Goal: Task Accomplishment & Management: Manage account settings

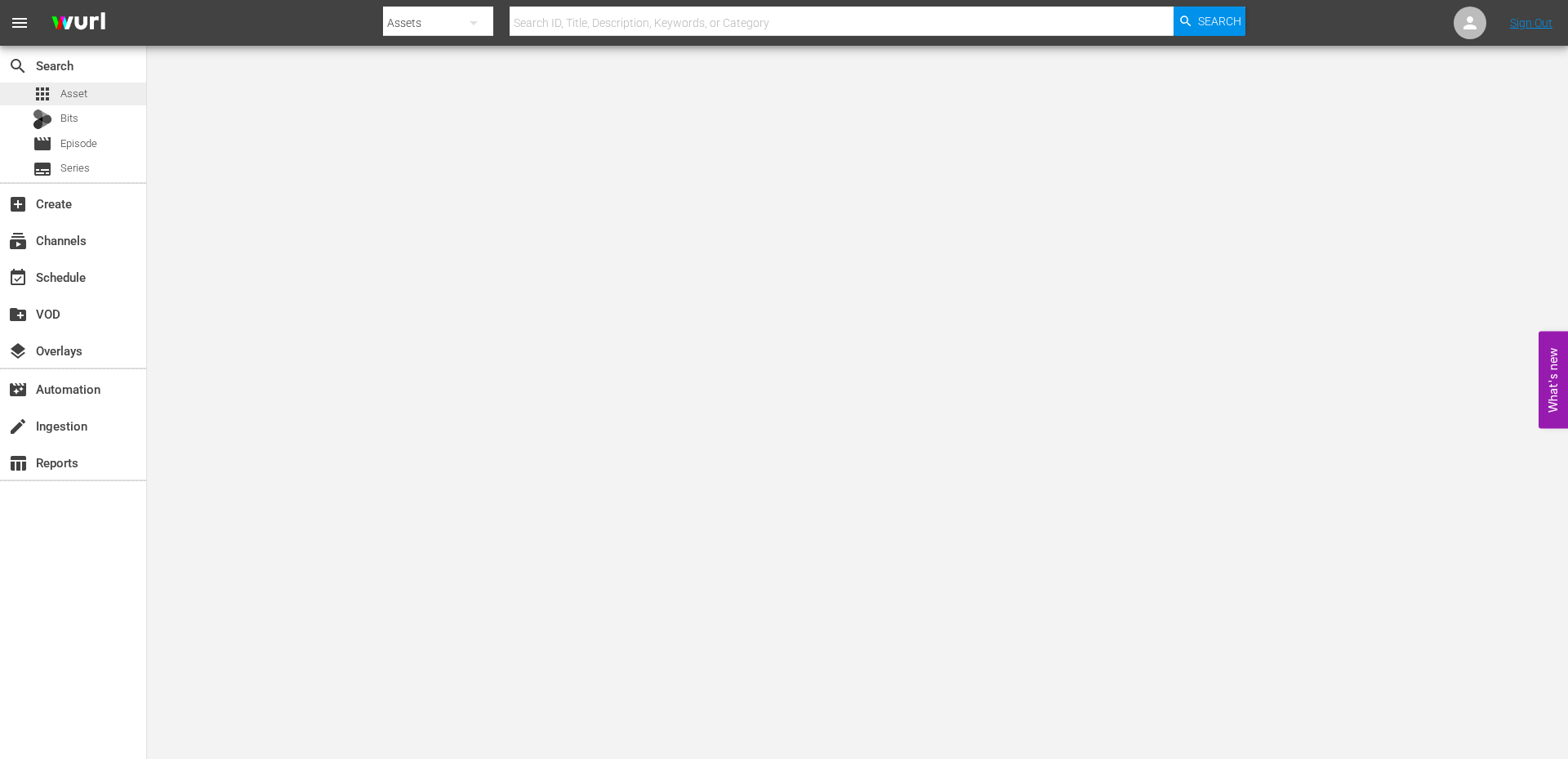
click at [71, 98] on span "Asset" at bounding box center [74, 94] width 26 height 16
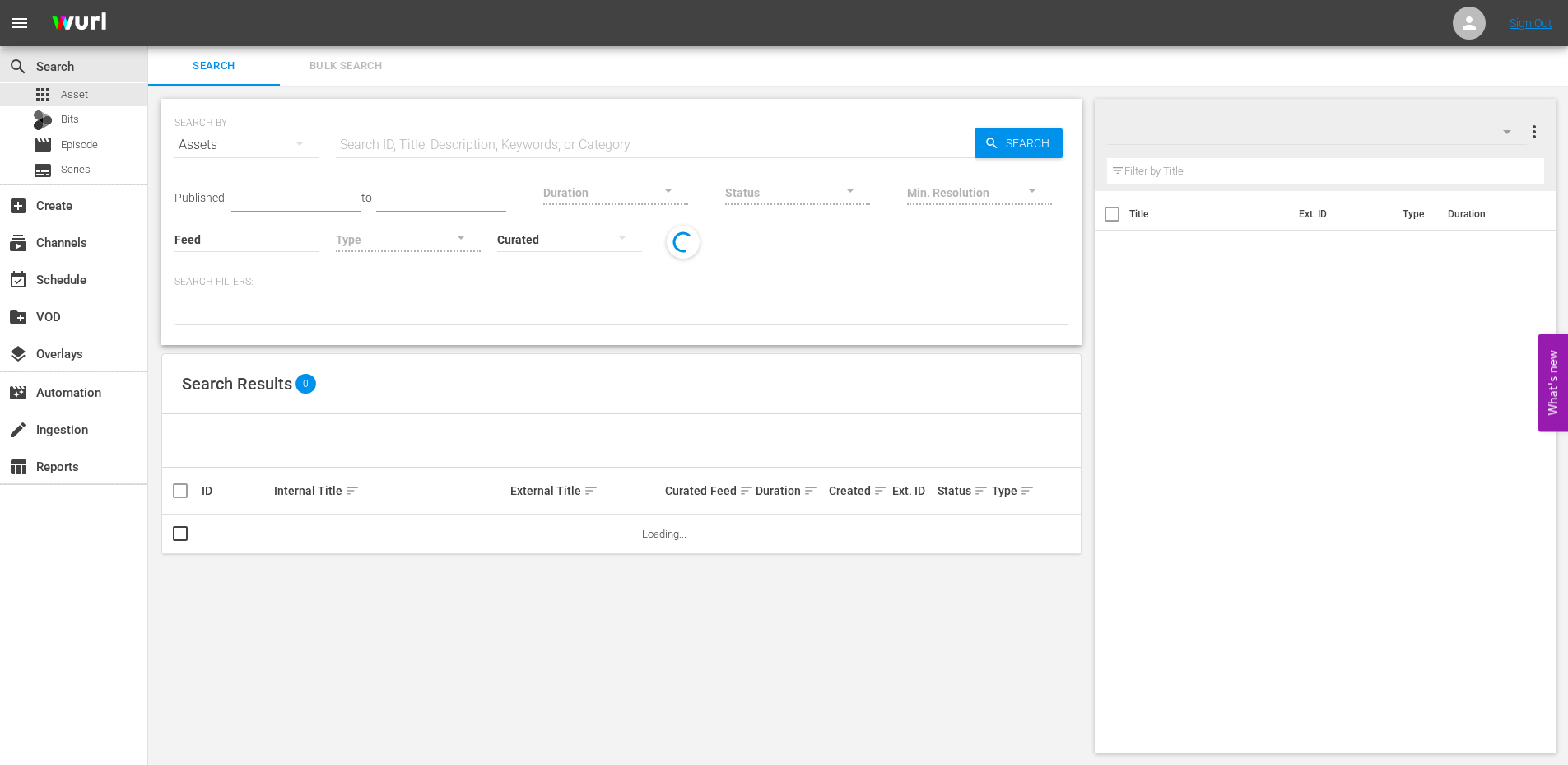
click at [545, 150] on input "text" at bounding box center [655, 144] width 639 height 39
paste input "WM-Deep-Dive-Most-Paused-Movie-Moments_Dive128_A4R8Z6"
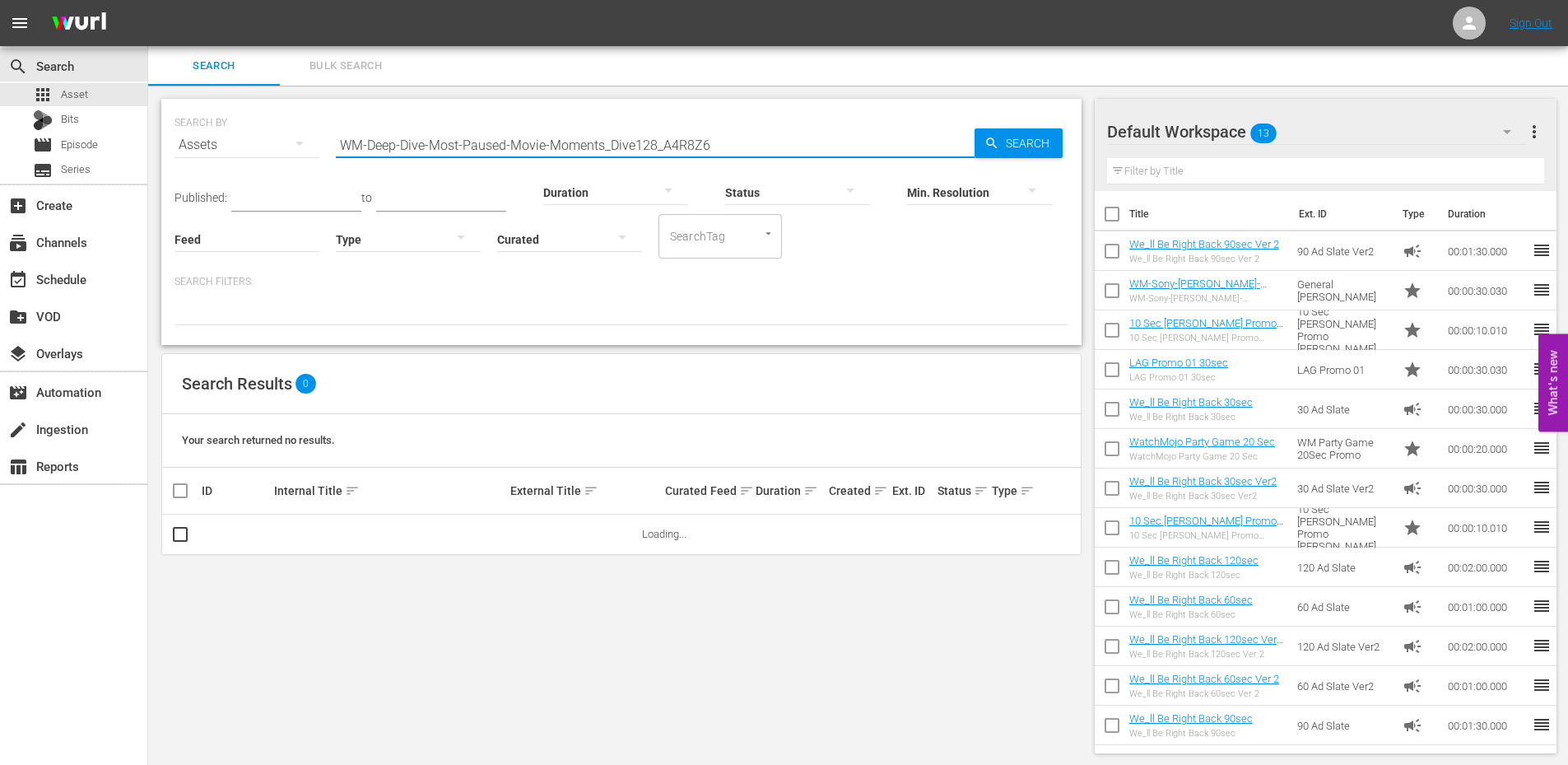
click at [666, 149] on input "WM-Deep-Dive-Most-Paused-Movie-Moments_Dive128_A4R8Z6" at bounding box center [655, 144] width 639 height 39
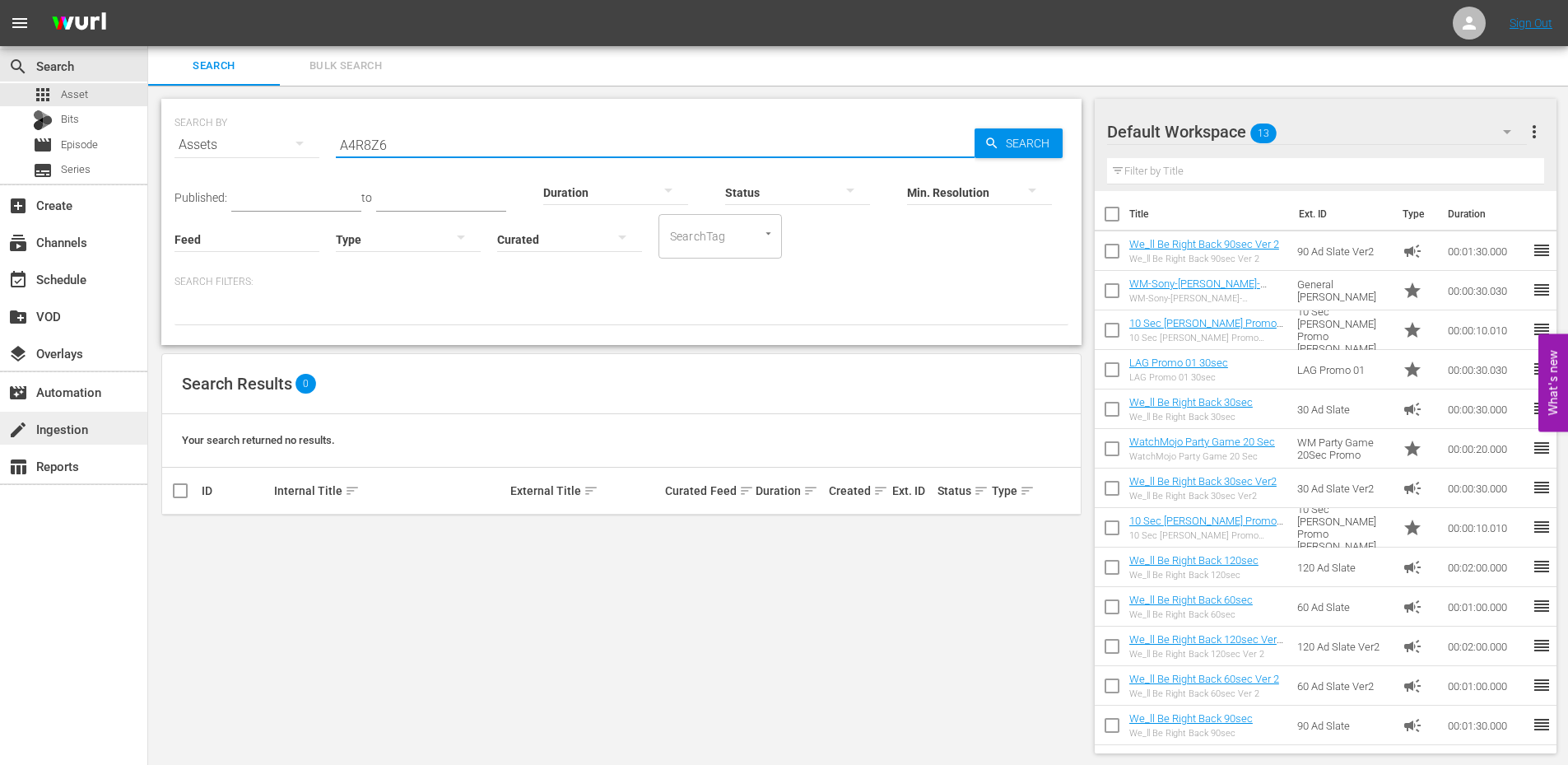
type input "A4R8Z6"
click at [105, 141] on div "movie Episode" at bounding box center [73, 145] width 148 height 23
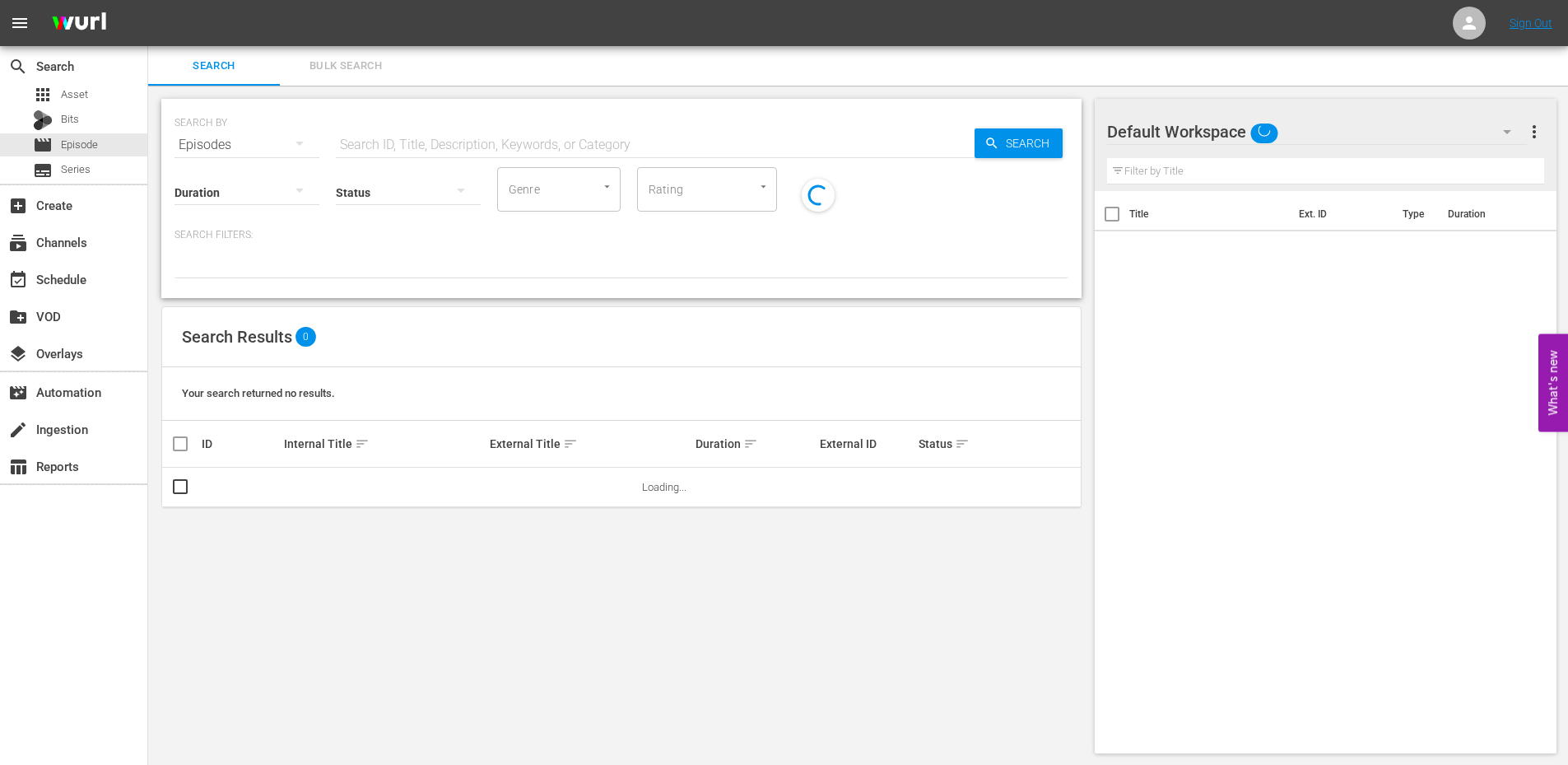
click at [389, 148] on input "text" at bounding box center [655, 144] width 639 height 39
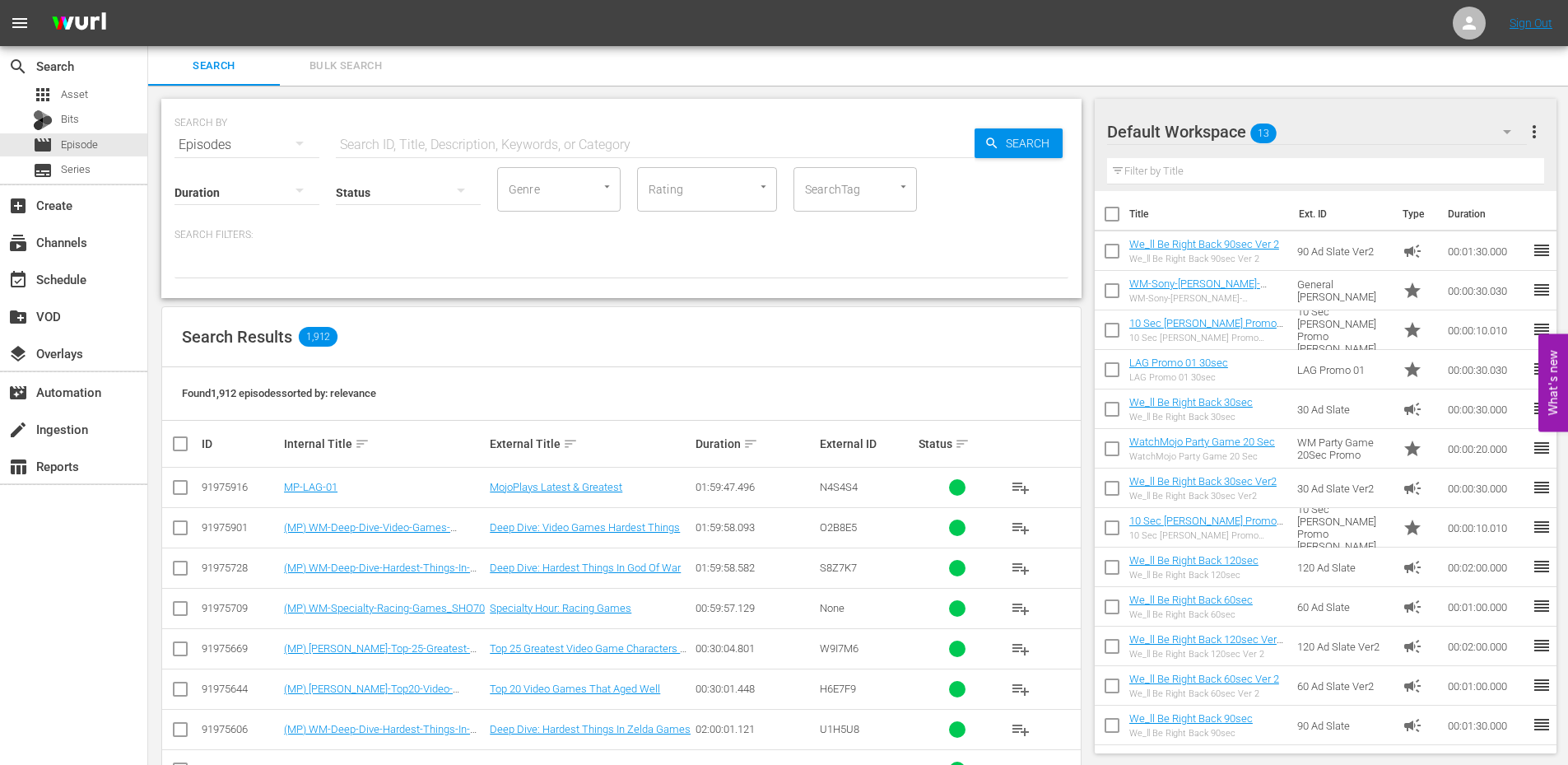
click at [389, 148] on input "text" at bounding box center [655, 144] width 639 height 39
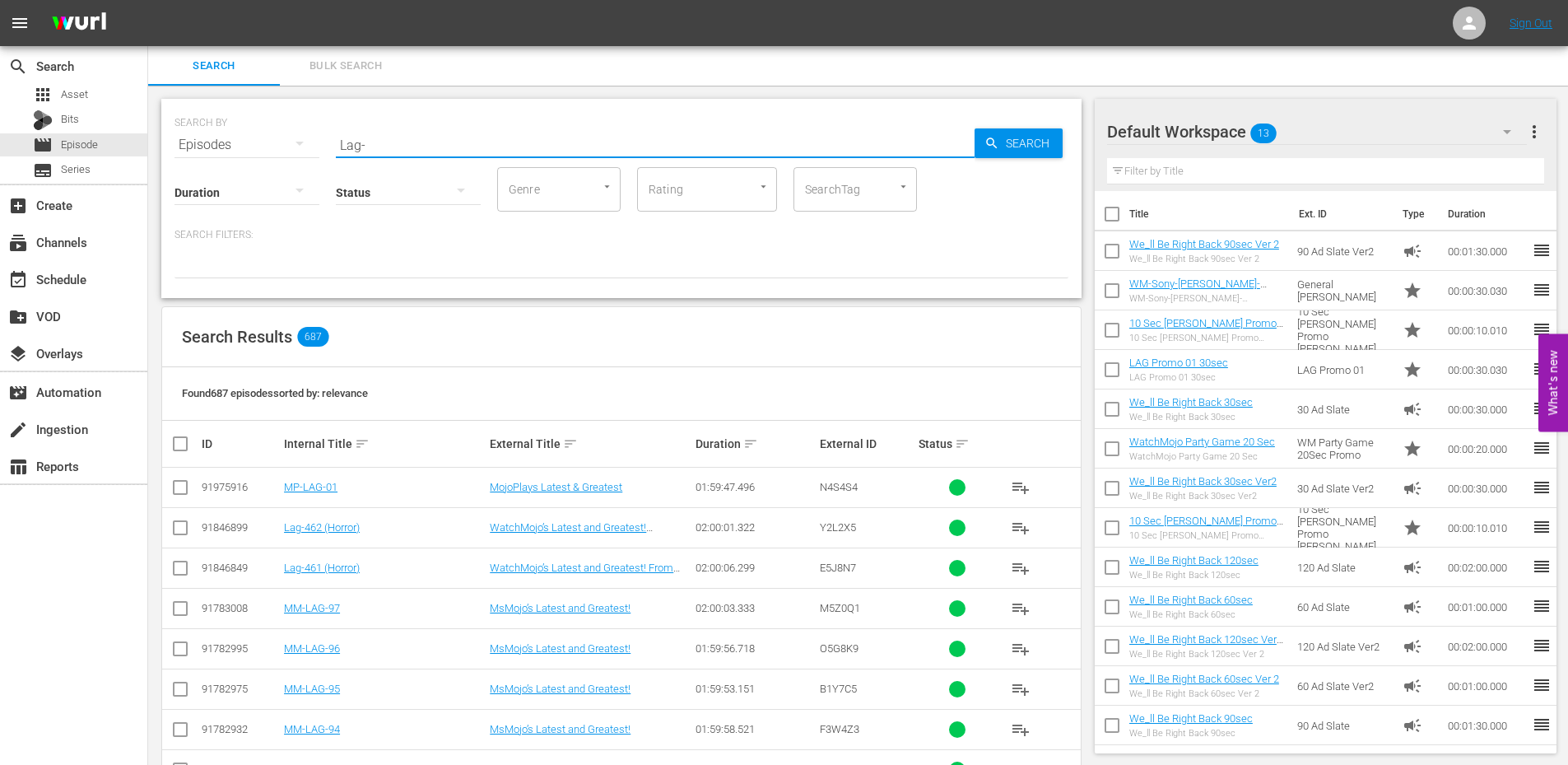
type input "Lag-"
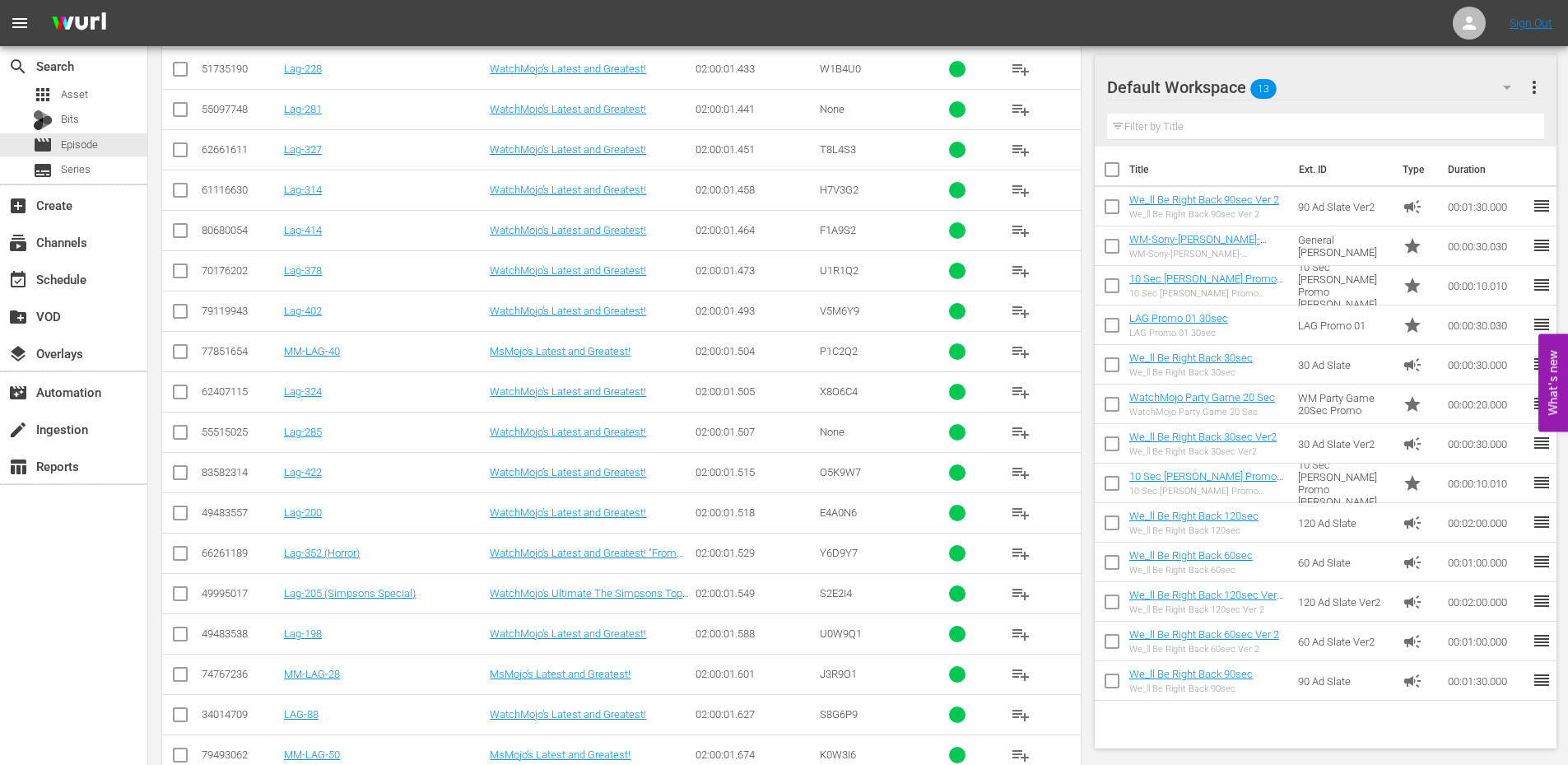
scroll to position [18863, 0]
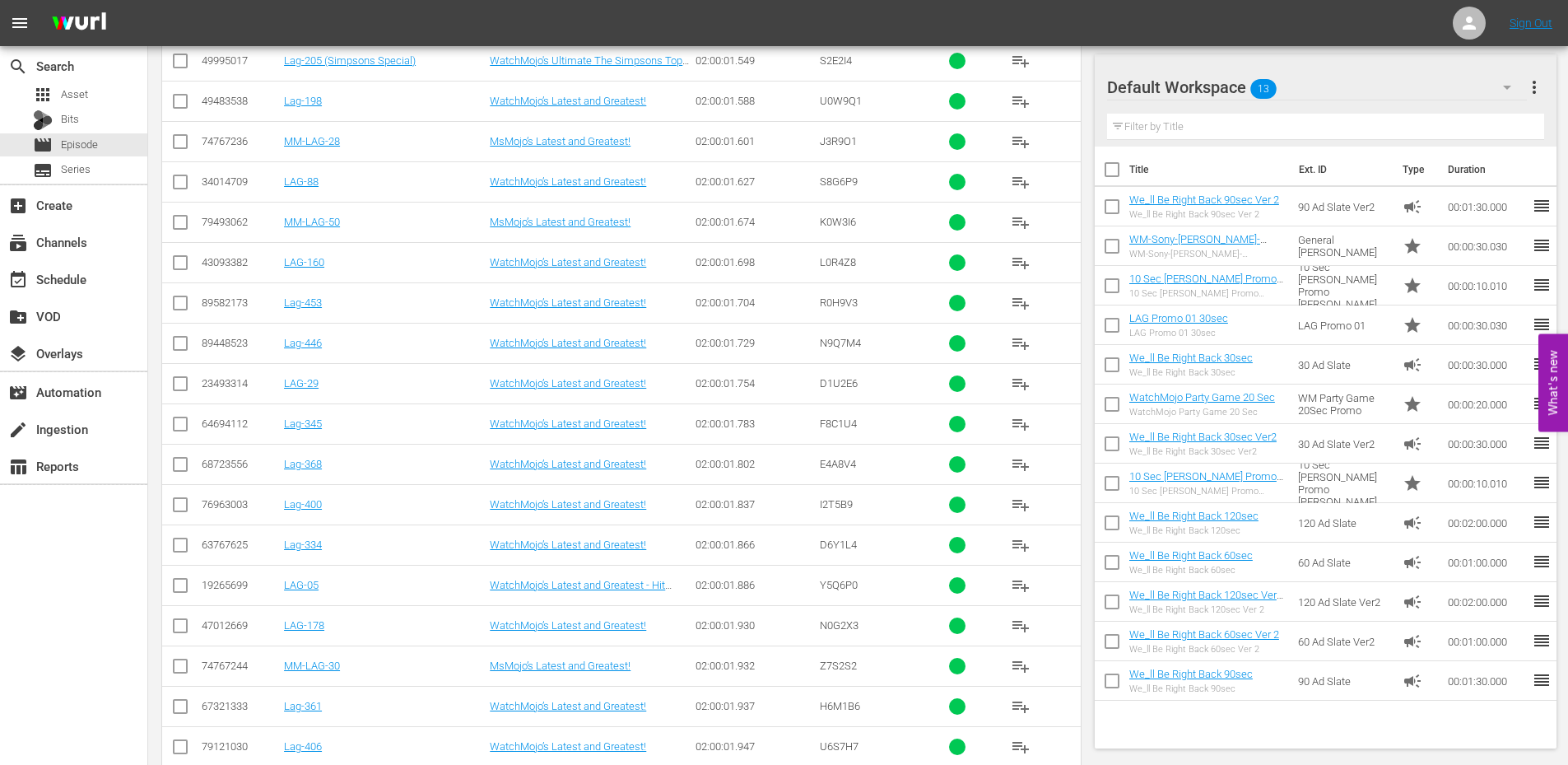
click at [300, 336] on td "Lag-446" at bounding box center [384, 342] width 206 height 40
drag, startPoint x: 328, startPoint y: 310, endPoint x: 286, endPoint y: 313, distance: 42.1
click at [286, 313] on td "Lag-453" at bounding box center [384, 302] width 206 height 40
copy link "Lag-453"
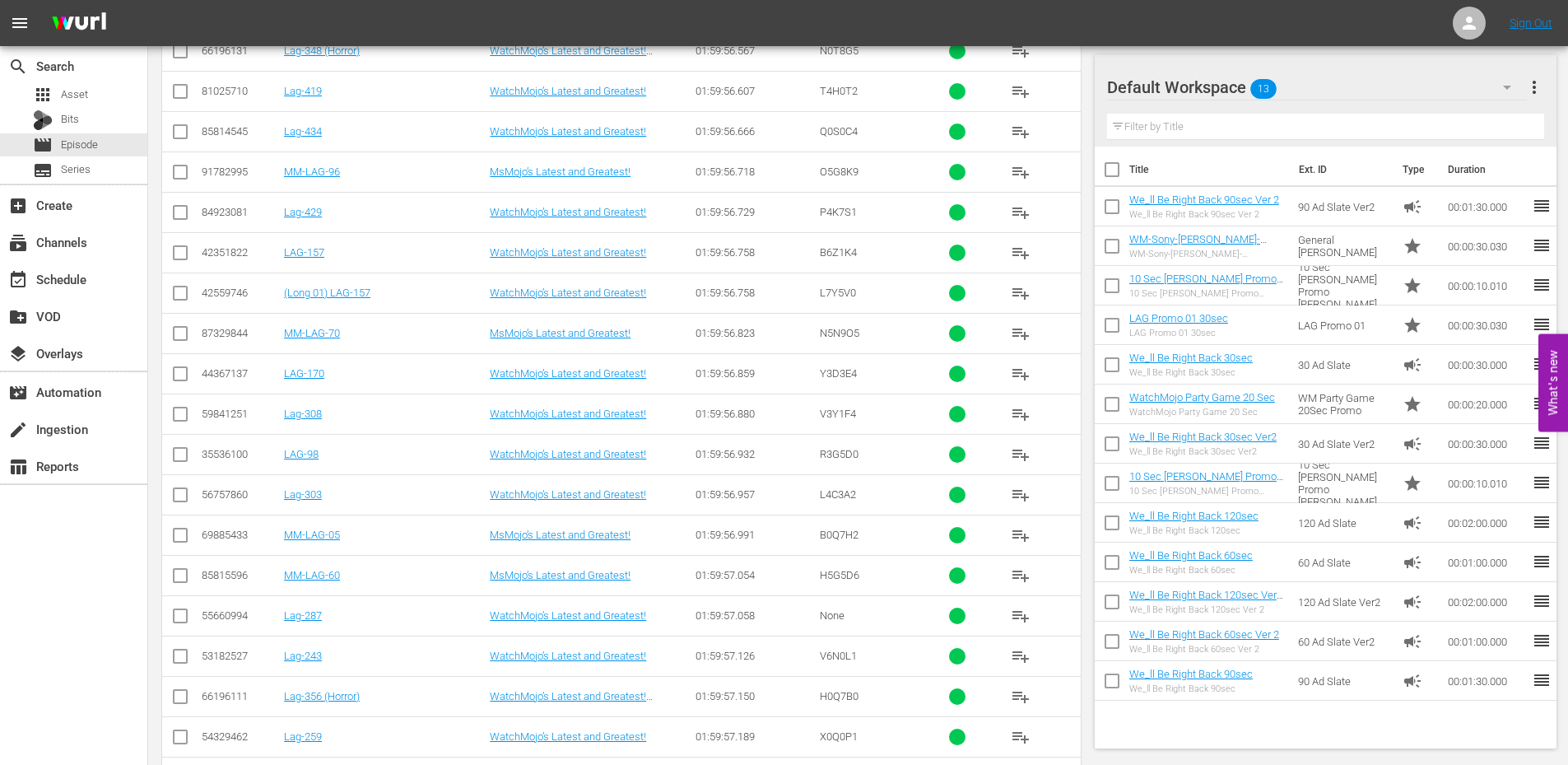
scroll to position [7226, 0]
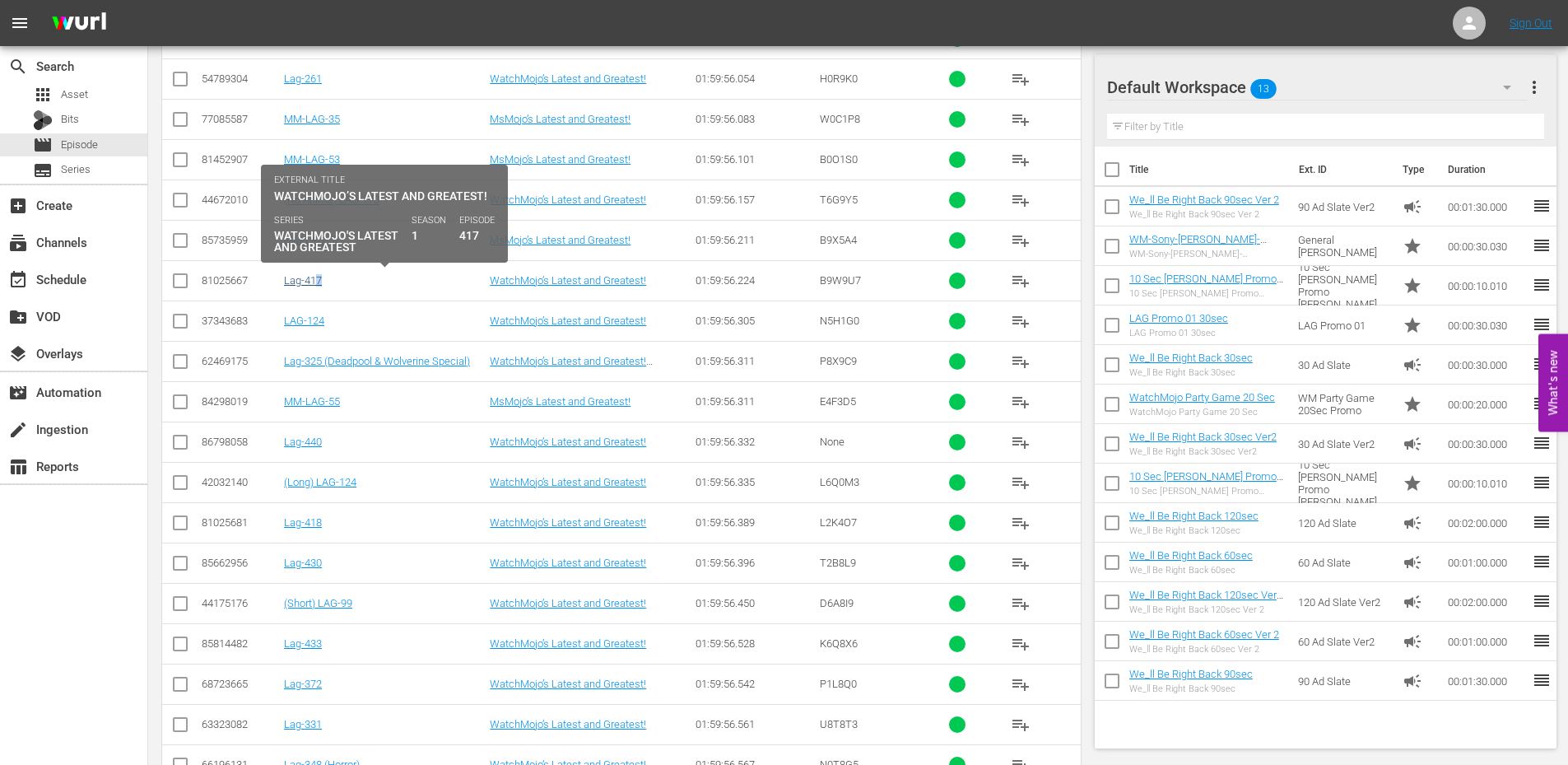
drag, startPoint x: 366, startPoint y: 283, endPoint x: 311, endPoint y: 285, distance: 55.0
click at [311, 285] on div "Lag-417" at bounding box center [384, 279] width 201 height 12
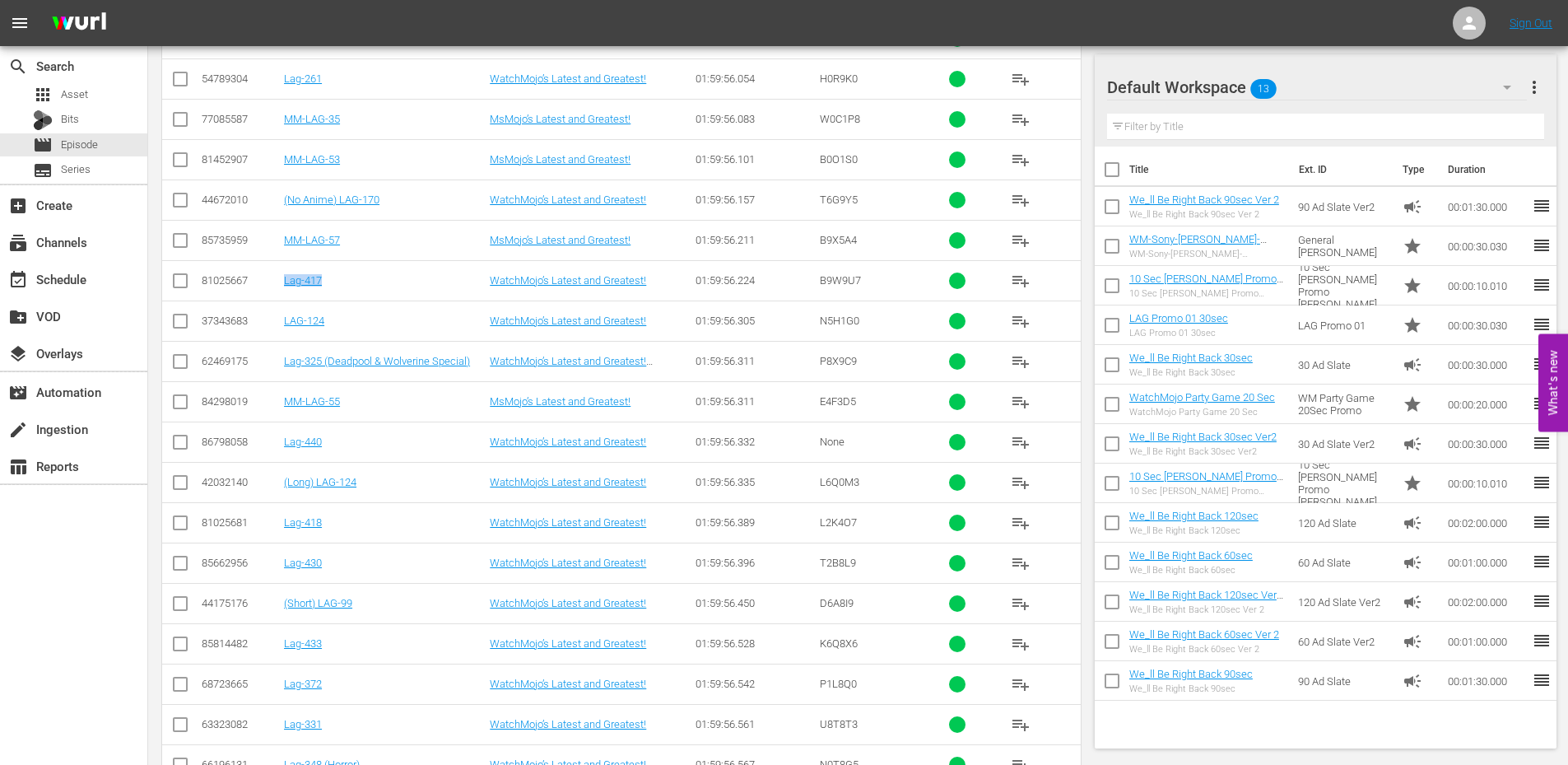
click at [290, 269] on td "Lag-417" at bounding box center [384, 280] width 206 height 40
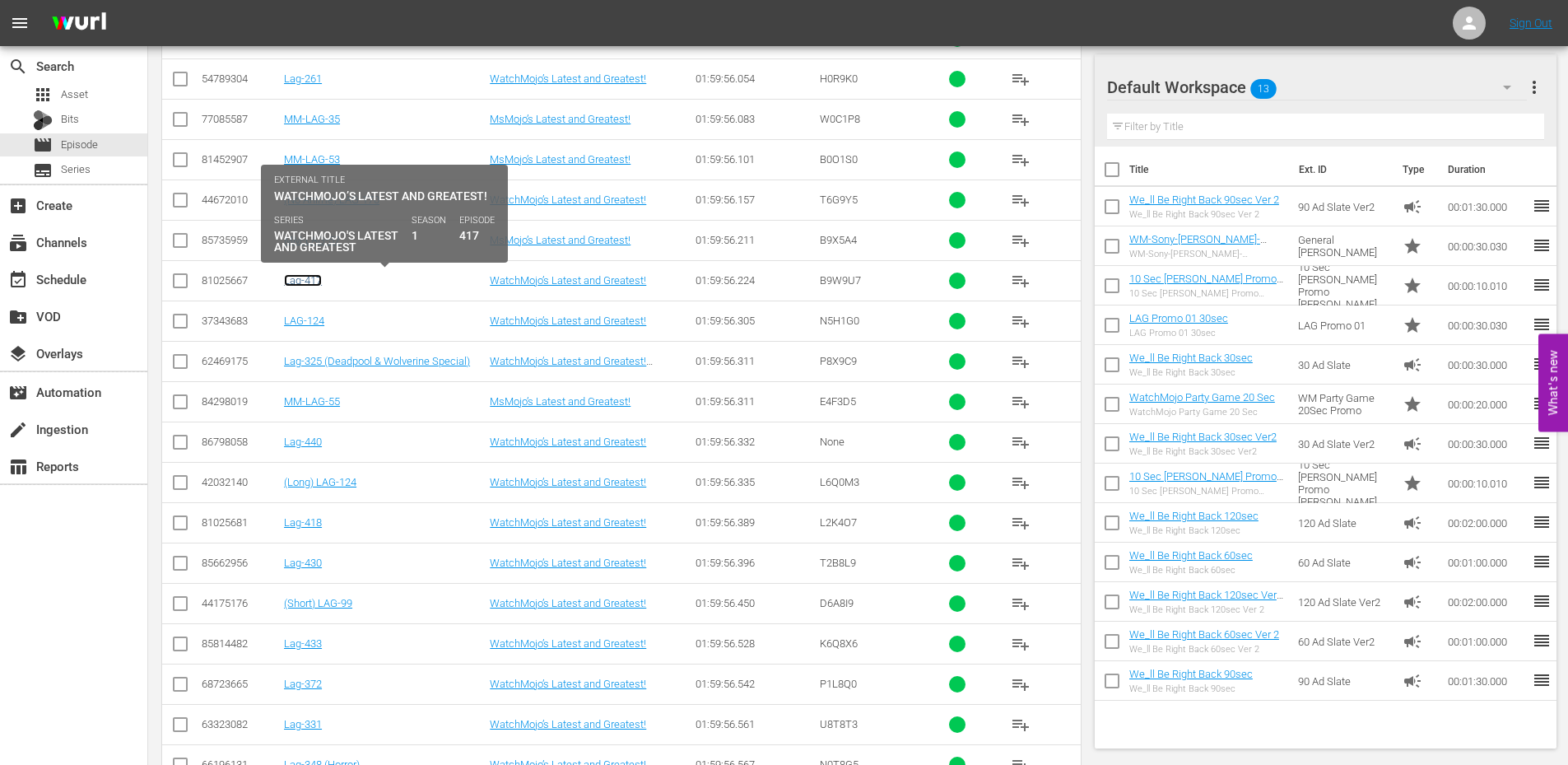
click at [302, 285] on link "Lag-417" at bounding box center [303, 279] width 38 height 12
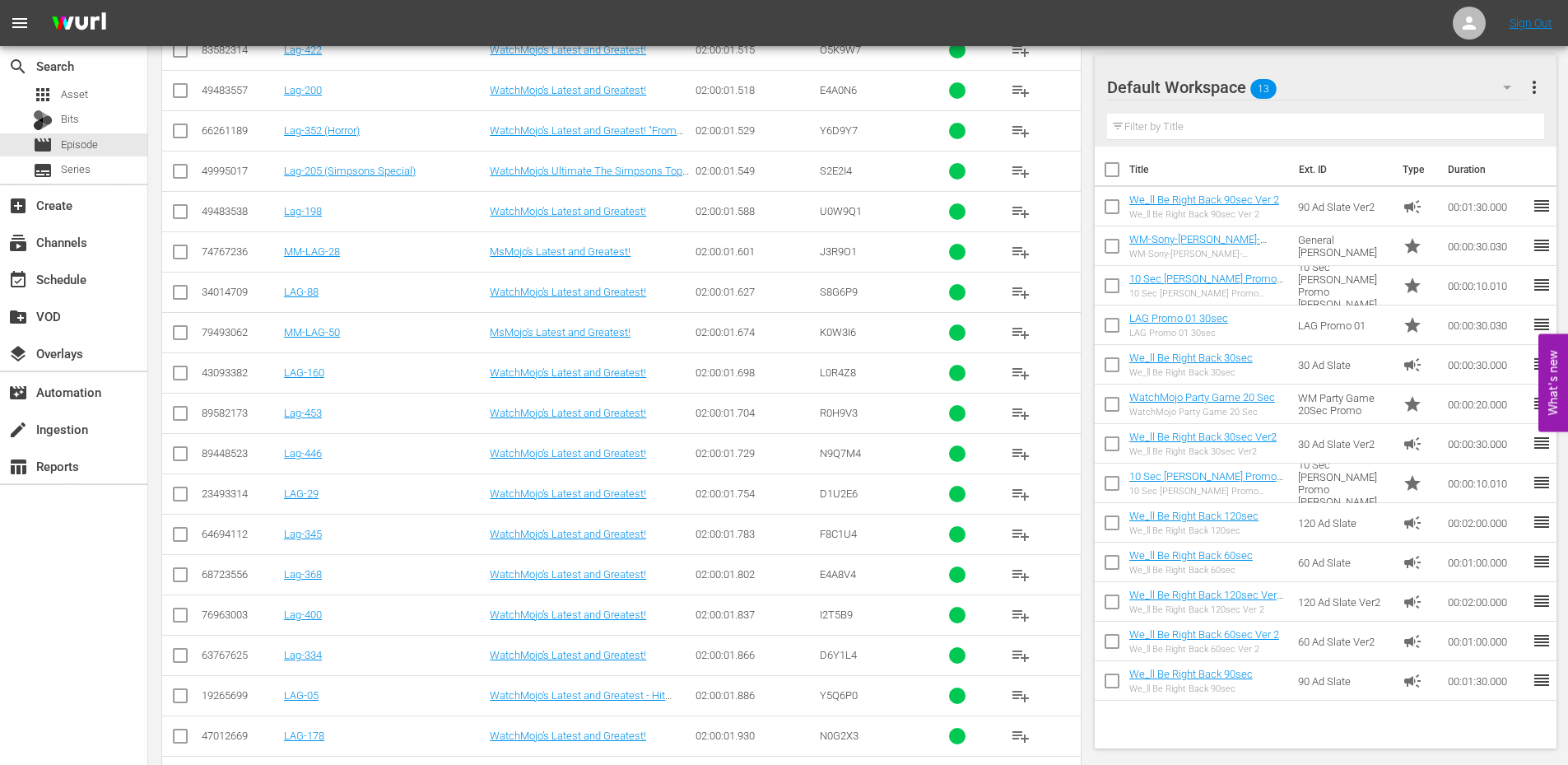
scroll to position [19411, 0]
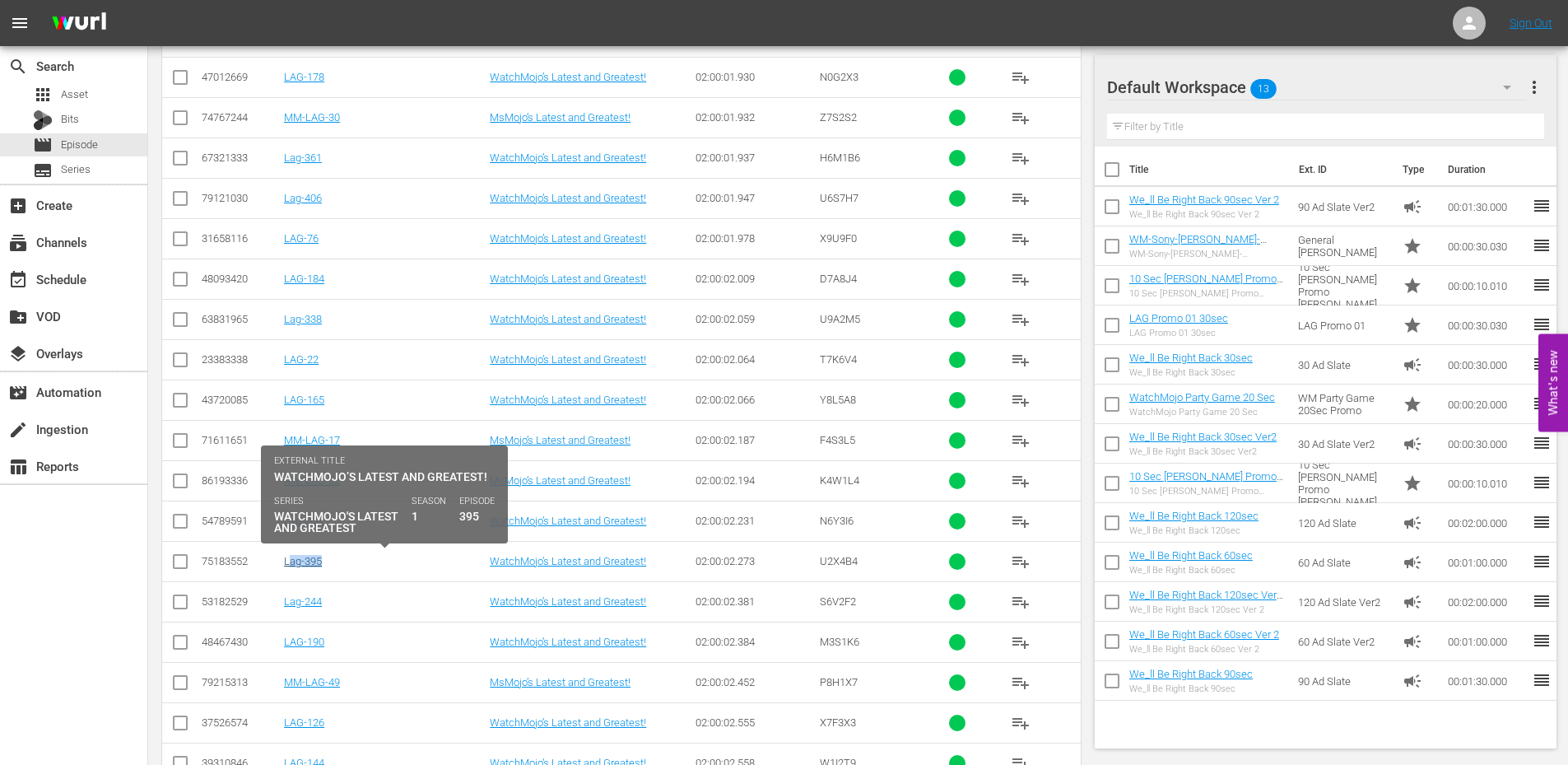
drag, startPoint x: 341, startPoint y: 562, endPoint x: 290, endPoint y: 565, distance: 51.1
click at [290, 565] on div "Lag-395" at bounding box center [384, 561] width 201 height 12
copy link "Lag-395"
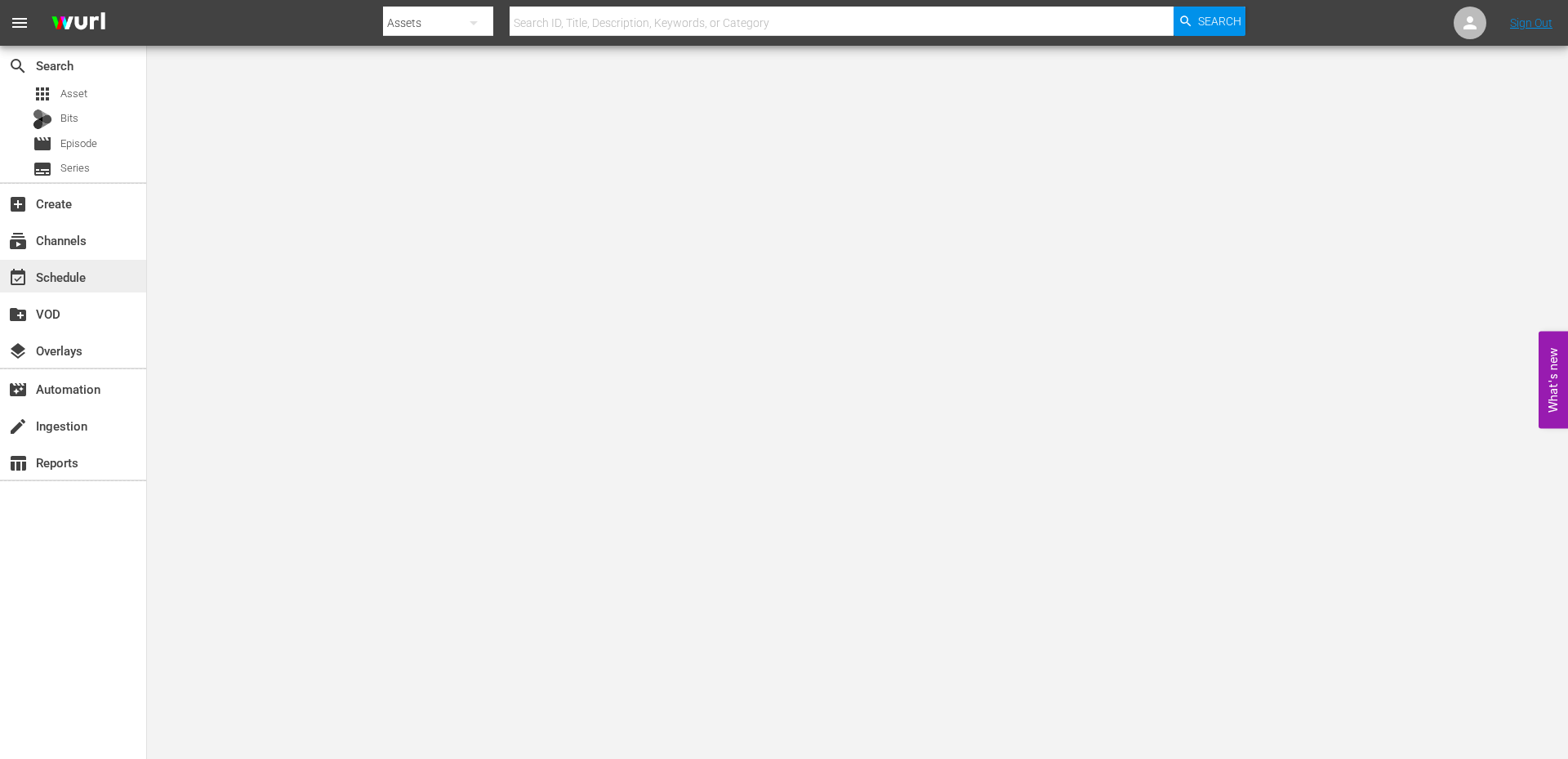
click at [62, 288] on div "event_available Schedule" at bounding box center [73, 275] width 147 height 33
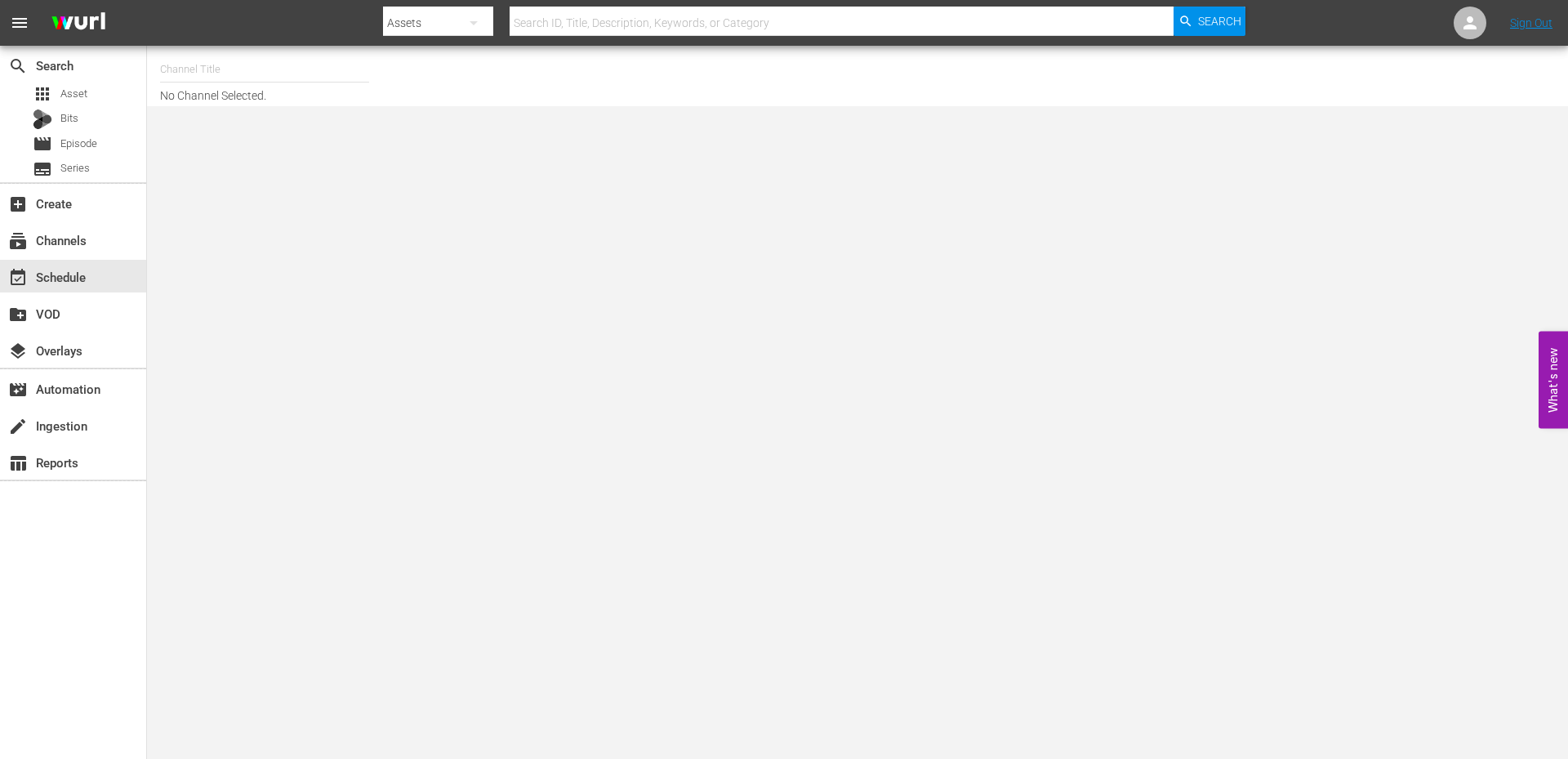
click at [208, 69] on input "text" at bounding box center [264, 69] width 209 height 39
click at [210, 121] on div "WatchMojo (1109 - watchmojo_1)" at bounding box center [384, 115] width 423 height 39
type input "WatchMojo (1109 - watchmojo_1)"
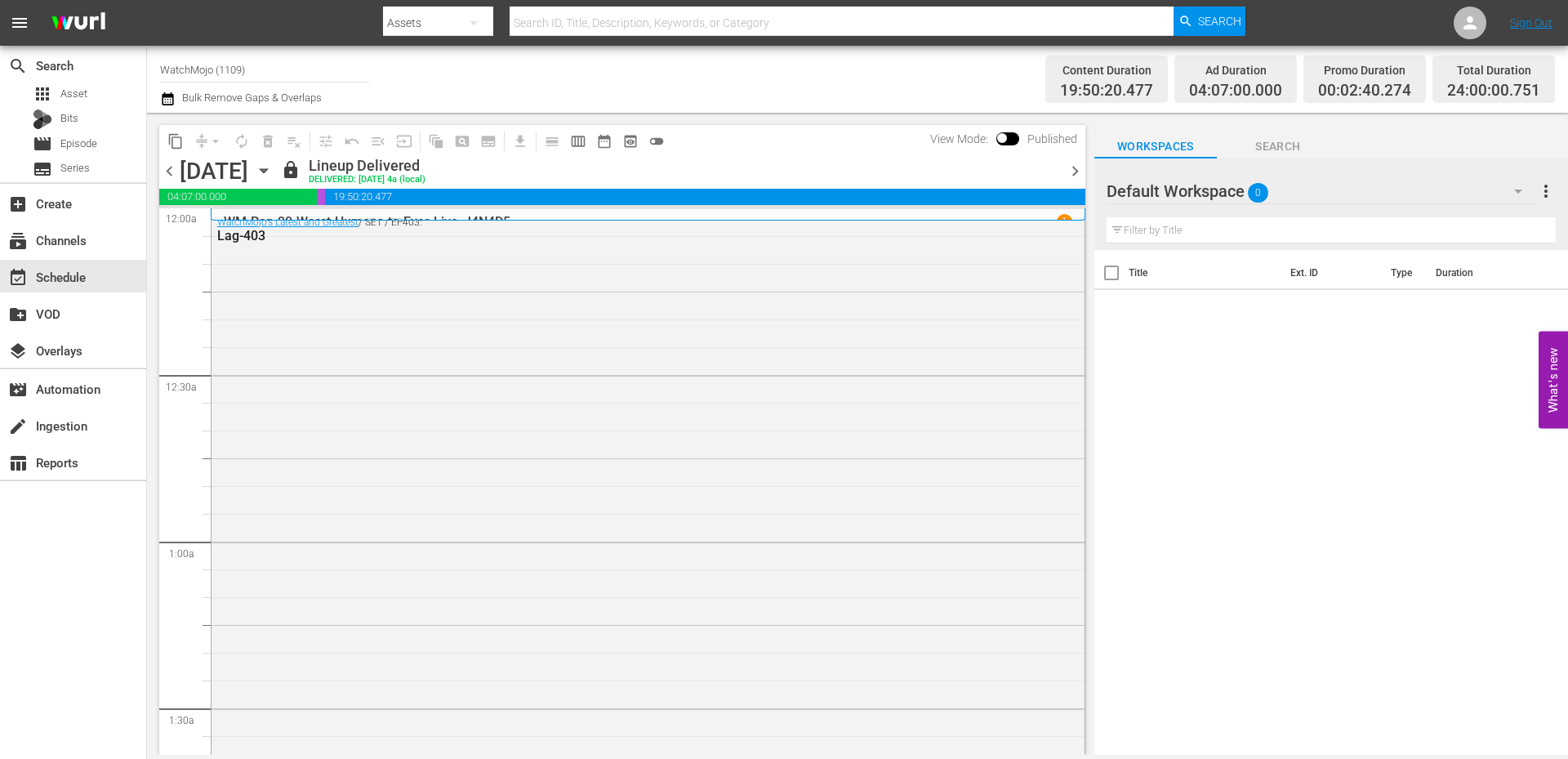
click at [273, 168] on icon "button" at bounding box center [263, 170] width 18 height 18
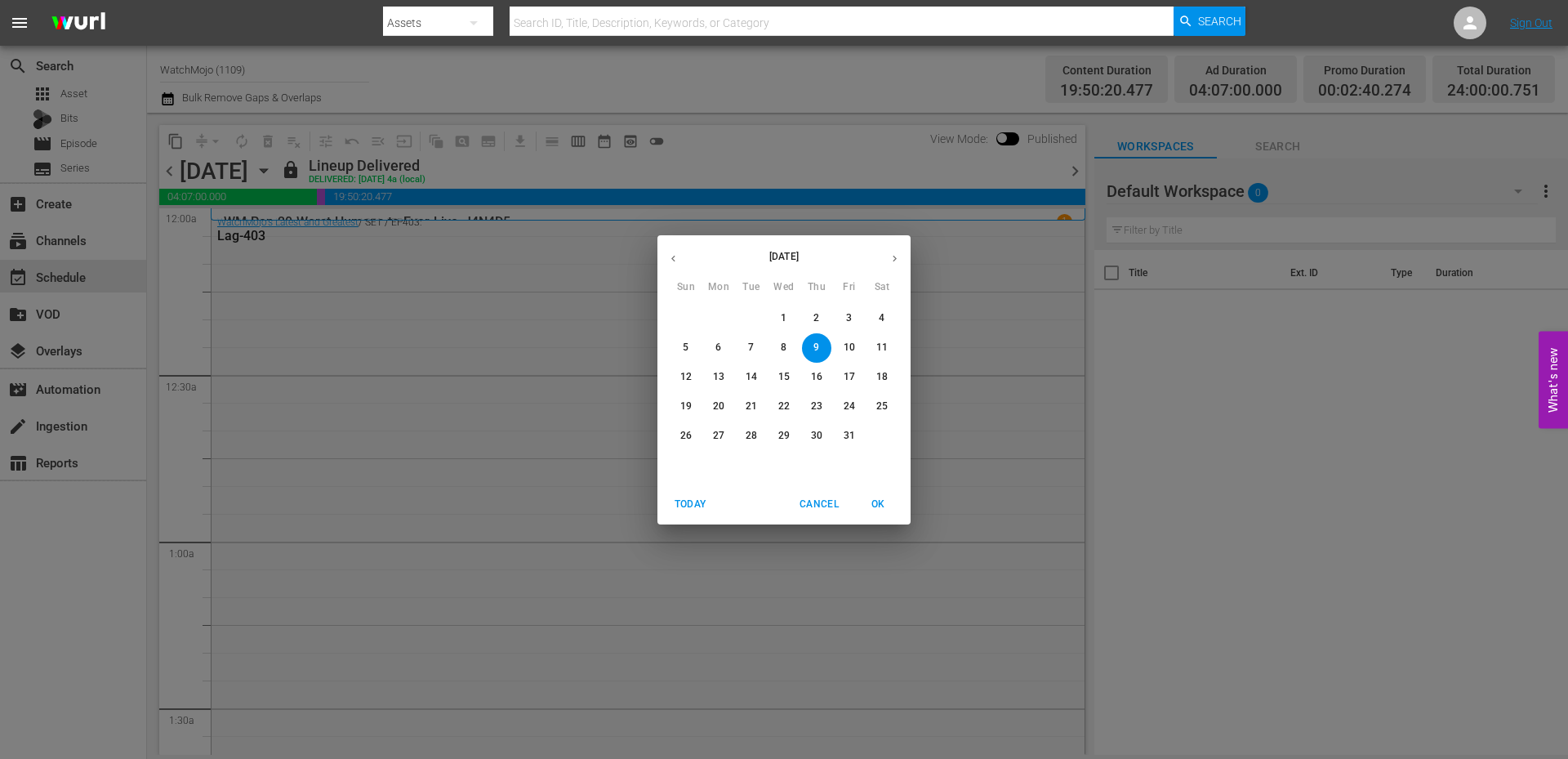
click at [851, 375] on p "17" at bounding box center [850, 377] width 11 height 14
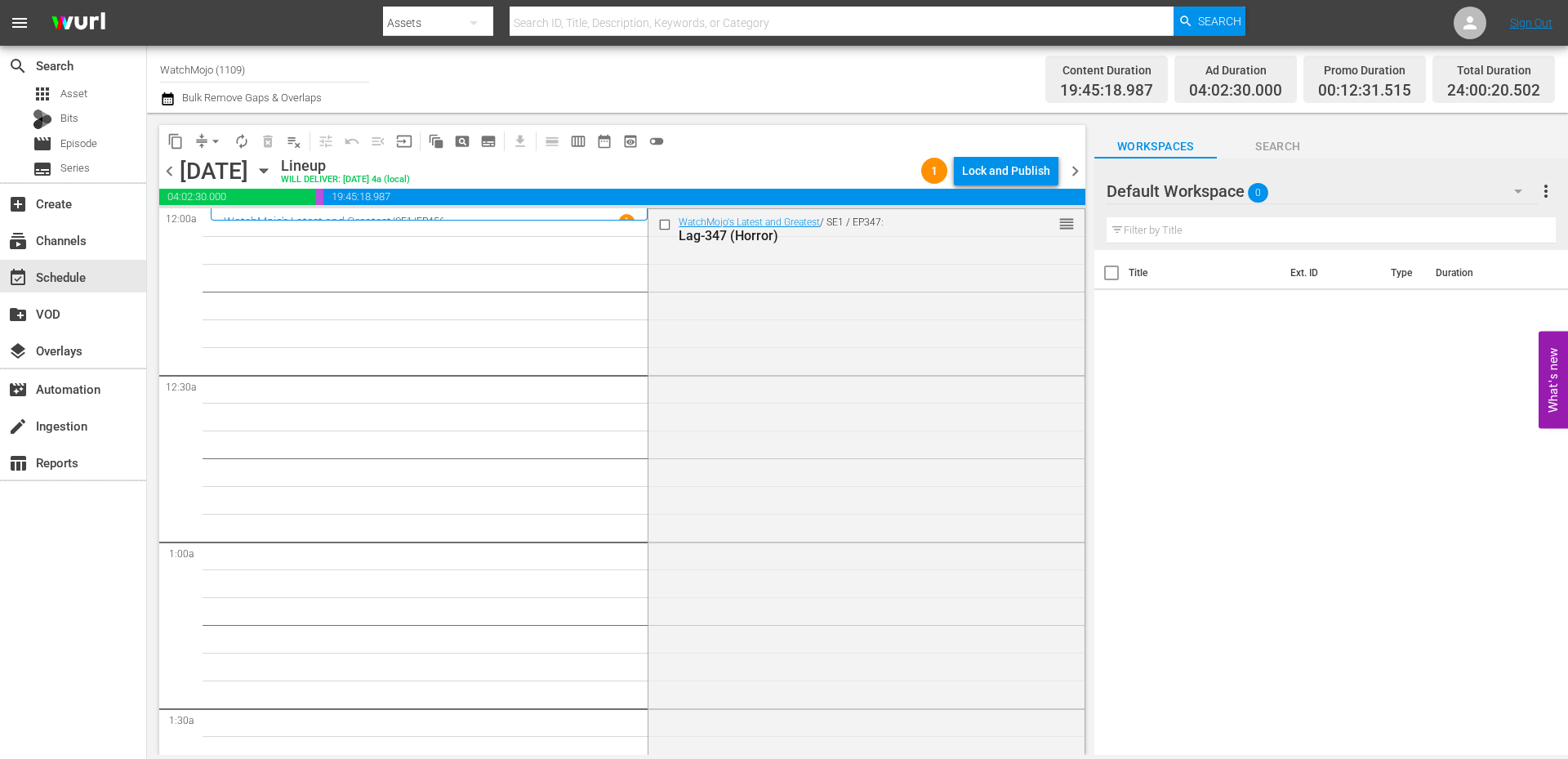
click at [1278, 152] on span "Search" at bounding box center [1277, 147] width 122 height 21
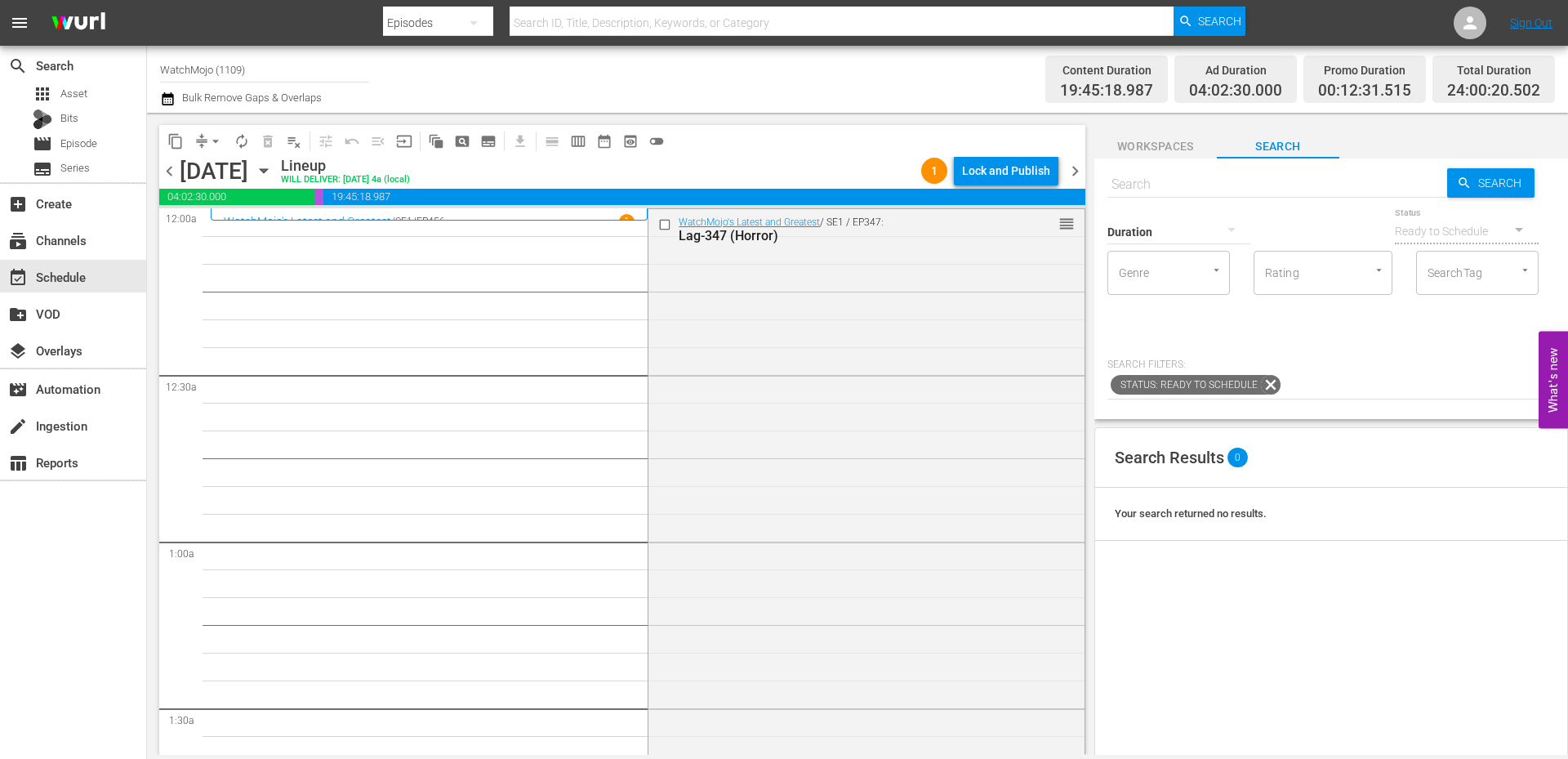
click at [1152, 186] on input "text" at bounding box center [1277, 184] width 340 height 39
paste input "Lag-348 (Horror)"
type input "Lag-348 (Horror)"
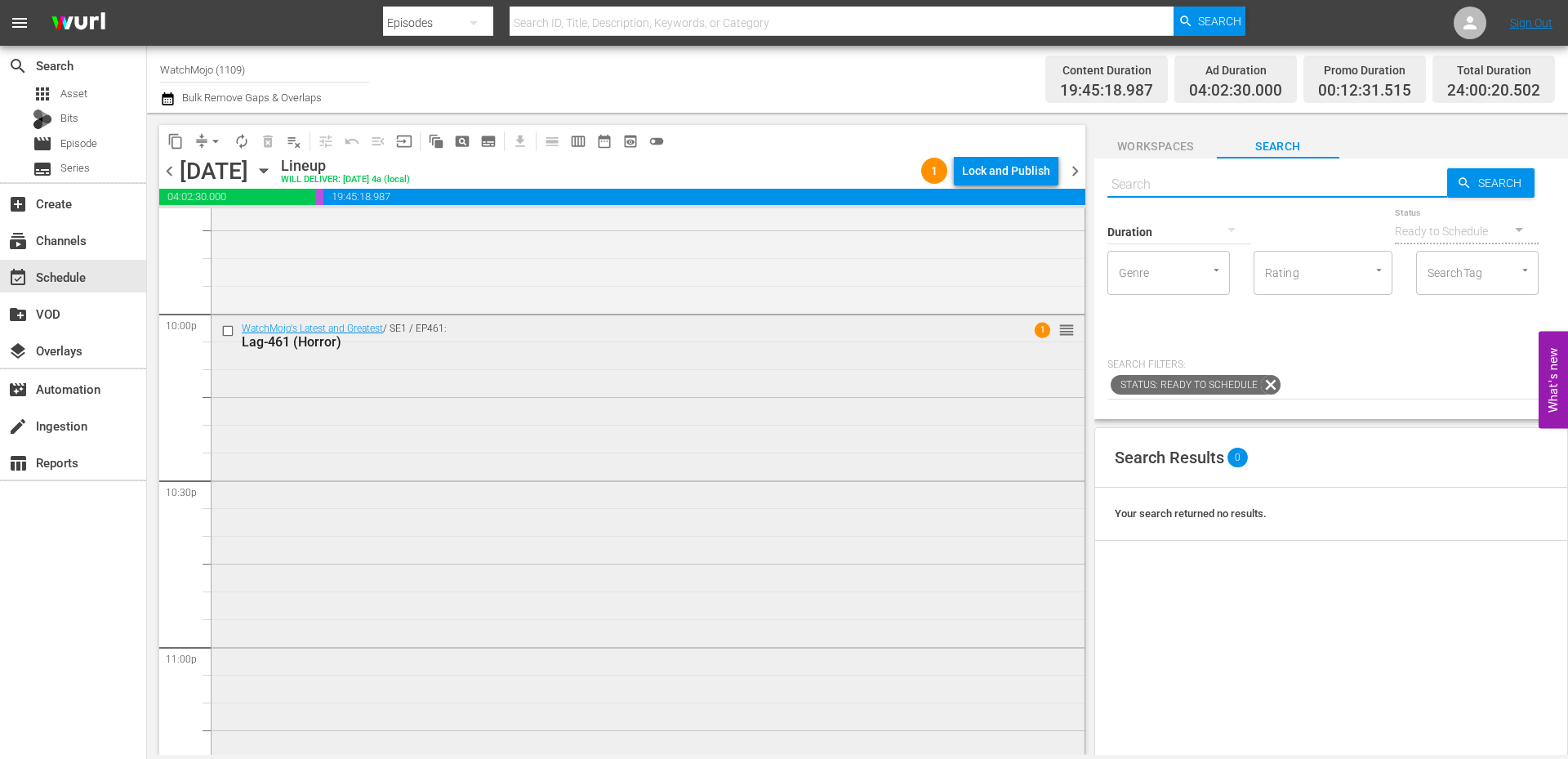
scroll to position [7182, 0]
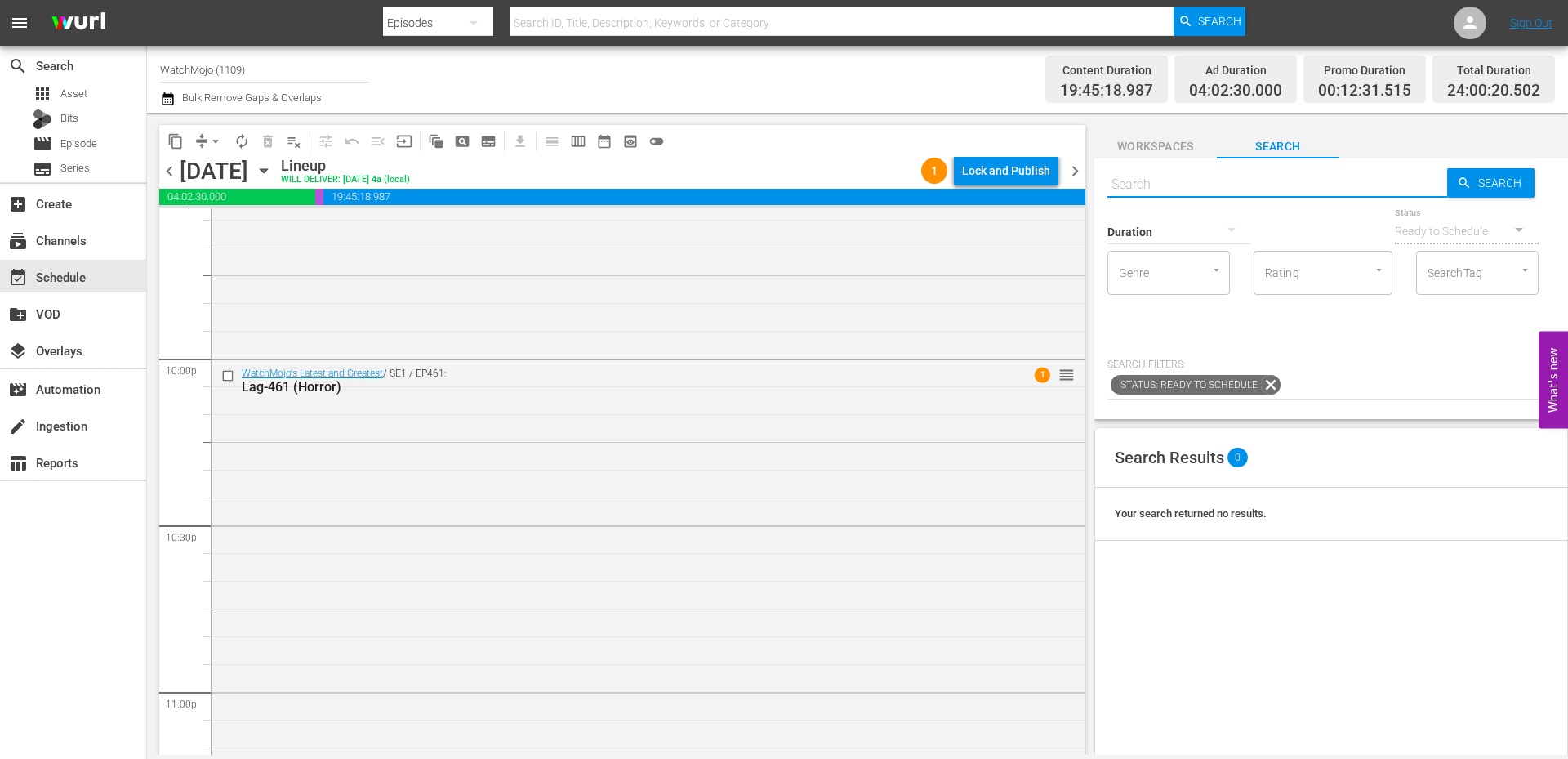
click at [1070, 174] on span "chevron_right" at bounding box center [1076, 171] width 21 height 21
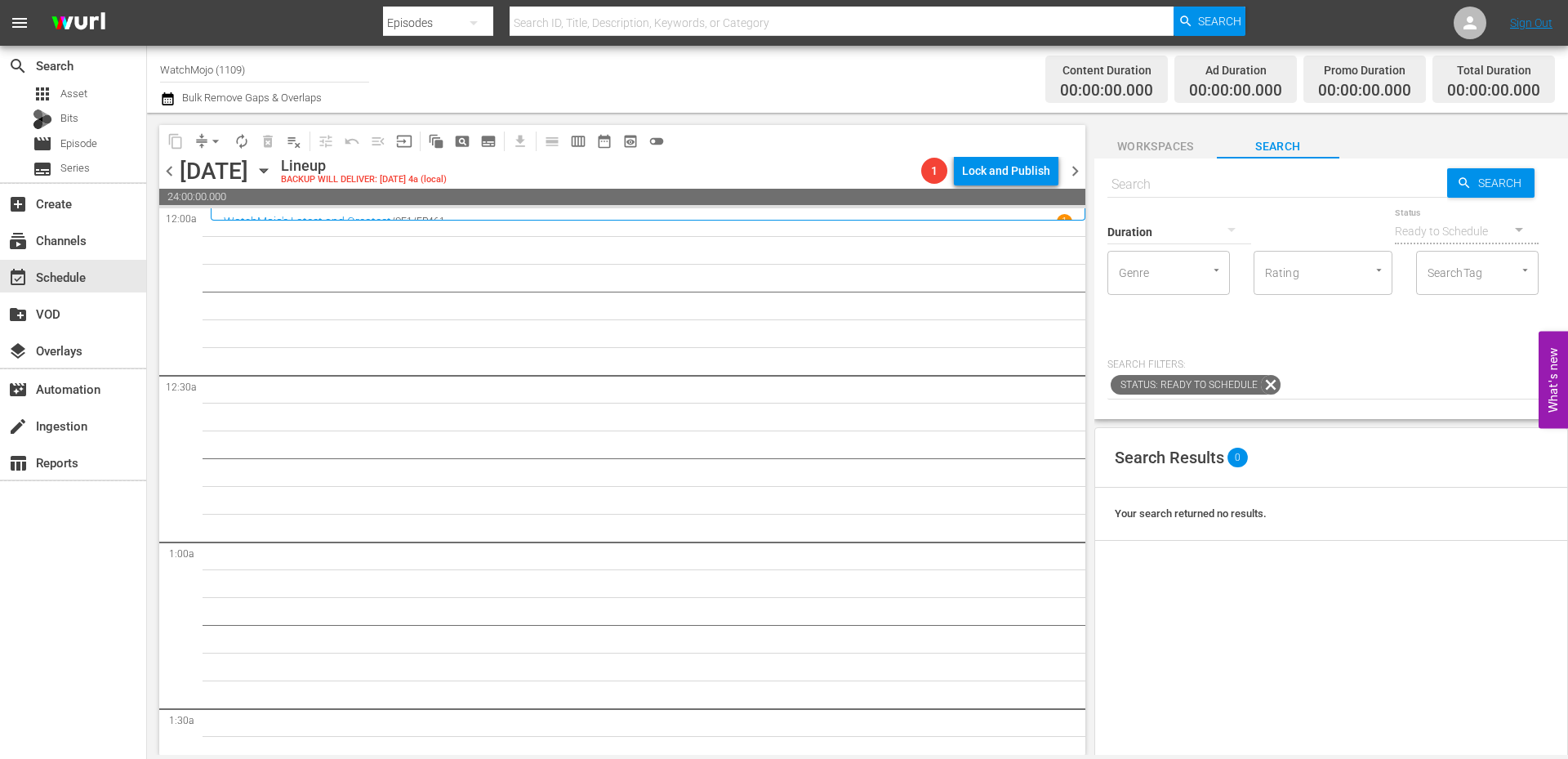
click at [1178, 185] on input "text" at bounding box center [1277, 184] width 340 height 39
paste input "Lag-350 (Horror)"
type input "Lag-350 (Horror)"
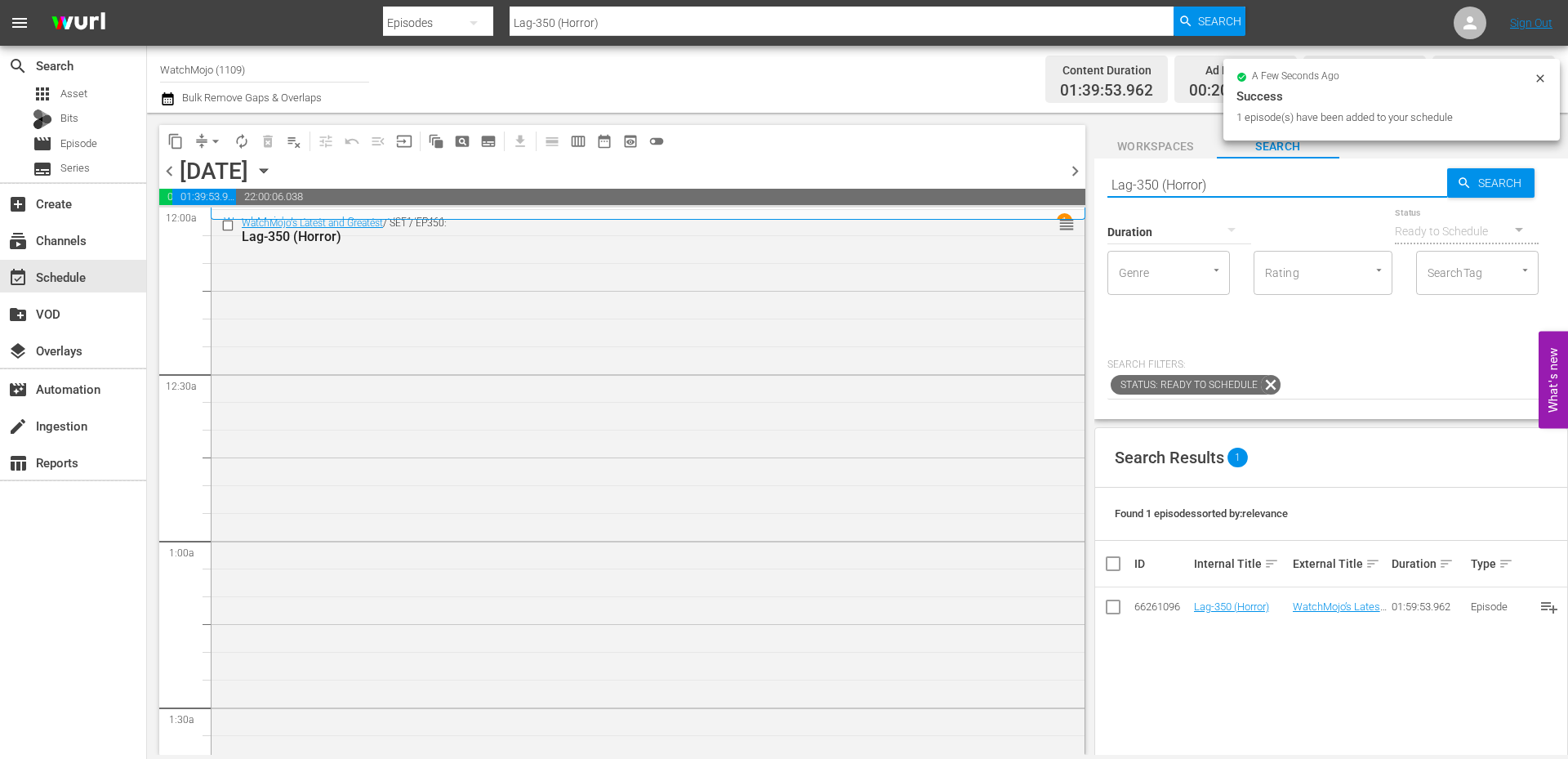
drag, startPoint x: 1251, startPoint y: 188, endPoint x: 1098, endPoint y: 188, distance: 153.0
click at [1076, 182] on div "content_copy compress arrow_drop_down autorenew_outlined delete_forever_outline…" at bounding box center [857, 433] width 1421 height 642
paste input "WM-Film-Top-20-Body-Horror-Movies_N0E7S4"
type input "WM-Film-Top-20-Body-Horror-Movies_N0E7S4"
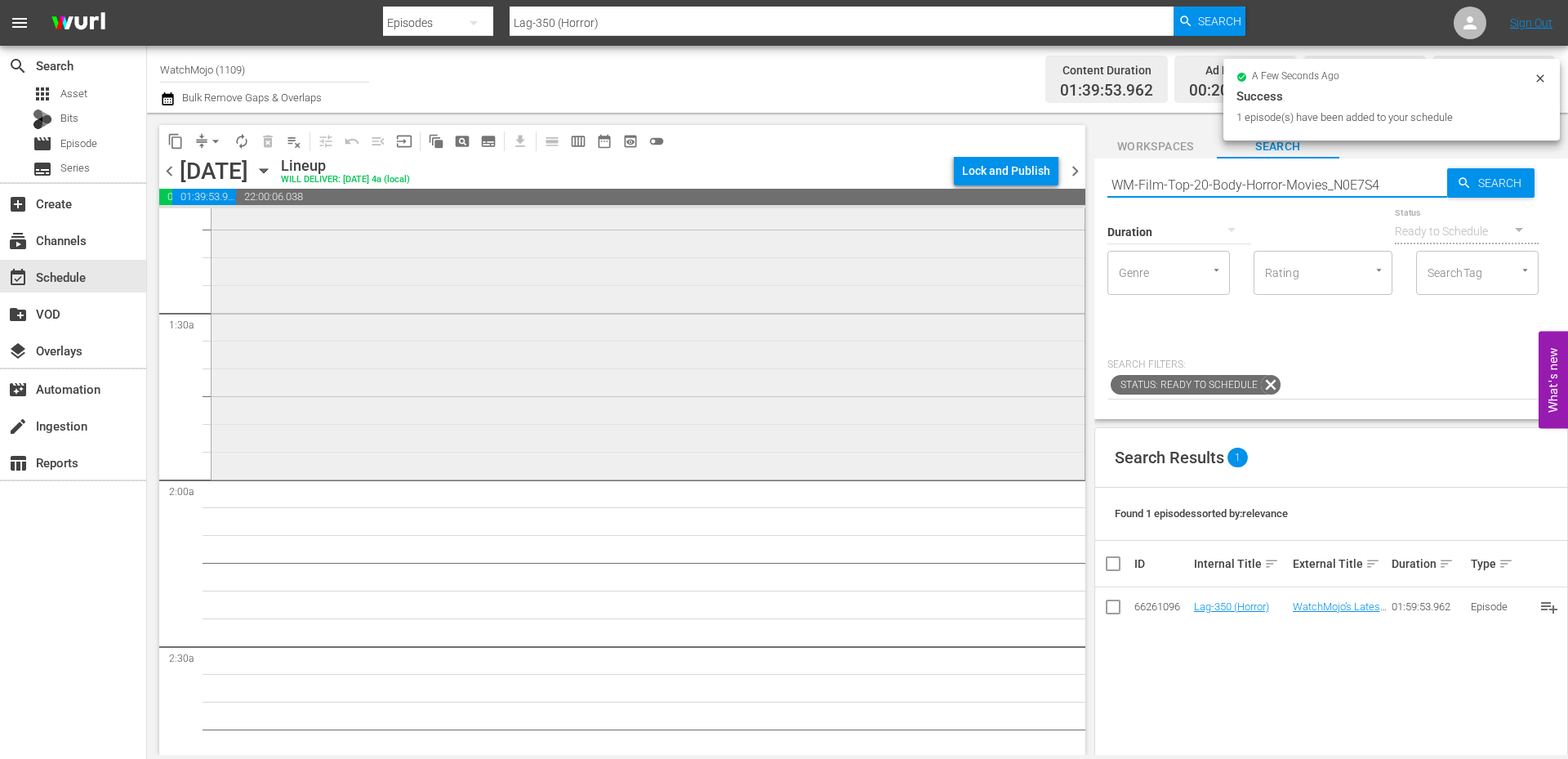
scroll to position [435, 0]
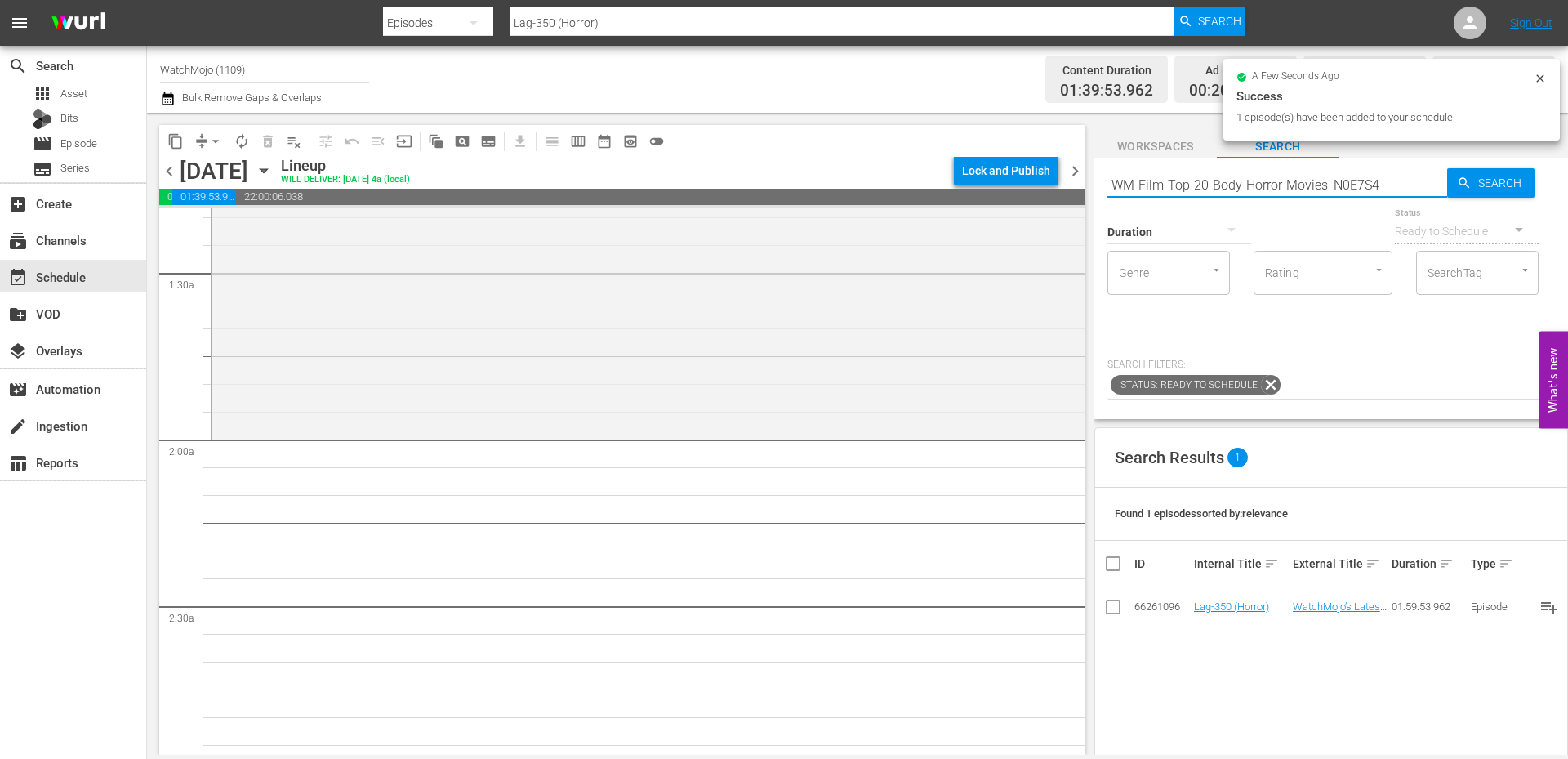
type input "WM-Film-Top-20-Body-Horror-Movies_N0E7S4"
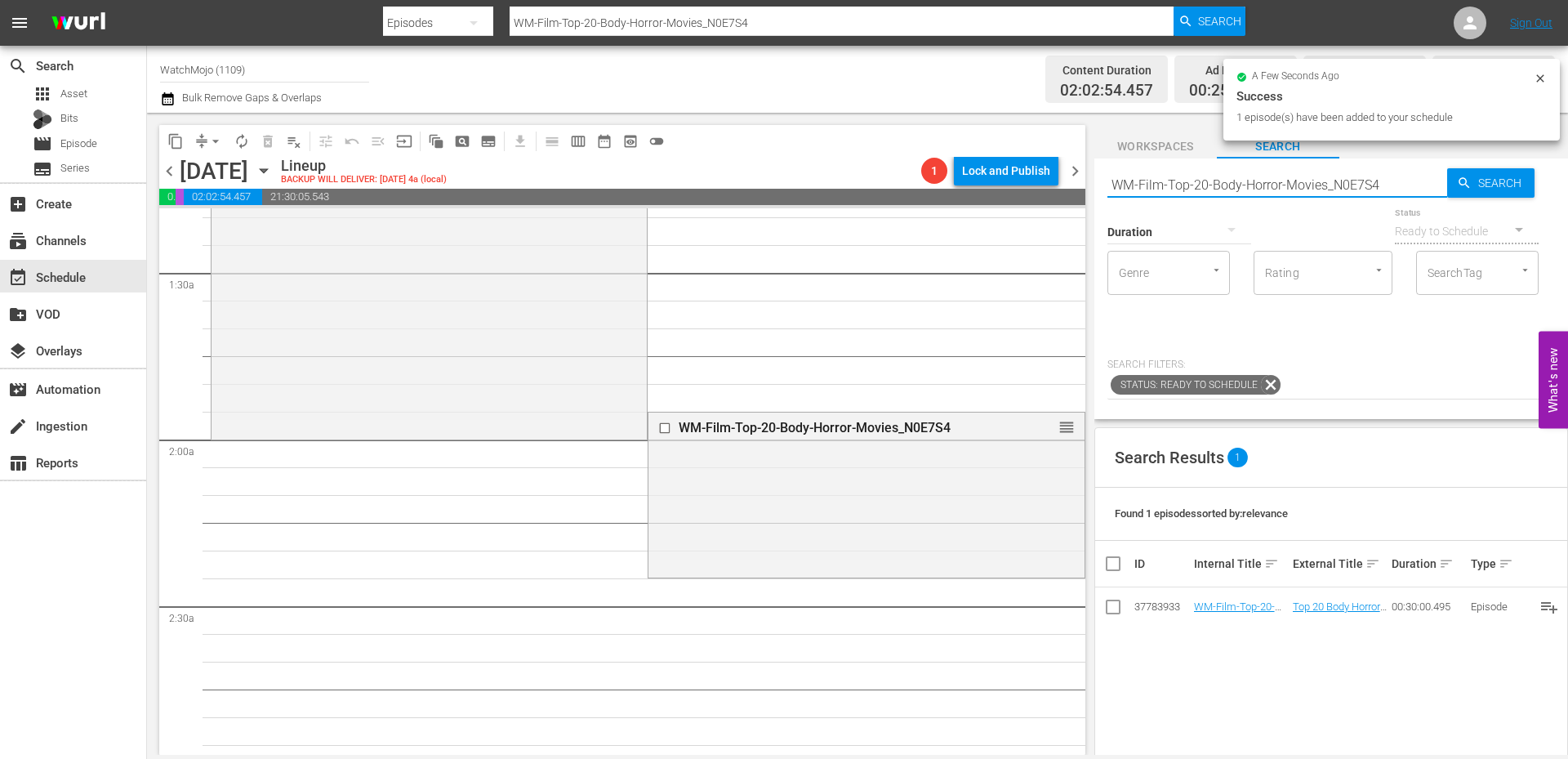
drag, startPoint x: 1386, startPoint y: 188, endPoint x: 1099, endPoint y: 174, distance: 287.3
click at [1099, 174] on div "Search WM-Film-Top-20-Body-Horror-Movies_N0E7S4 Search Duration Status Ready to…" at bounding box center [1331, 288] width 474 height 260
paste input "Ilm-Top20-Badass-Horror-Movie-Heroines-SPONSORED_V9Y5L8"
type input "WM-FIlm-Top20-Badass-Horror-Movie-Heroines-SPONSORED_V9Y5L8"
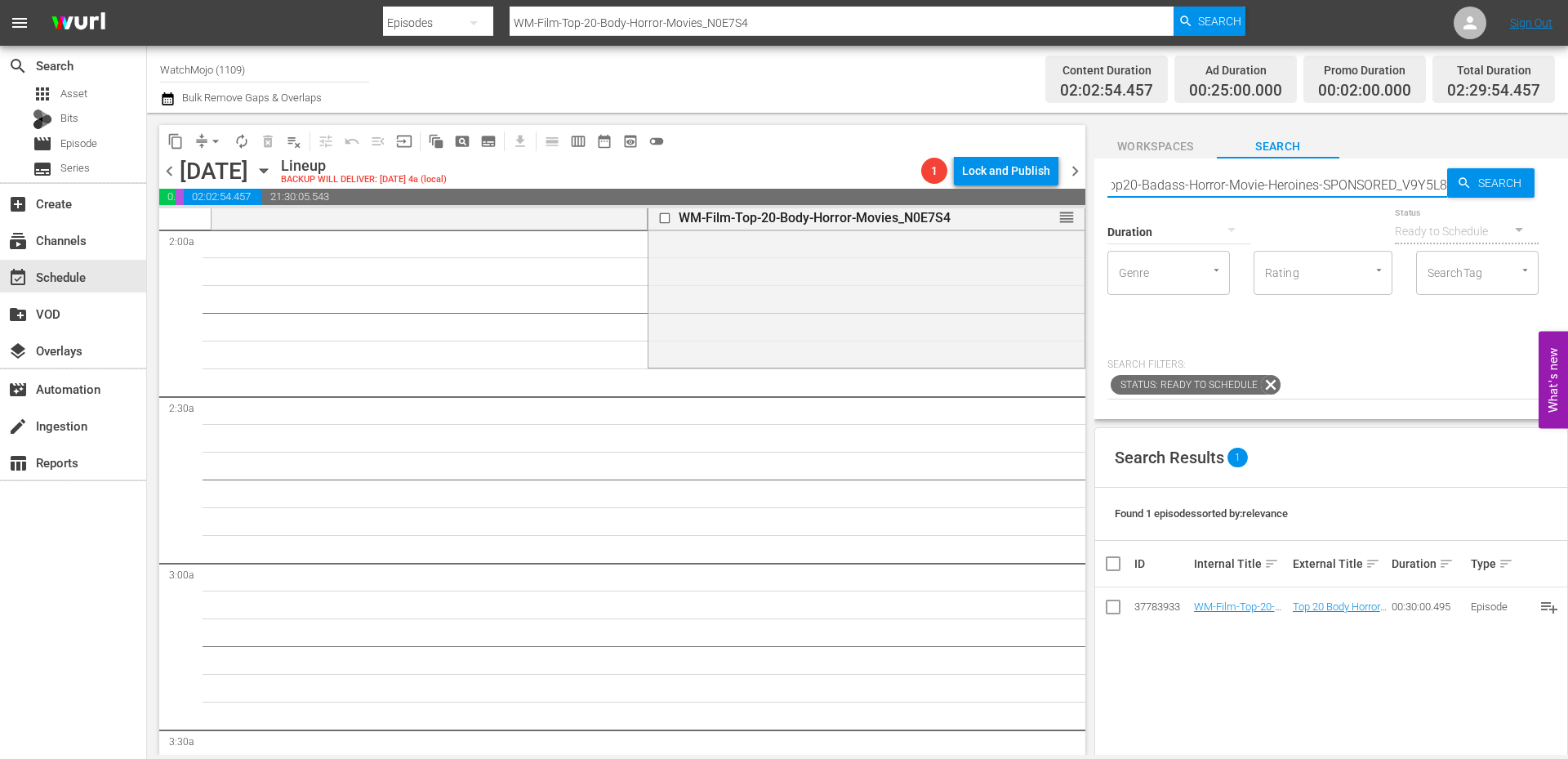
scroll to position [708, 0]
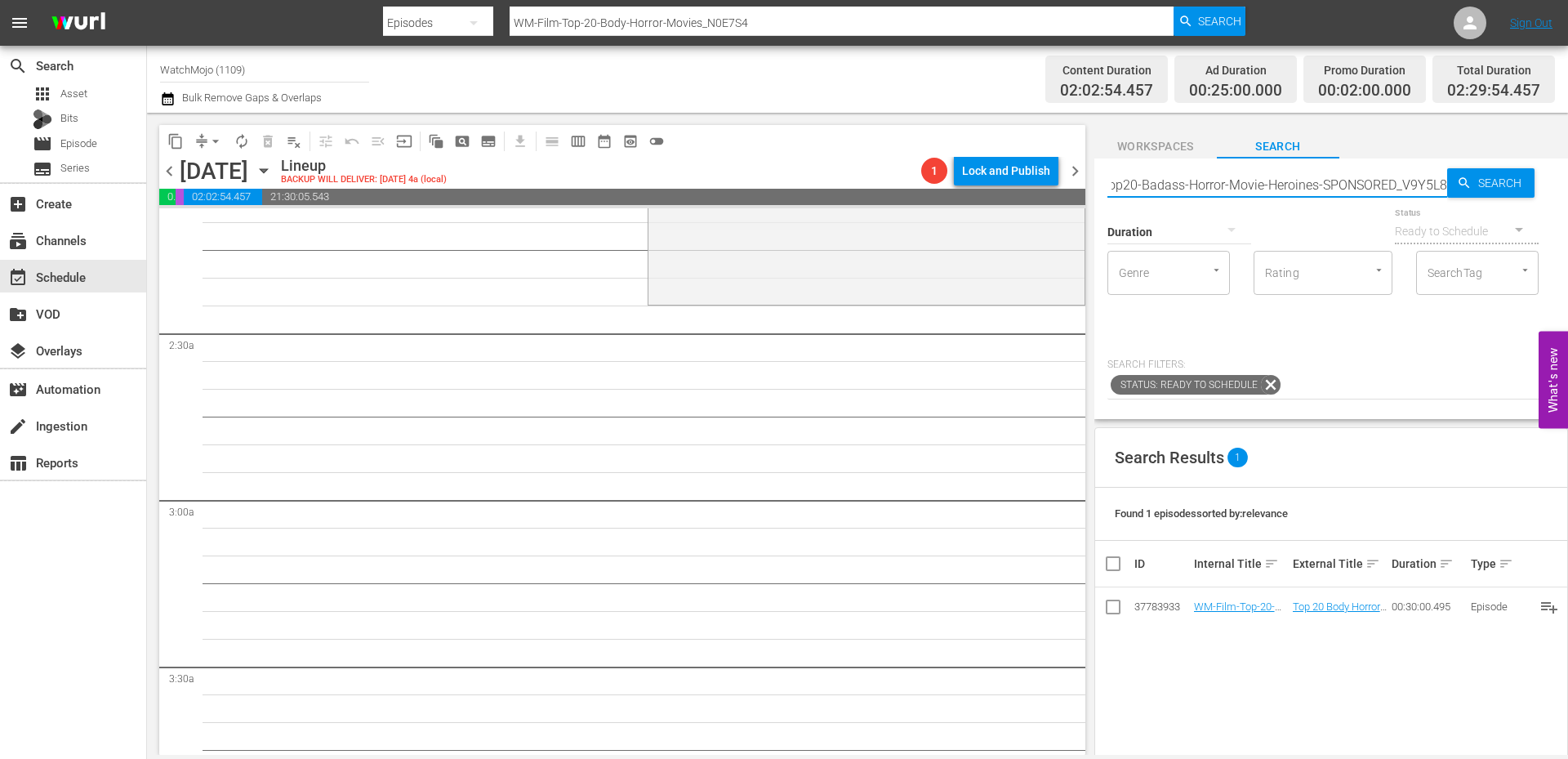
type input "WM-FIlm-Top20-Badass-Horror-Movie-Heroines-SPONSORED_V9Y5L8"
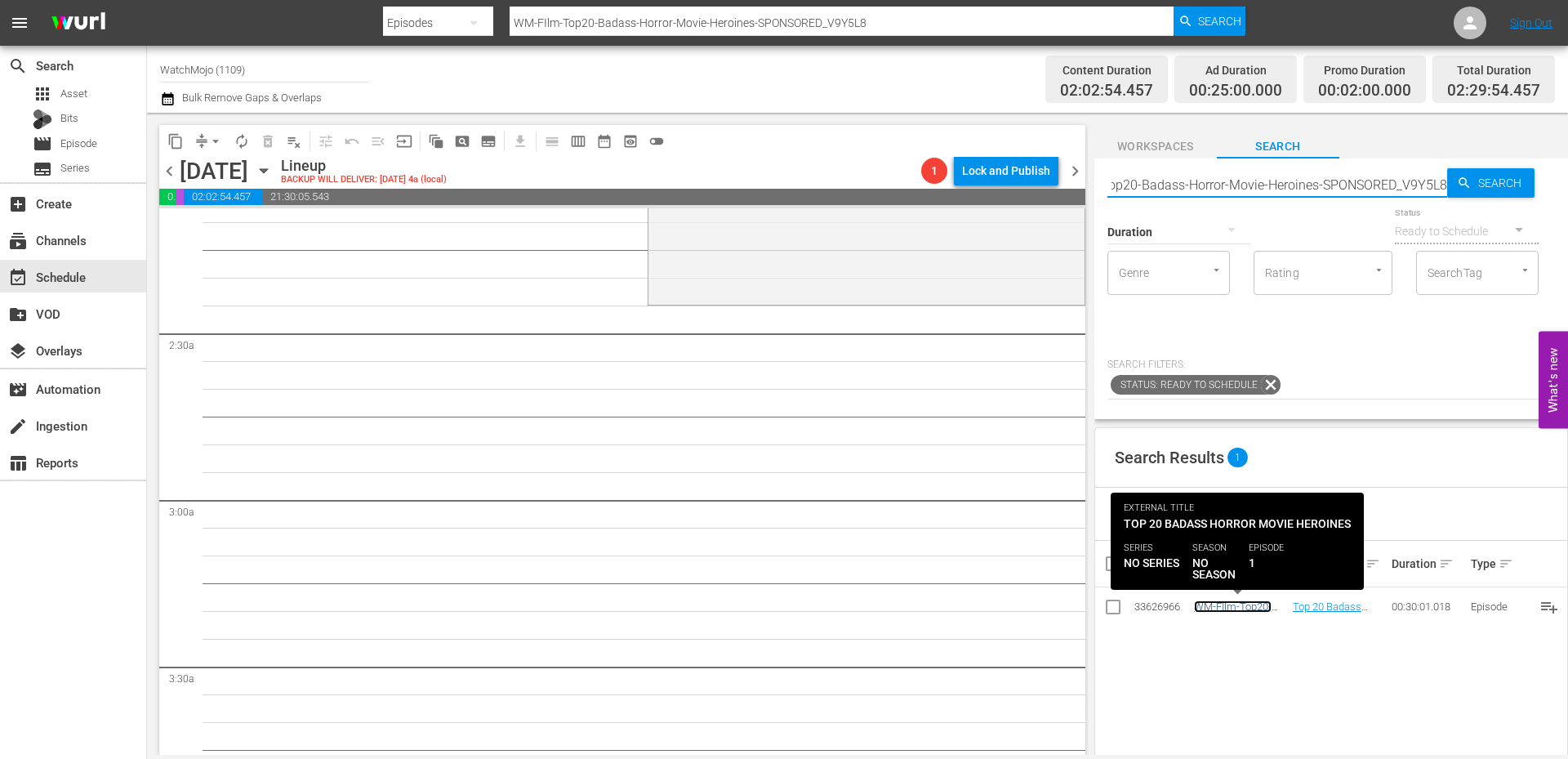
scroll to position [0, 0]
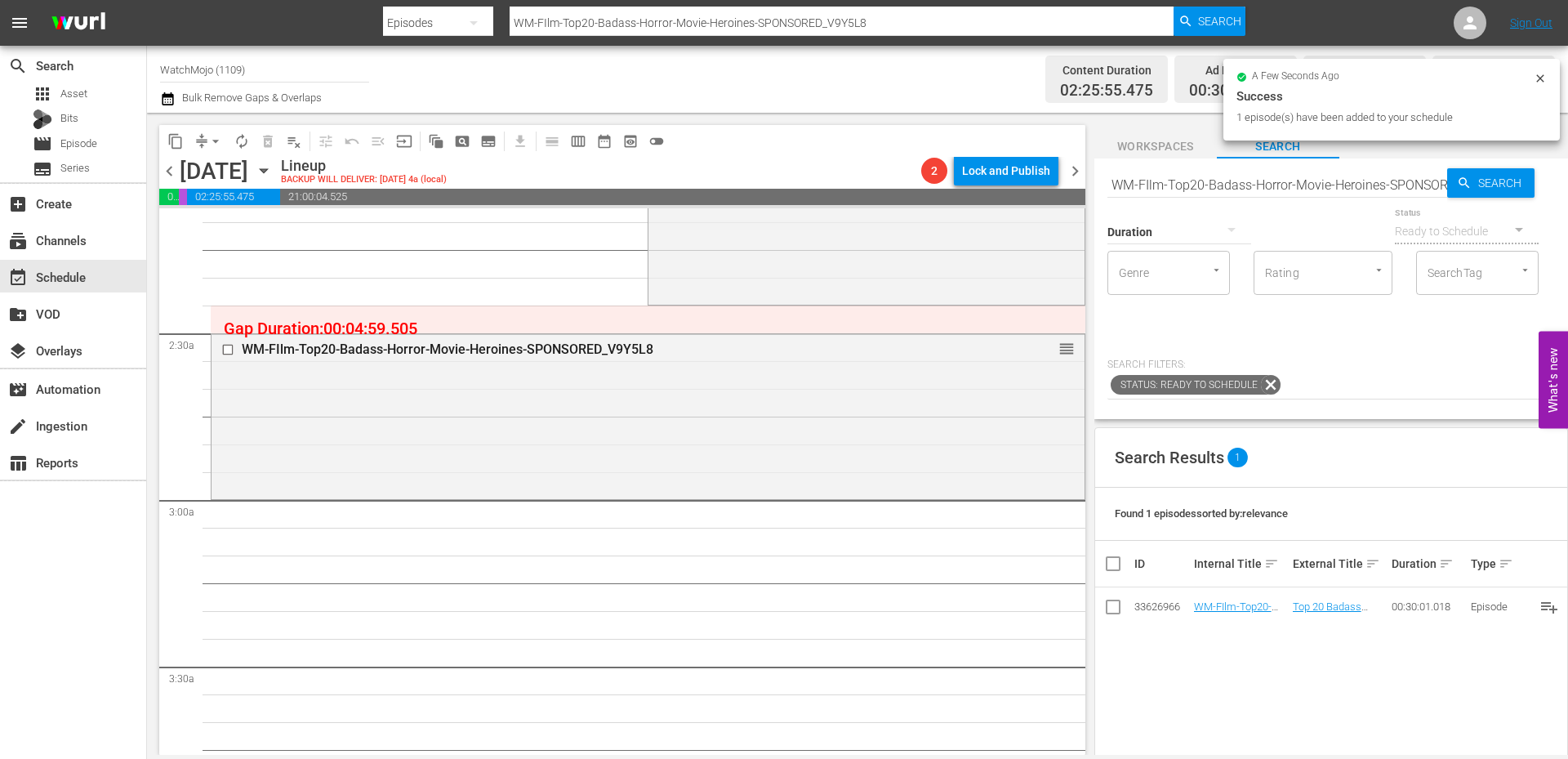
click at [1266, 182] on input "WM-FIlm-Top20-Badass-Horror-Movie-Heroines-SPONSORED_V9Y5L8" at bounding box center [1277, 184] width 340 height 39
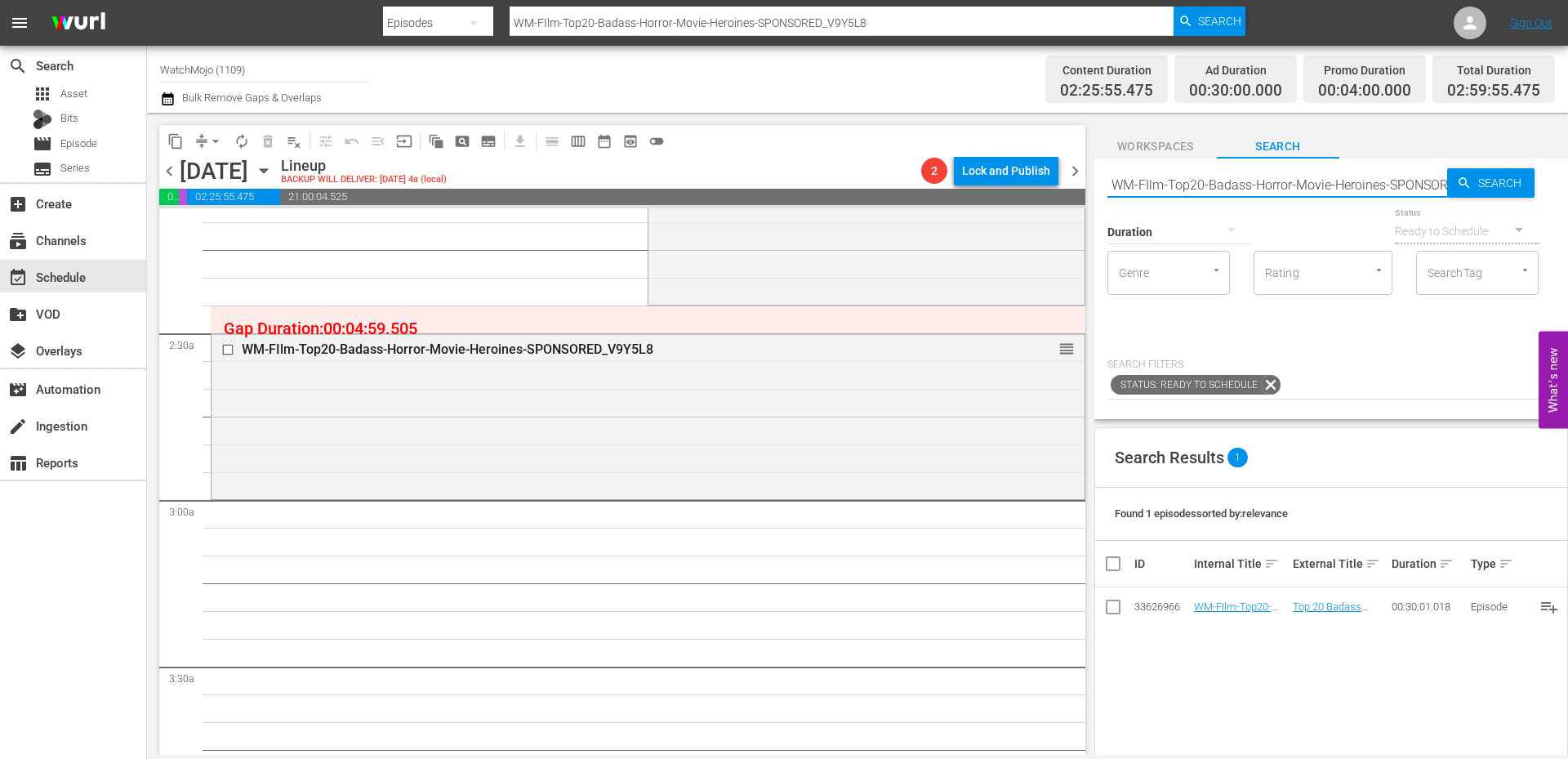
paste input "ilm-Top20-Scariest-Horror-Movies_Z9A9I0"
type input "WM-Film-Top20-Scariest-Horror-Movies_Z9A9I0"
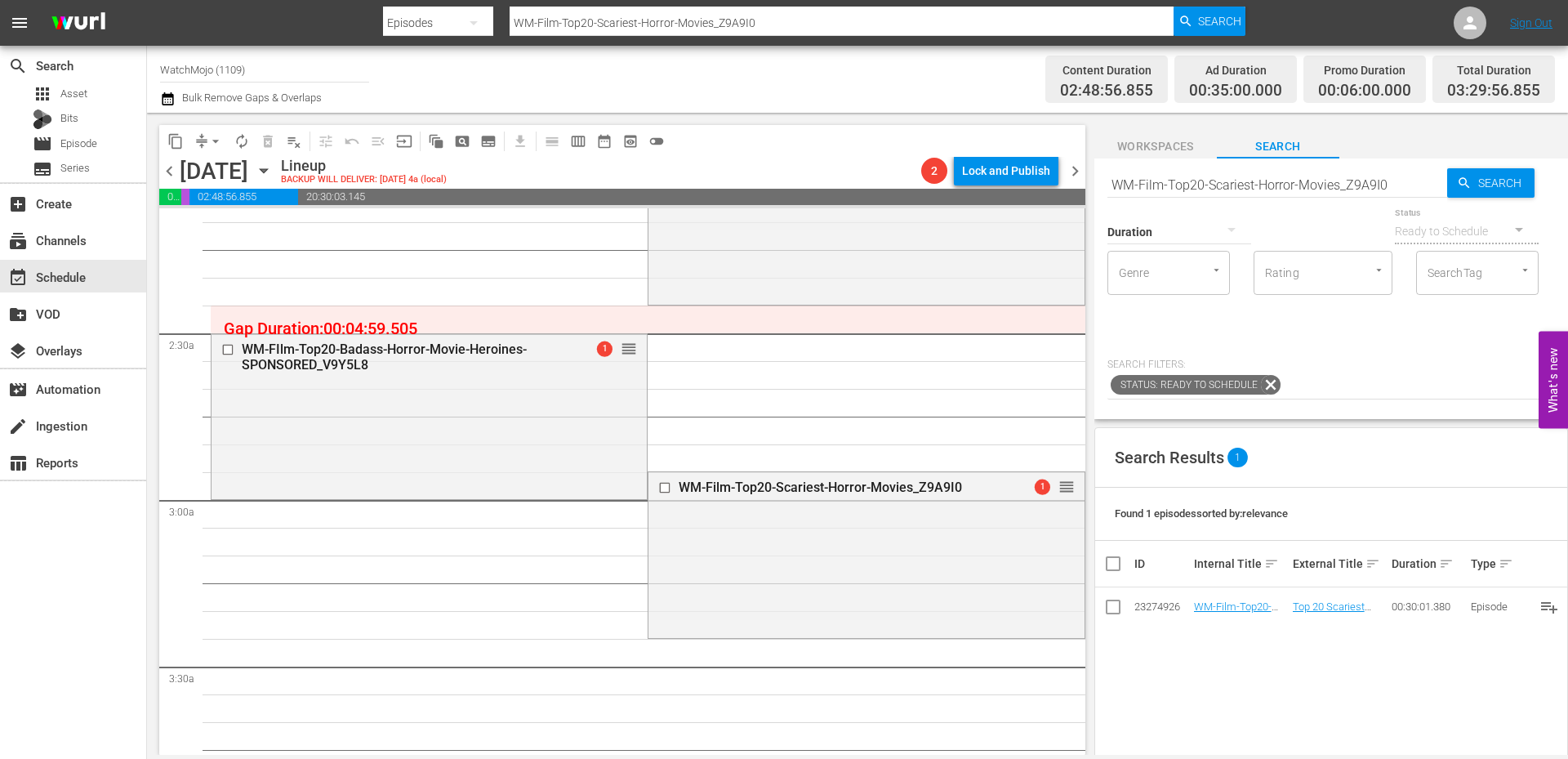
click at [1395, 193] on div "Status Ready to Schedule" at bounding box center [1467, 221] width 144 height 59
drag, startPoint x: 1387, startPoint y: 190, endPoint x: 1070, endPoint y: 174, distance: 317.4
click at [1070, 174] on div "content_copy compress arrow_drop_down autorenew_outlined delete_forever_outline…" at bounding box center [857, 433] width 1421 height 642
paste input "-20-Scariest-Opening-Scenes-in-Horror-Movies-SPONSORED_J6Z2U2"
type input "WM-Film-Top-20-Scariest-Opening-Scenes-in-Horror-Movies-SPONSORED_J6Z2U2"
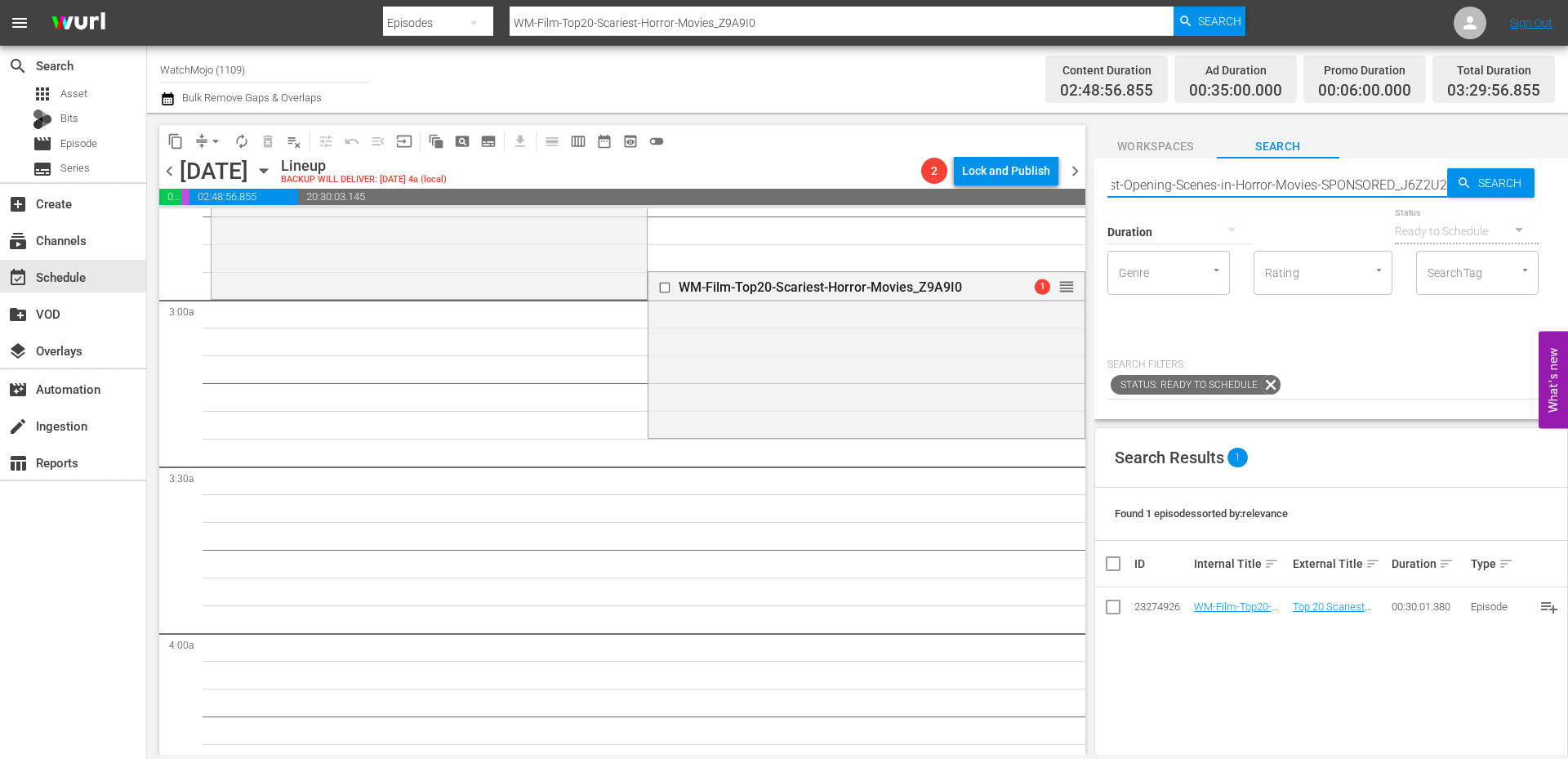
scroll to position [980, 0]
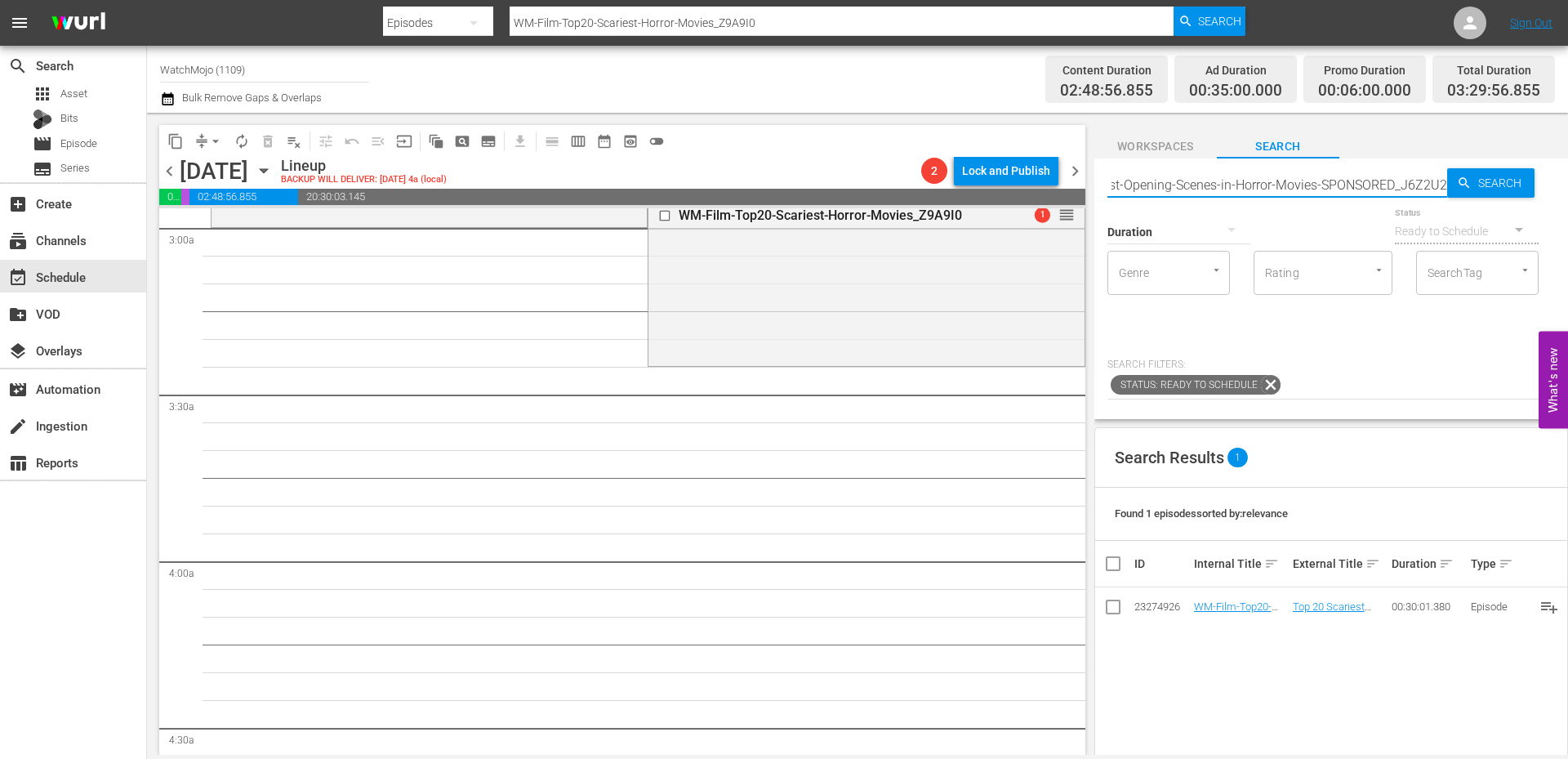
type input "WM-Film-Top-20-Scariest-Opening-Scenes-in-Horror-Movies-SPONSORED_J6Z2U2"
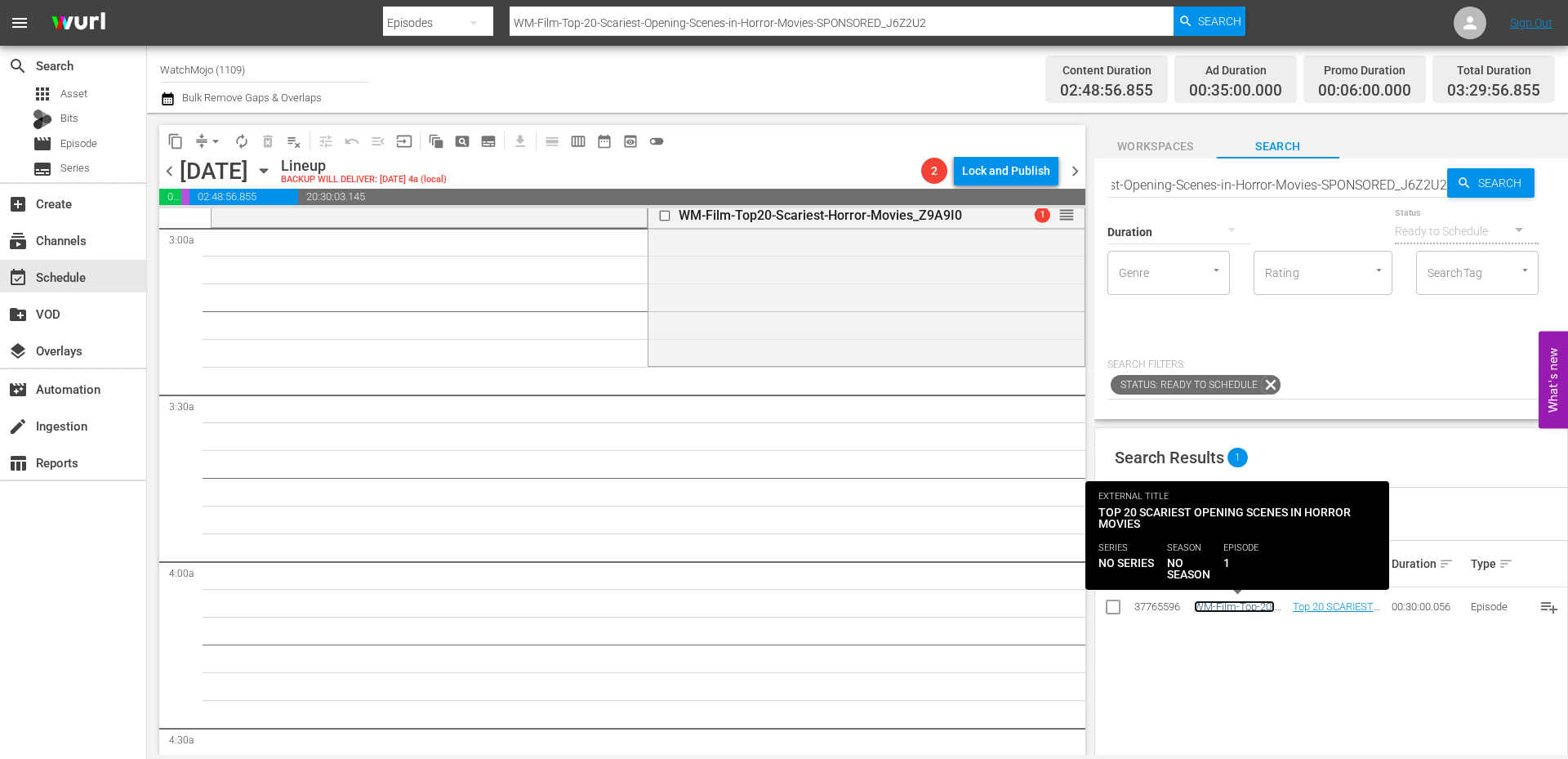
scroll to position [0, 0]
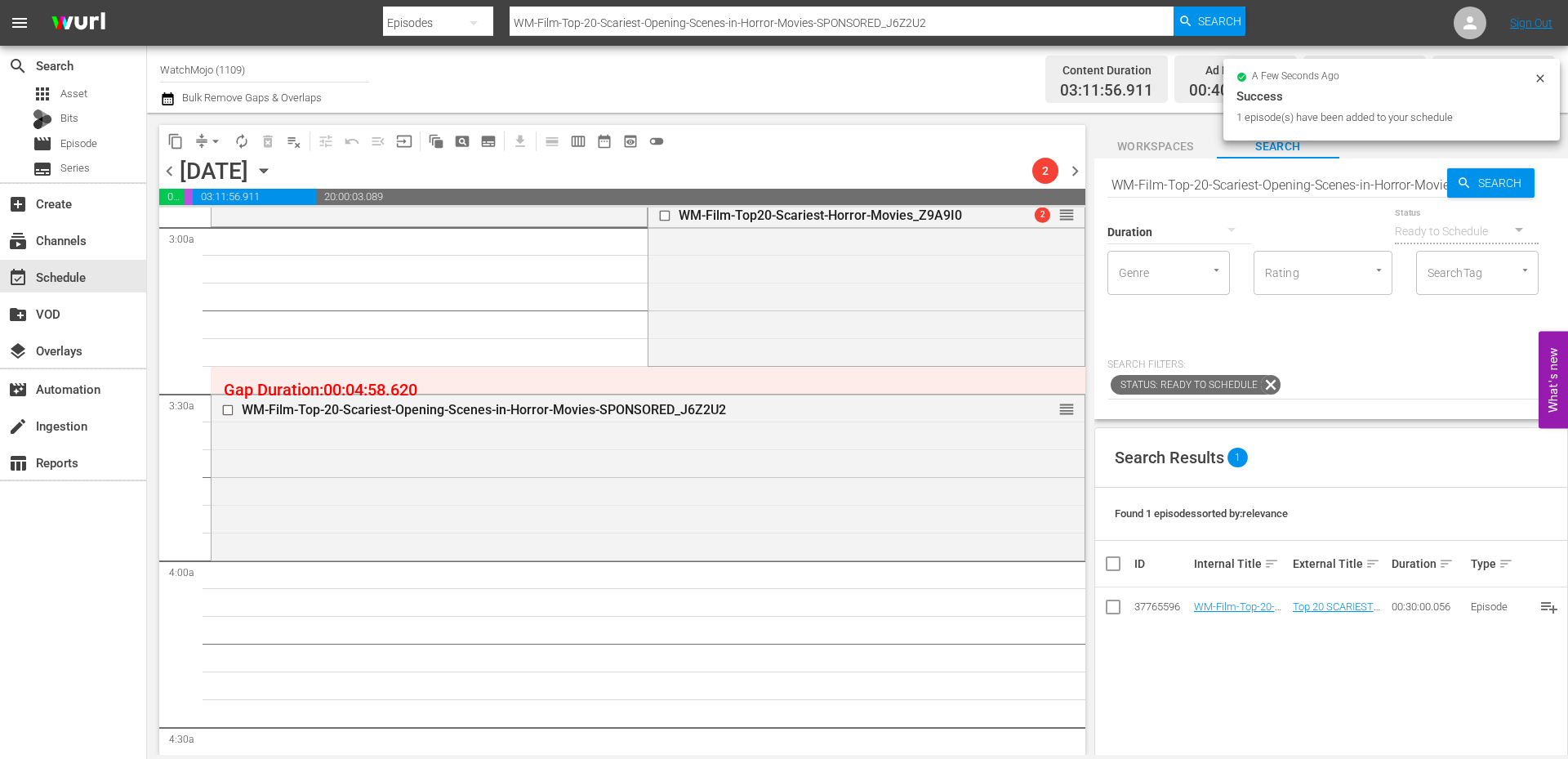
click at [1278, 182] on input "WM-Film-Top-20-Scariest-Opening-Scenes-in-Horror-Movies-SPONSORED_J6Z2U2" at bounding box center [1277, 184] width 340 height 39
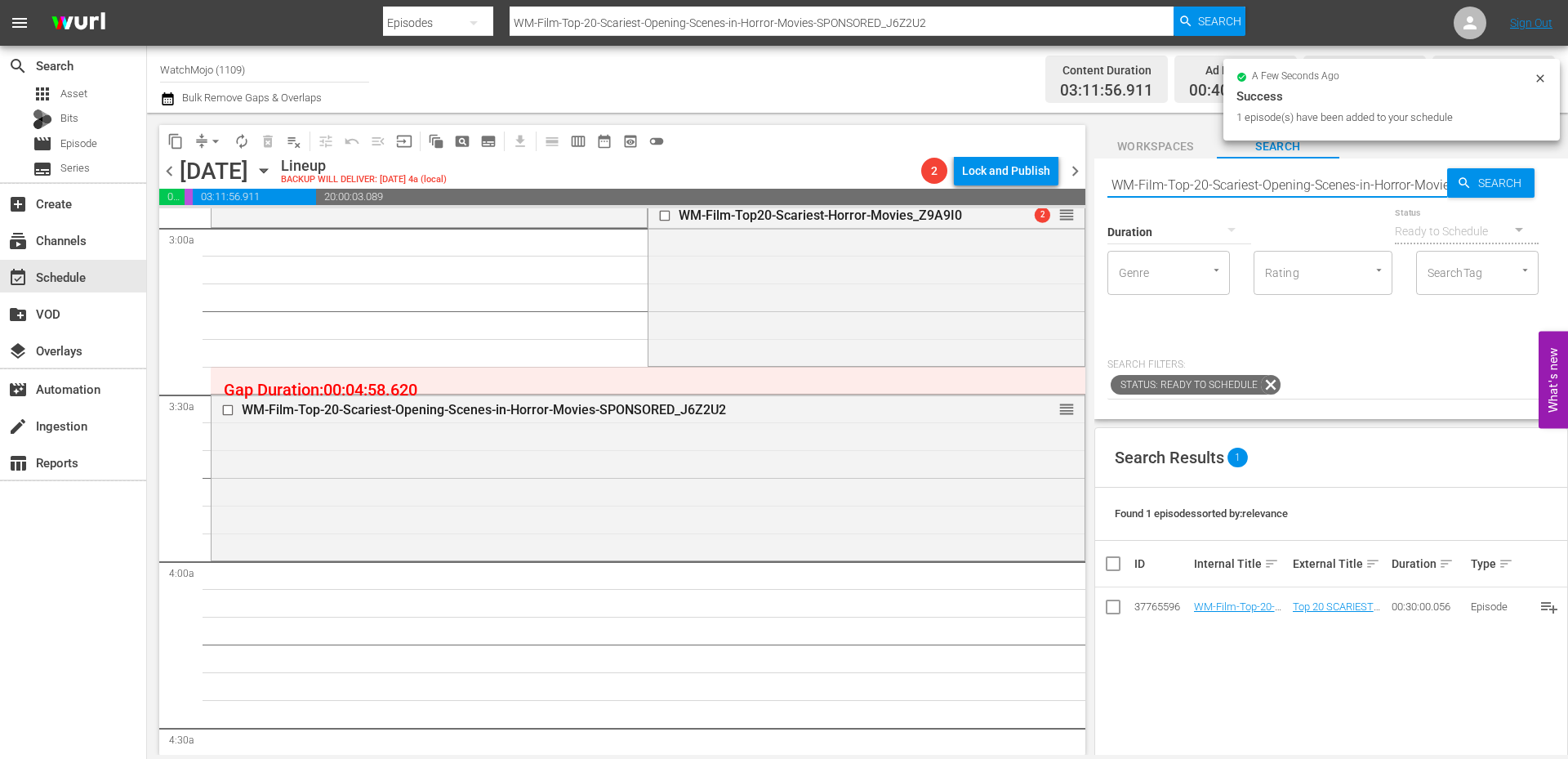
paste input "LAG-424"
type input "LAG-424"
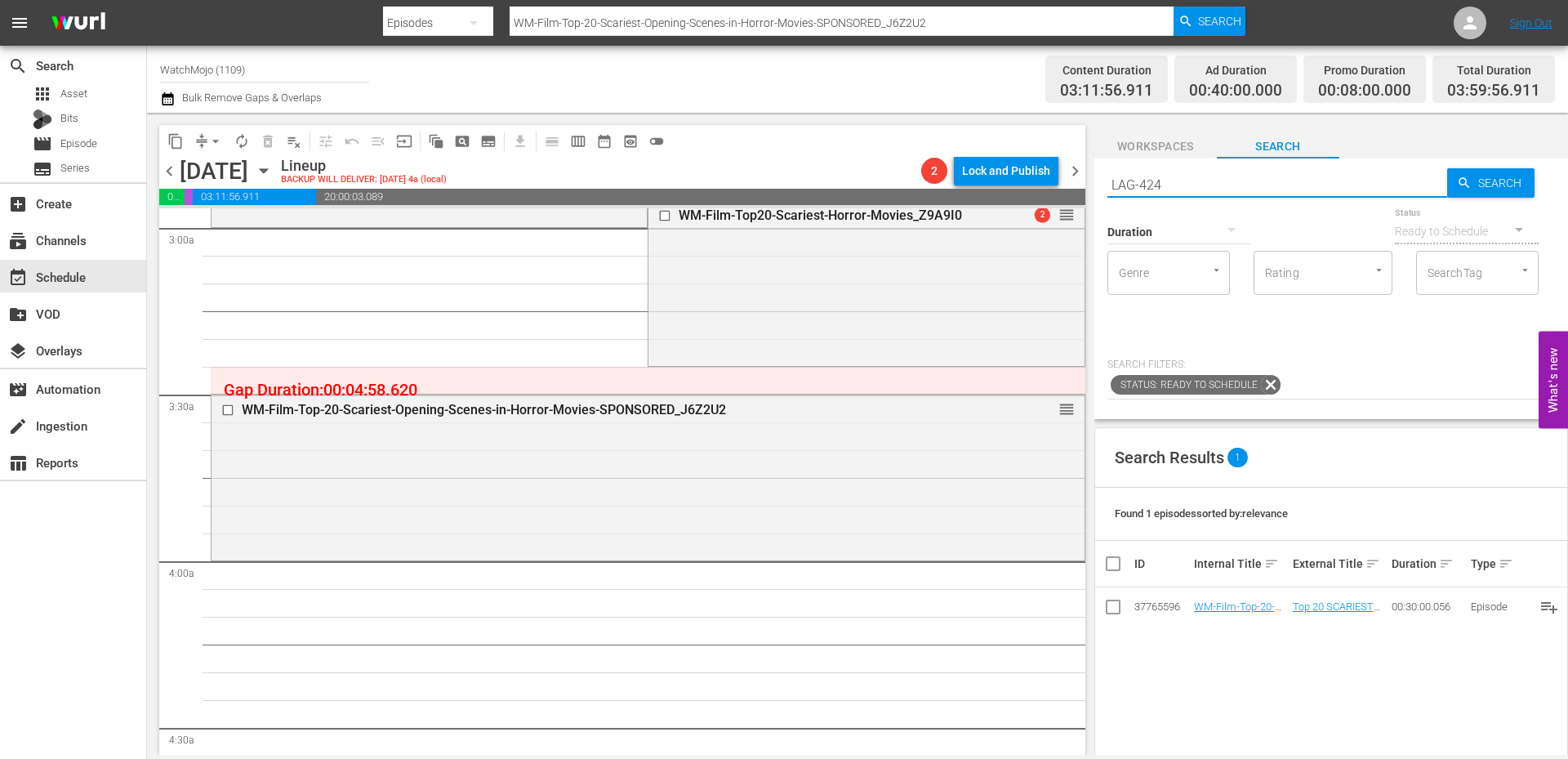
type input "LAG-424"
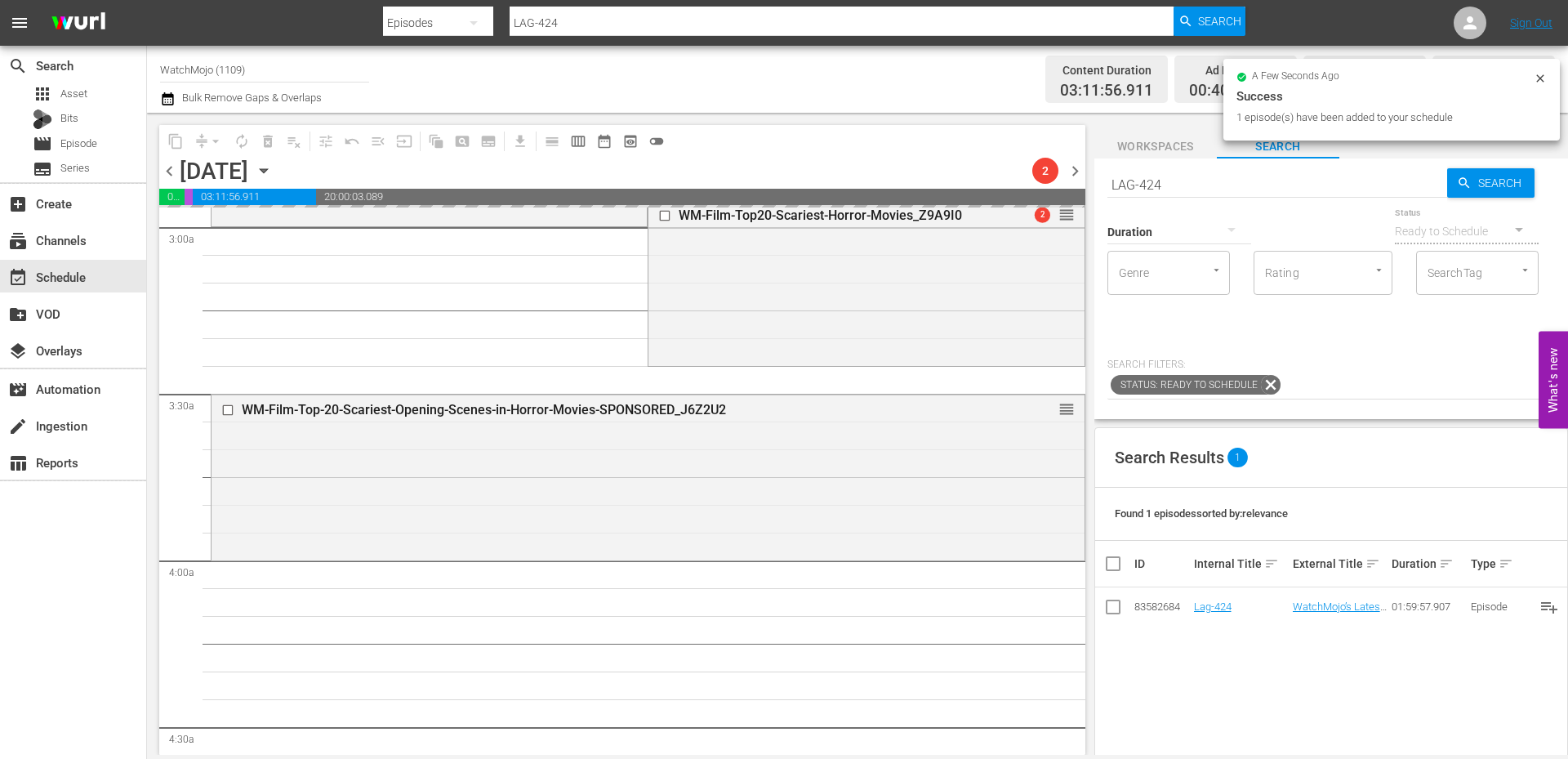
drag, startPoint x: 1084, startPoint y: 176, endPoint x: 1059, endPoint y: 176, distance: 25.0
click at [1059, 176] on div "content_copy compress arrow_drop_down autorenew_outlined delete_forever_outline…" at bounding box center [857, 433] width 1421 height 642
paste input "31"
type input "LAG-431"
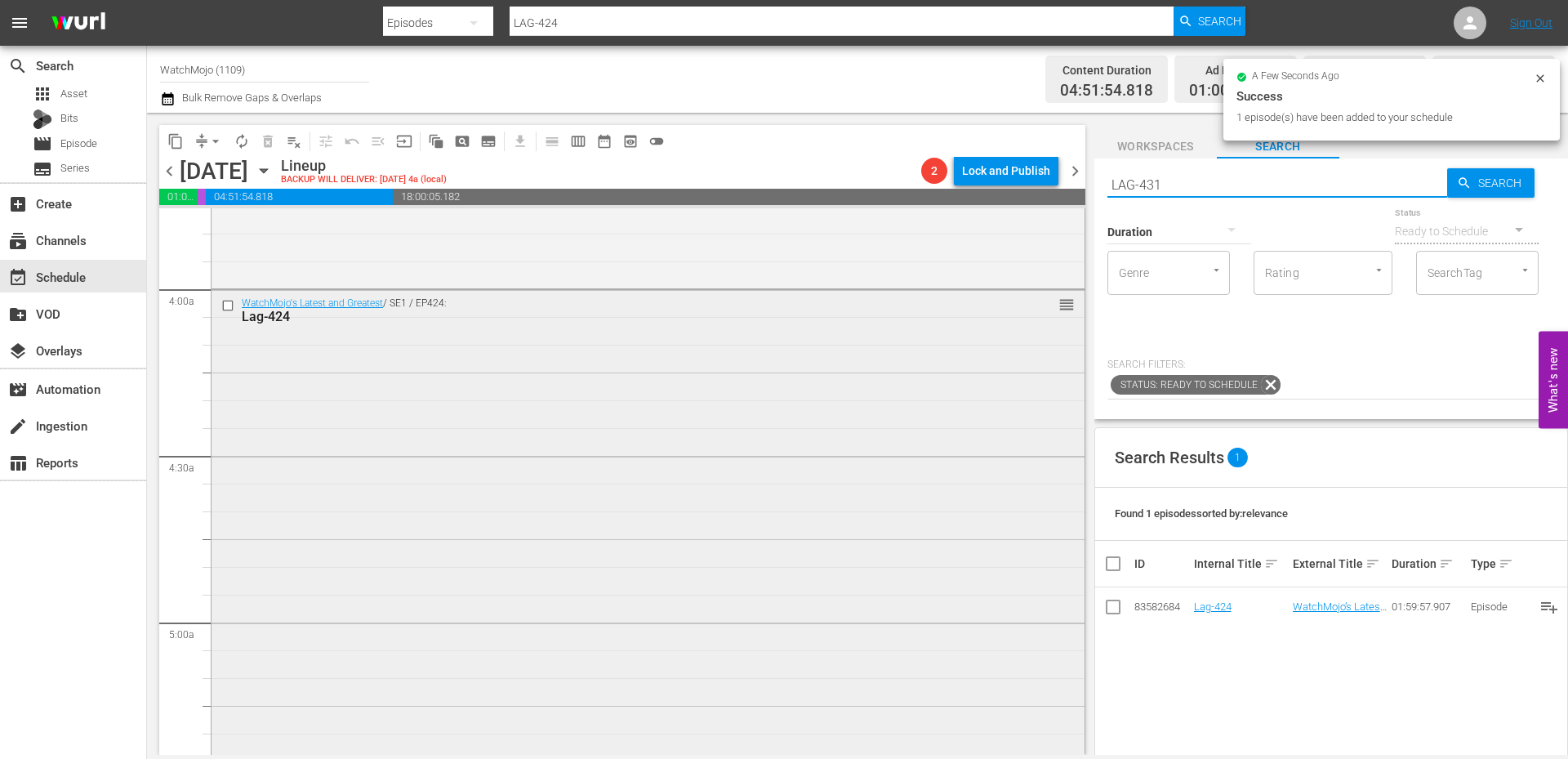
type input "LAG-431"
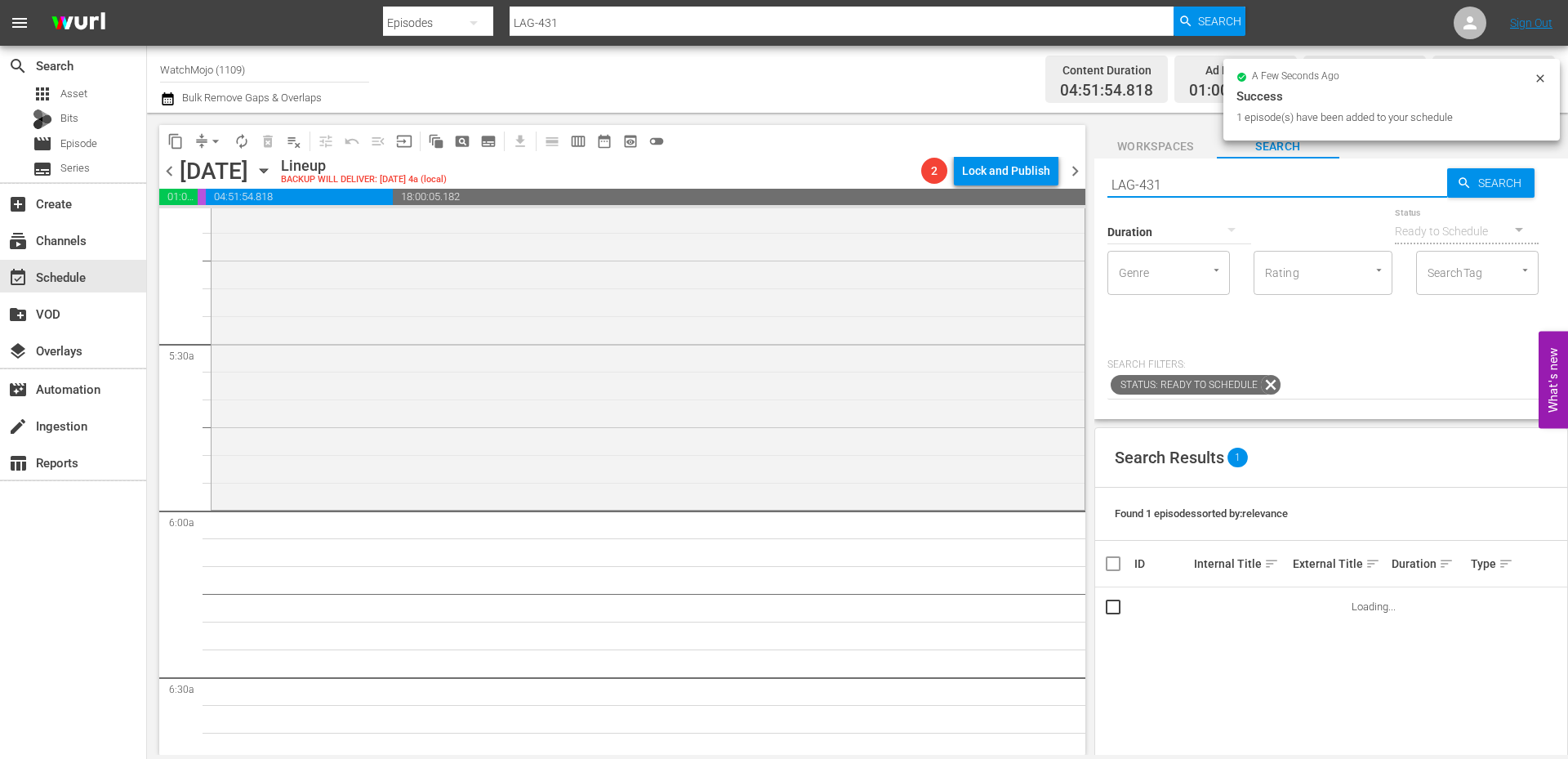
scroll to position [1797, 0]
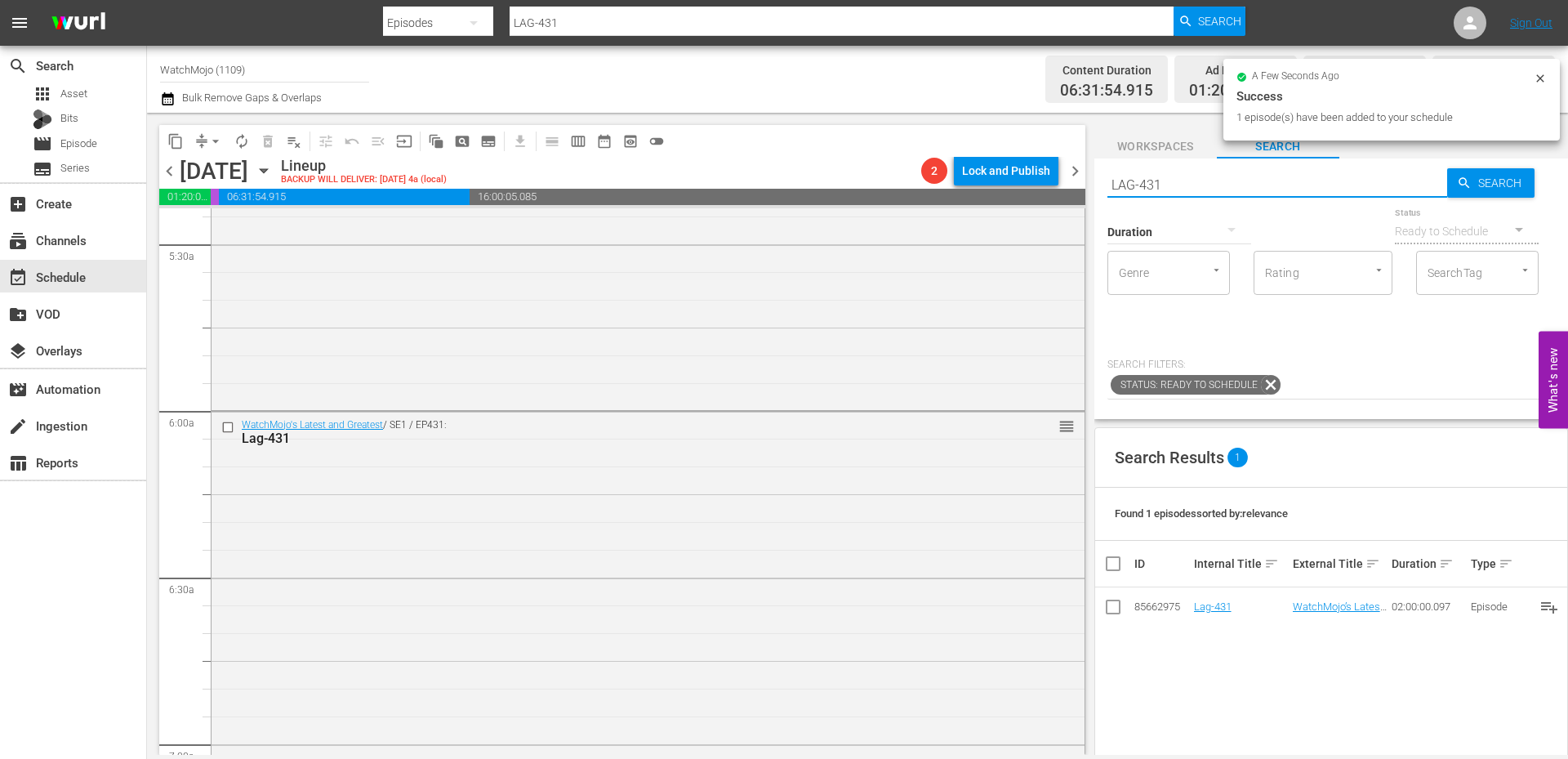
drag, startPoint x: 1203, startPoint y: 186, endPoint x: 1064, endPoint y: 188, distance: 139.0
click at [1048, 190] on div "content_copy compress arrow_drop_down autorenew_outlined delete_forever_outline…" at bounding box center [857, 433] width 1421 height 642
paste input "WM-Deep-Dive-[PERSON_NAME]-Part-2_Dive91_V0E5Z3"
type input "WM-Deep-Dive-[PERSON_NAME]-Part-2_Dive91_V0E5Z3"
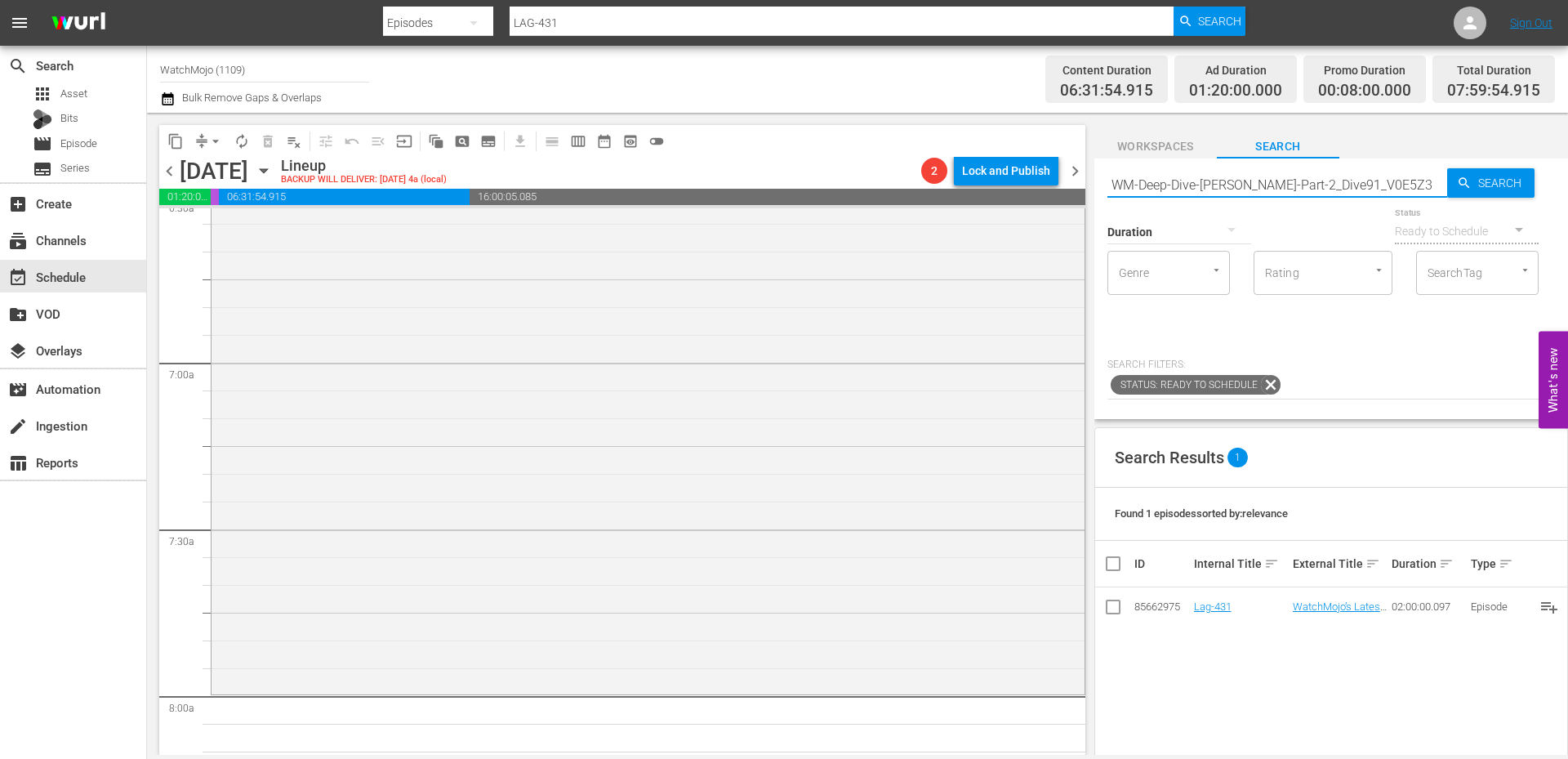
type input "WM-Deep-Dive-[PERSON_NAME]-Part-2_Dive91_V0E5Z3"
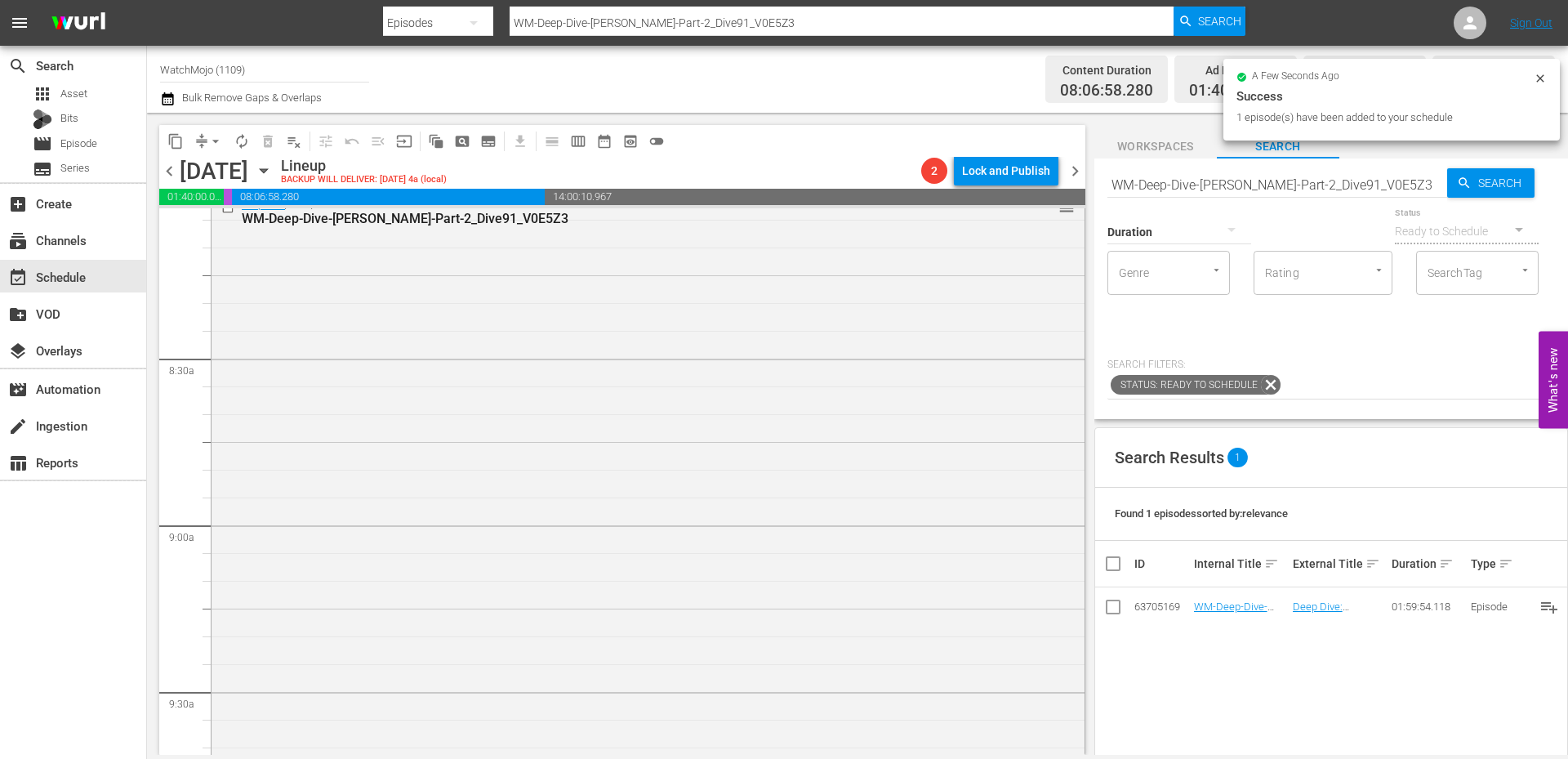
scroll to position [2886, 0]
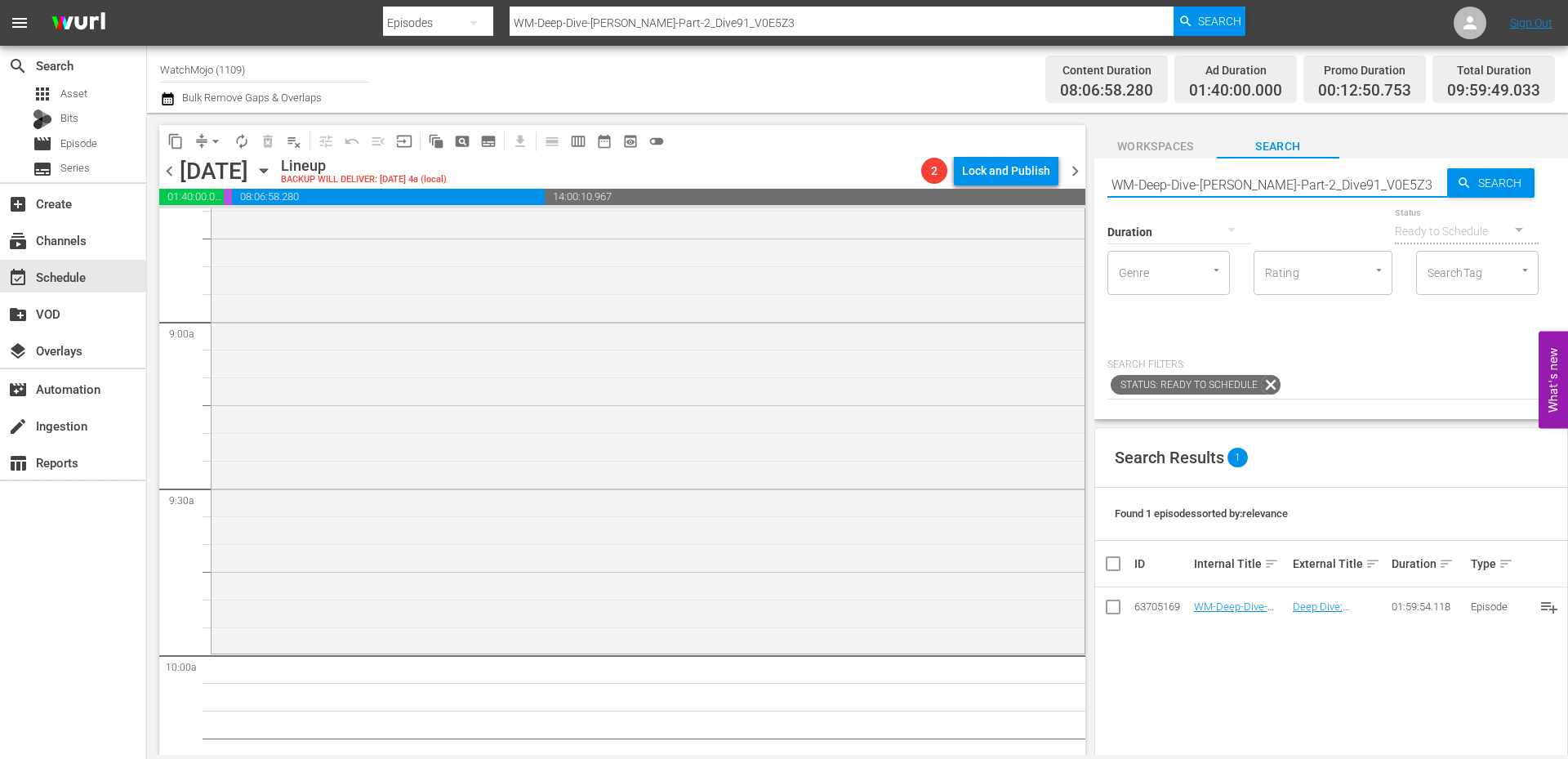
drag, startPoint x: 1386, startPoint y: 178, endPoint x: 1084, endPoint y: 172, distance: 302.1
click at [1084, 172] on div "content_copy compress arrow_drop_down autorenew_outlined delete_forever_outline…" at bounding box center [857, 433] width 1421 height 642
paste input "LAG-438"
type input "LAG-438"
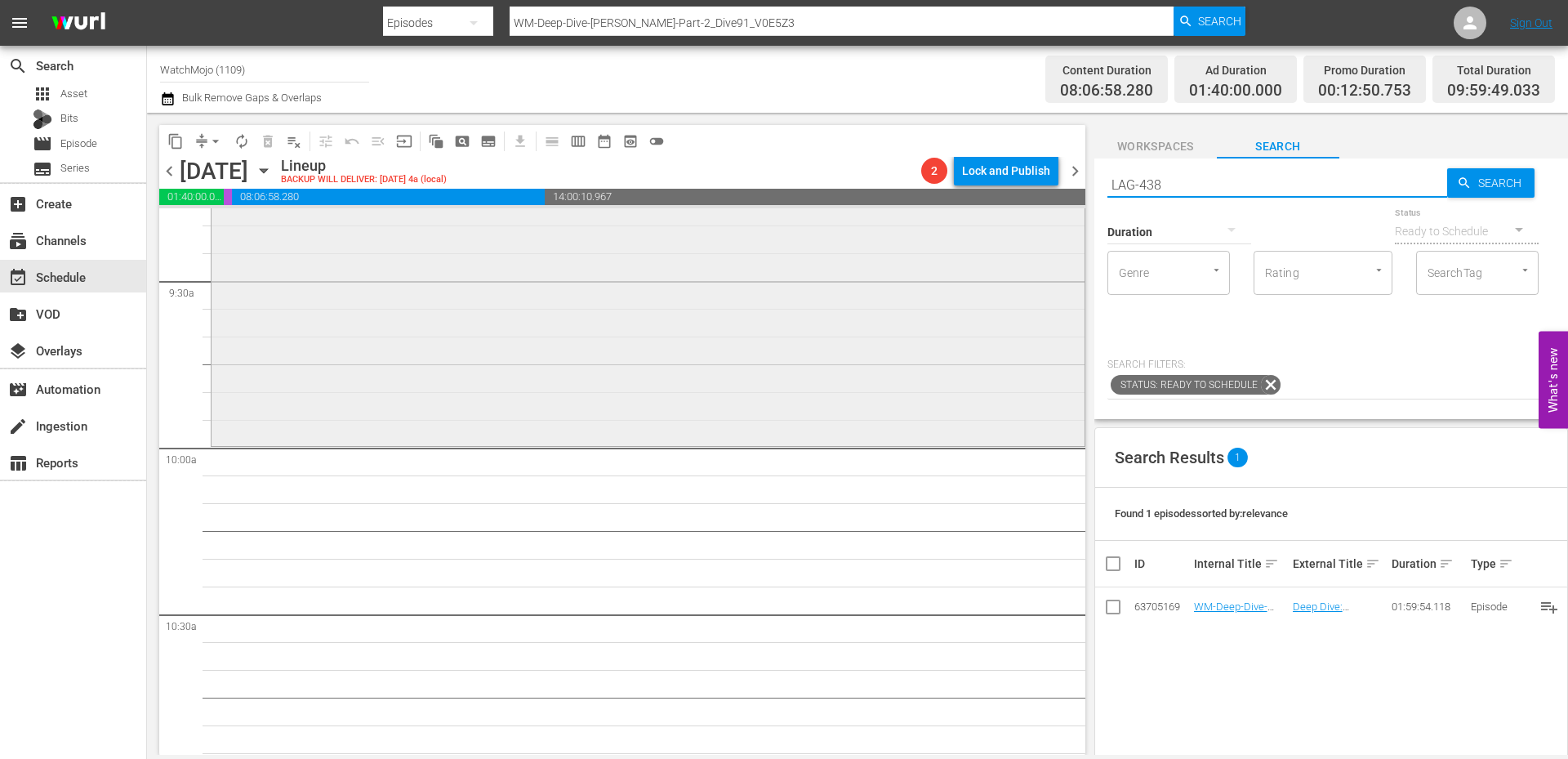
scroll to position [3213, 0]
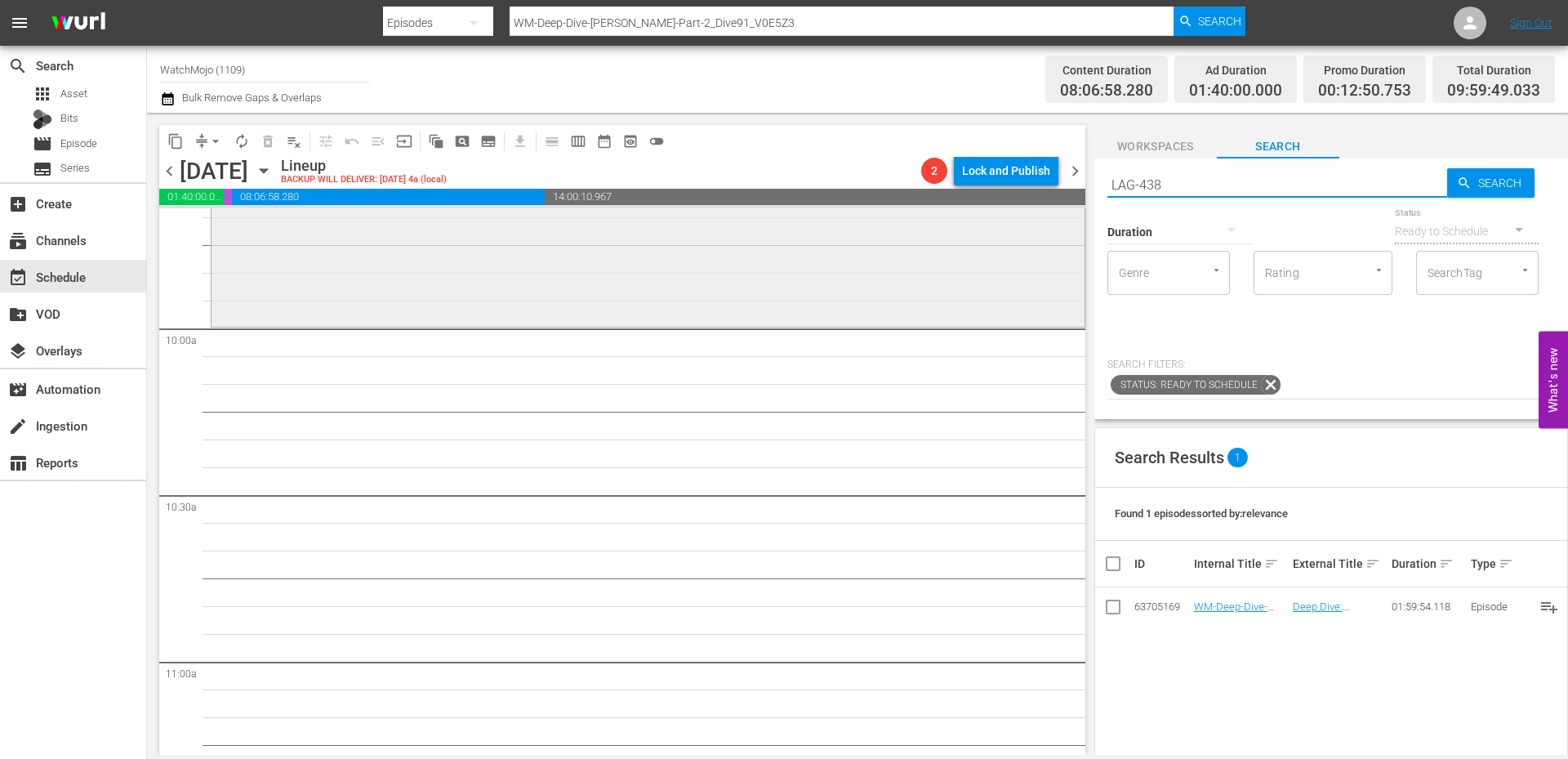
type input "LAG-438"
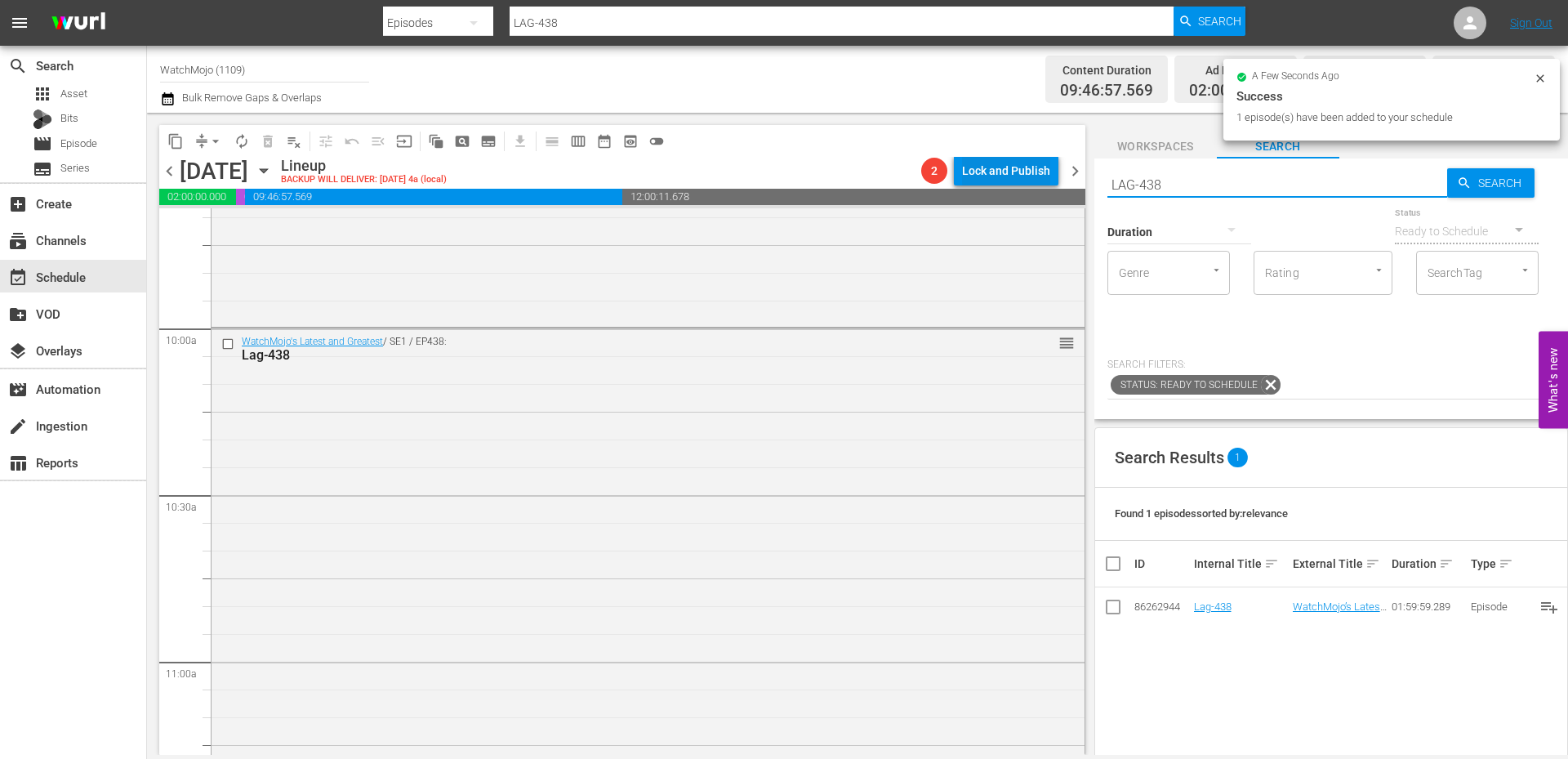
drag, startPoint x: 1243, startPoint y: 188, endPoint x: 1048, endPoint y: 159, distance: 197.1
click at [1048, 159] on div "content_copy compress arrow_drop_down autorenew_outlined delete_forever_outline…" at bounding box center [857, 433] width 1421 height 642
paste input "WM-Deep-Dive-Most-Paused-Movie-Moments_Dive128_A4R8Z6"
type input "WM-Deep-Dive-Most-Paused-Movie-Moments_Dive128_A4R8Z6"
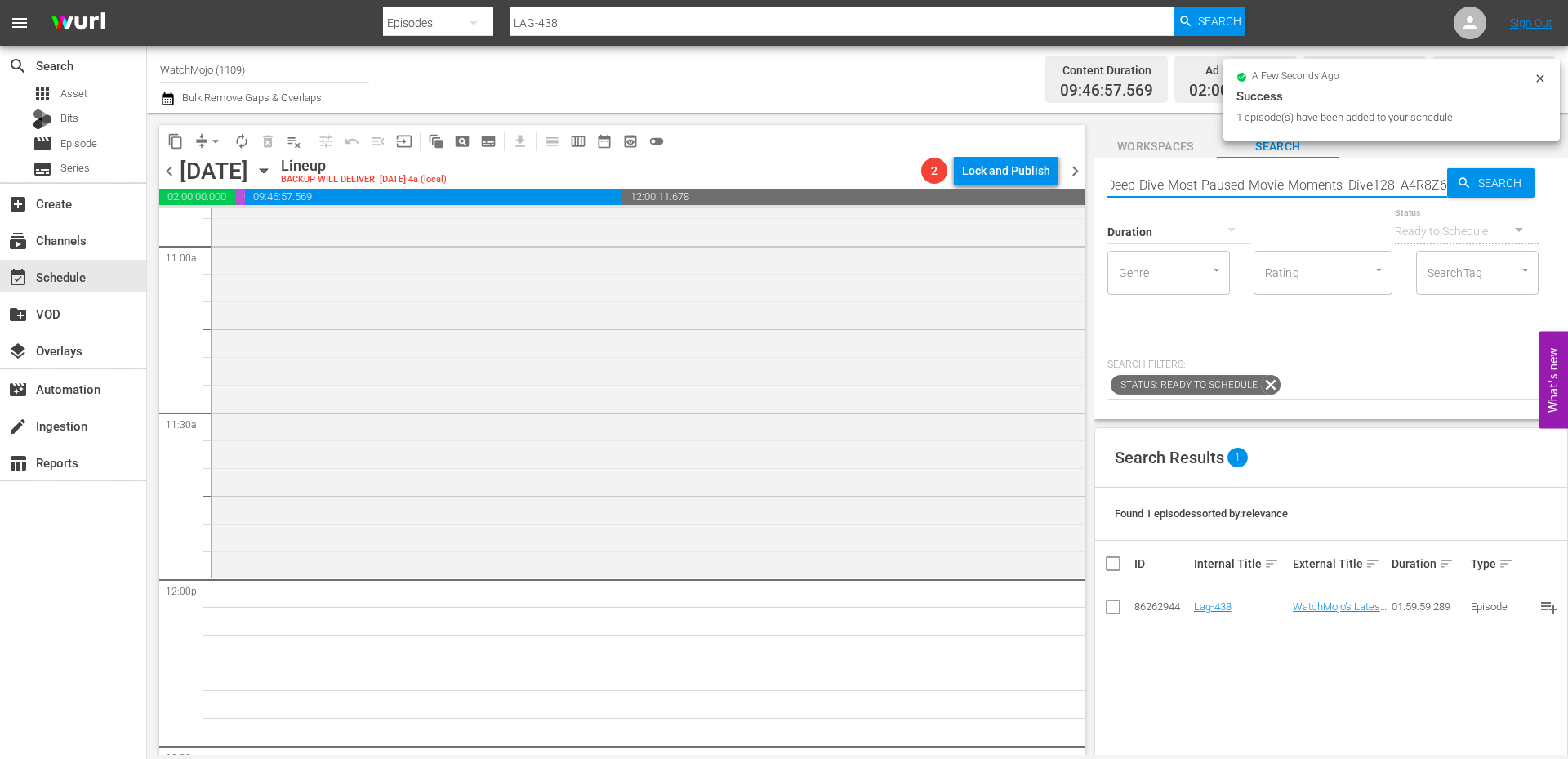
type input "WM-Deep-Dive-Most-Paused-Movie-Moments_Dive128_A4R8Z6"
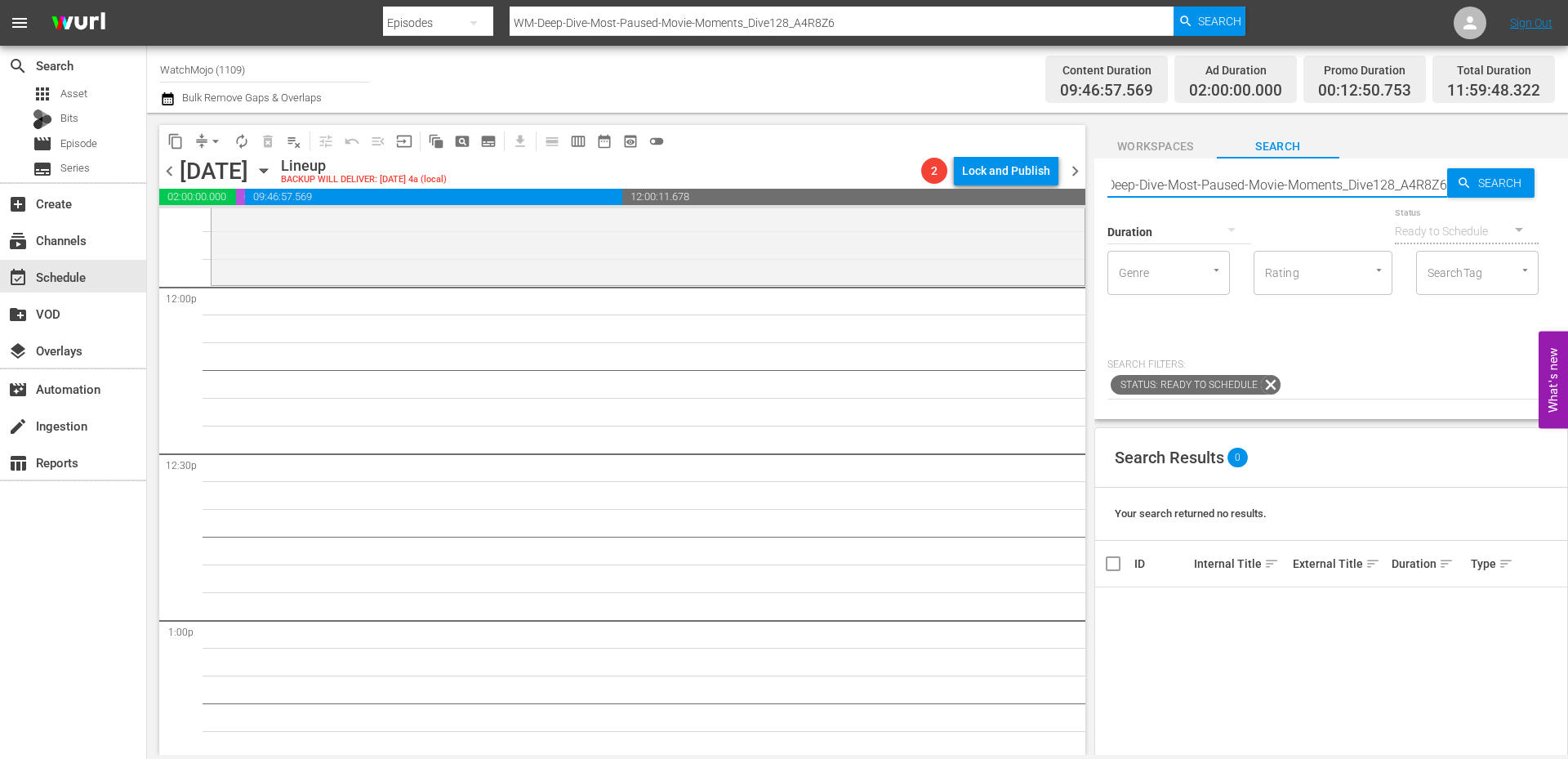
click at [1191, 194] on div "Duration" at bounding box center [1179, 221] width 144 height 59
click at [1155, 186] on input "WM-Deep-Dive-Most-Paused-Movie-Moments_Dive128_A4R8Z6" at bounding box center [1277, 184] width 340 height 39
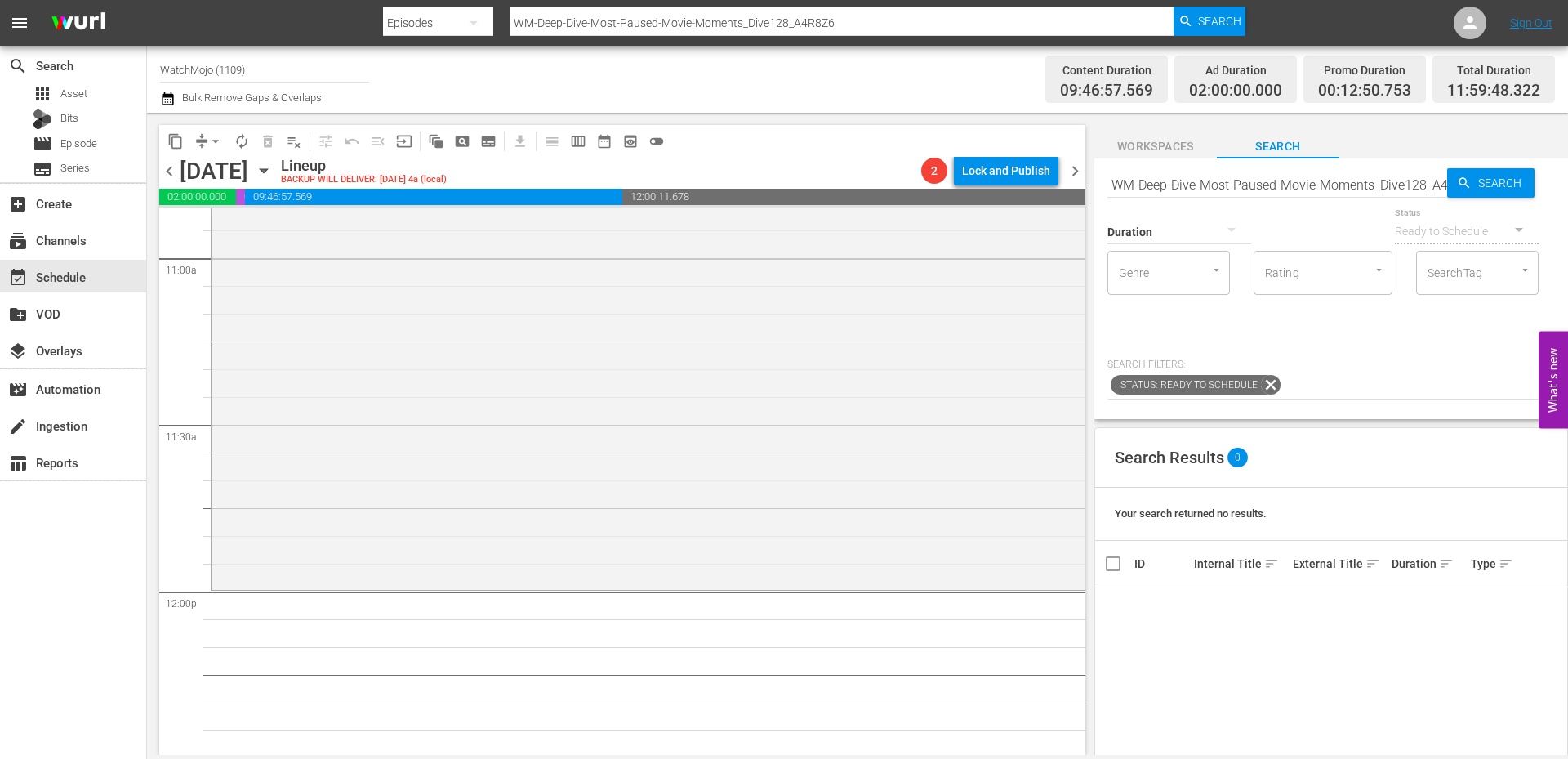
scroll to position [3649, 0]
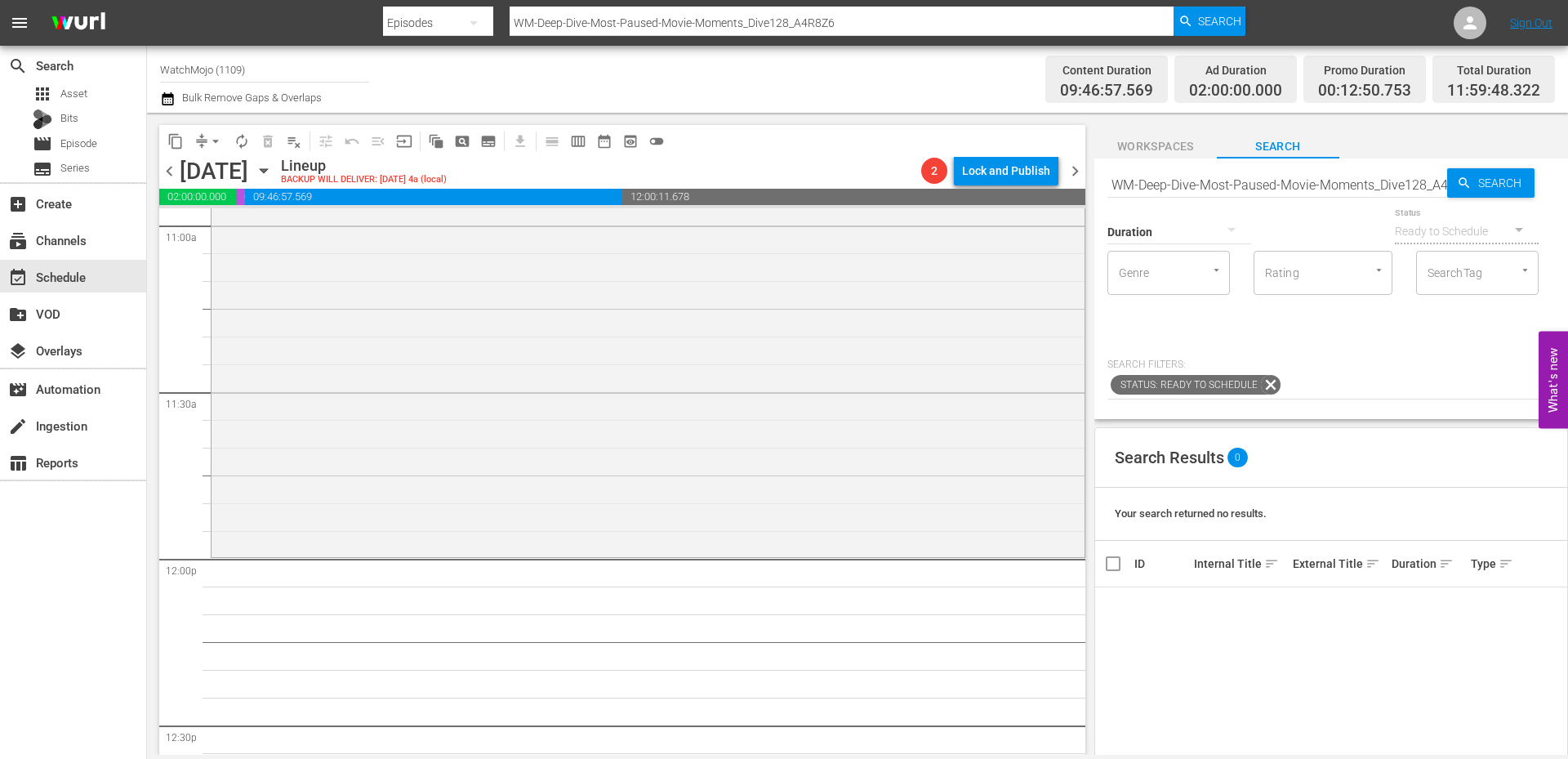
click at [1196, 178] on input "WM-Deep-Dive-Most-Paused-Movie-Moments_Dive128_A4R8Z6" at bounding box center [1277, 184] width 340 height 39
drag, startPoint x: 1378, startPoint y: 186, endPoint x: 970, endPoint y: 128, distance: 412.1
click at [970, 128] on div "content_copy compress arrow_drop_down autorenew_outlined delete_forever_outline…" at bounding box center [857, 433] width 1421 height 642
type input "A4R8Z6"
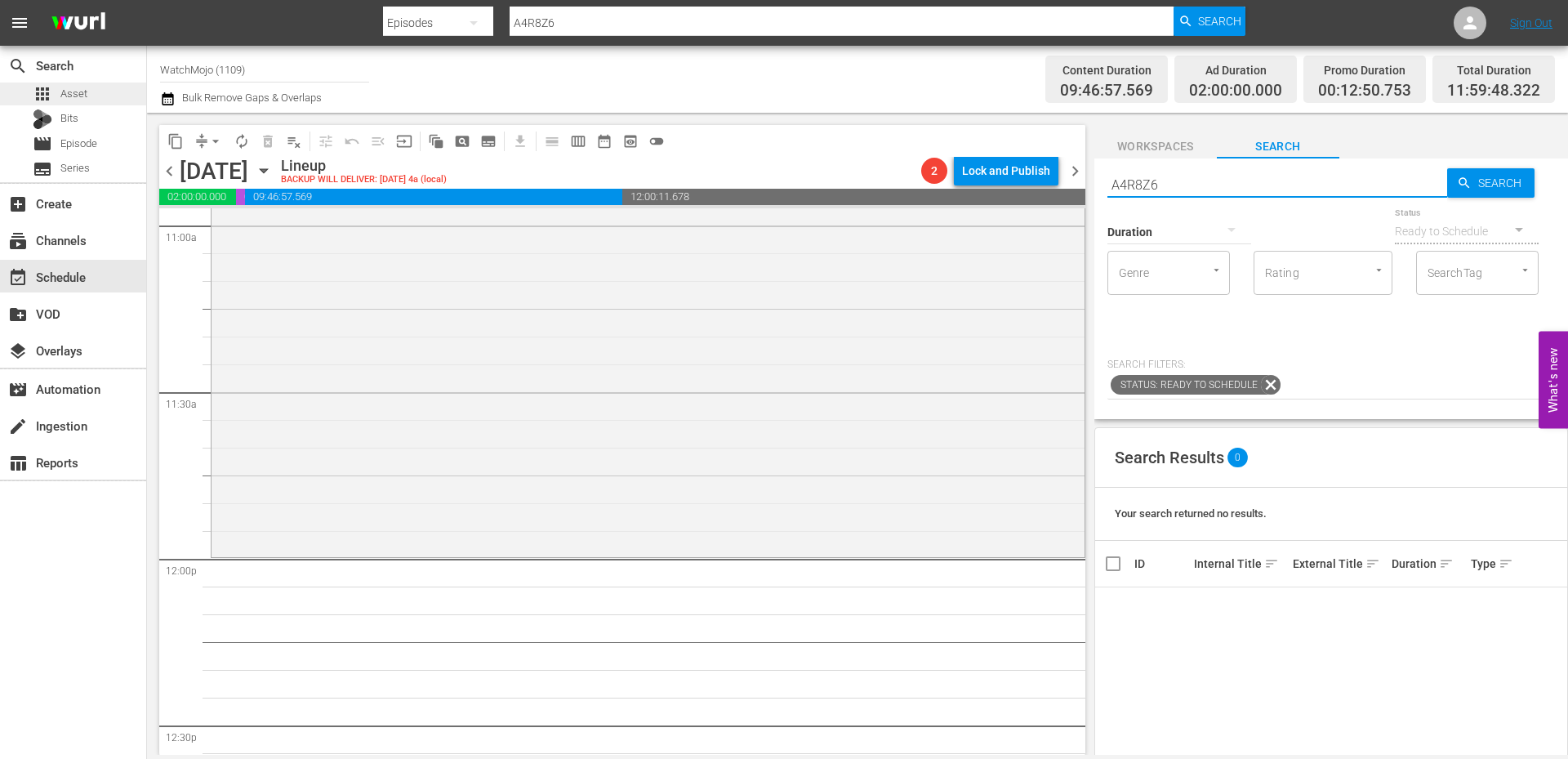
click at [62, 90] on span "Asset" at bounding box center [74, 94] width 26 height 16
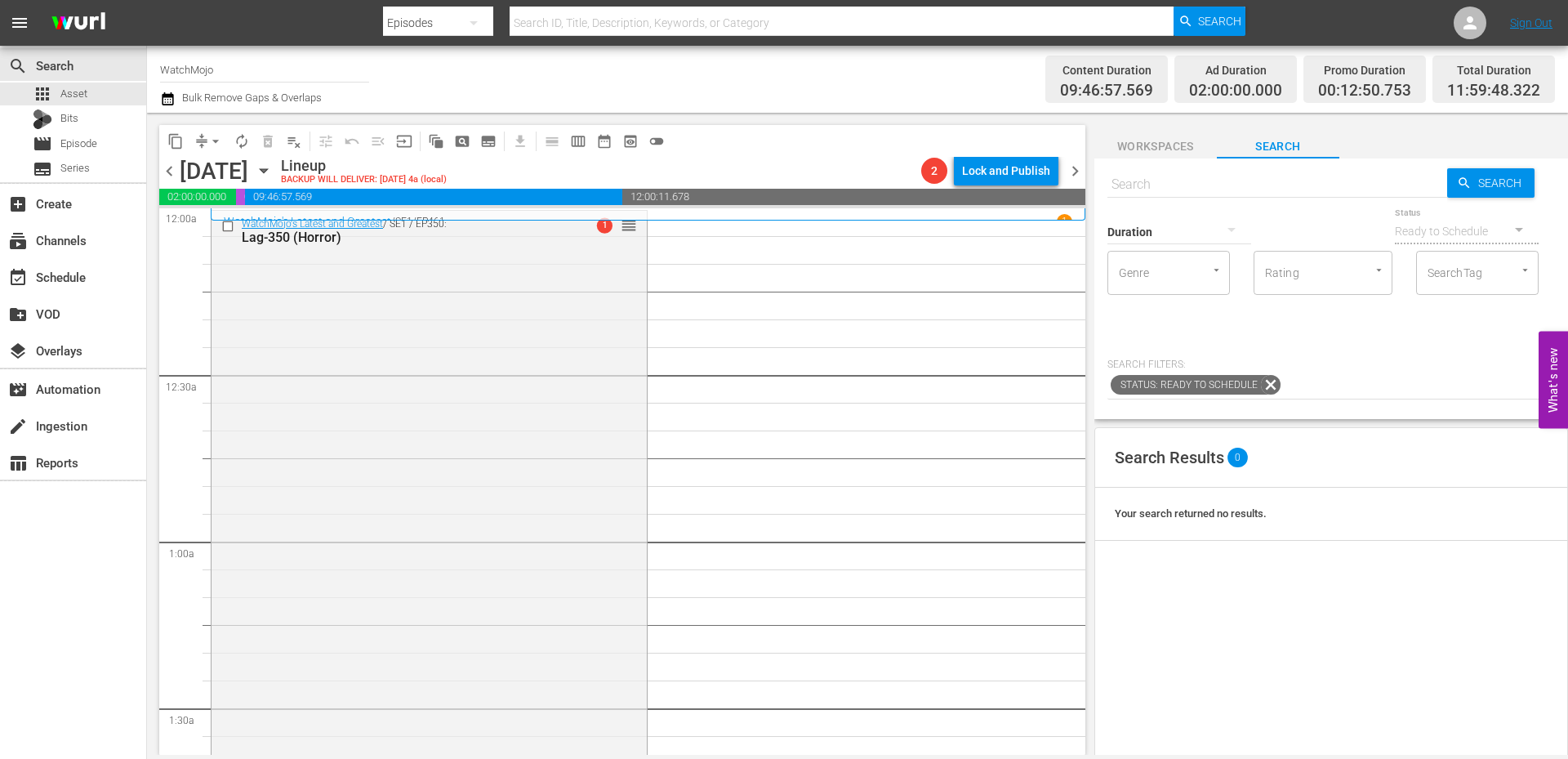
click at [1163, 187] on input "text" at bounding box center [1277, 184] width 340 height 39
paste input "WM-Deep-Dive-Most-Paused-Movie Moments_Dive128_A4R8Z5"
type input "WM-Deep-Dive-Most-Paused-Movie Moments_Dive128_A4R8Z5"
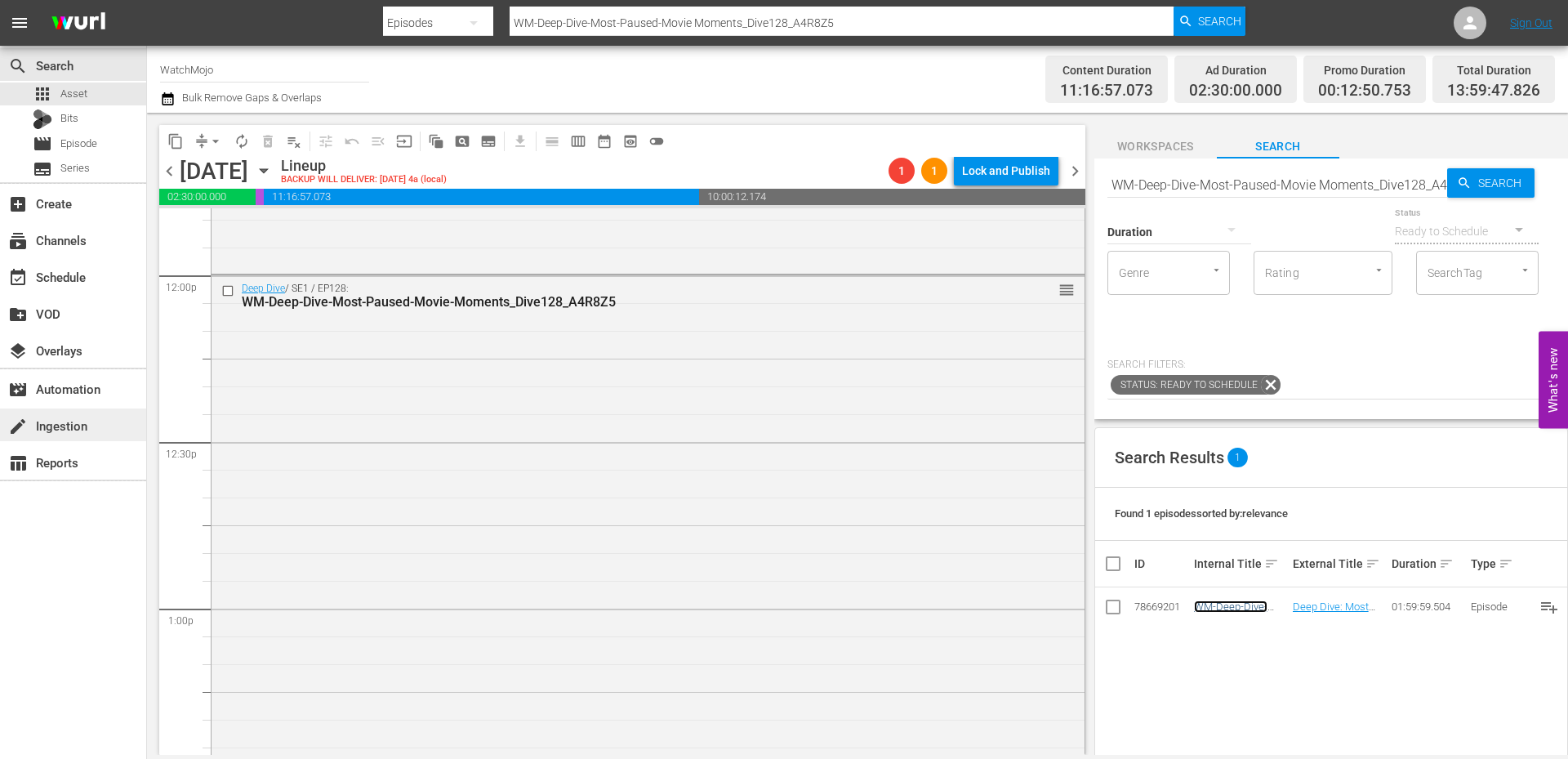
scroll to position [4030, 0]
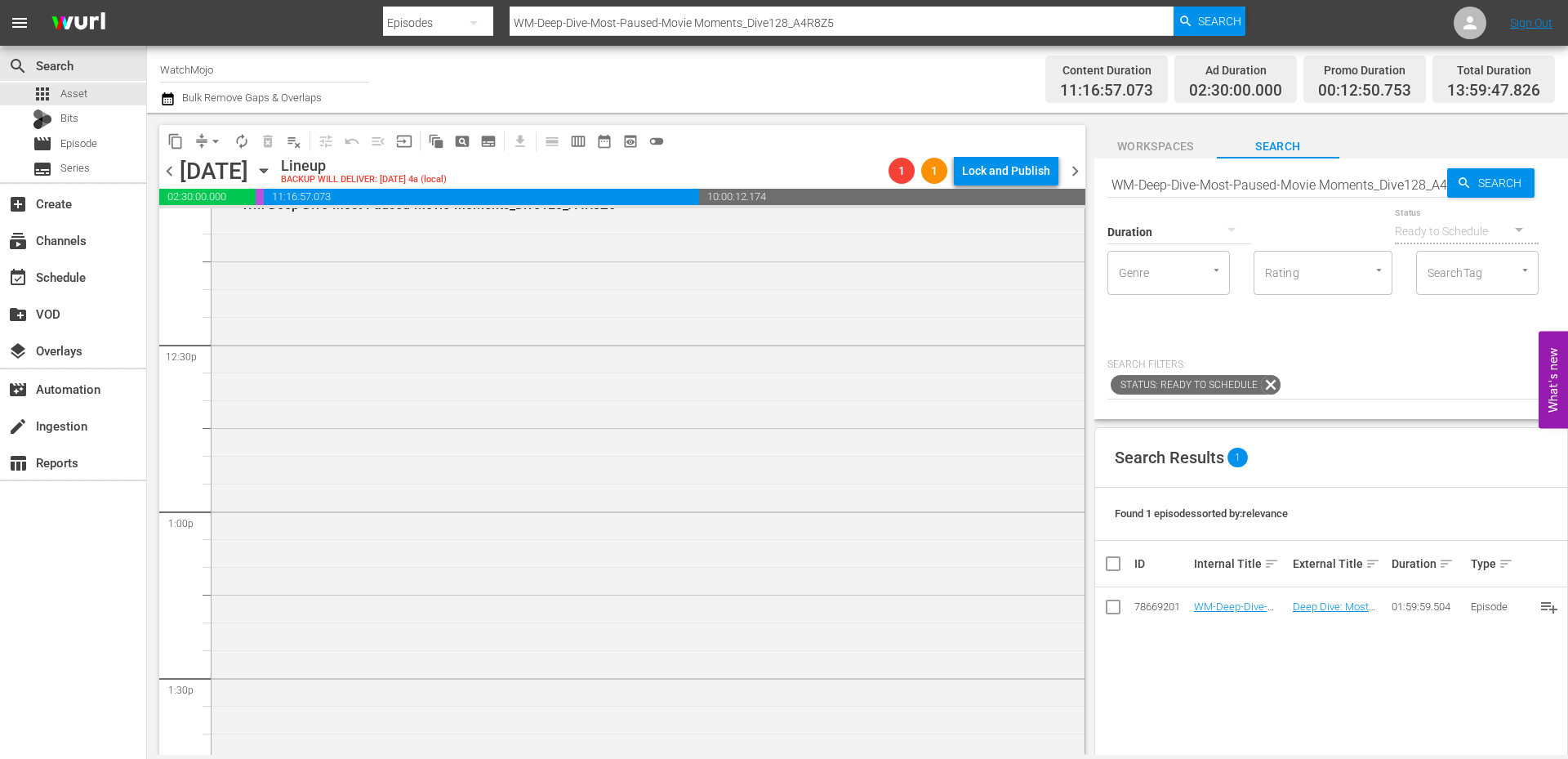
click at [1207, 183] on input "WM-Deep-Dive-Most-Paused-Movie Moments_Dive128_A4R8Z5" at bounding box center [1277, 184] width 340 height 39
paste input "[PERSON_NAME]-Bond_DIVE14"
type input "WM-Deep-Dive-[PERSON_NAME]-Bond_DIVE14"
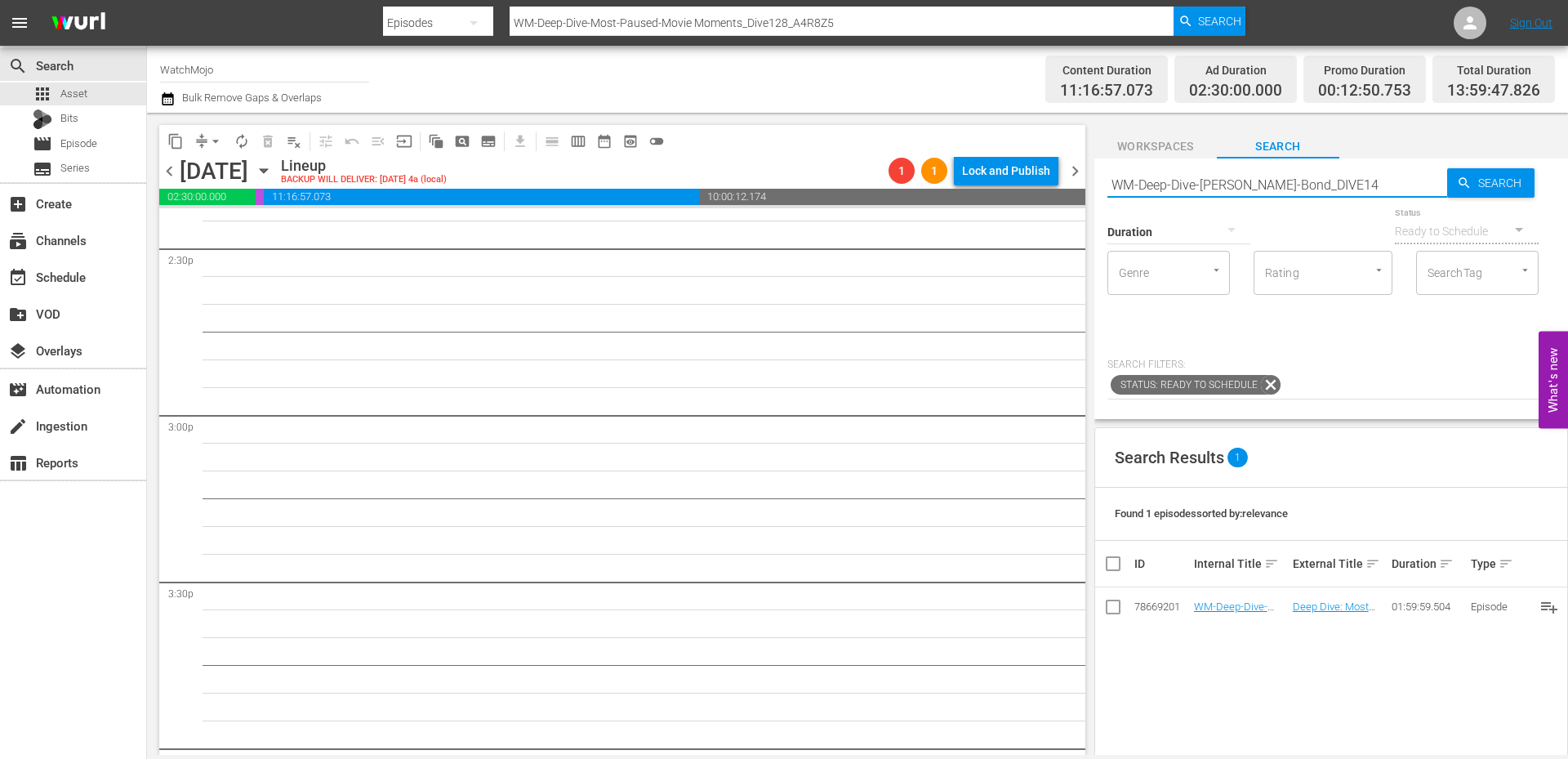
type input "WM-Deep-Dive-[PERSON_NAME]-Bond_DIVE14"
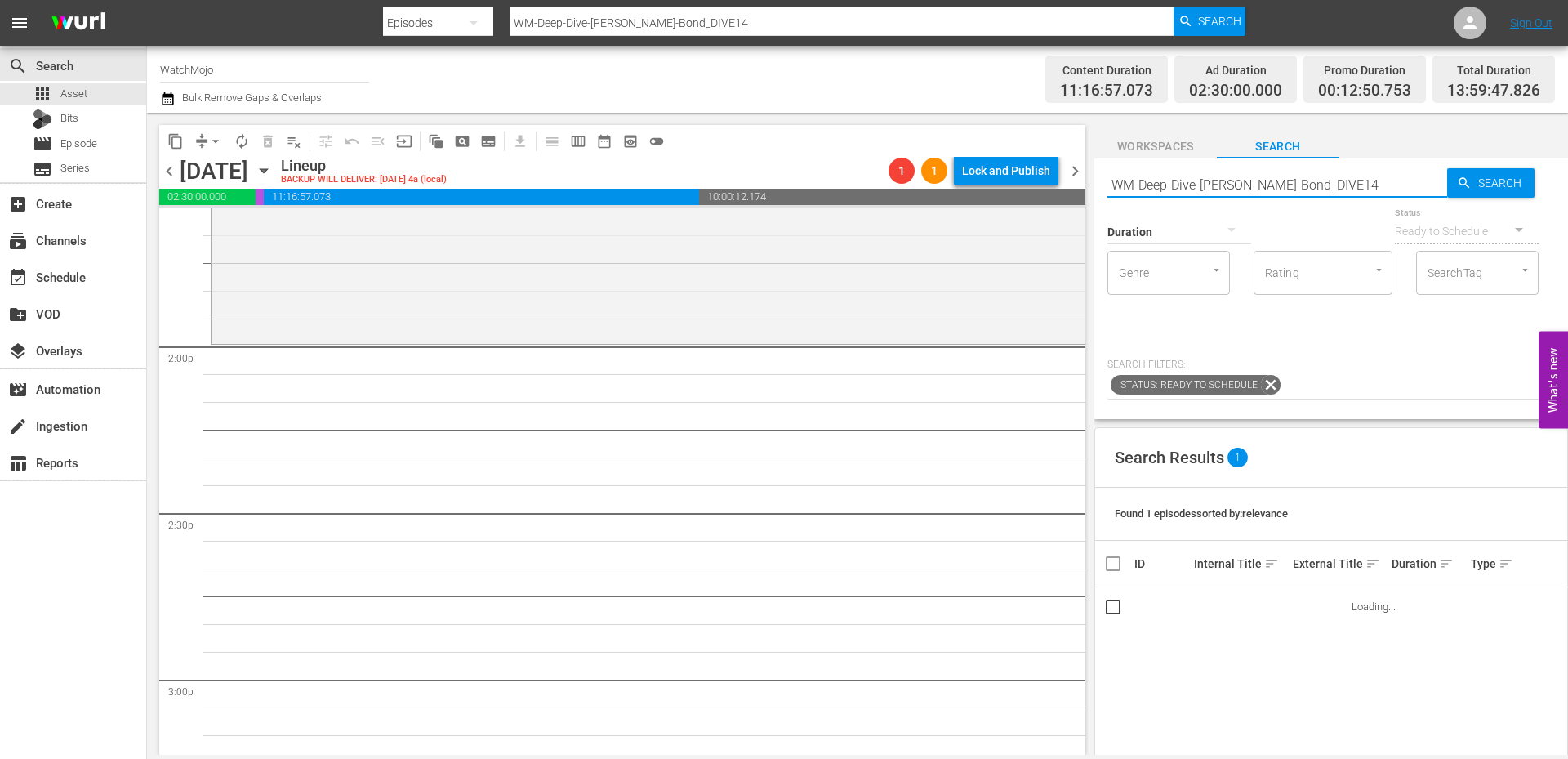
scroll to position [4466, 0]
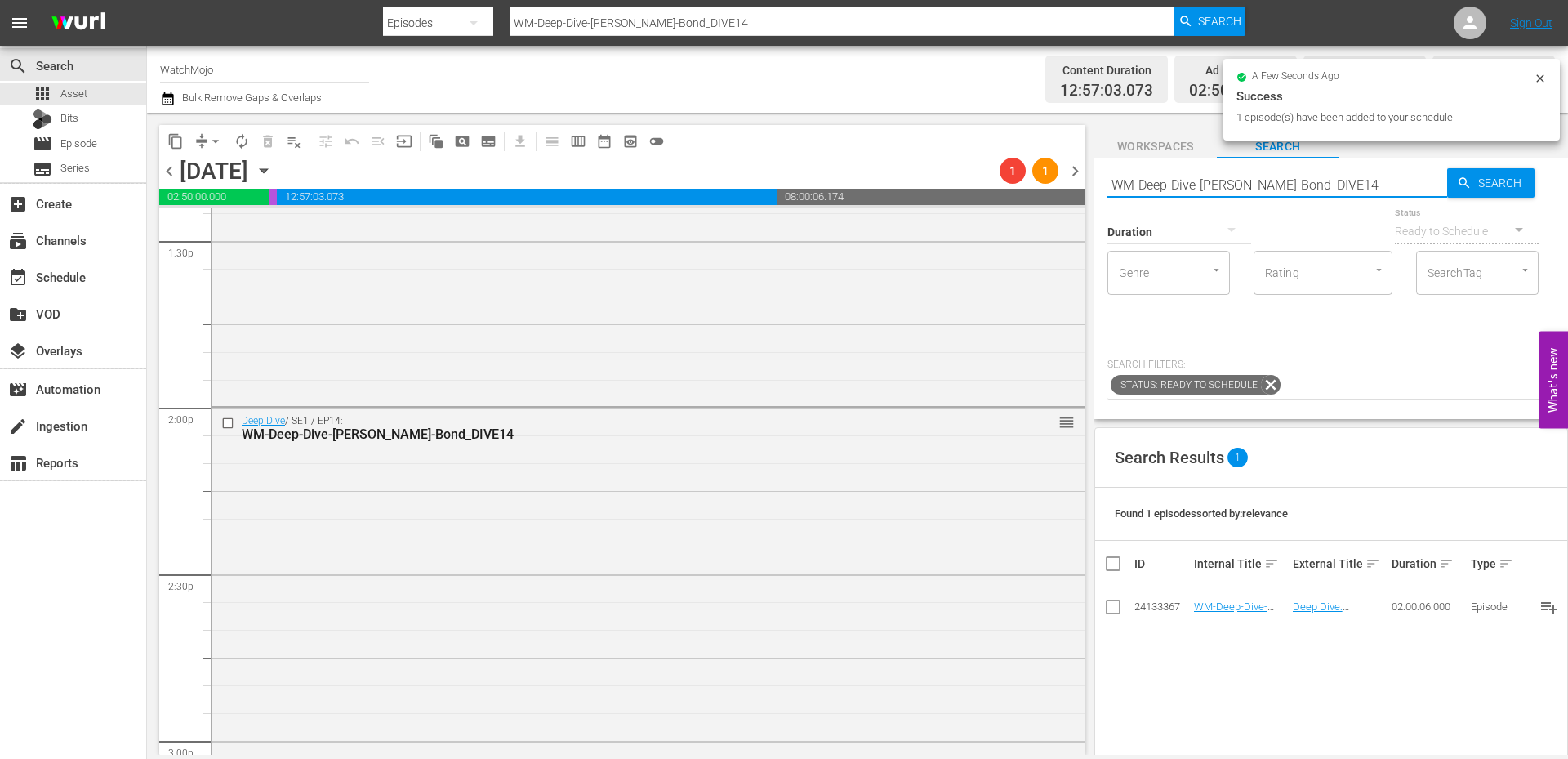
drag, startPoint x: 1333, startPoint y: 176, endPoint x: 1027, endPoint y: 172, distance: 306.0
click at [1027, 172] on div "content_copy compress arrow_drop_down autorenew_outlined delete_forever_outline…" at bounding box center [857, 433] width 1421 height 642
paste input "[PERSON_NAME]-Swift_Dive86_G6E2Q1"
type input "WM-Deep-Dive-[PERSON_NAME]-Swift_Dive86_G6E2Q1"
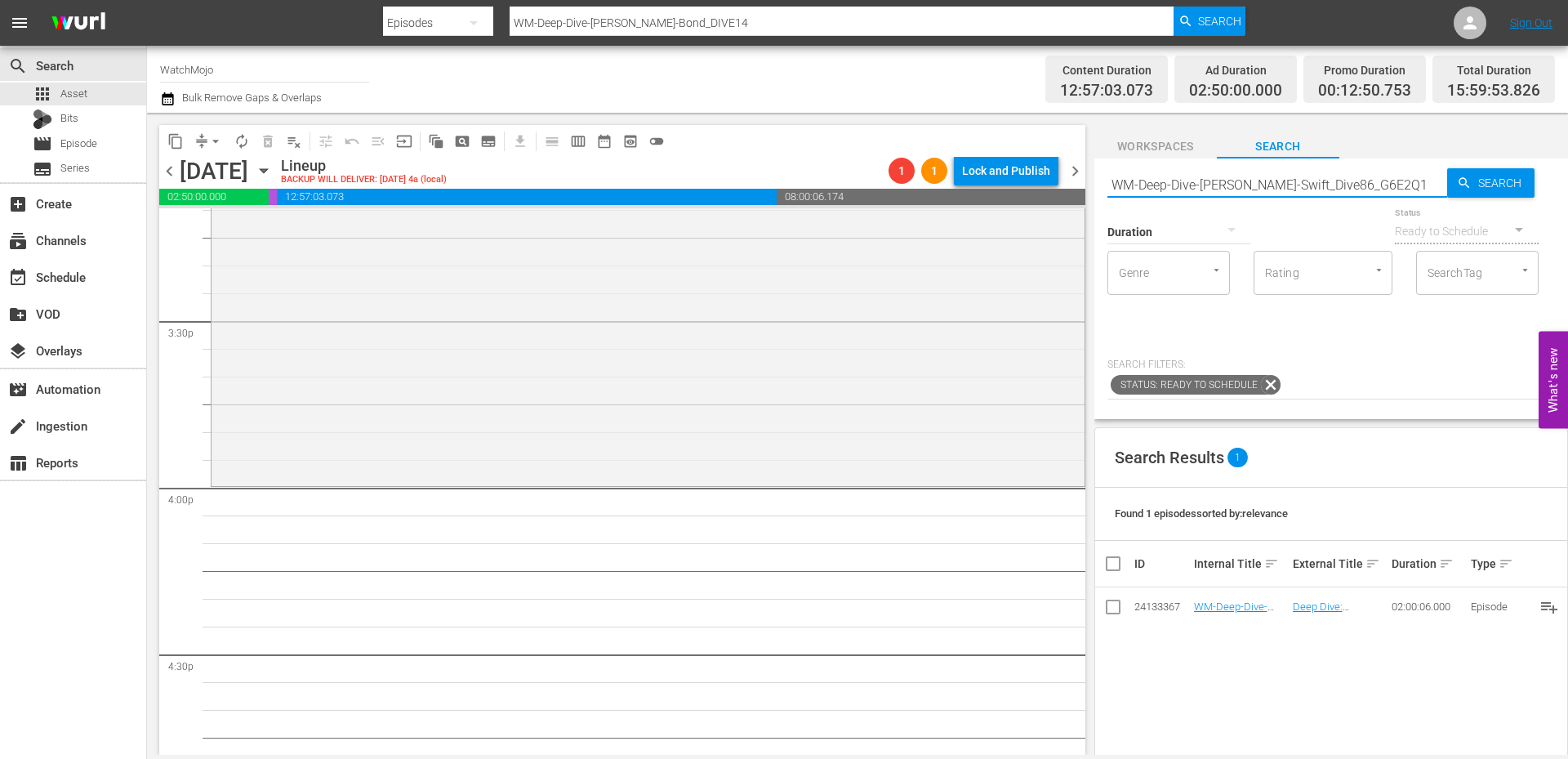
type input "WM-Deep-Dive-[PERSON_NAME]-Swift_Dive86_G6E2Q1"
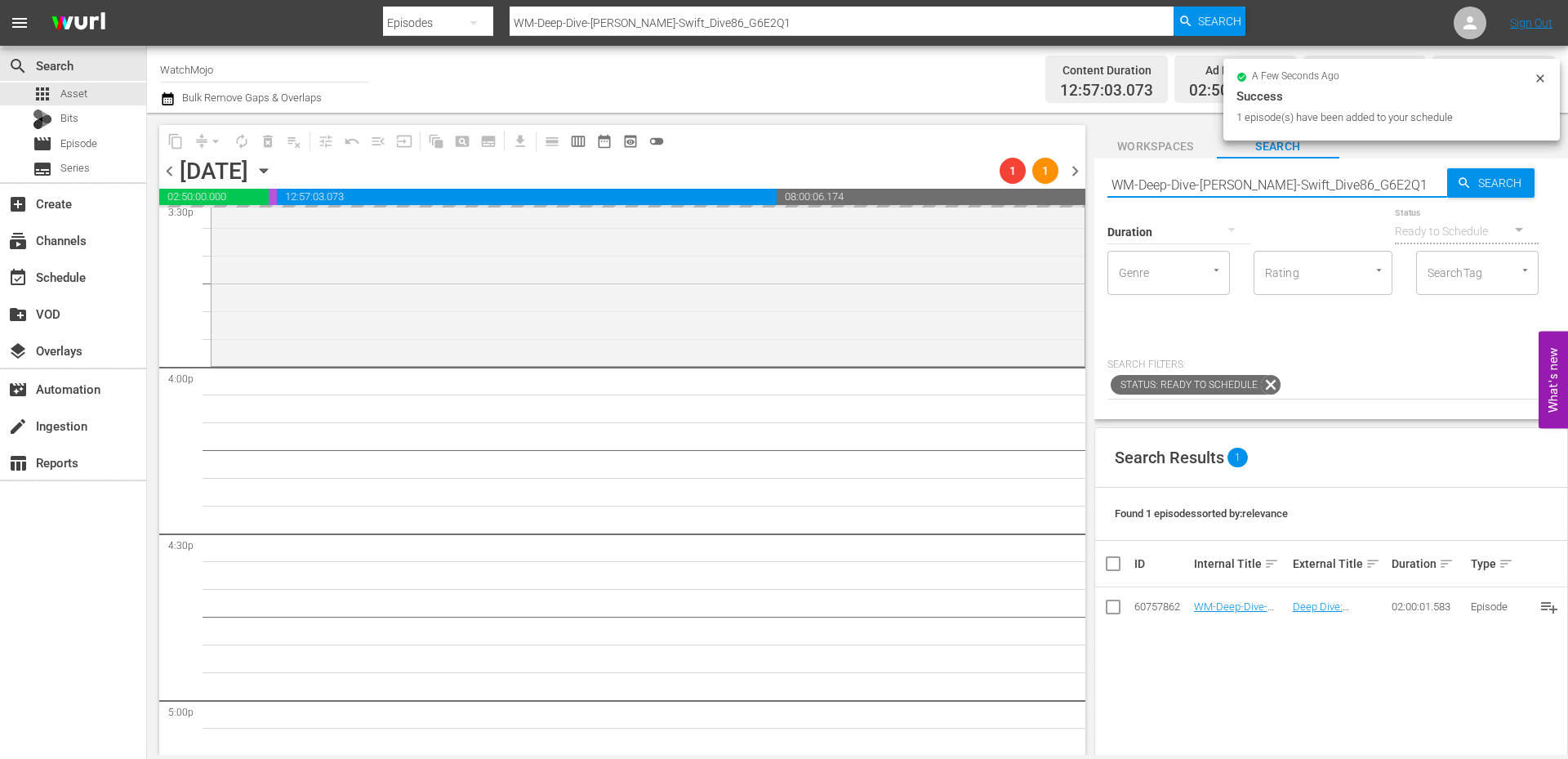
drag, startPoint x: 1396, startPoint y: 191, endPoint x: 1027, endPoint y: 178, distance: 369.2
click at [1027, 178] on div "content_copy compress arrow_drop_down autorenew_outlined delete_forever_outline…" at bounding box center [857, 433] width 1421 height 642
paste input "LAG-459"
type input "LAG-459"
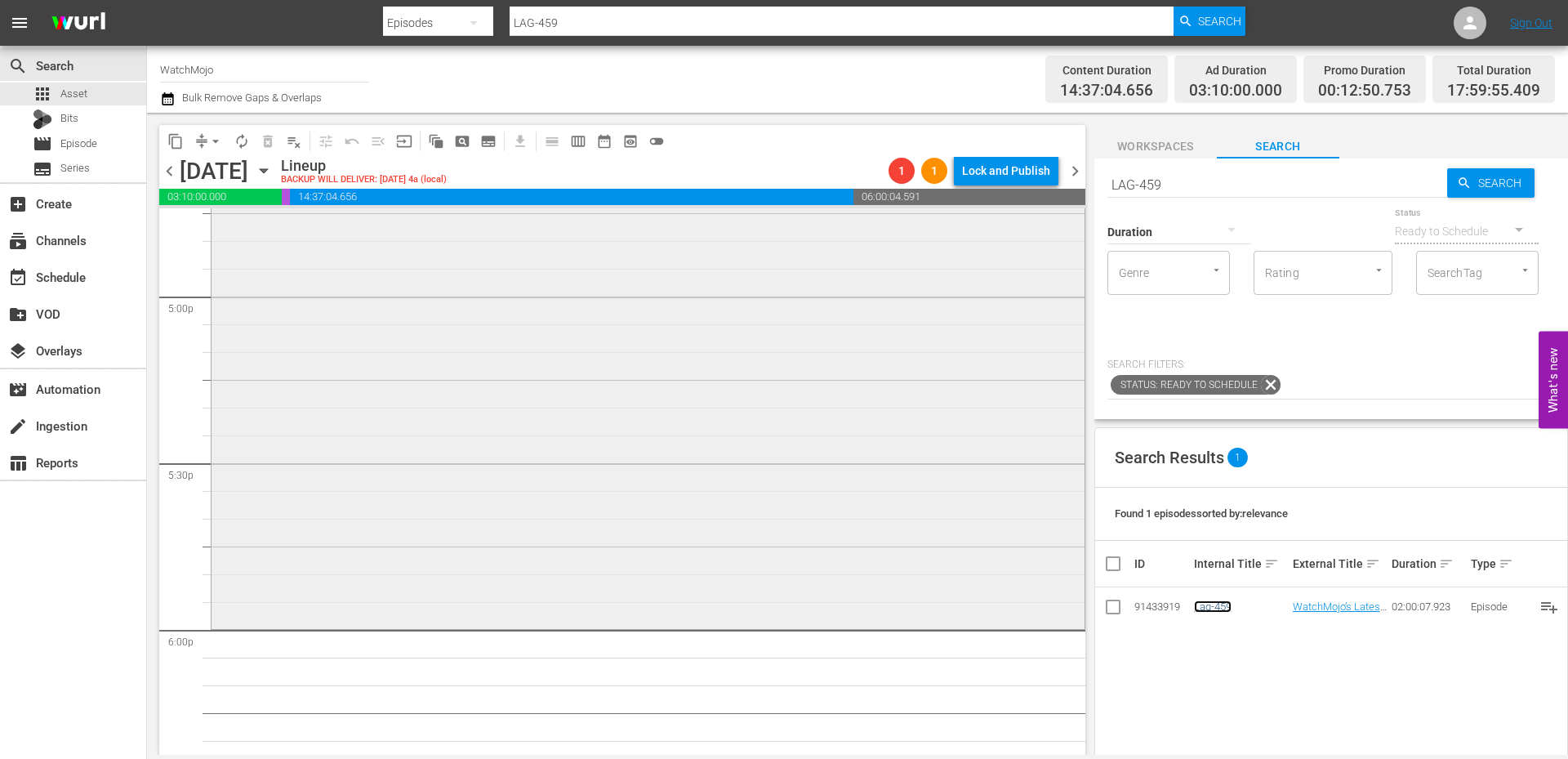
scroll to position [5773, 0]
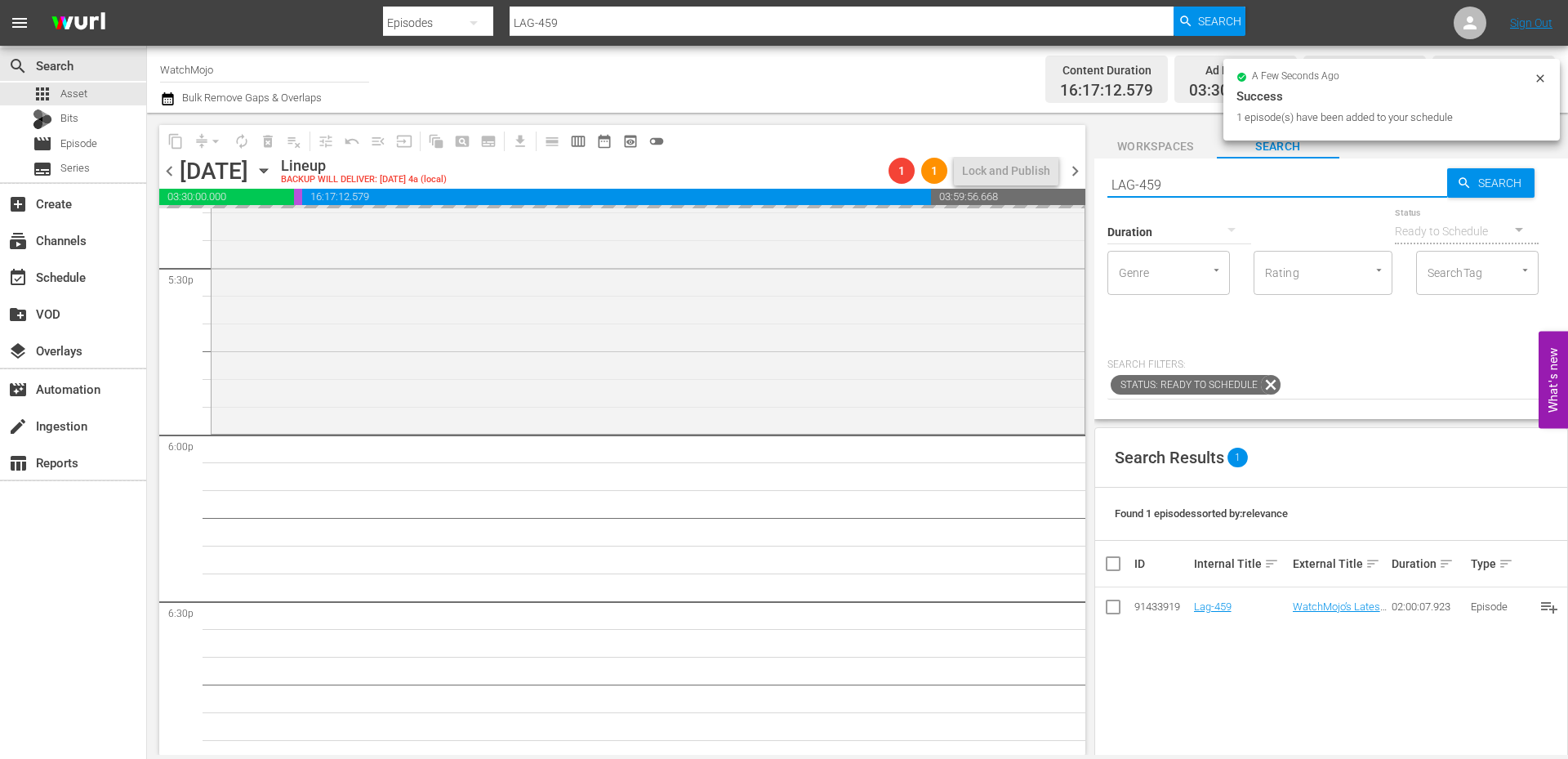
drag, startPoint x: 1186, startPoint y: 187, endPoint x: 1085, endPoint y: 187, distance: 101.0
click at [1071, 186] on div "content_copy compress arrow_drop_down autorenew_outlined delete_forever_outline…" at bounding box center [857, 433] width 1421 height 642
paste input "WM-Deep-Dive-Dragon-Ball-Dive71_P6K2S8"
type input "WM-Deep-Dive-Dragon-Ball-Dive71_P6K2S8"
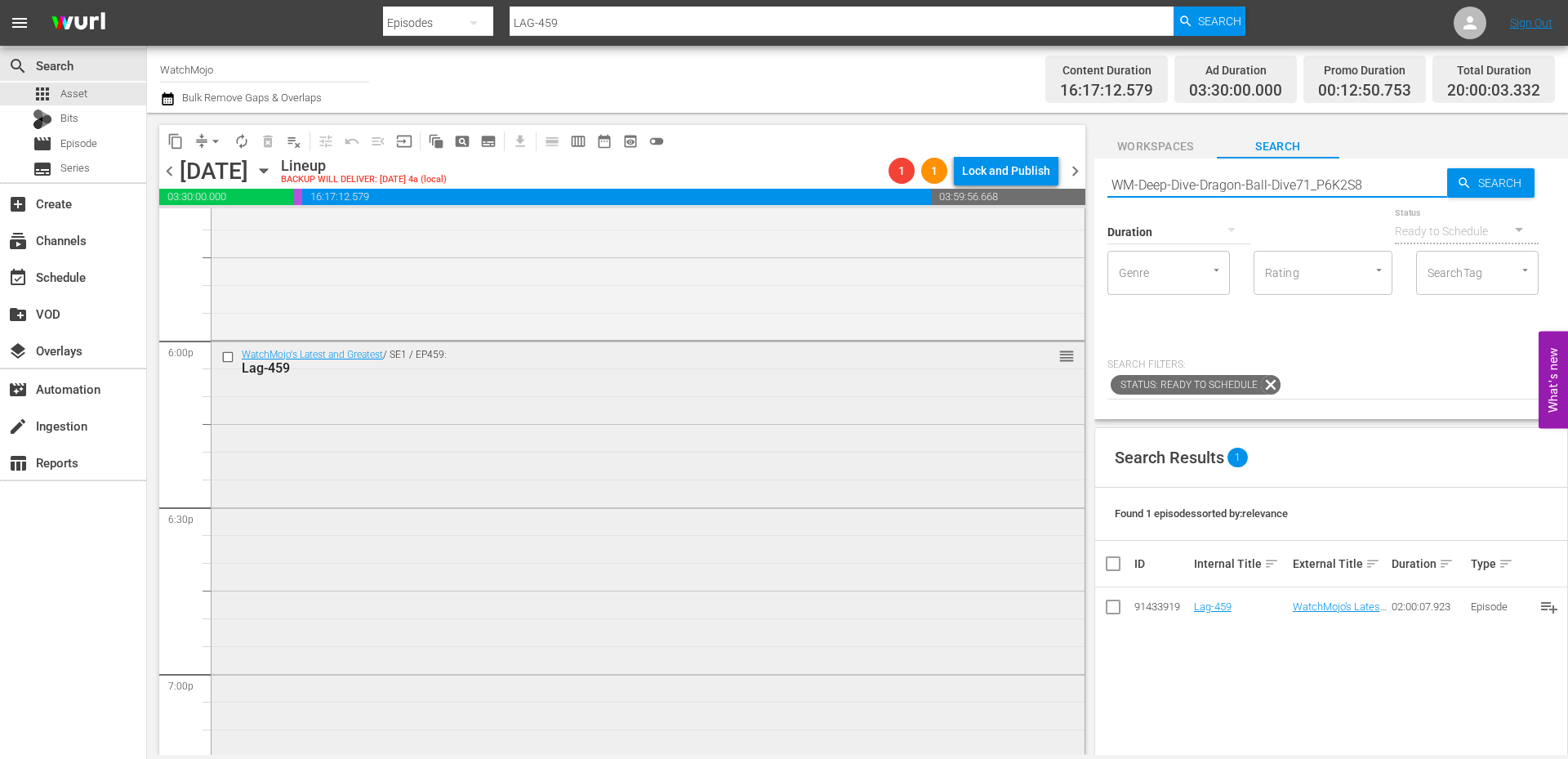
type input "WM-Deep-Dive-Dragon-Ball-Dive71_P6K2S8"
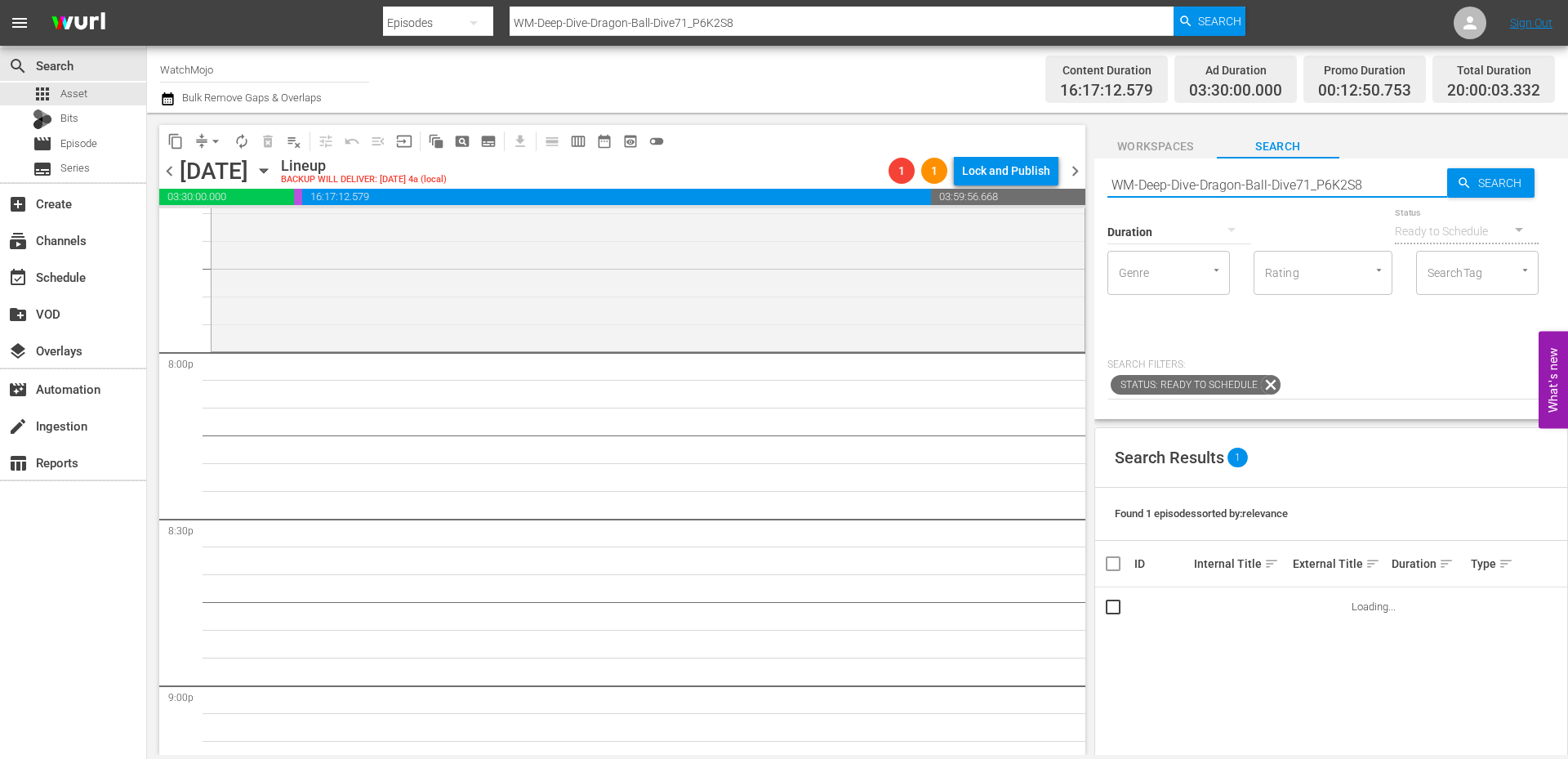
scroll to position [6535, 0]
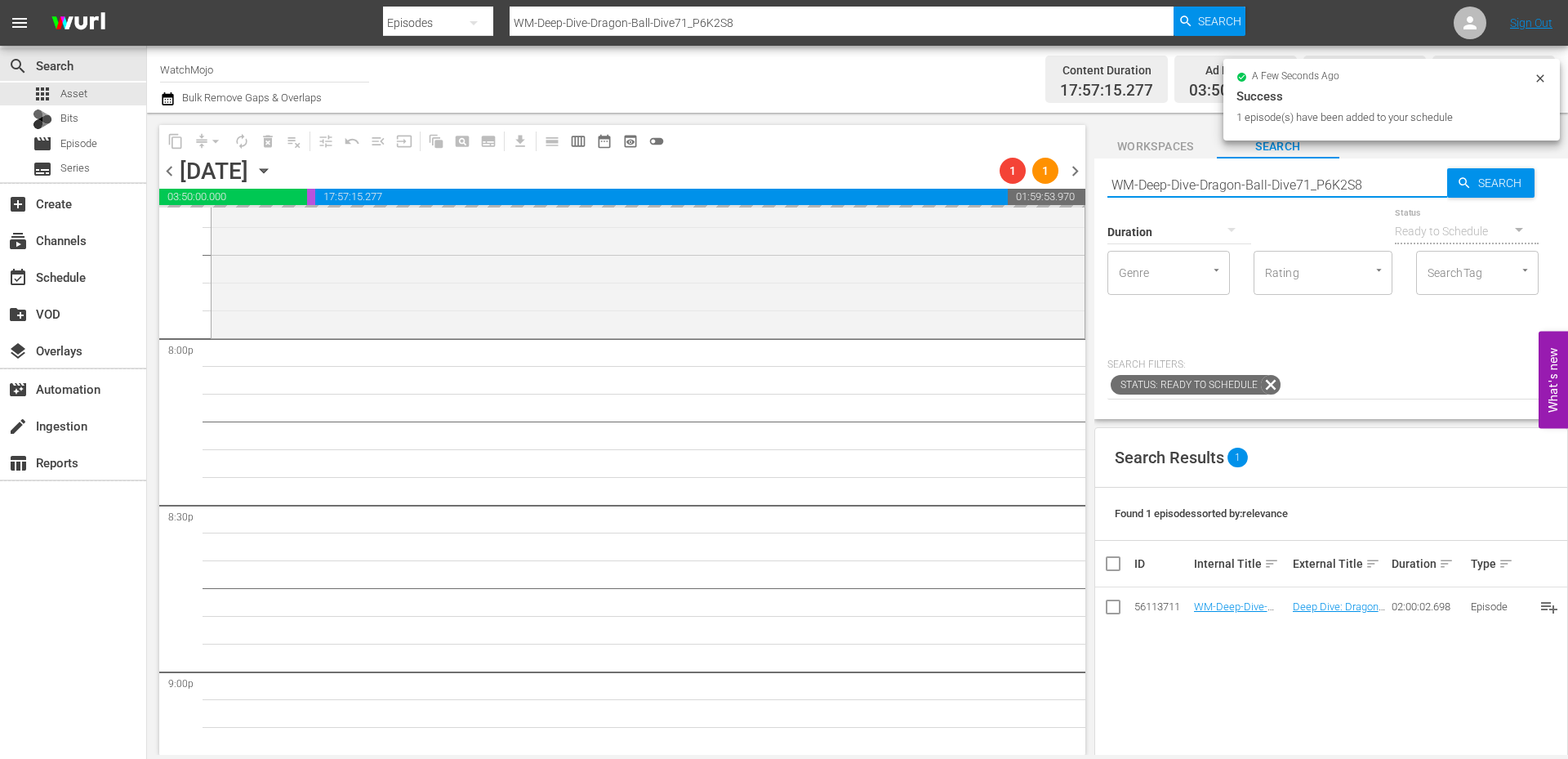
drag, startPoint x: 1166, startPoint y: 181, endPoint x: 970, endPoint y: 174, distance: 196.1
click at [970, 174] on div "content_copy compress arrow_drop_down autorenew_outlined delete_forever_outline…" at bounding box center [857, 433] width 1421 height 642
paste input "Anime-Top100-Binge-Worthy-Anime_T0K3X3"
type input "WM-Anime-Top100-Binge-Worthy-Anime_T0K3X3"
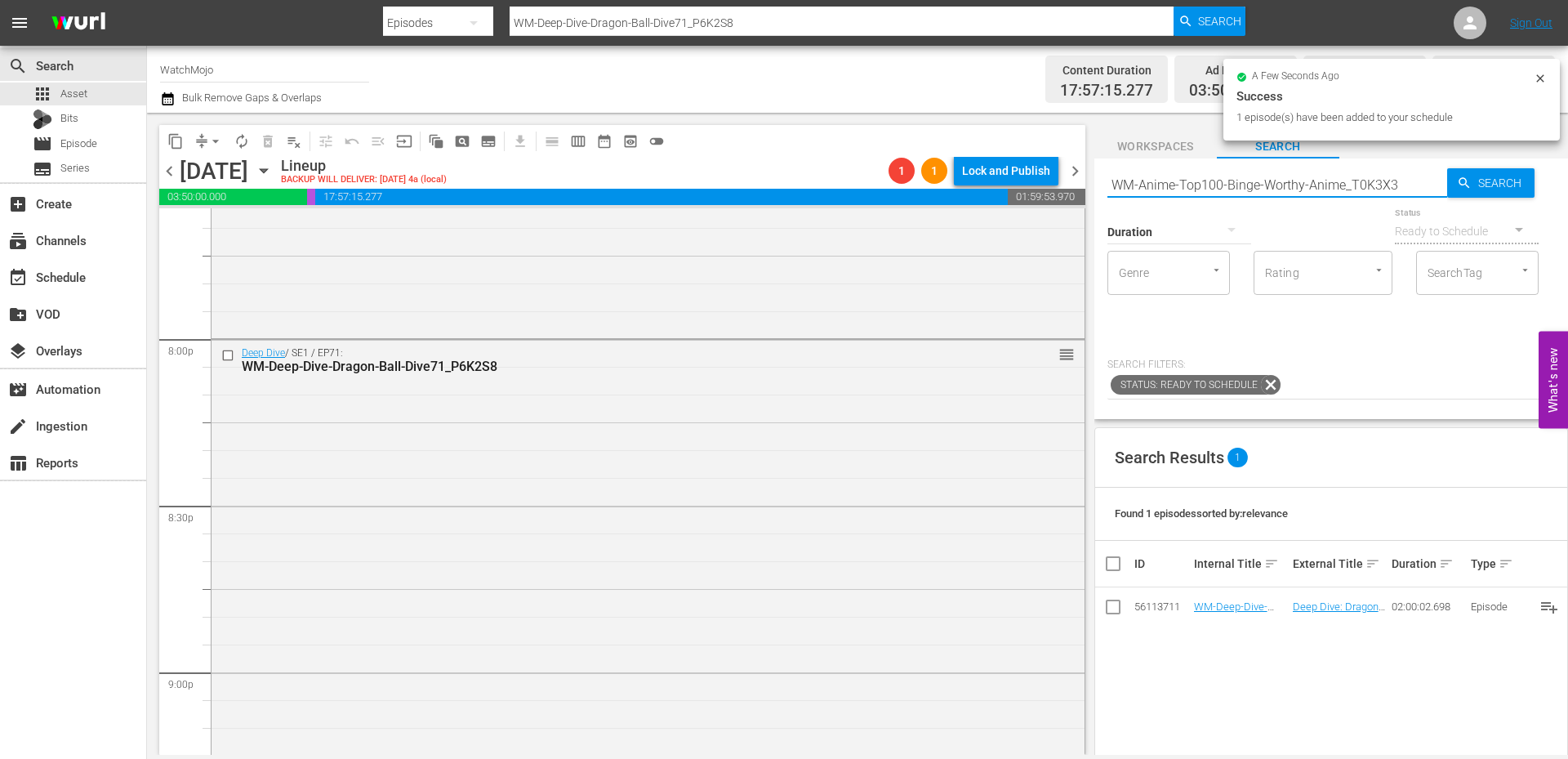
type input "WM-Anime-Top100-Binge-Worthy-Anime_T0K3X3"
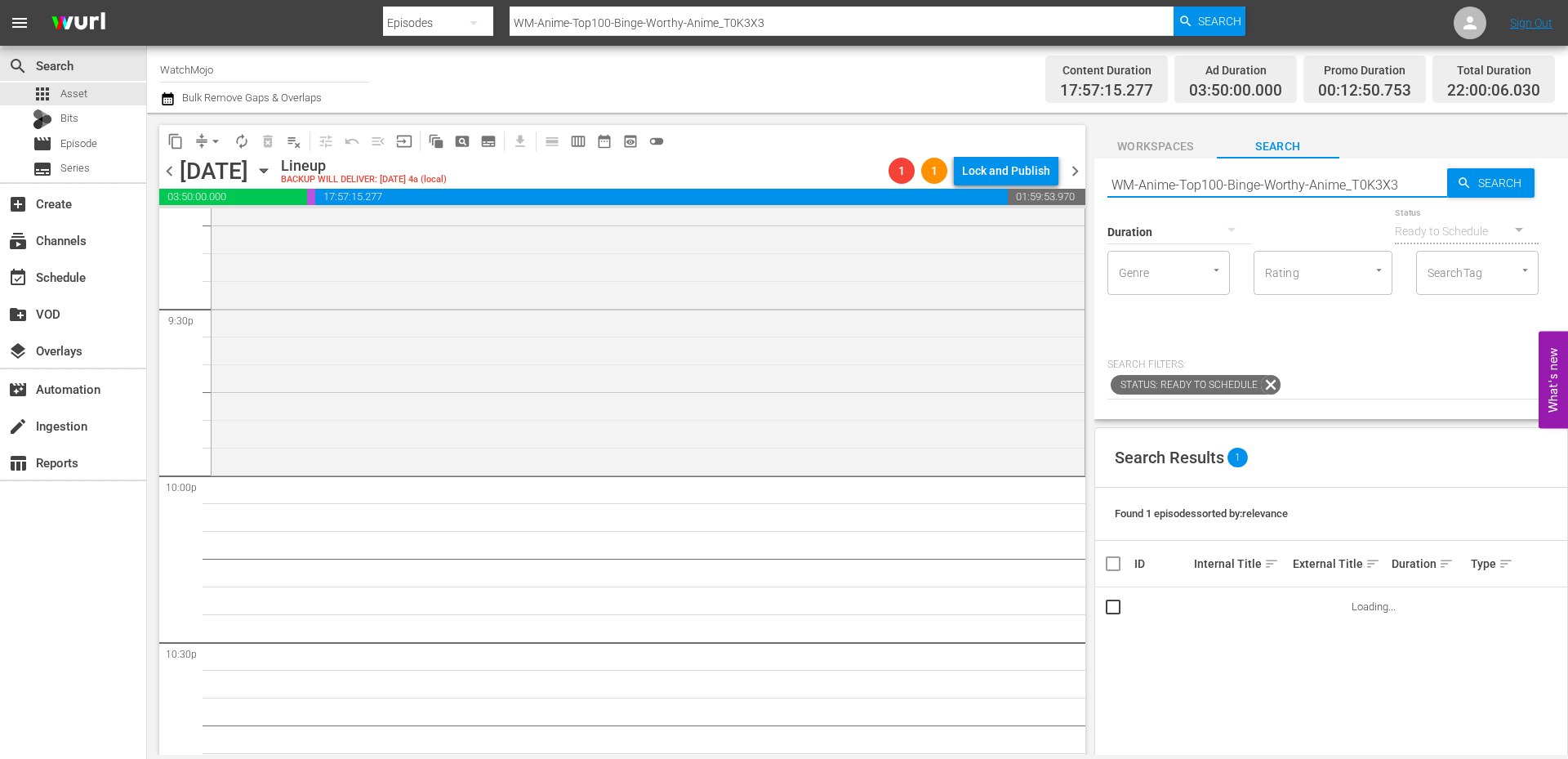
scroll to position [7080, 0]
type input "WM-Anime-Top100-Binge-Worthy-Anime_T0K3X3"
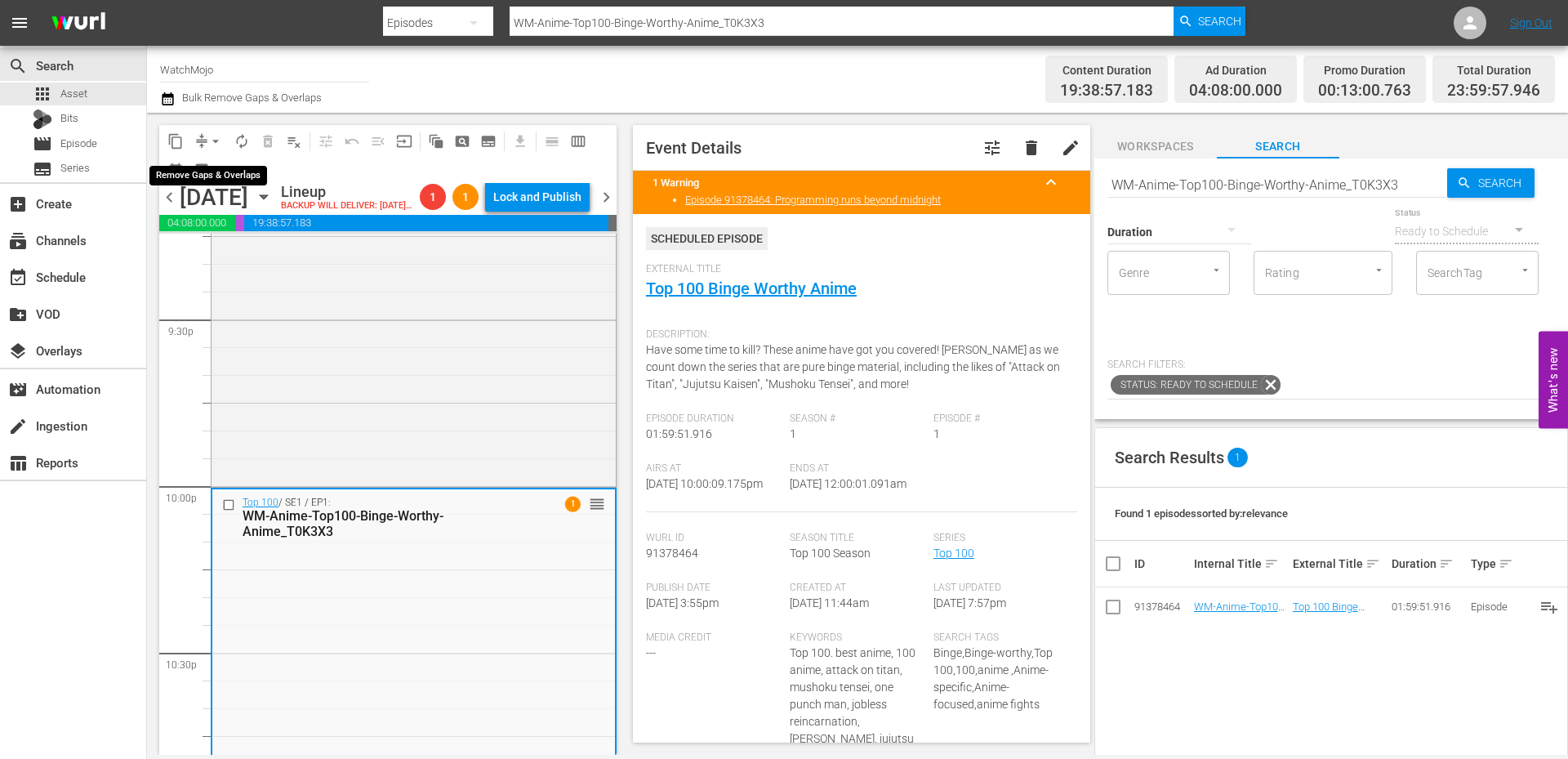
click at [210, 135] on span "arrow_drop_down" at bounding box center [215, 141] width 16 height 16
click at [245, 232] on li "Align to End of Previous Day" at bounding box center [216, 228] width 171 height 26
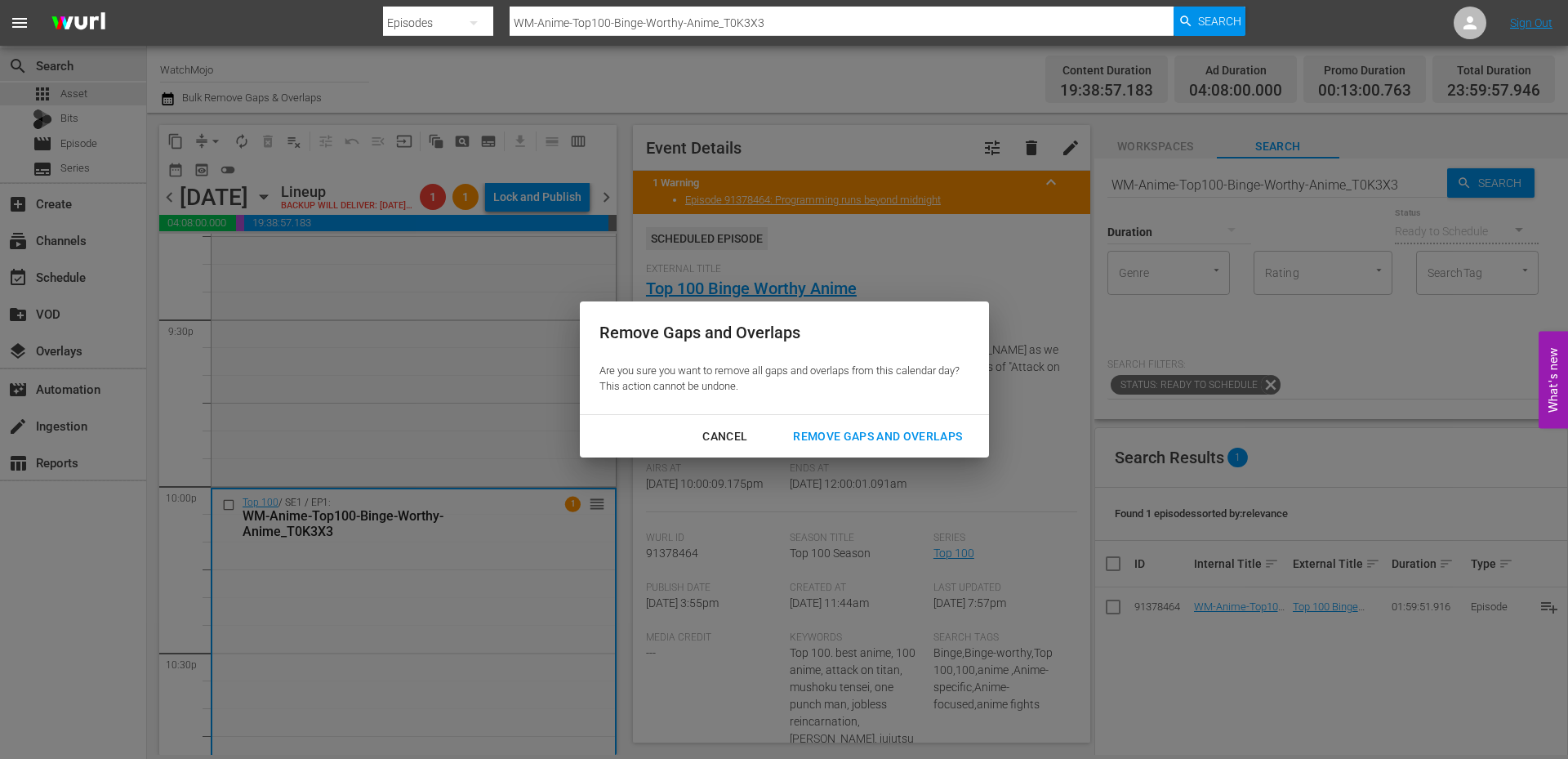
click at [822, 439] on div "Remove Gaps and Overlaps" at bounding box center [877, 437] width 195 height 21
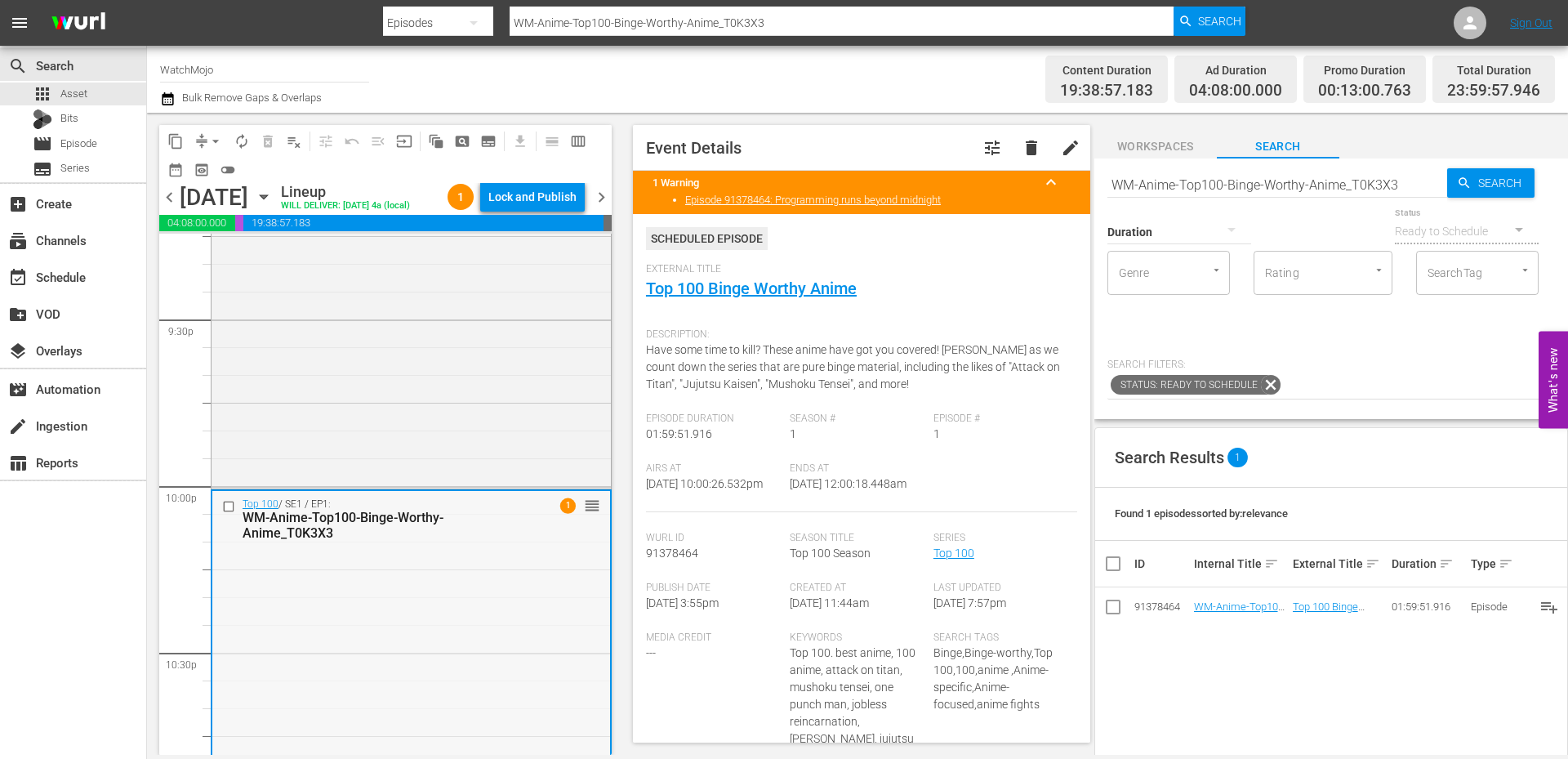
click at [273, 206] on icon "button" at bounding box center [263, 197] width 18 height 18
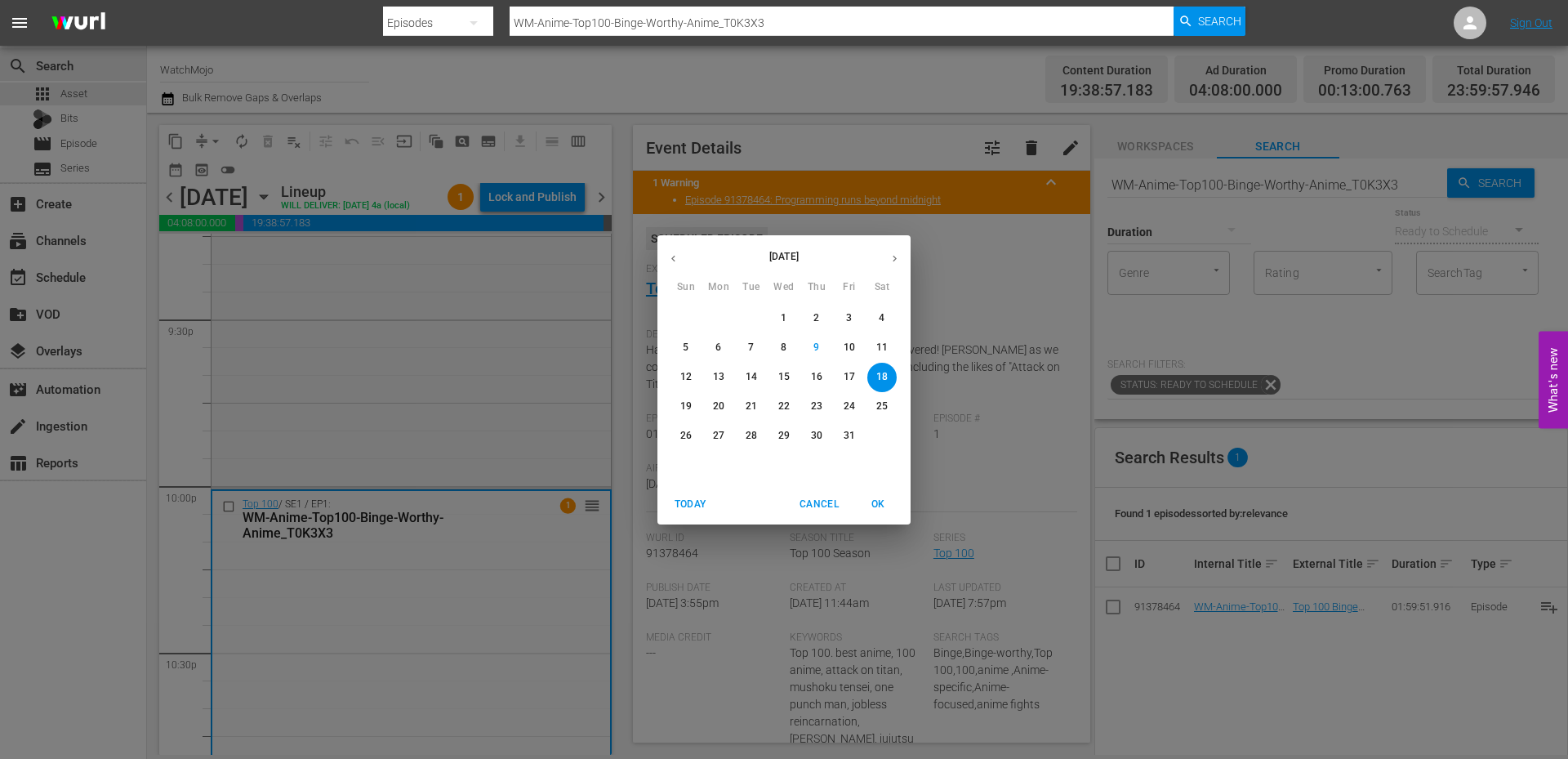
click at [725, 379] on span "13" at bounding box center [718, 377] width 29 height 14
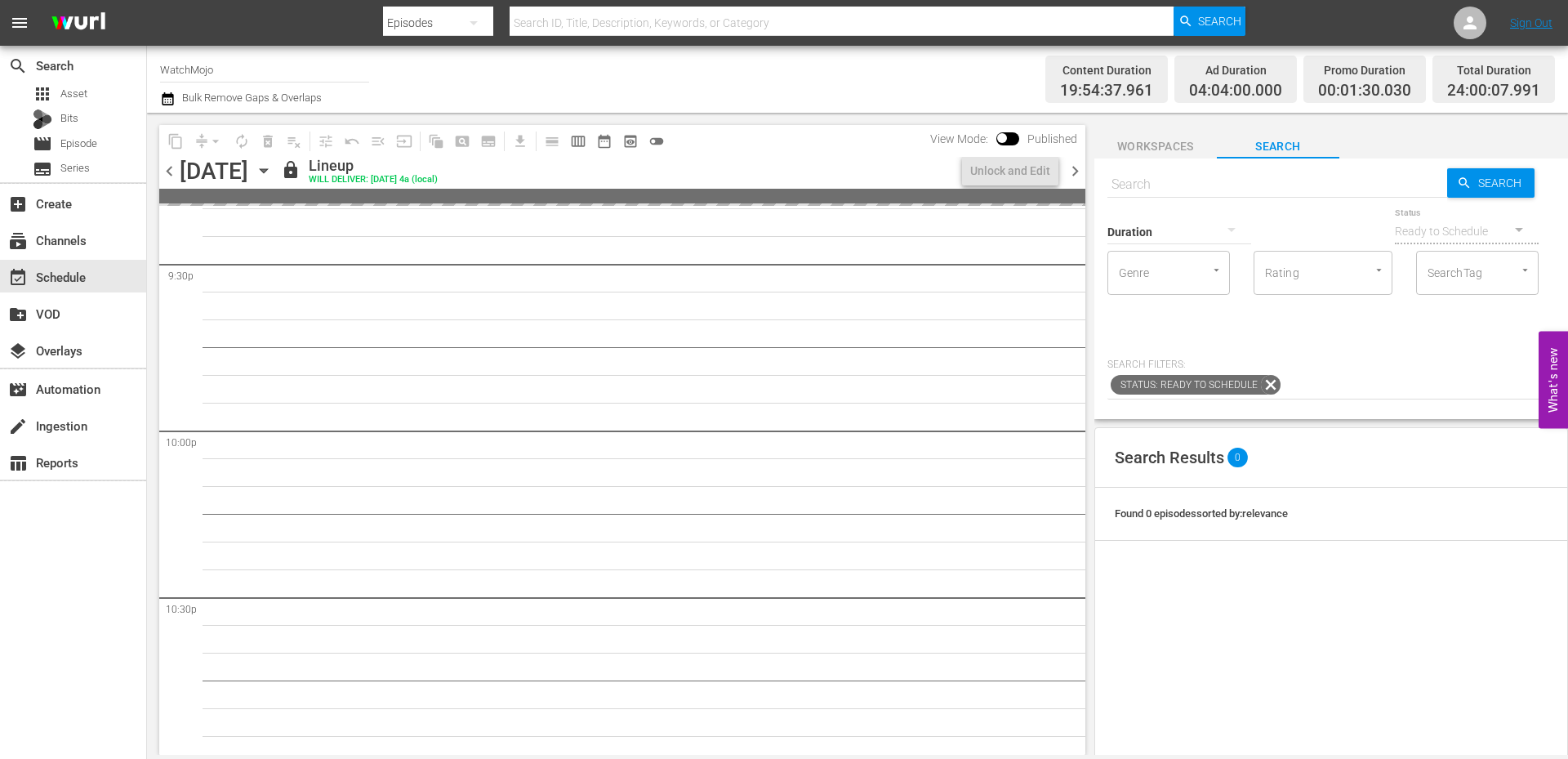
scroll to position [7080, 0]
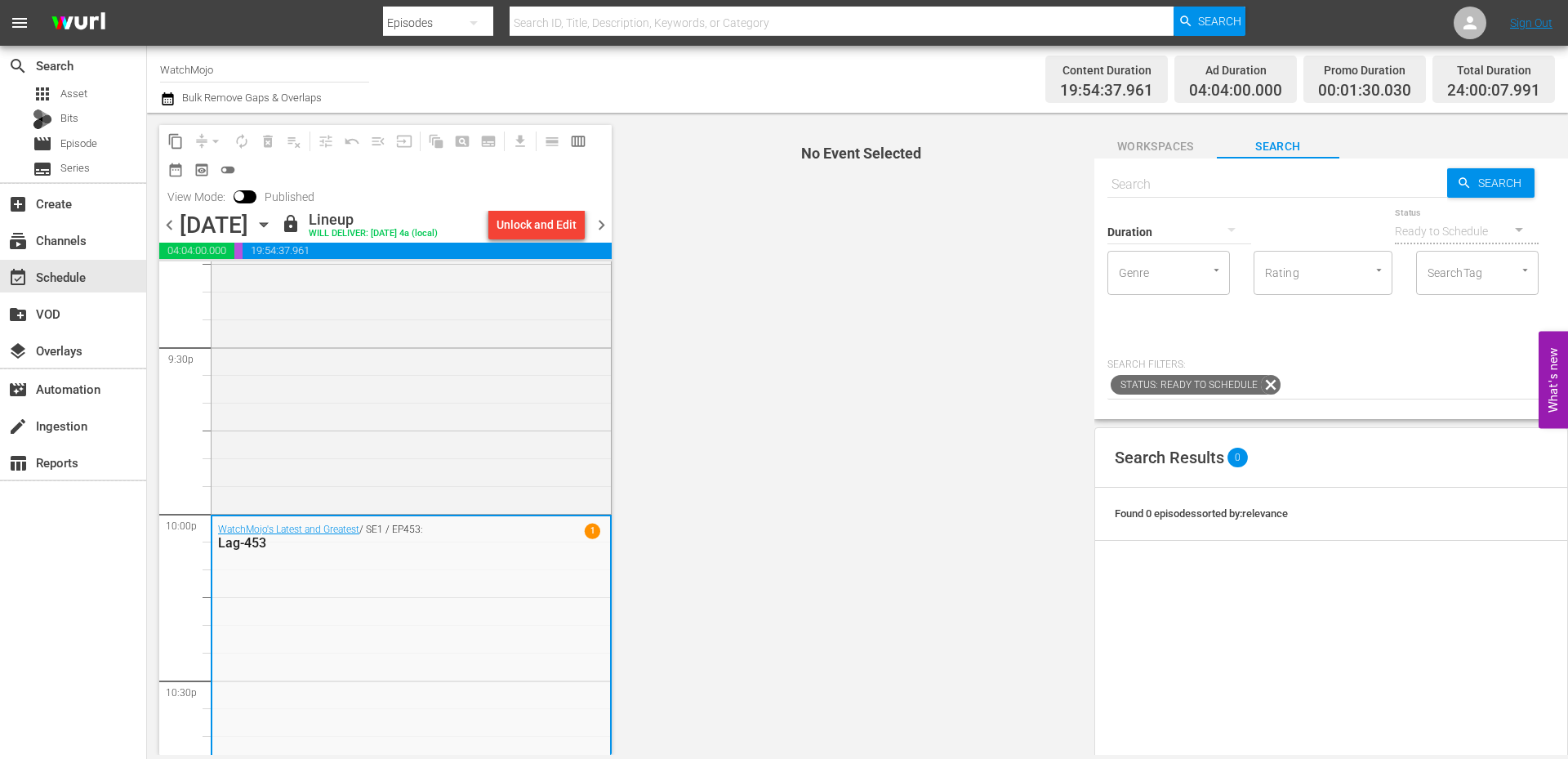
scroll to position [7506, 0]
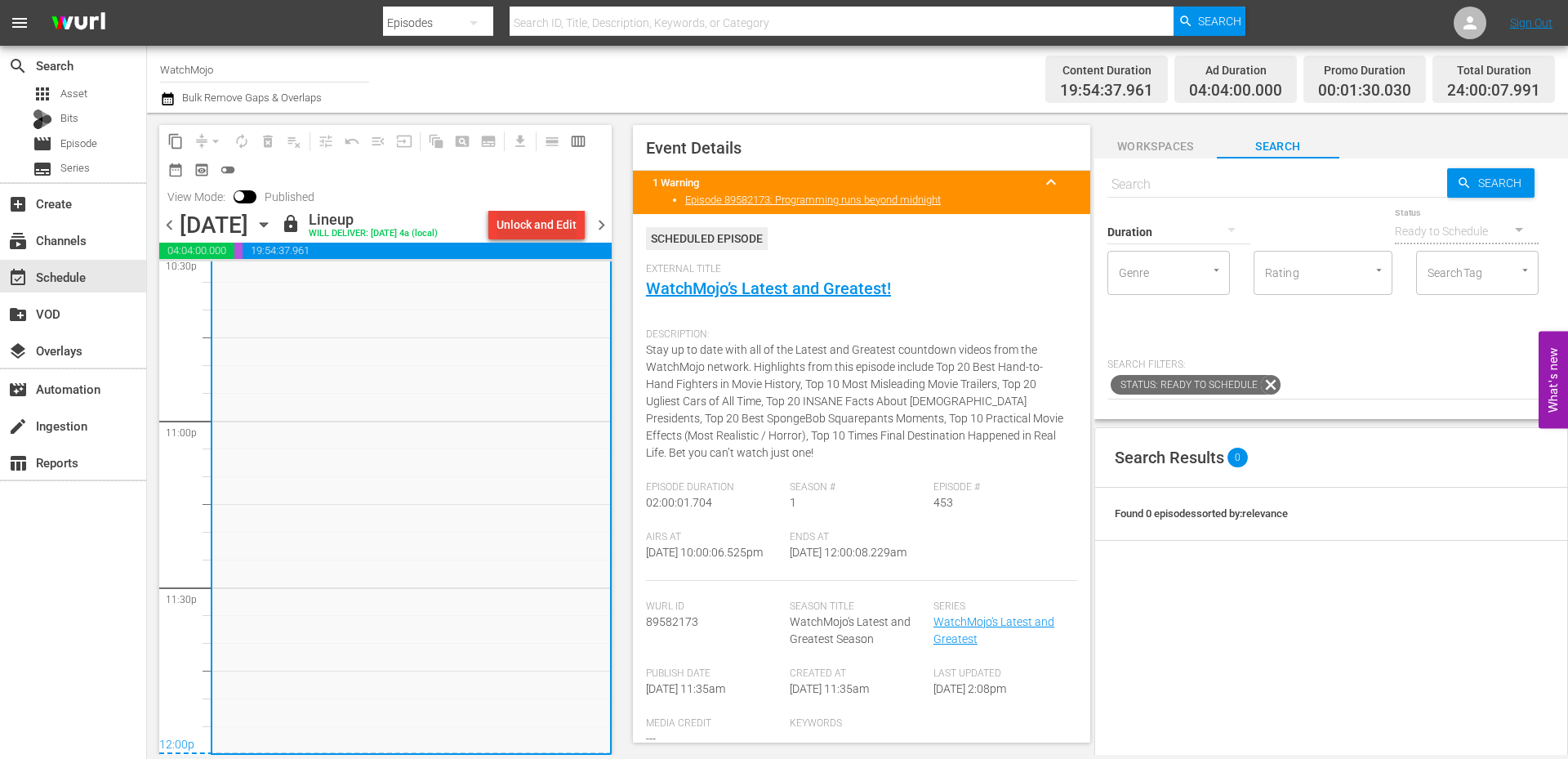
click at [546, 222] on div "Unlock and Edit" at bounding box center [537, 224] width 80 height 29
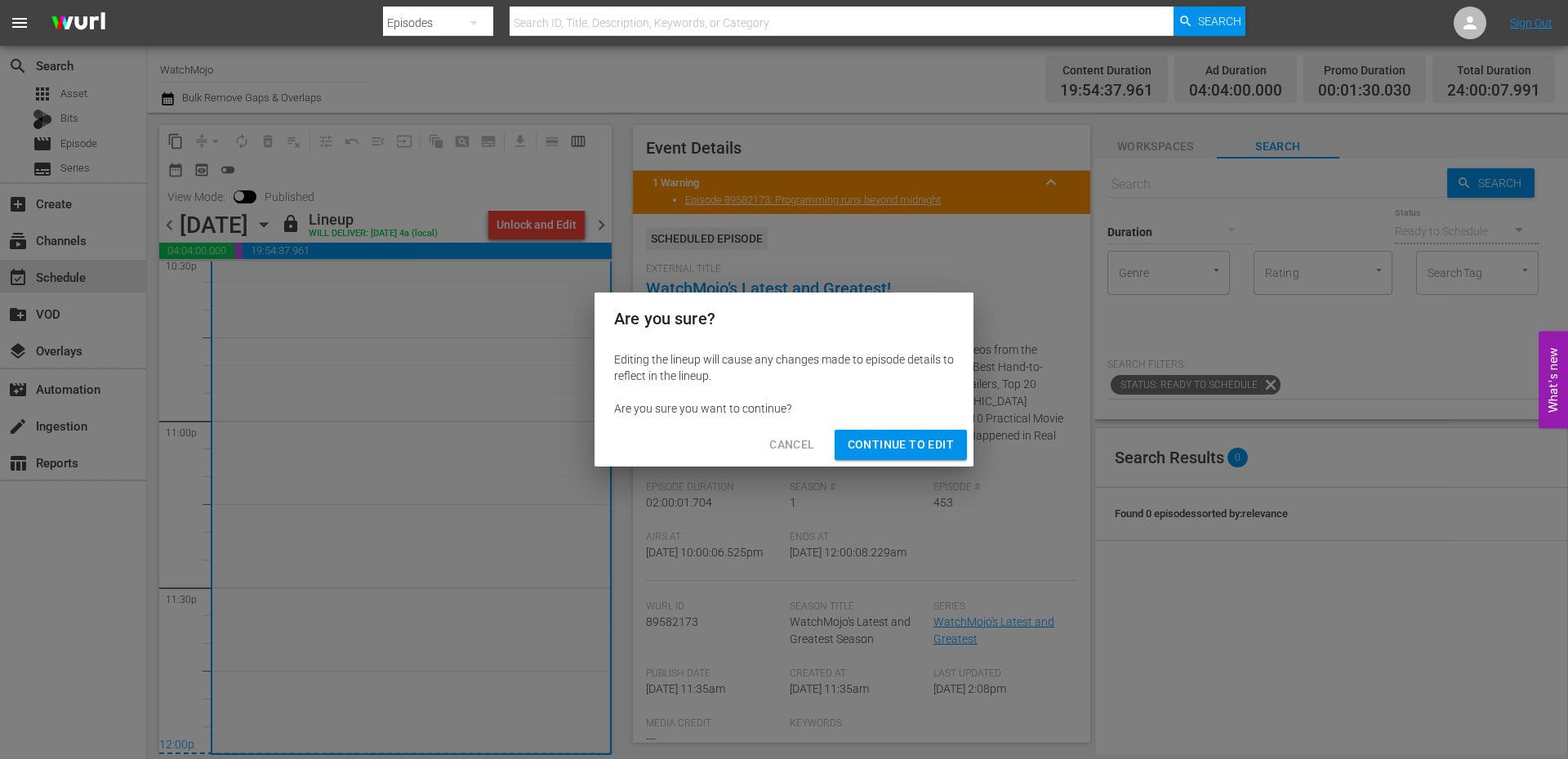
click at [860, 450] on span "Continue to Edit" at bounding box center [901, 445] width 106 height 21
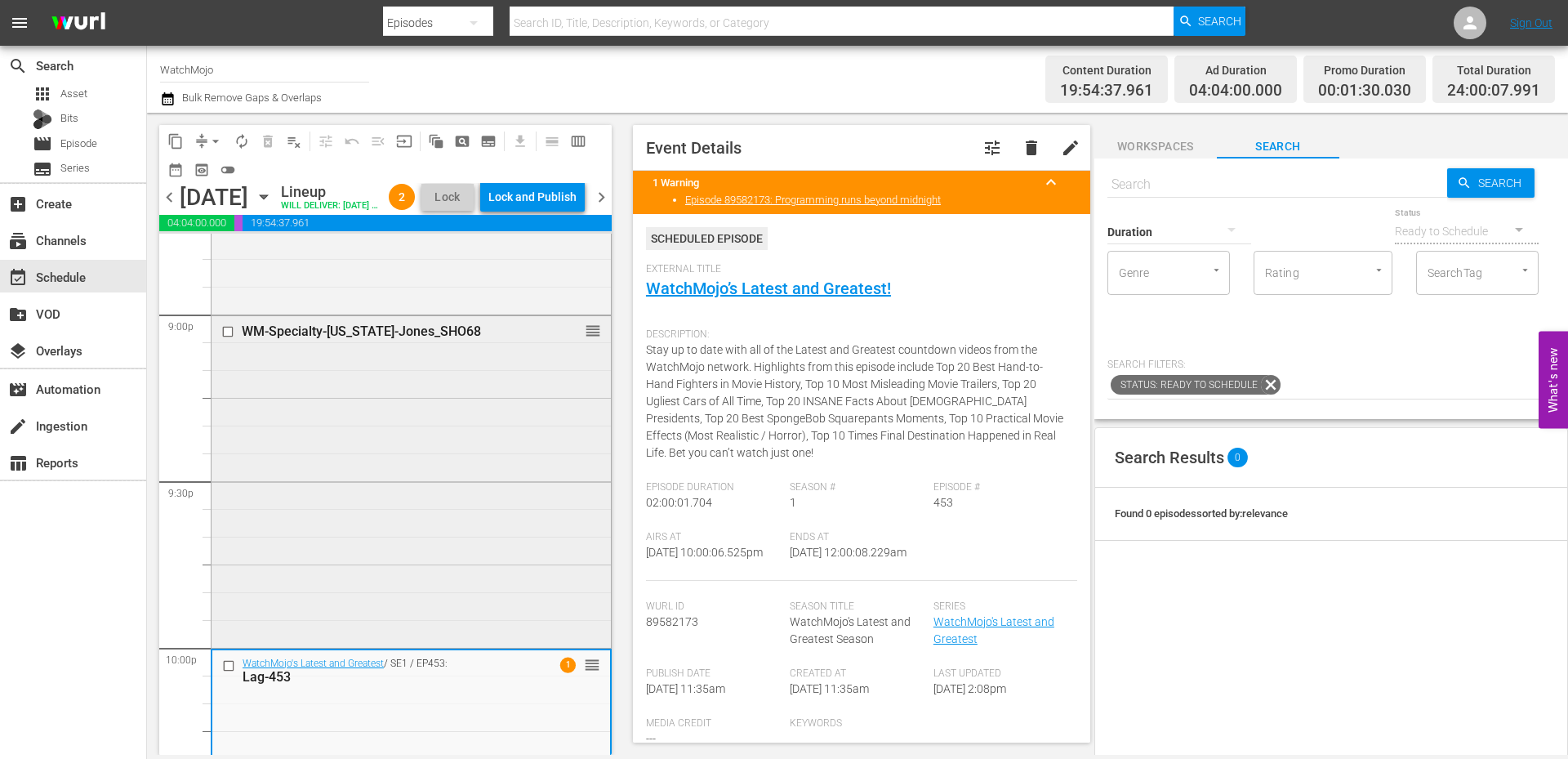
scroll to position [6908, 0]
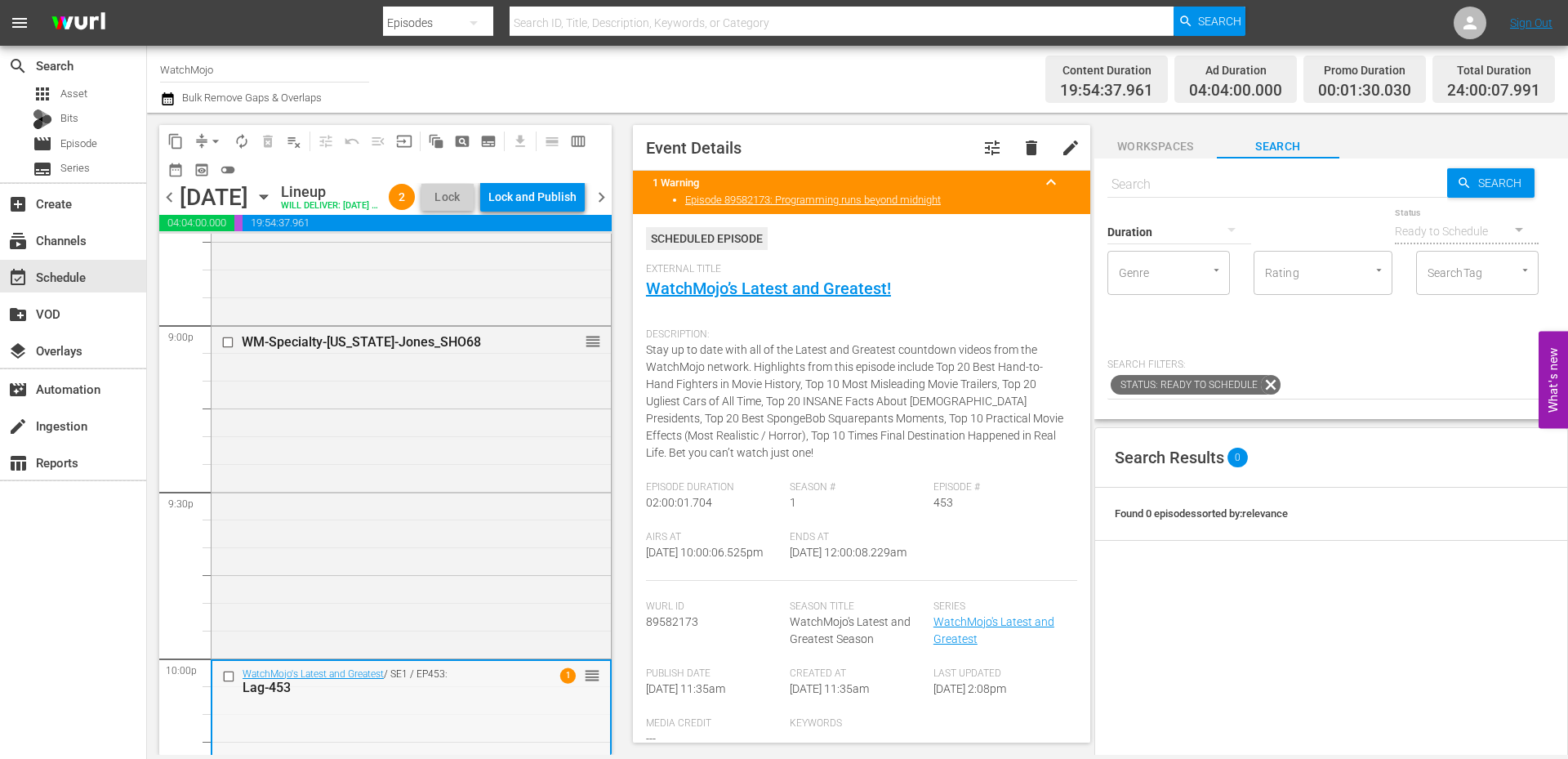
click at [396, 696] on div "Lag-453" at bounding box center [385, 687] width 286 height 15
click at [215, 141] on span "arrow_drop_down" at bounding box center [215, 141] width 16 height 16
click at [248, 233] on li "Align to End of Previous Day" at bounding box center [216, 228] width 171 height 26
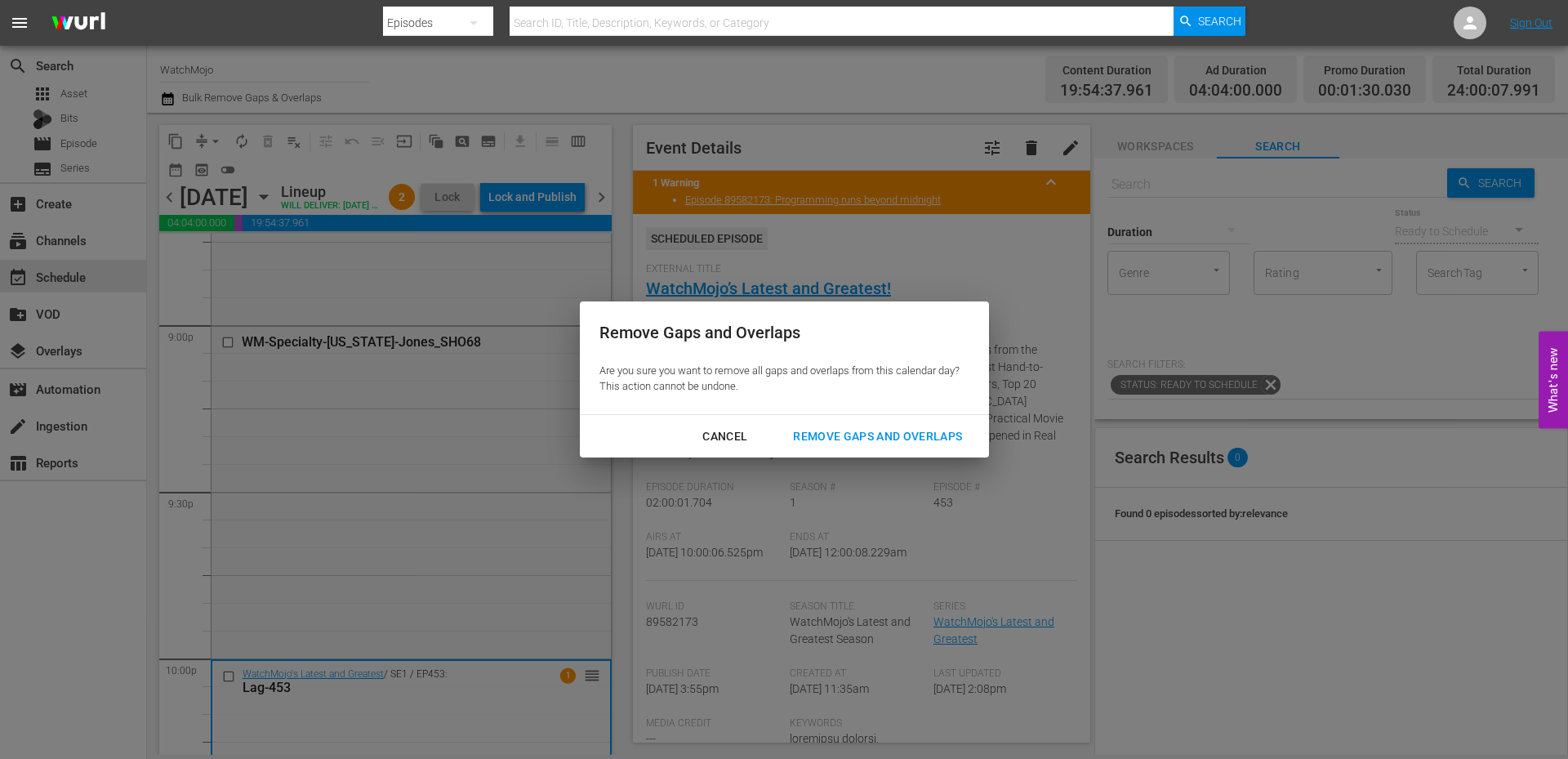
click at [882, 444] on div "Remove Gaps and Overlaps" at bounding box center [877, 437] width 195 height 21
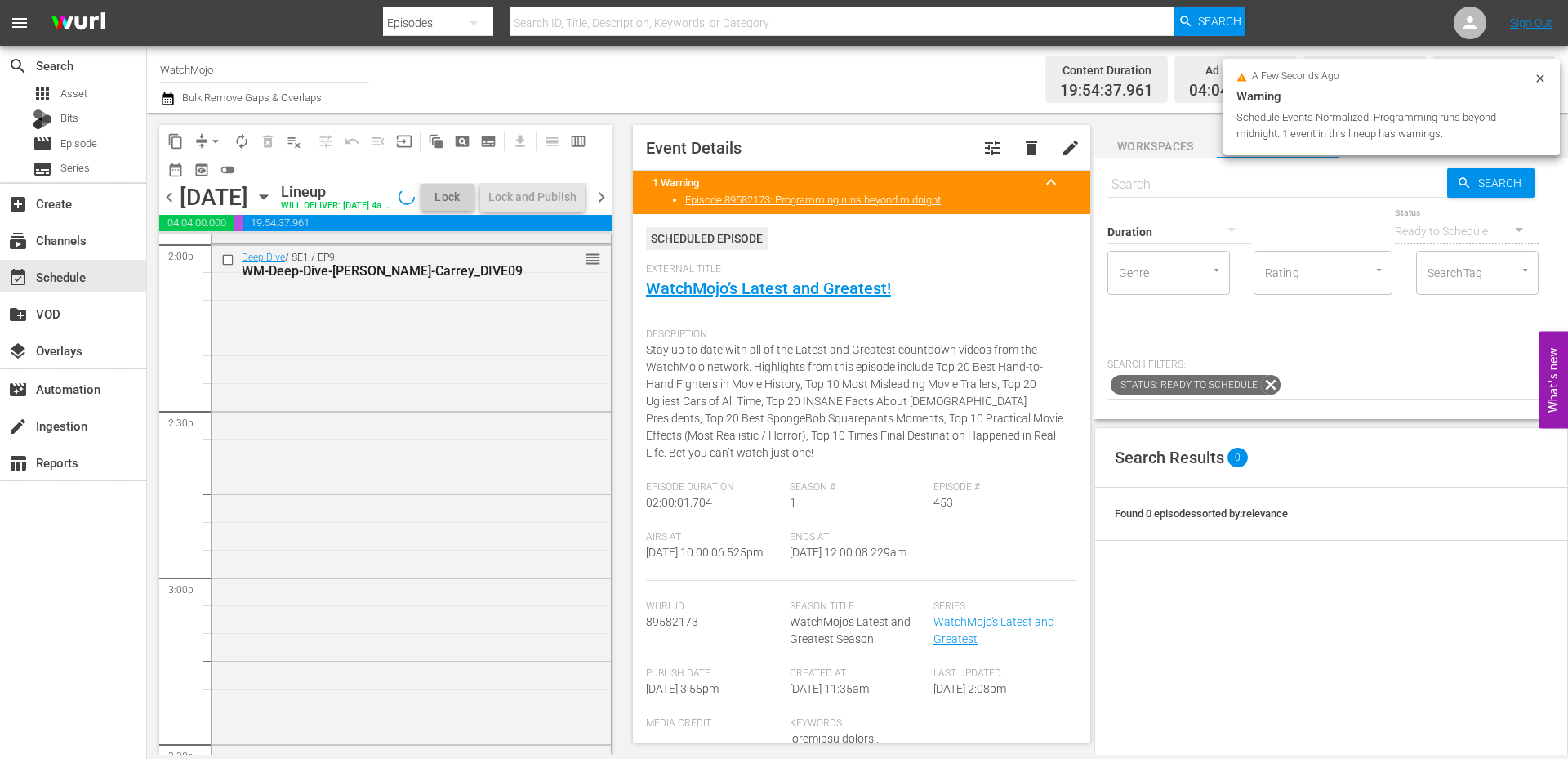
scroll to position [4348, 0]
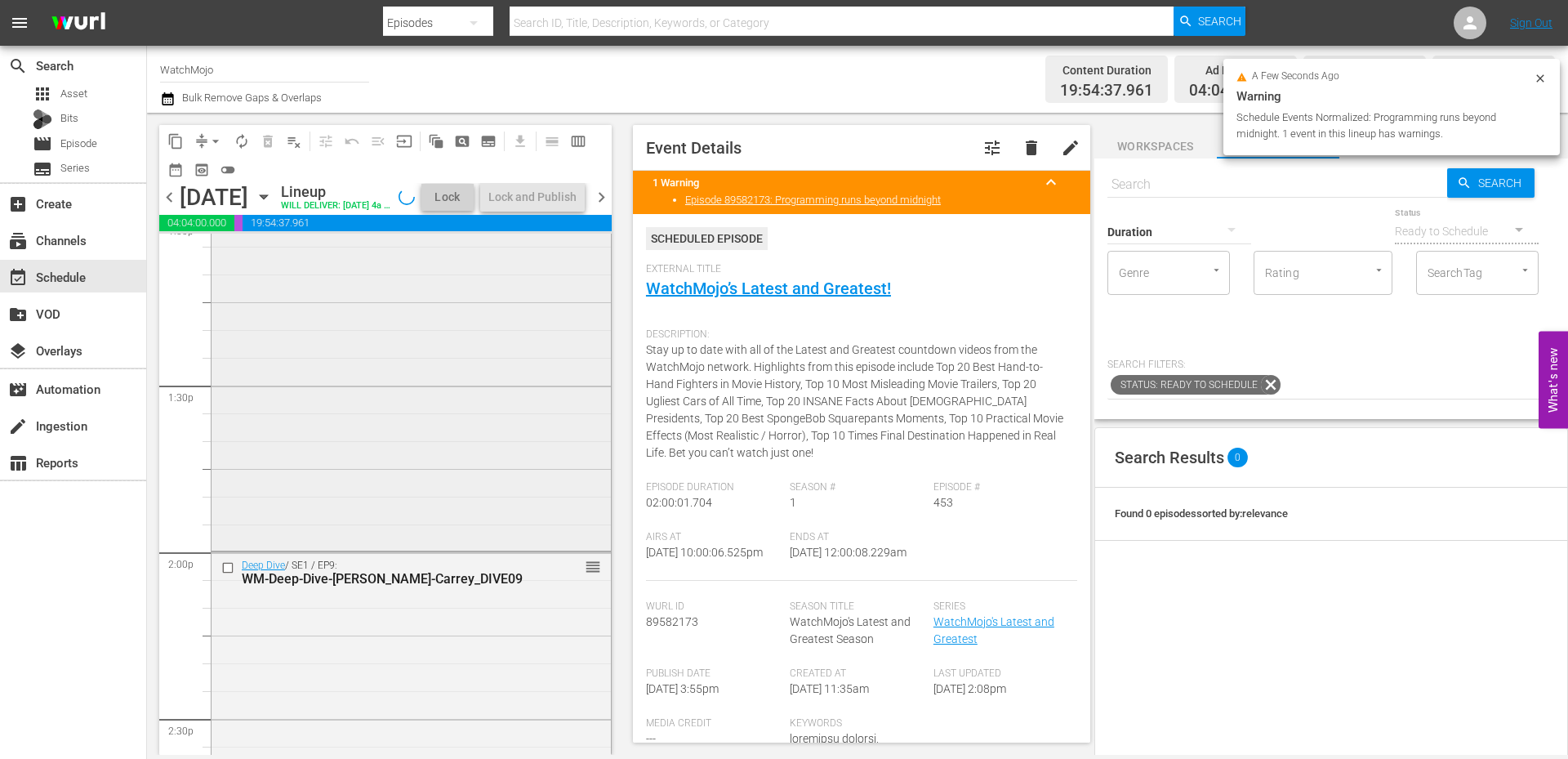
click at [379, 478] on div "WatchMojo's Latest and Greatest / SE1 / EP439: Lag-439 reorder" at bounding box center [412, 215] width 399 height 662
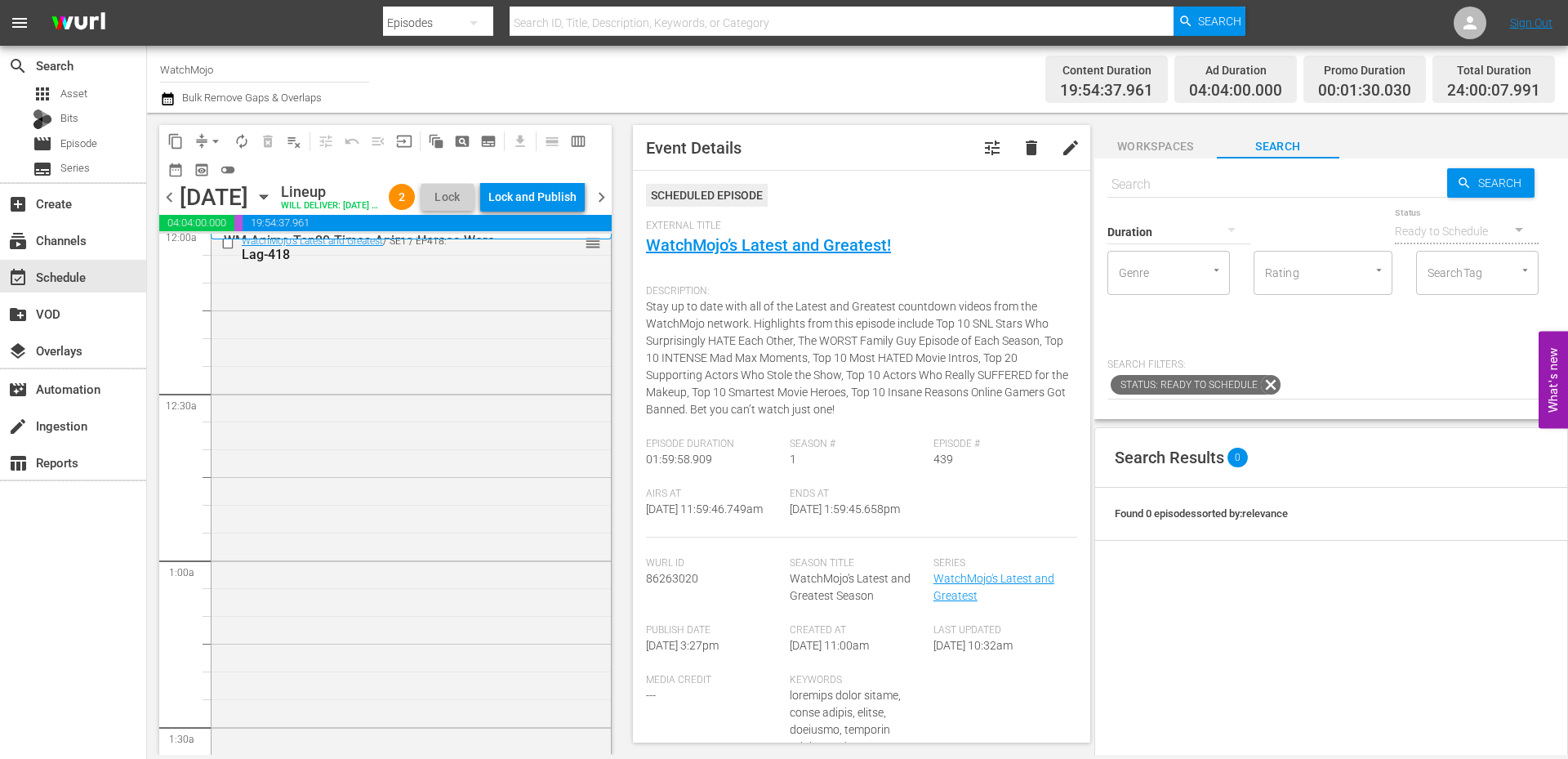
scroll to position [0, 0]
click at [170, 207] on span "chevron_left" at bounding box center [169, 198] width 21 height 21
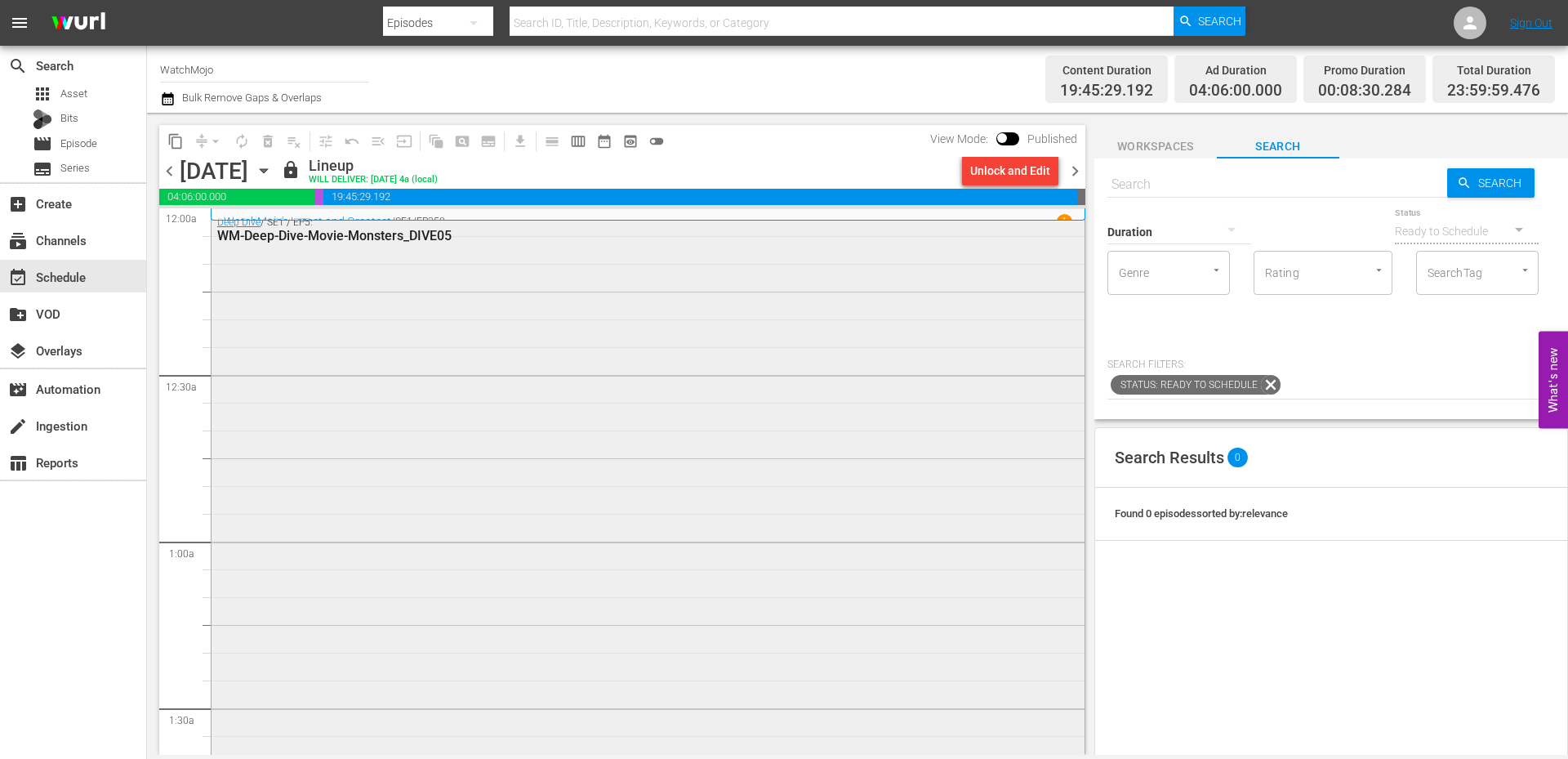
click at [361, 356] on div "Deep Dive / SE1 / EP5: WM-Deep-Dive-Movie-Monsters_DIVE05" at bounding box center [648, 540] width 873 height 662
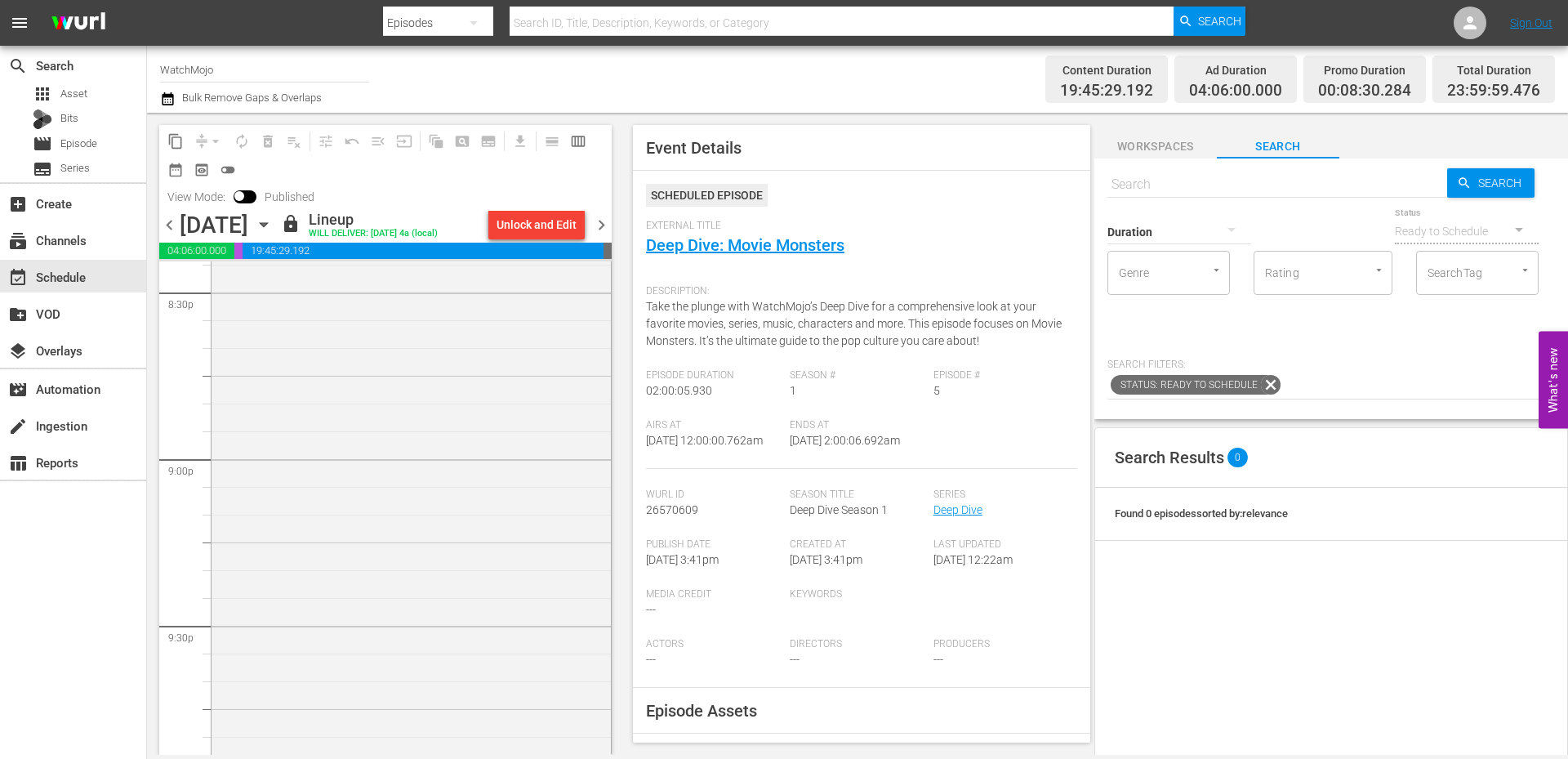
scroll to position [7505, 0]
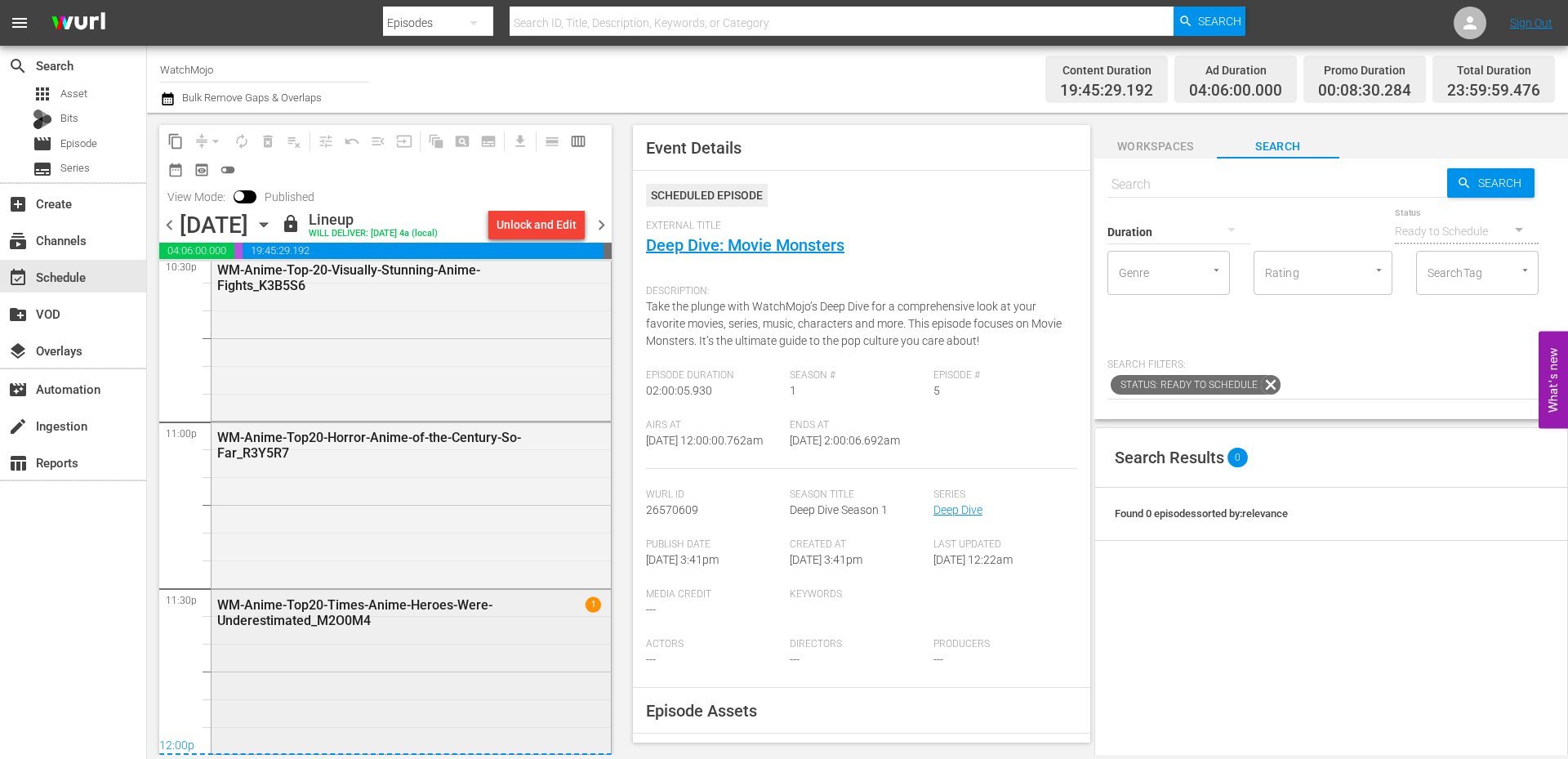
click at [501, 719] on div "WM-Anime-Top20-Times-Anime-Heroes-Were-Underestimated_M2O0M4 1" at bounding box center [412, 670] width 399 height 162
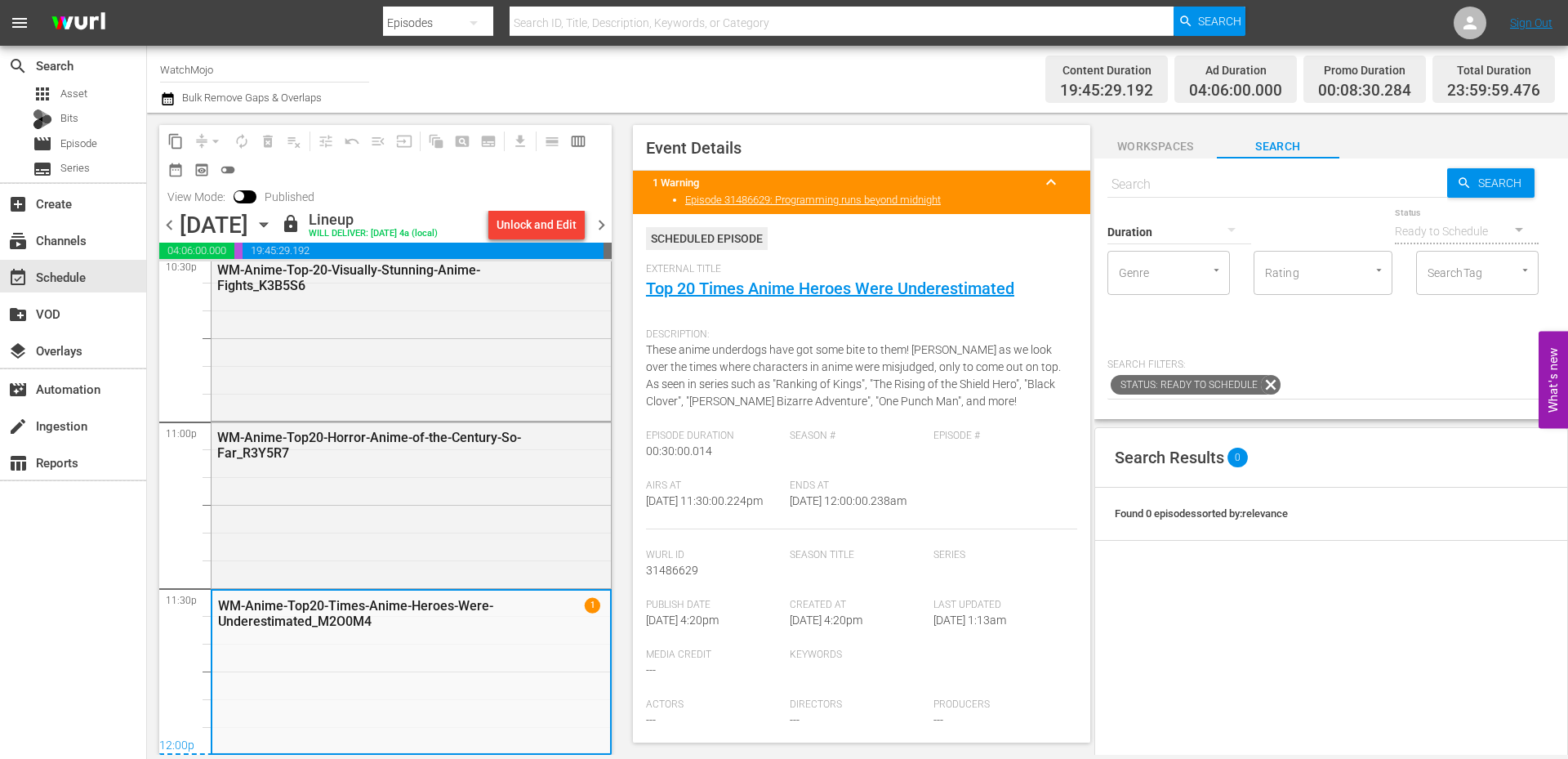
click at [605, 227] on span "chevron_right" at bounding box center [602, 225] width 21 height 21
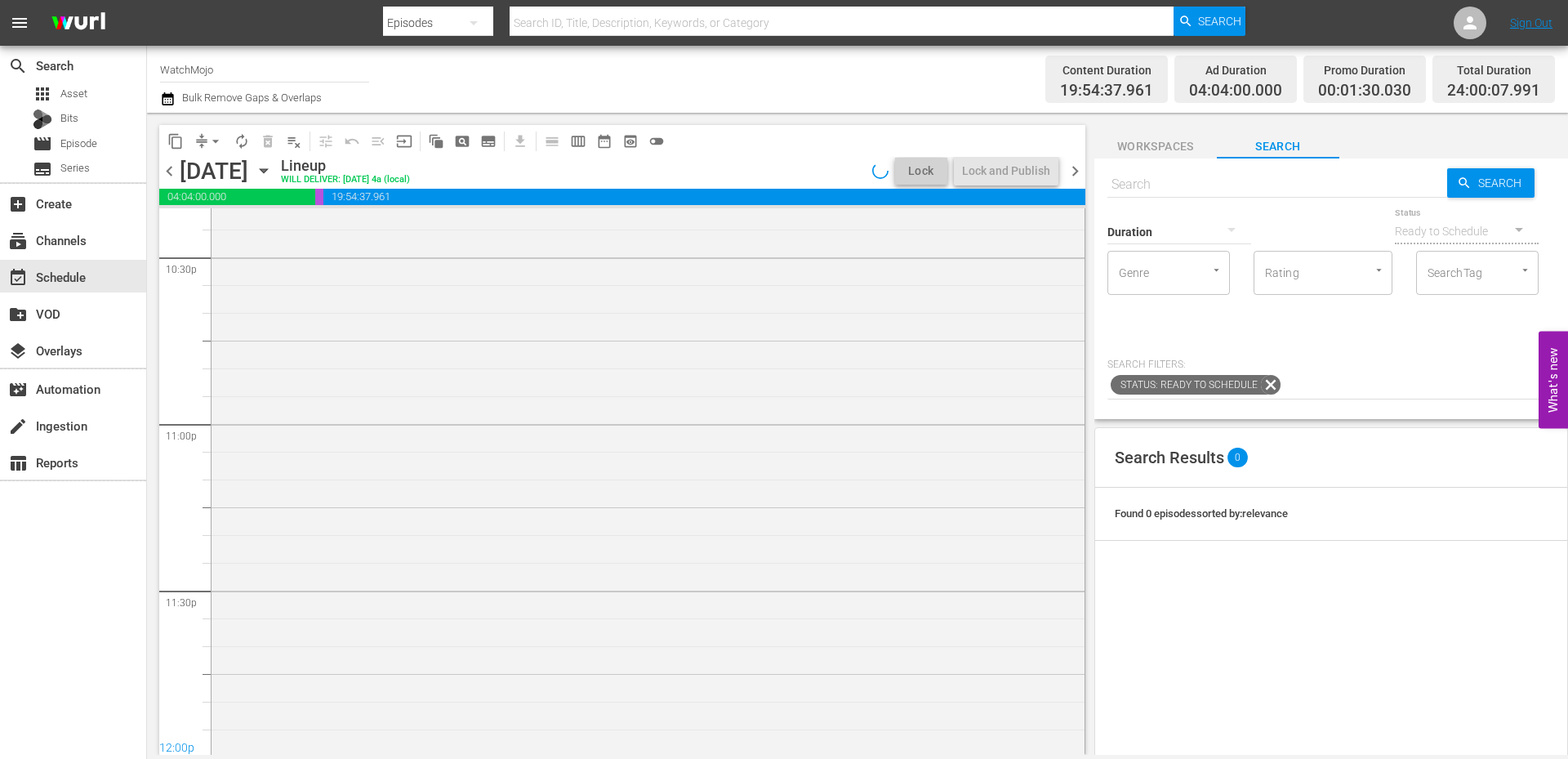
scroll to position [7422, 0]
click at [392, 658] on div "WatchMojo's Latest and Greatest / SE1 / EP453: Lag-453 1 reorder" at bounding box center [648, 450] width 873 height 662
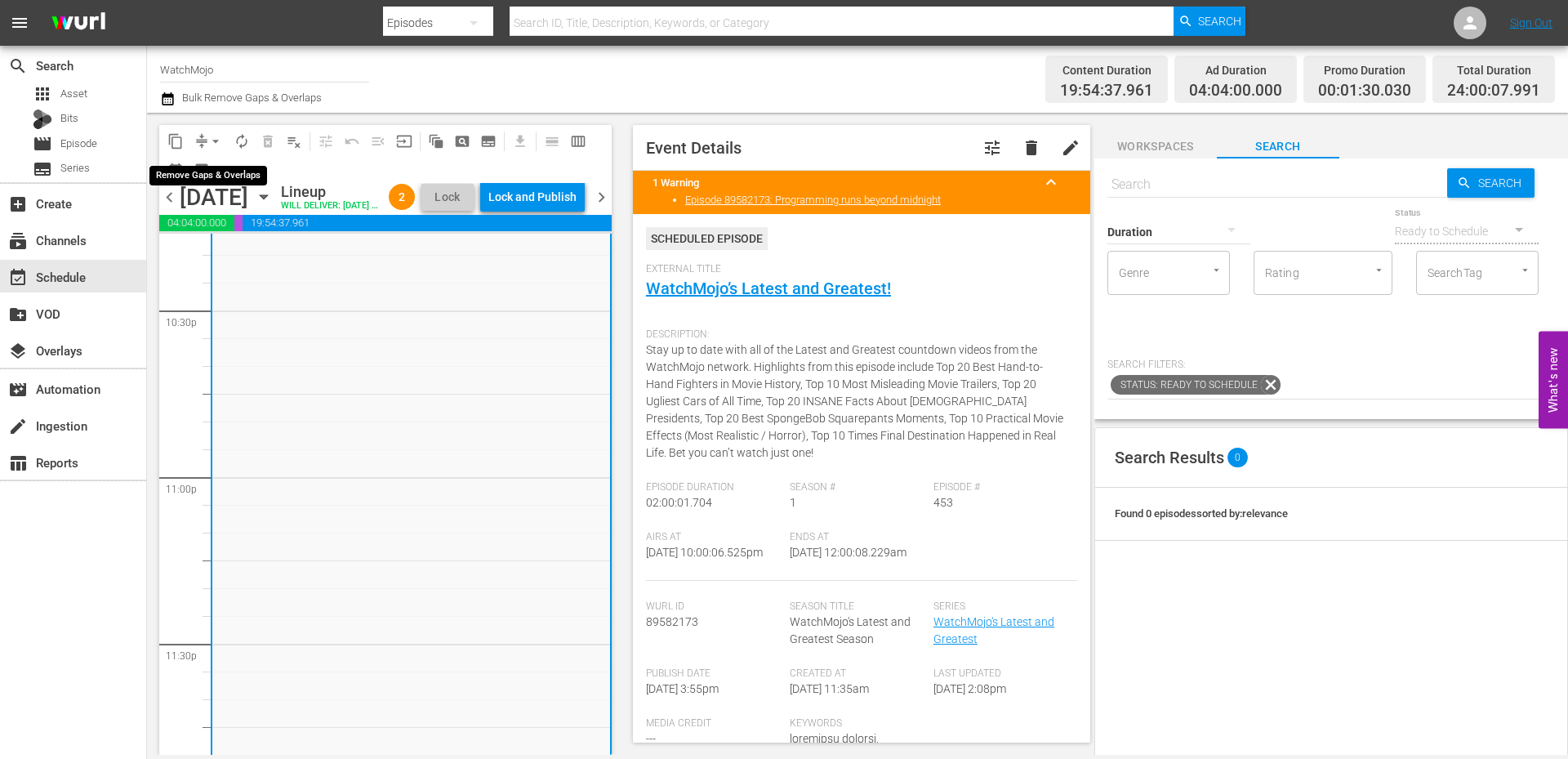
click at [204, 144] on button "arrow_drop_down" at bounding box center [216, 142] width 26 height 26
click at [233, 241] on li "Align to End of Previous Day" at bounding box center [216, 228] width 171 height 26
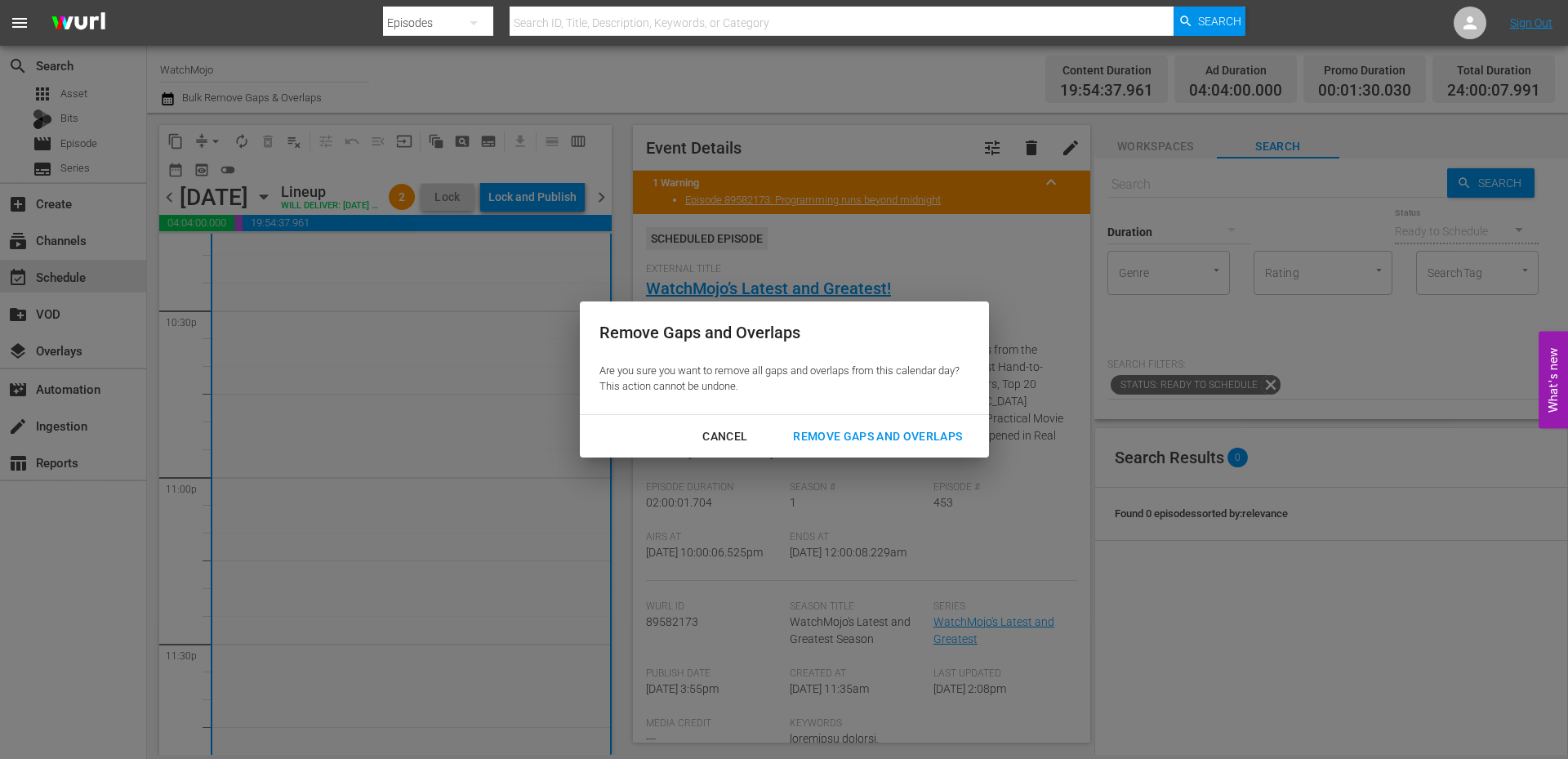
click at [813, 432] on div "Remove Gaps and Overlaps" at bounding box center [877, 437] width 195 height 21
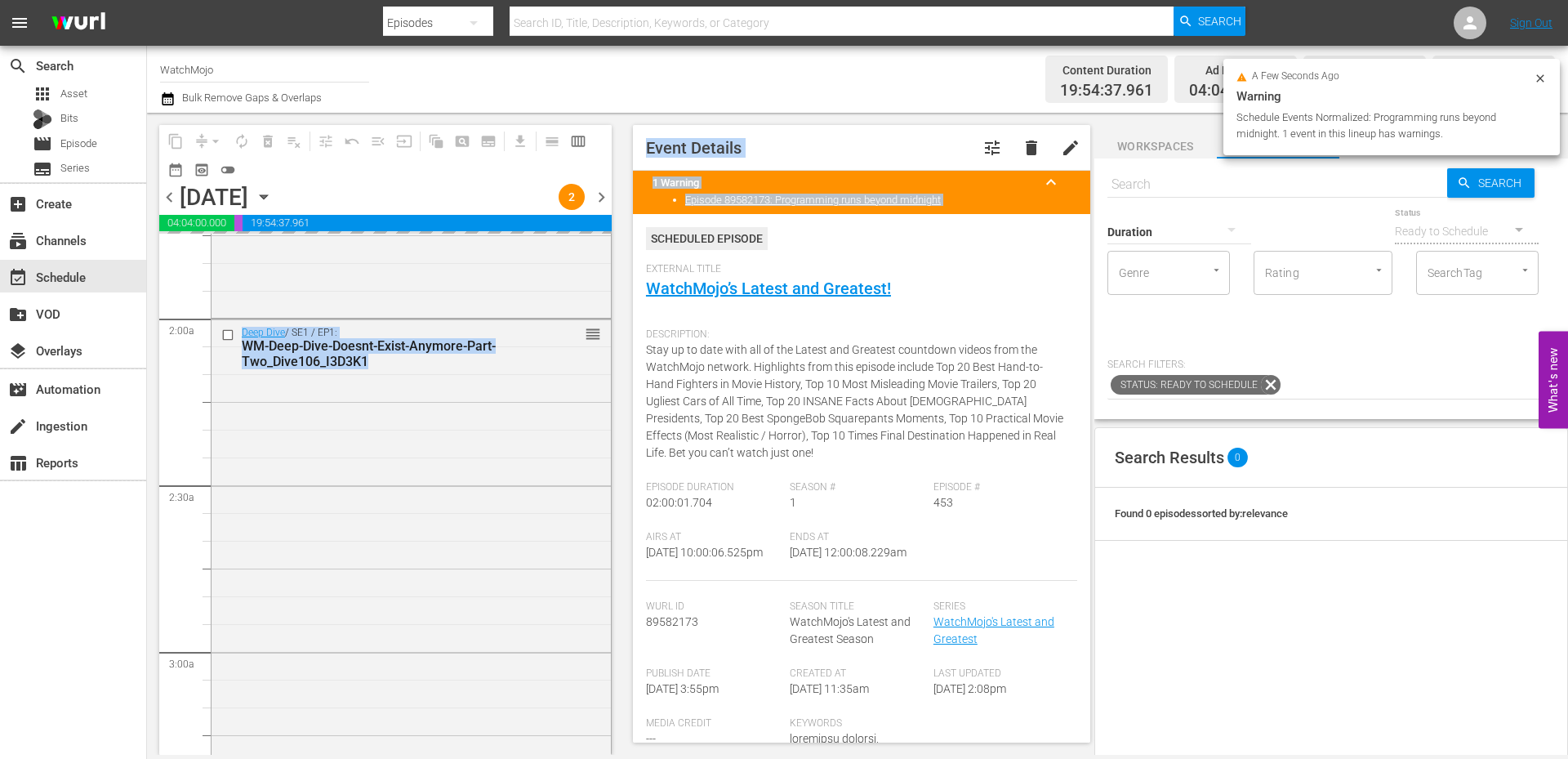
scroll to position [0, 0]
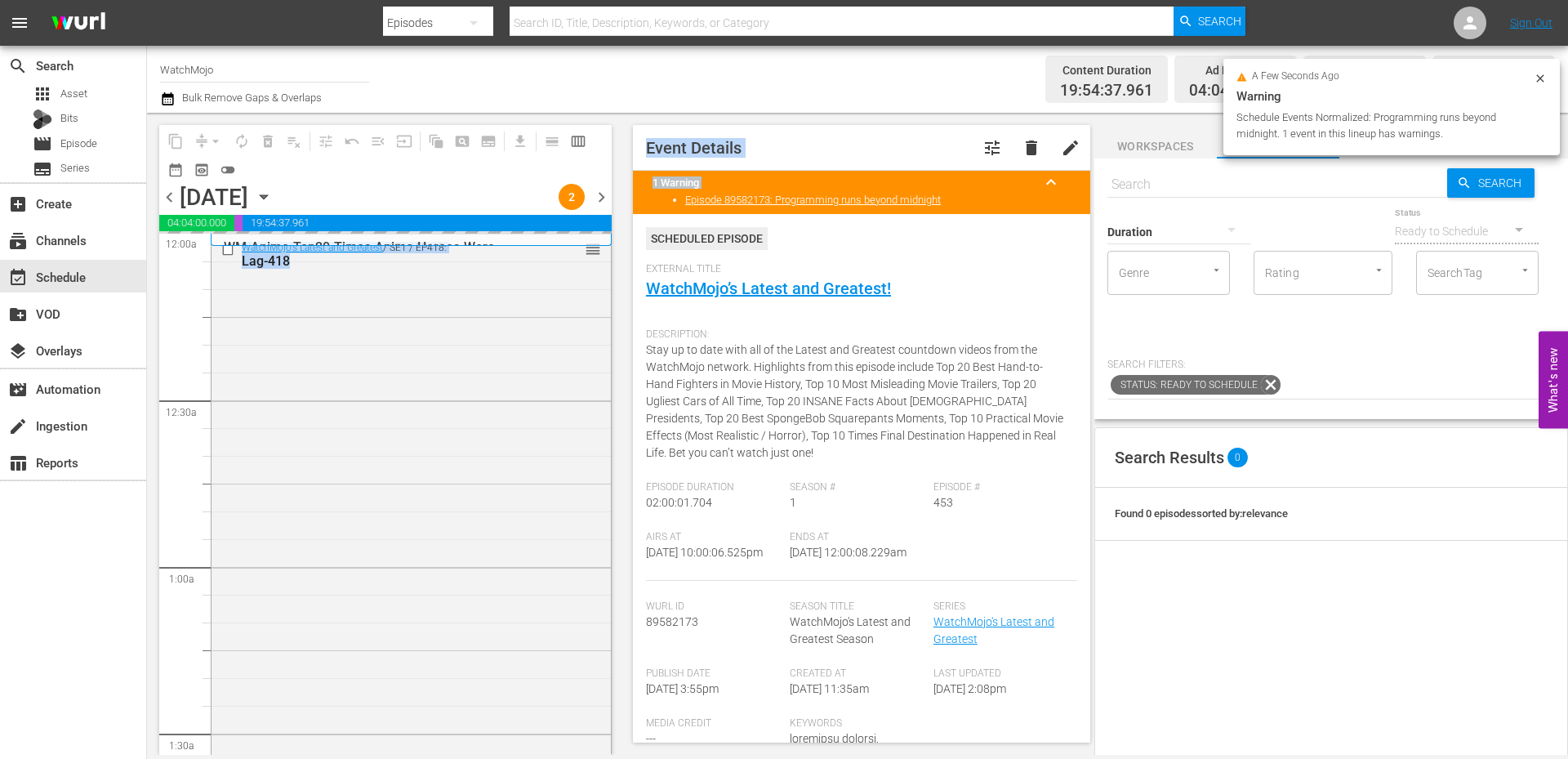
drag, startPoint x: 612, startPoint y: 723, endPoint x: 624, endPoint y: 213, distance: 510.1
click at [624, 213] on div "content_copy compress arrow_drop_down autorenew_outlined delete_forever_outline…" at bounding box center [857, 433] width 1421 height 642
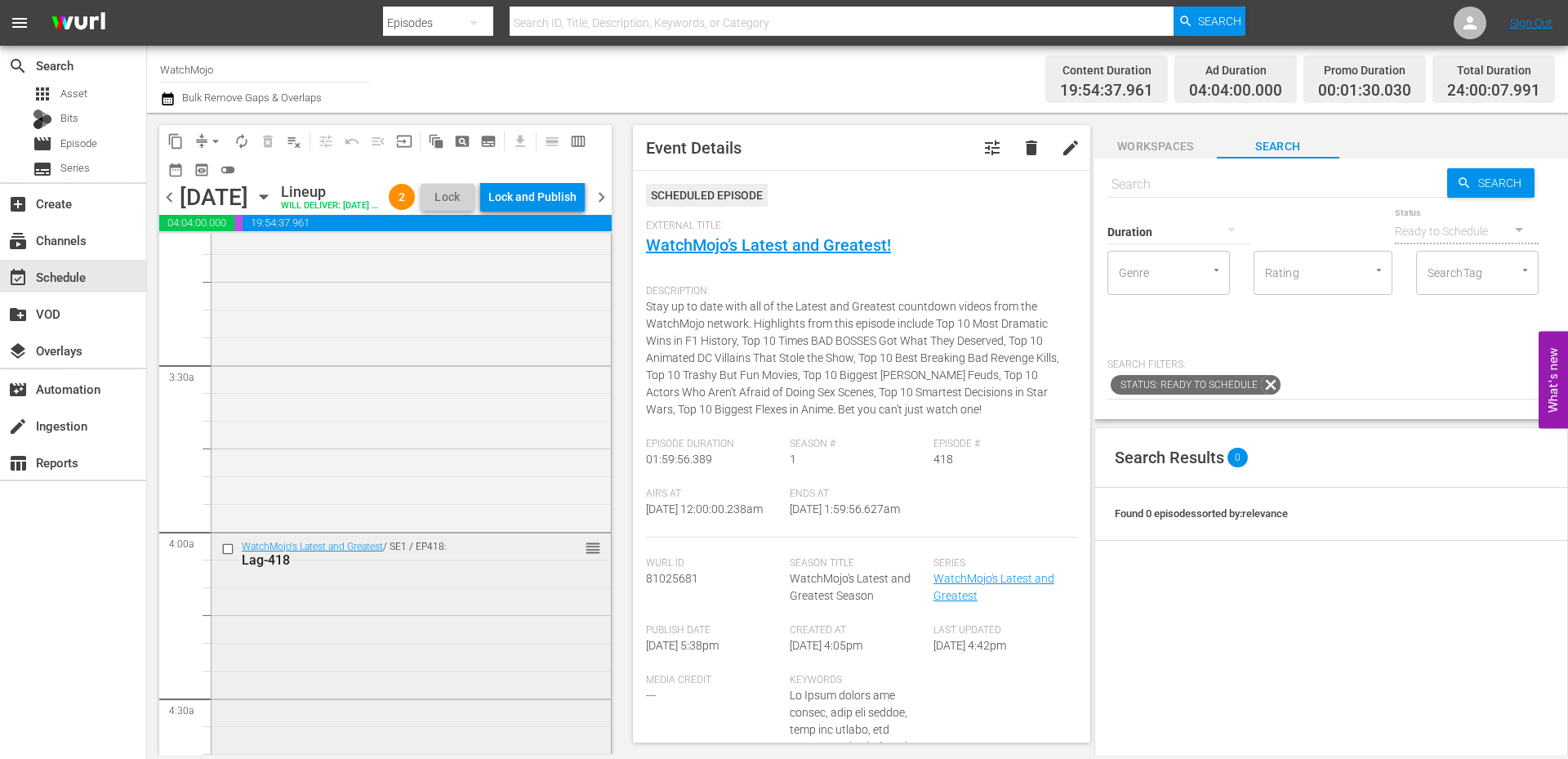
scroll to position [1143, 0]
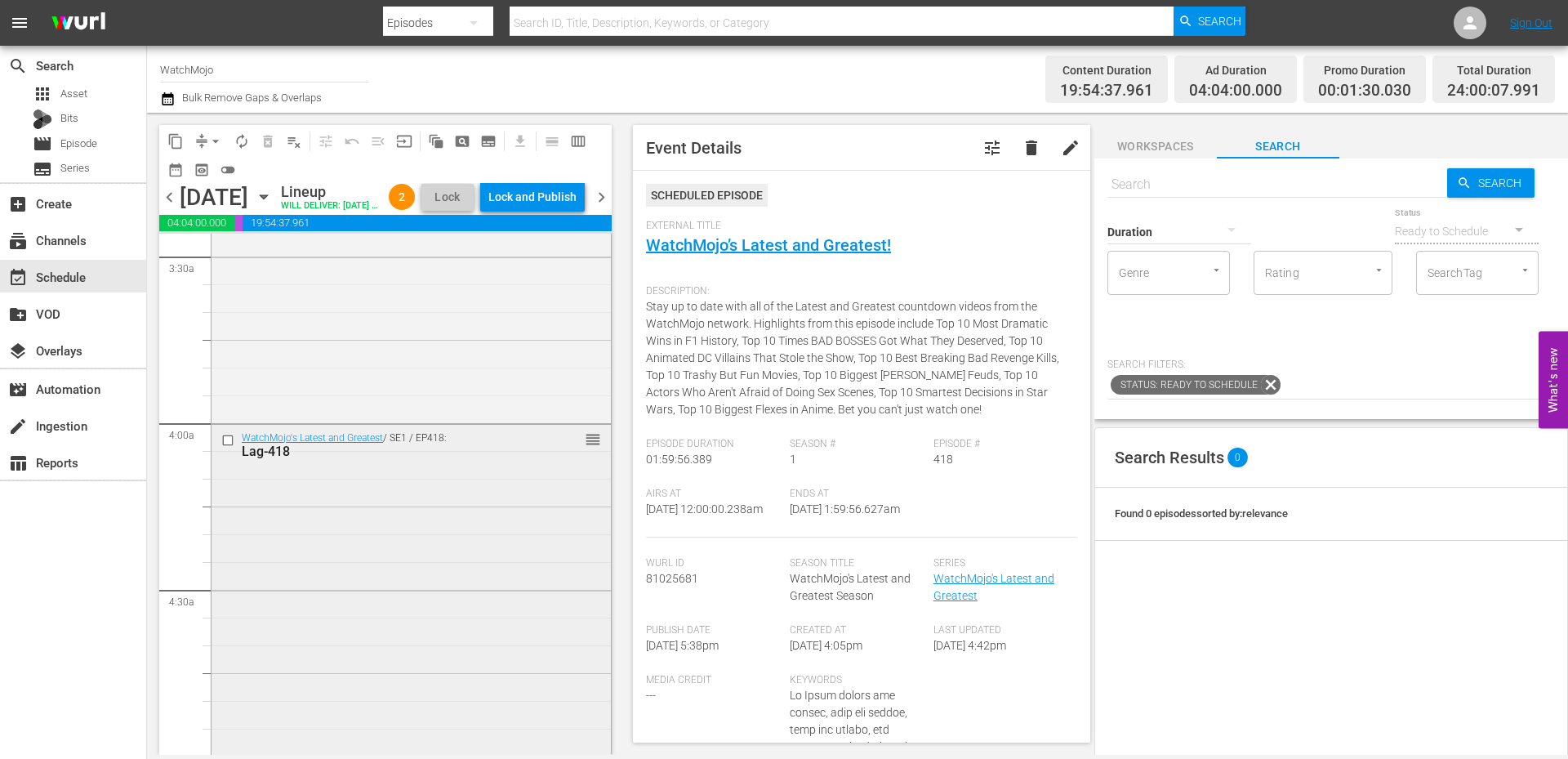
click at [313, 572] on div "WatchMojo's Latest and Greatest / SE1 / EP418: Lag-418 reorder" at bounding box center [412, 755] width 399 height 662
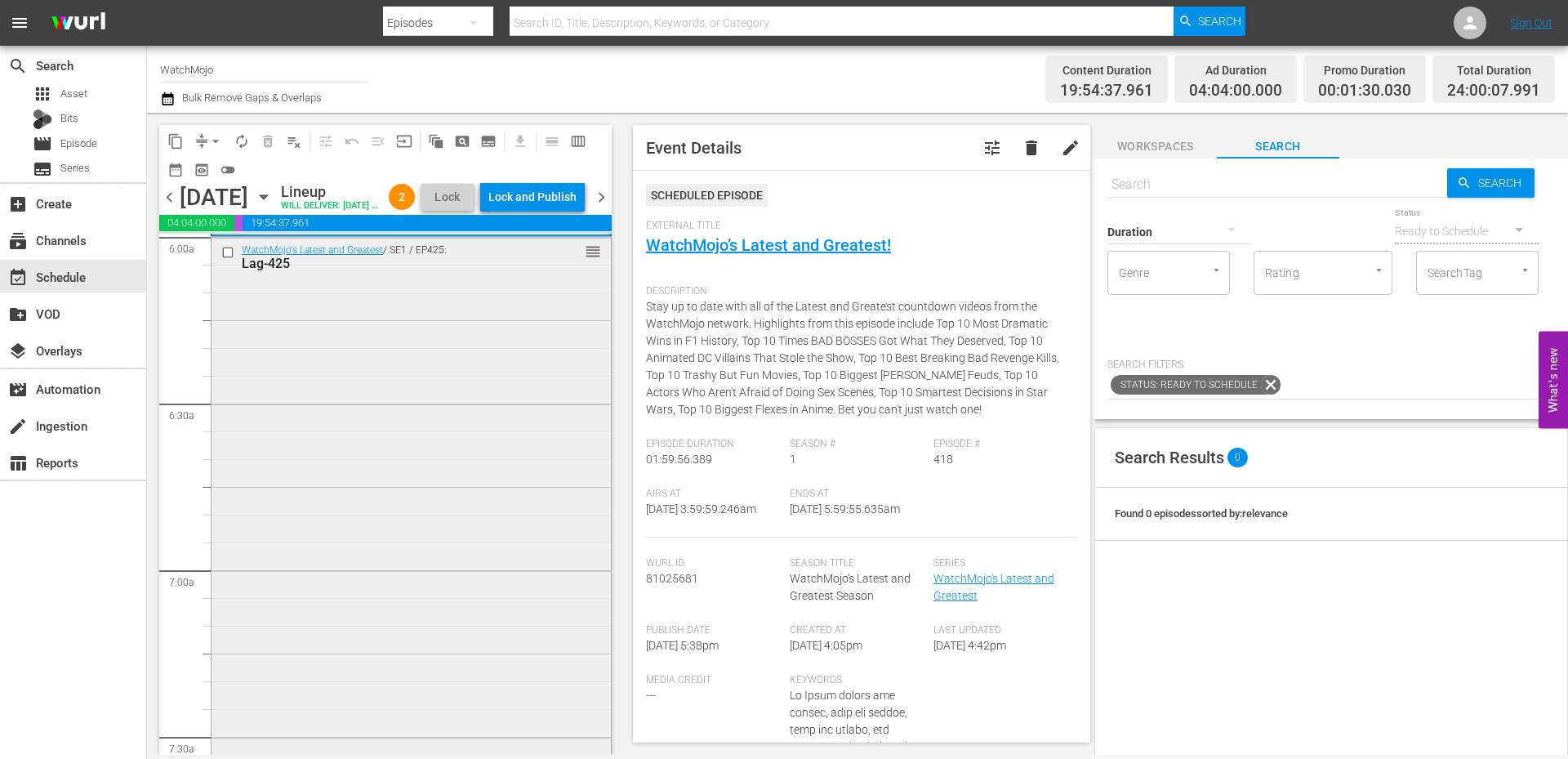
scroll to position [2015, 0]
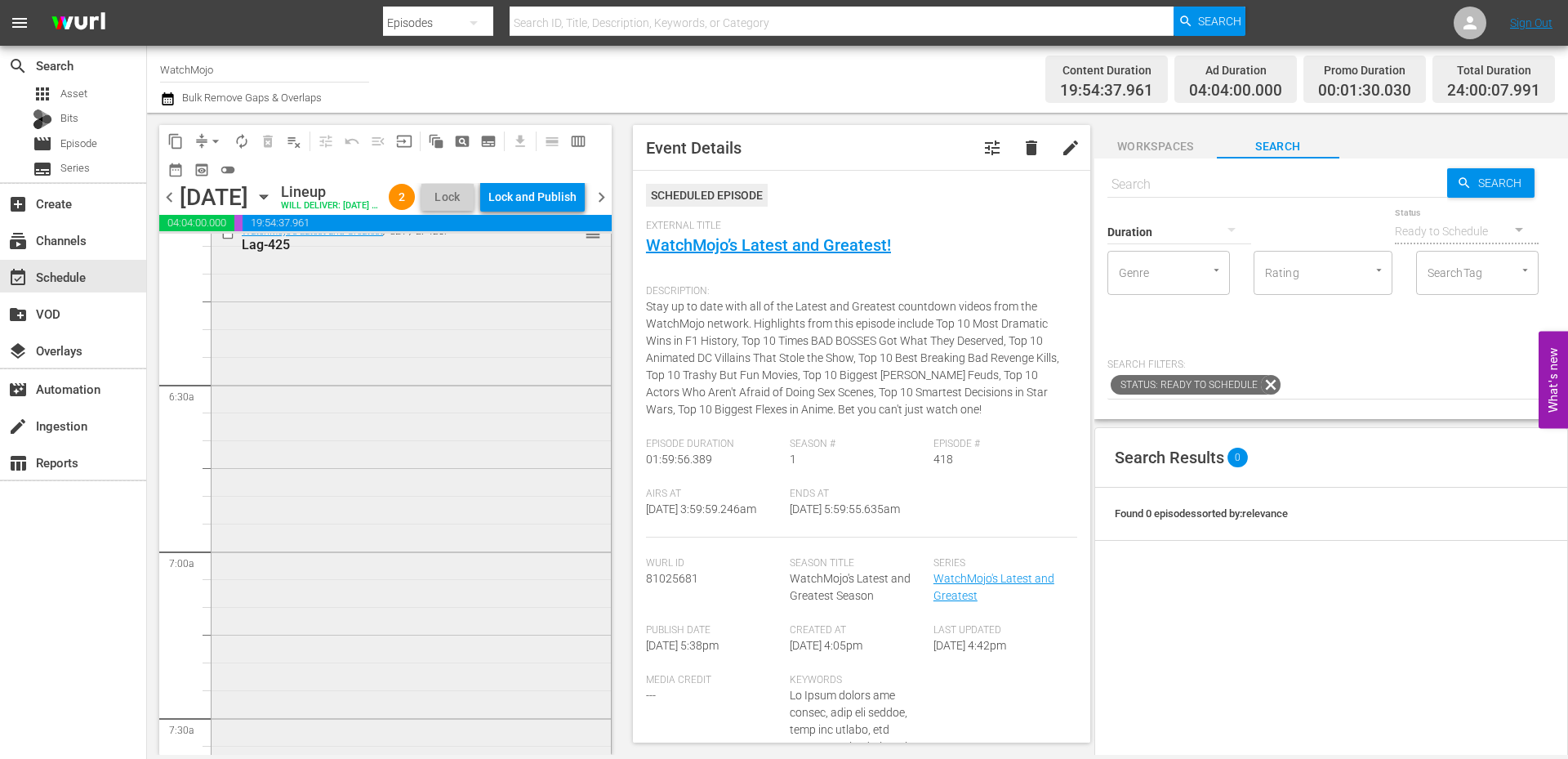
click at [305, 624] on div "WatchMojo's Latest and Greatest / SE1 / EP425: Lag-425 reorder" at bounding box center [412, 548] width 399 height 661
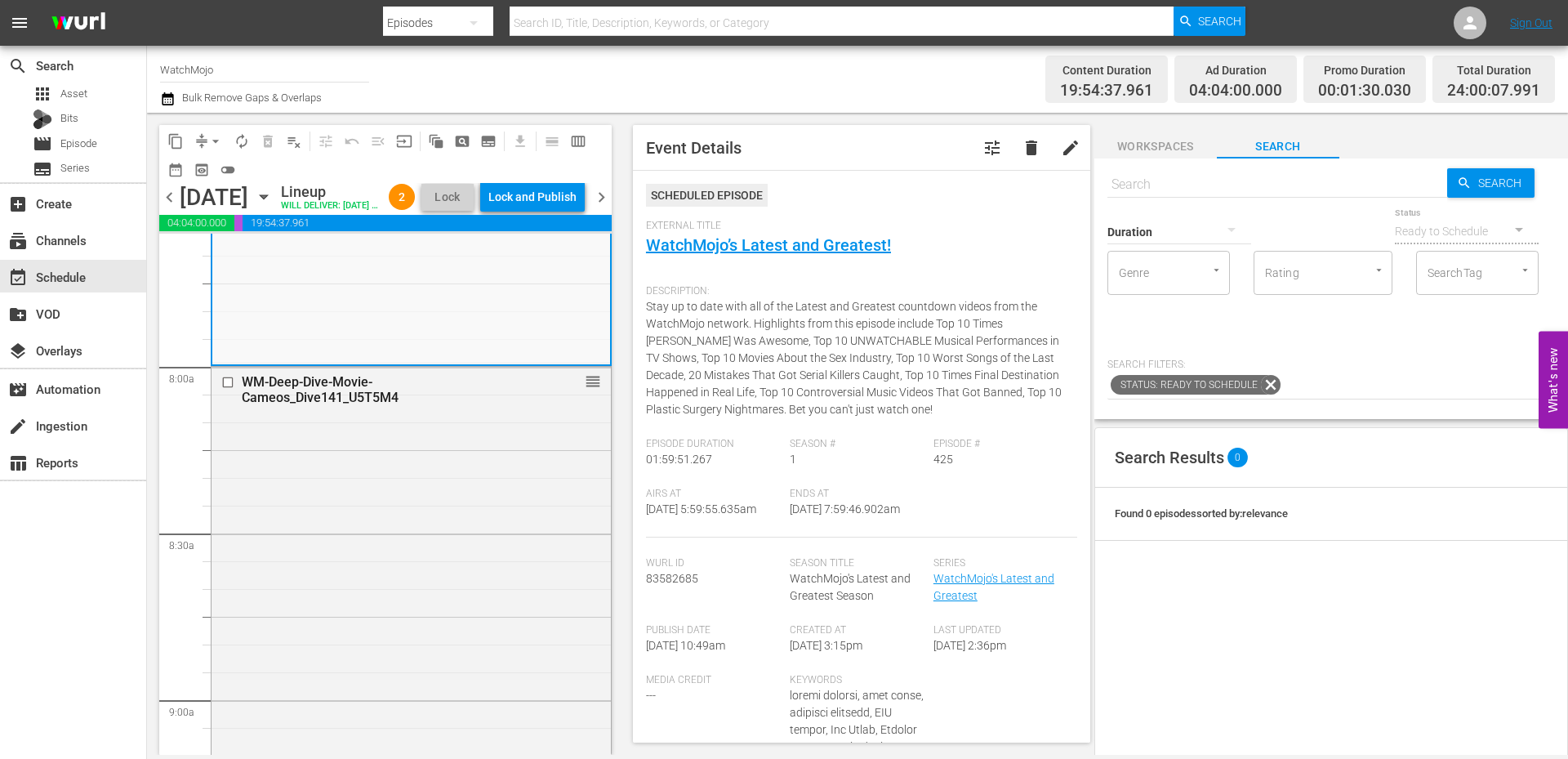
scroll to position [2559, 0]
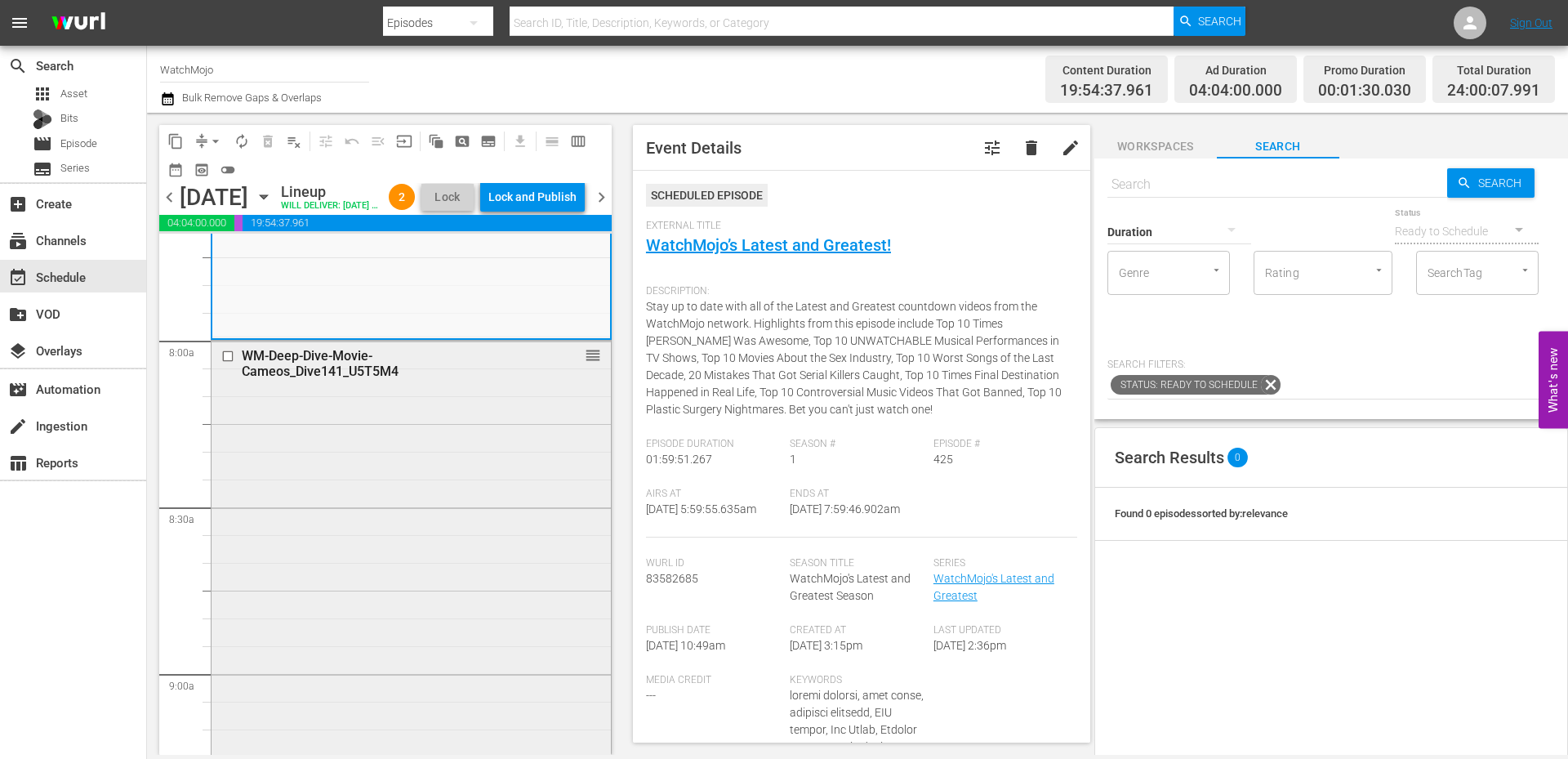
click at [302, 658] on div "WM-Deep-Dive-Movie-Cameos_Dive141_U5T5M4 reorder" at bounding box center [412, 671] width 399 height 662
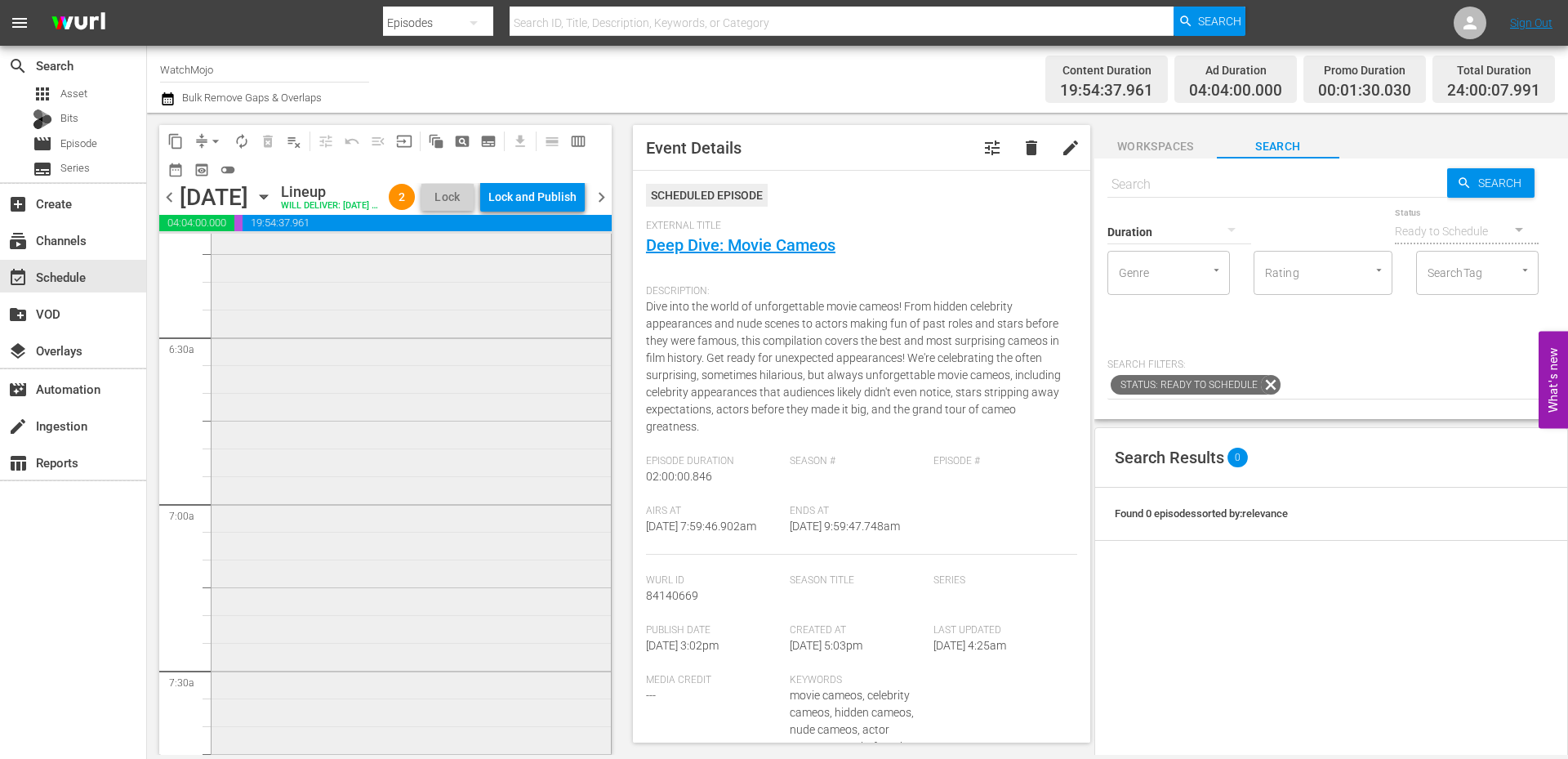
scroll to position [2015, 0]
click at [302, 564] on div "WatchMojo's Latest and Greatest / SE1 / EP425: Lag-425 reorder" at bounding box center [412, 548] width 399 height 661
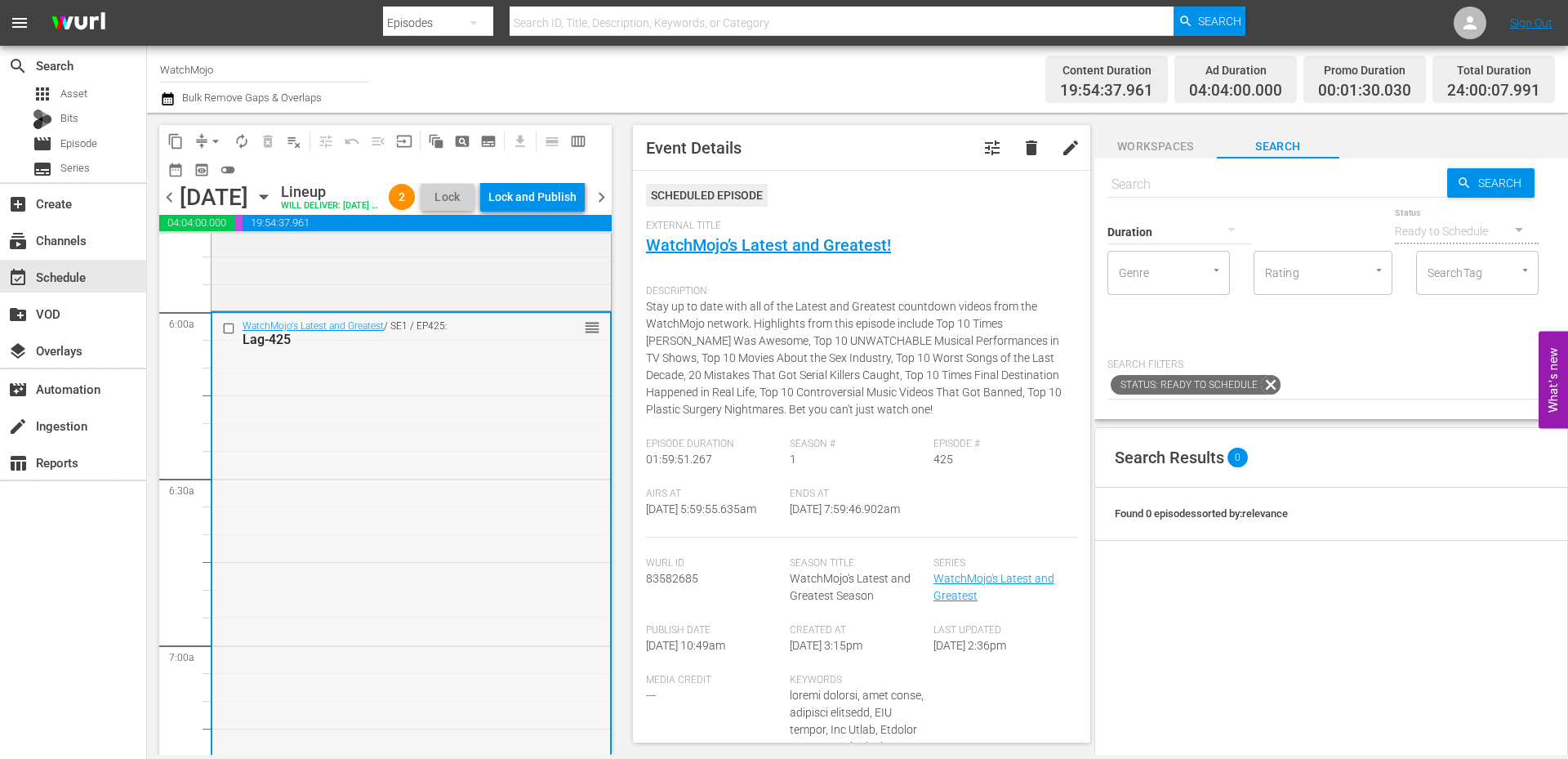
scroll to position [1906, 0]
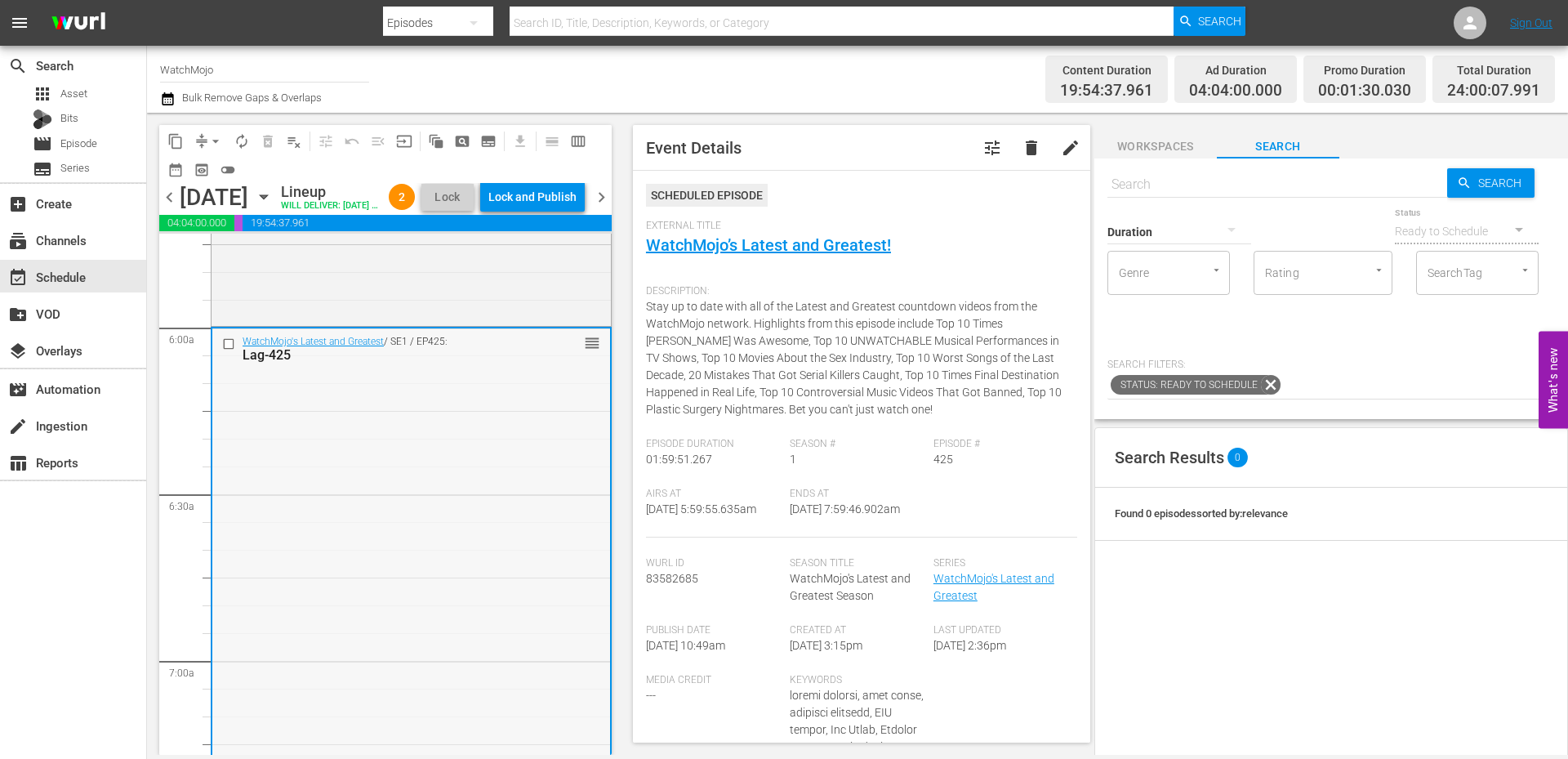
click at [302, 538] on div "WatchMojo's Latest and Greatest / SE1 / EP425: Lag-425 reorder" at bounding box center [411, 659] width 397 height 661
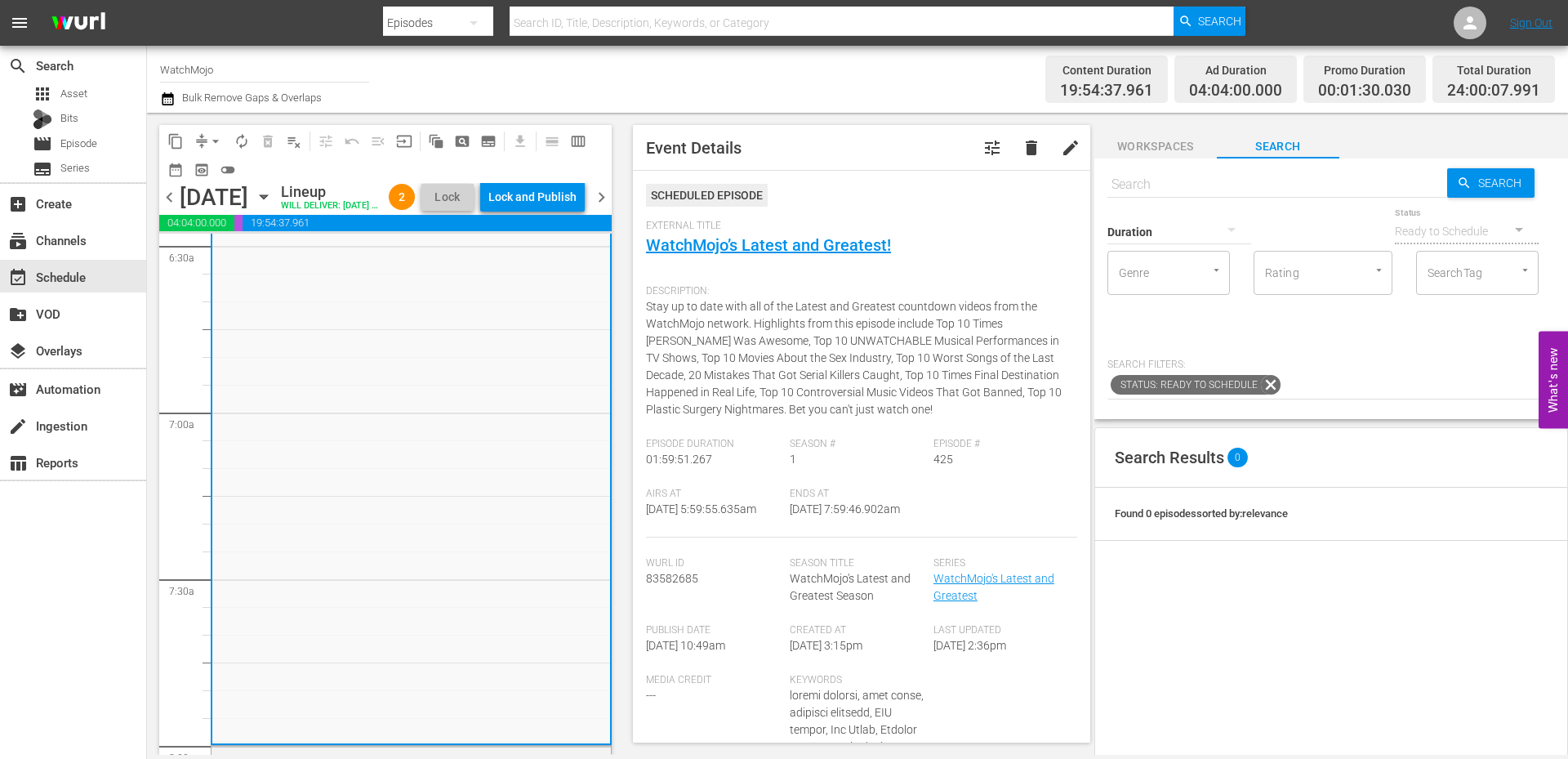
scroll to position [2396, 0]
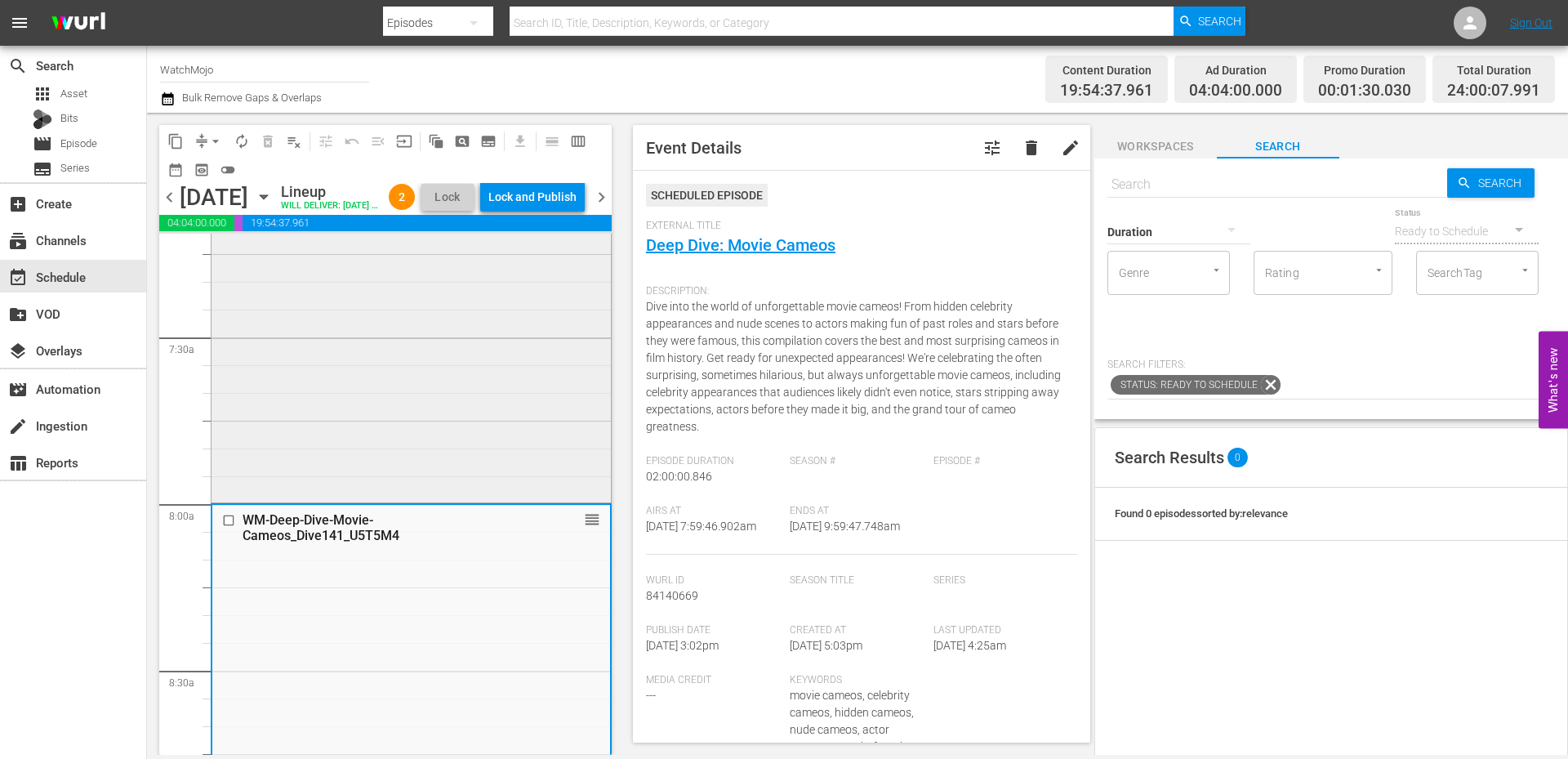
click at [400, 472] on div "WatchMojo's Latest and Greatest / SE1 / EP425: Lag-425 reorder" at bounding box center [412, 168] width 399 height 661
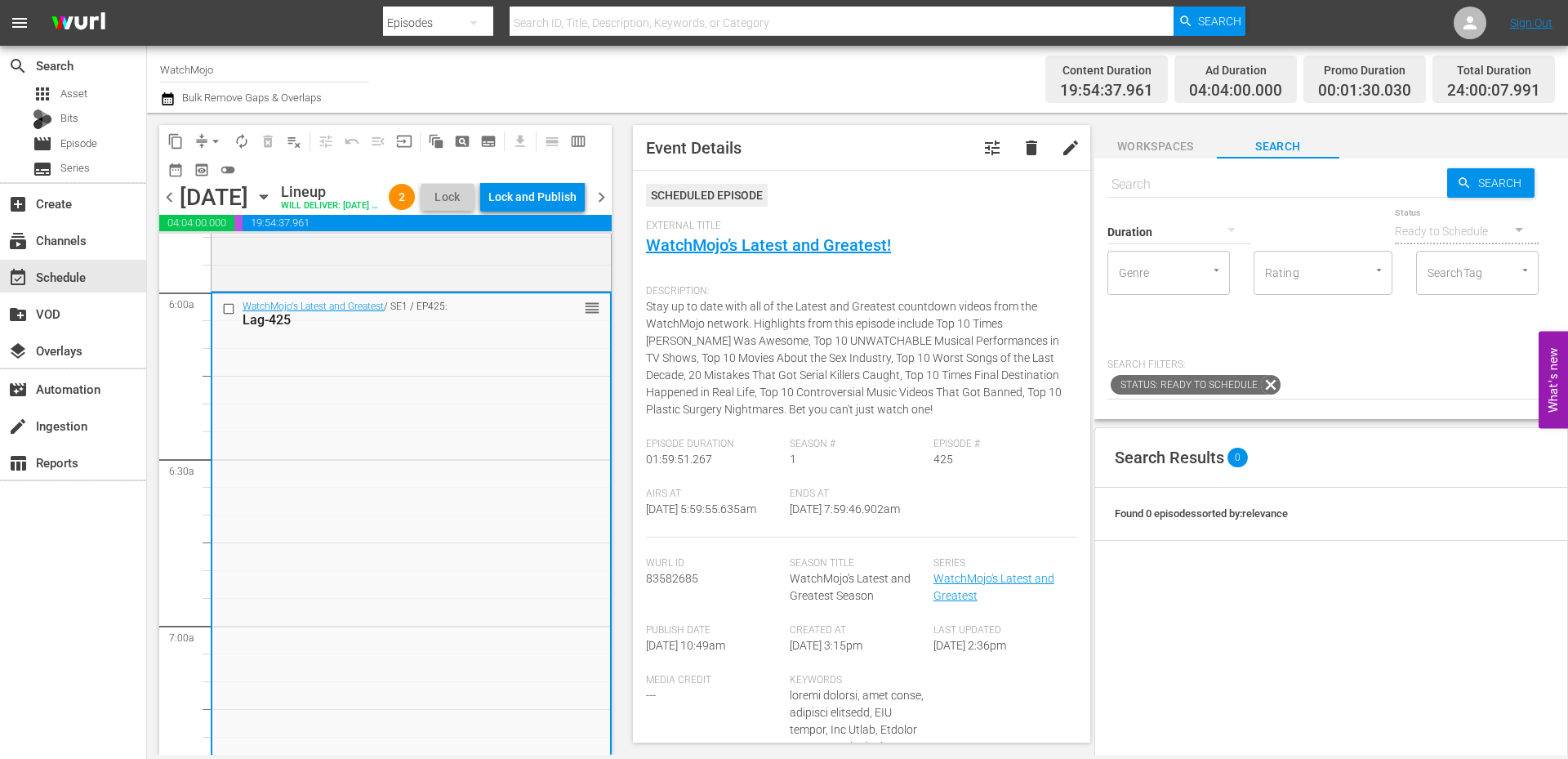
scroll to position [1797, 0]
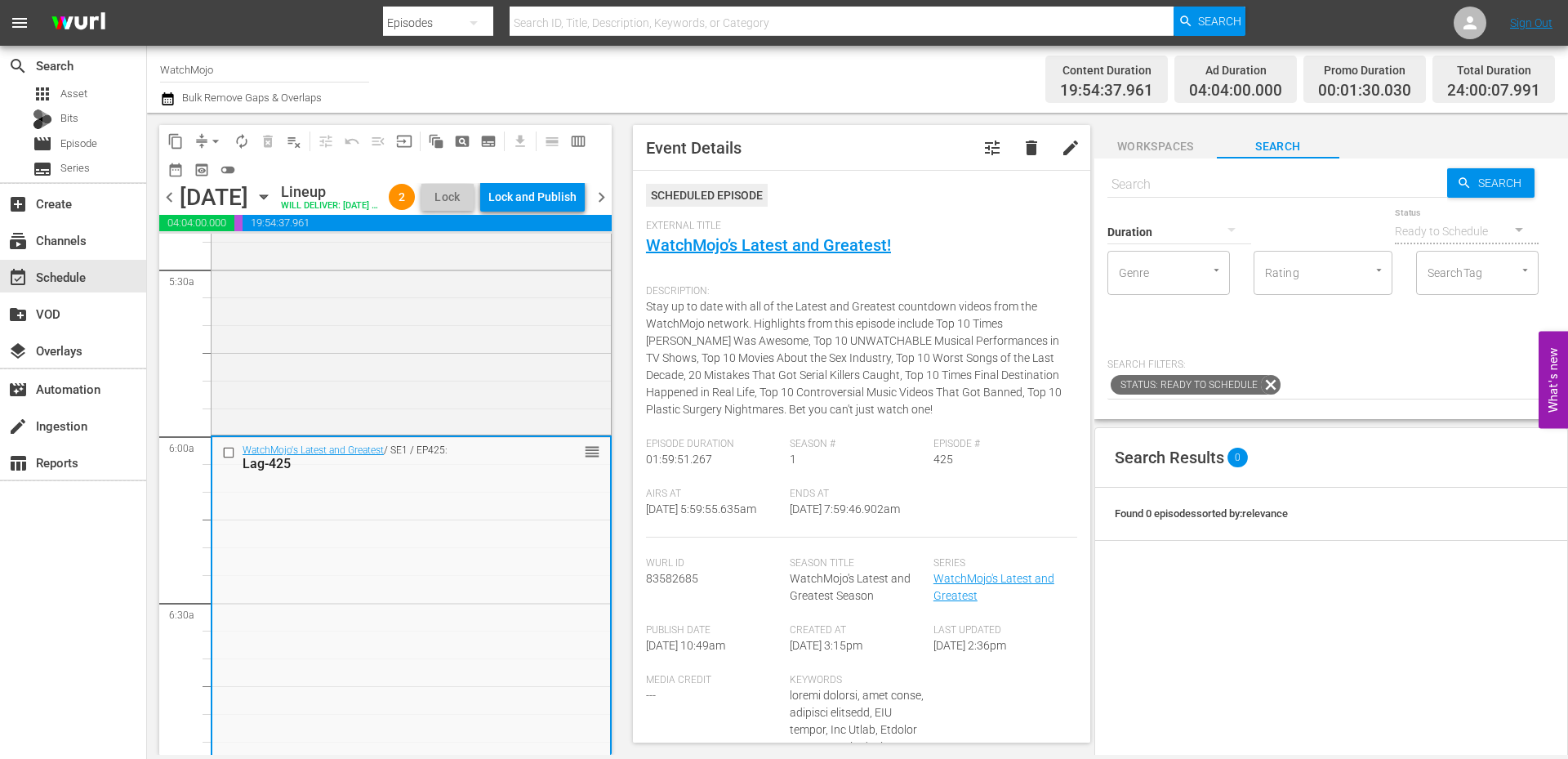
click at [1154, 188] on input "text" at bounding box center [1277, 184] width 340 height 39
paste input "Lag-400"
type input "Lag-400"
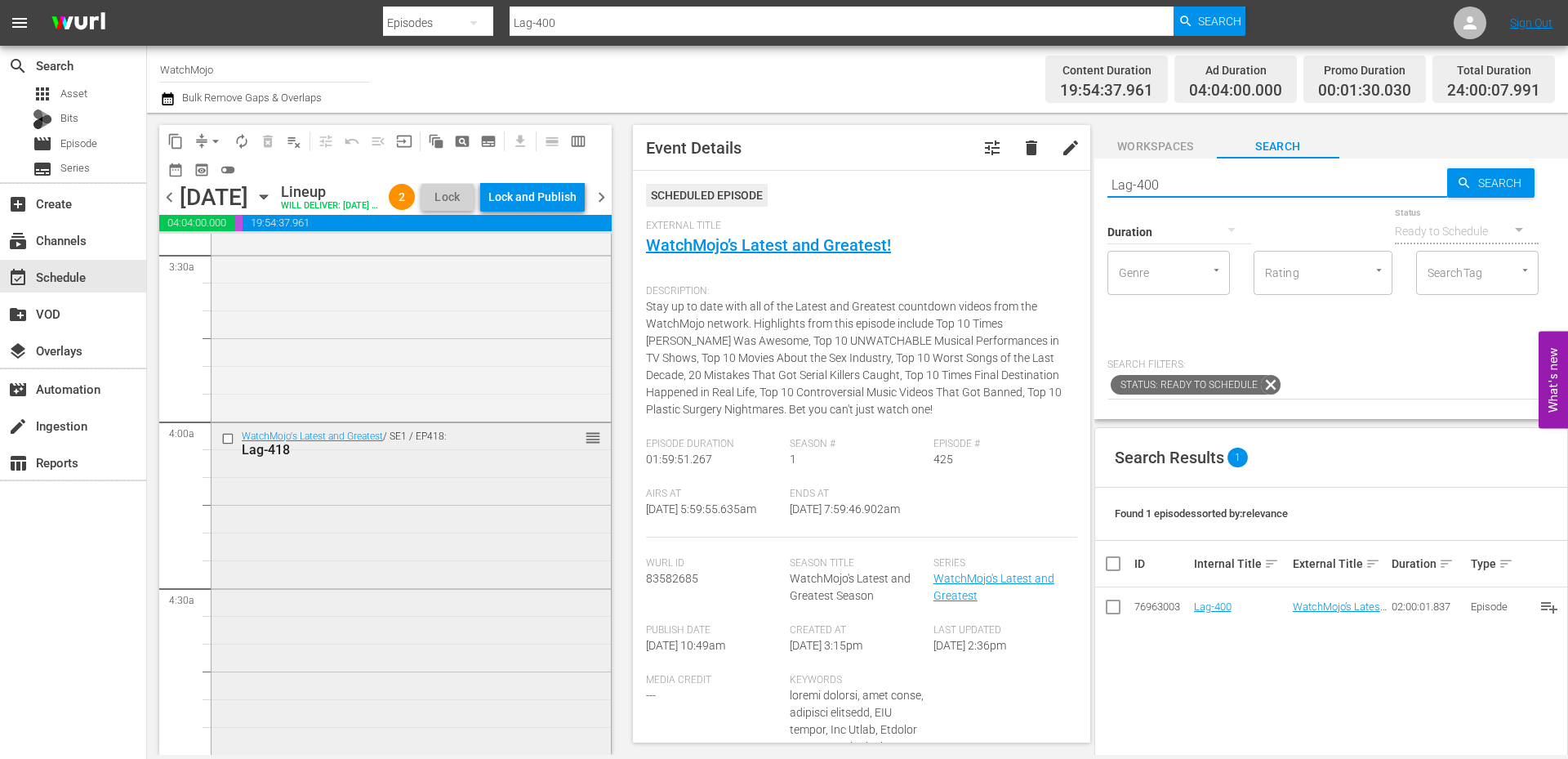
scroll to position [1143, 0]
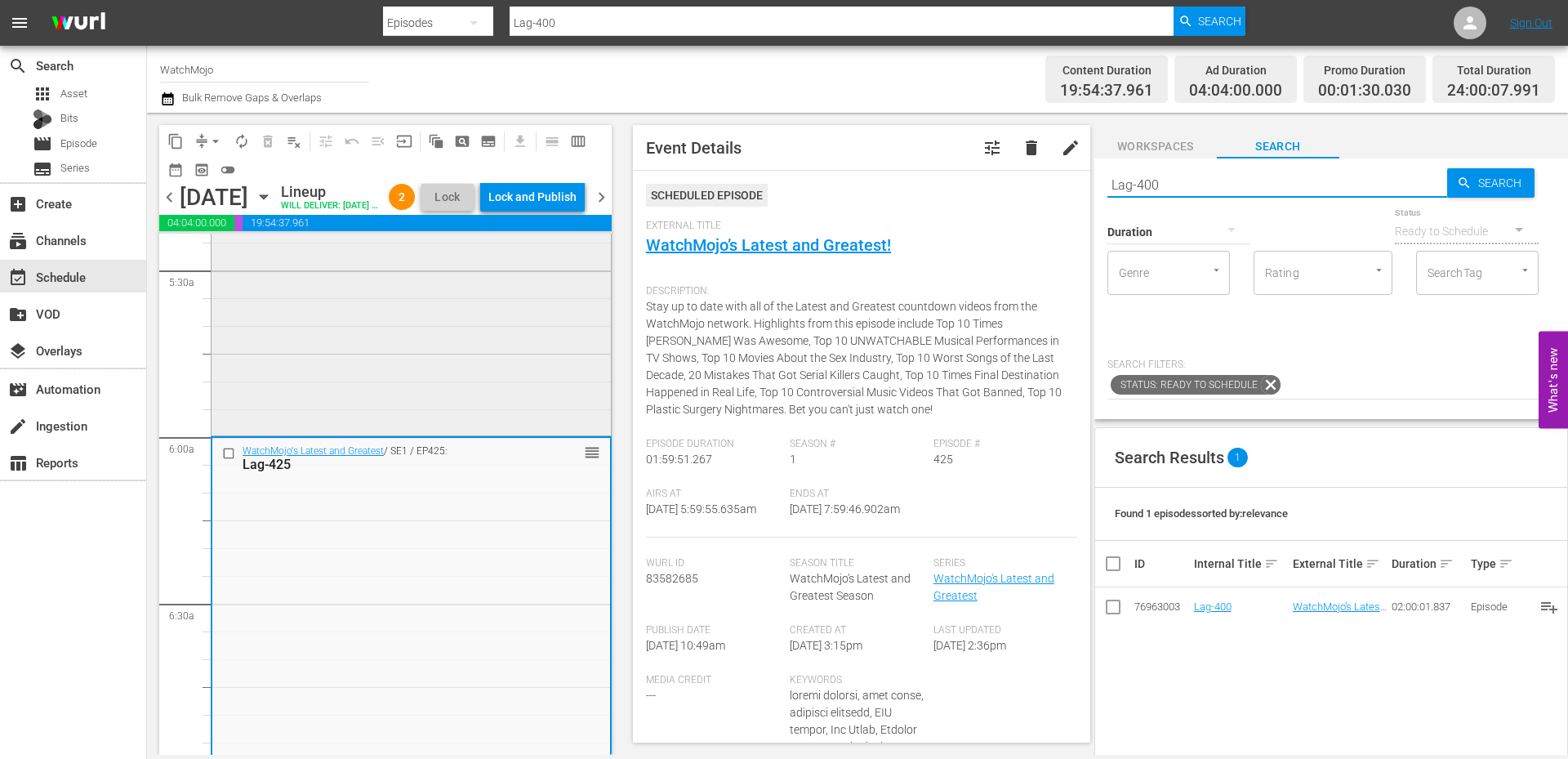
click at [341, 602] on div "WatchMojo's Latest and Greatest / SE1 / EP425: Lag-425 reorder" at bounding box center [411, 768] width 397 height 661
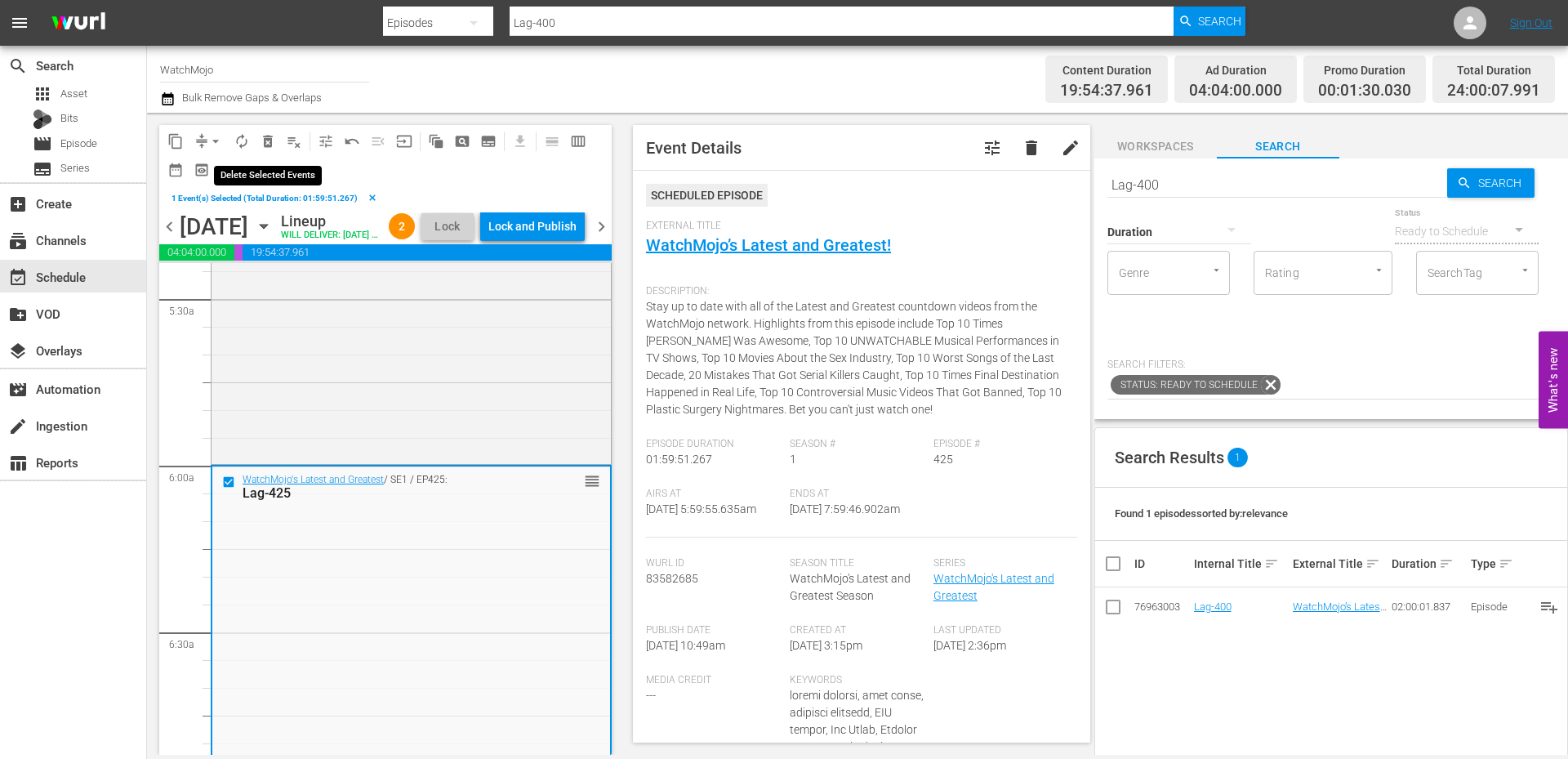
click at [263, 136] on span "delete_forever_outlined" at bounding box center [267, 141] width 16 height 16
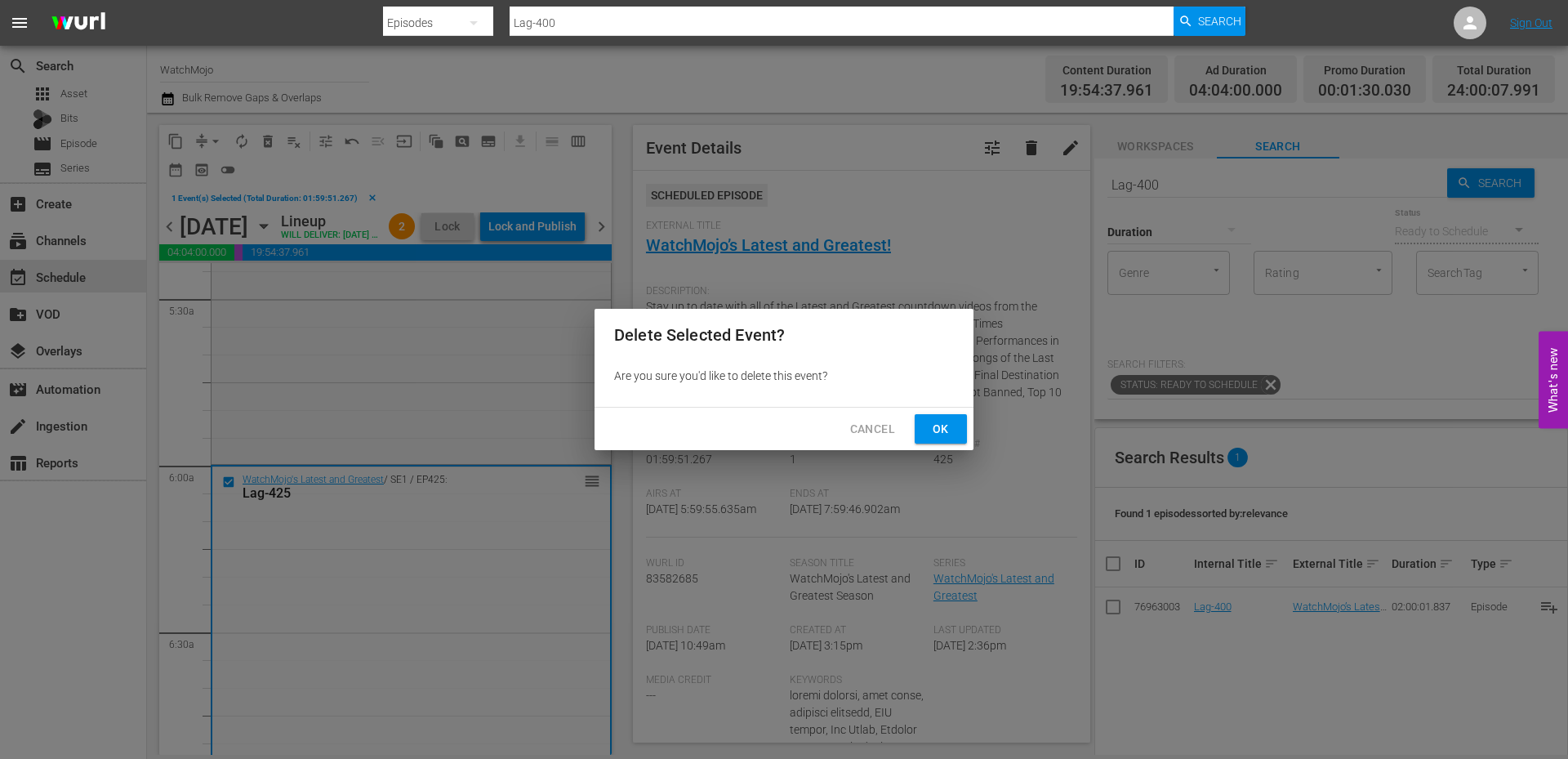
click at [933, 431] on span "Ok" at bounding box center [942, 430] width 26 height 21
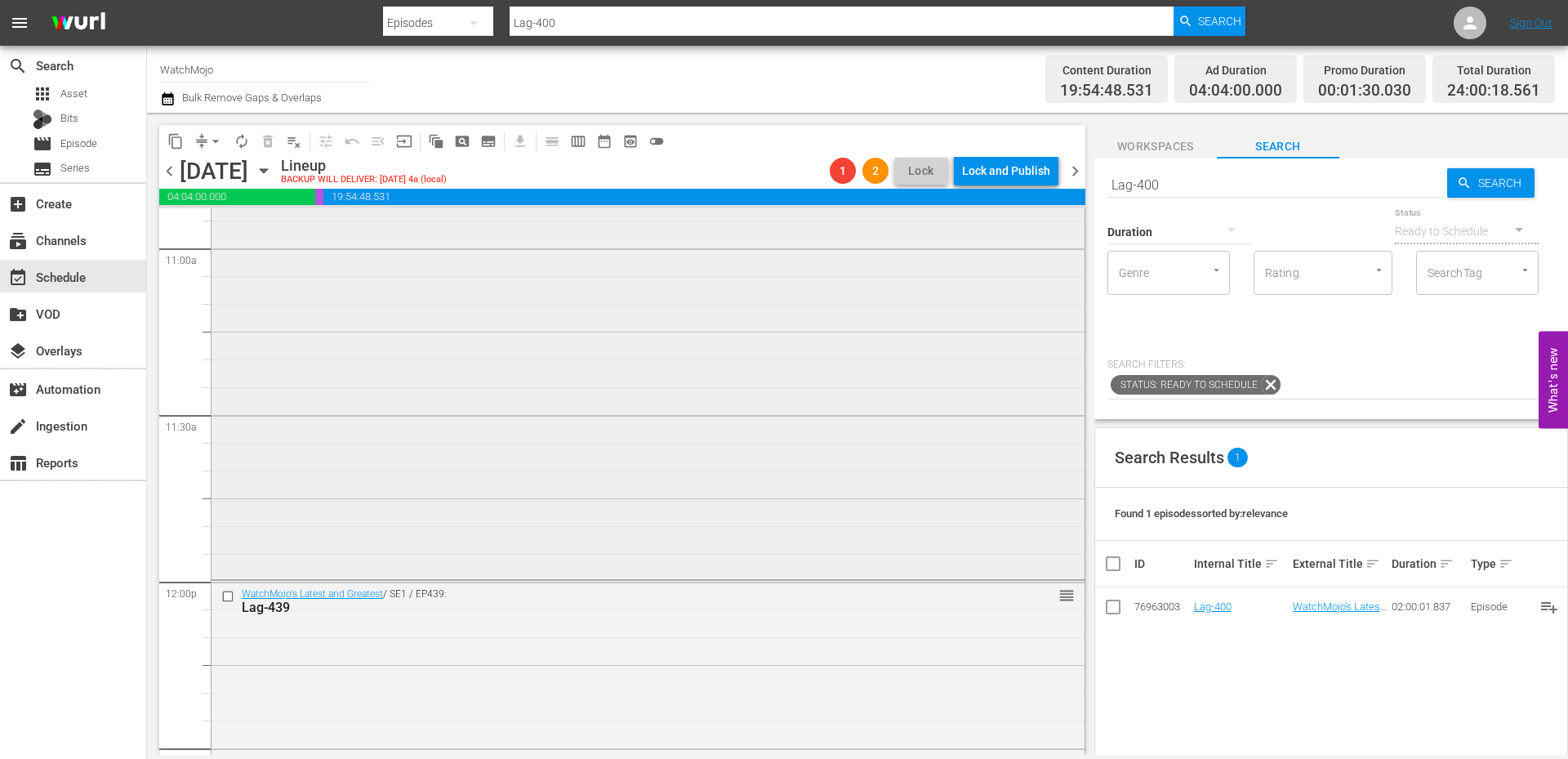
scroll to position [3921, 0]
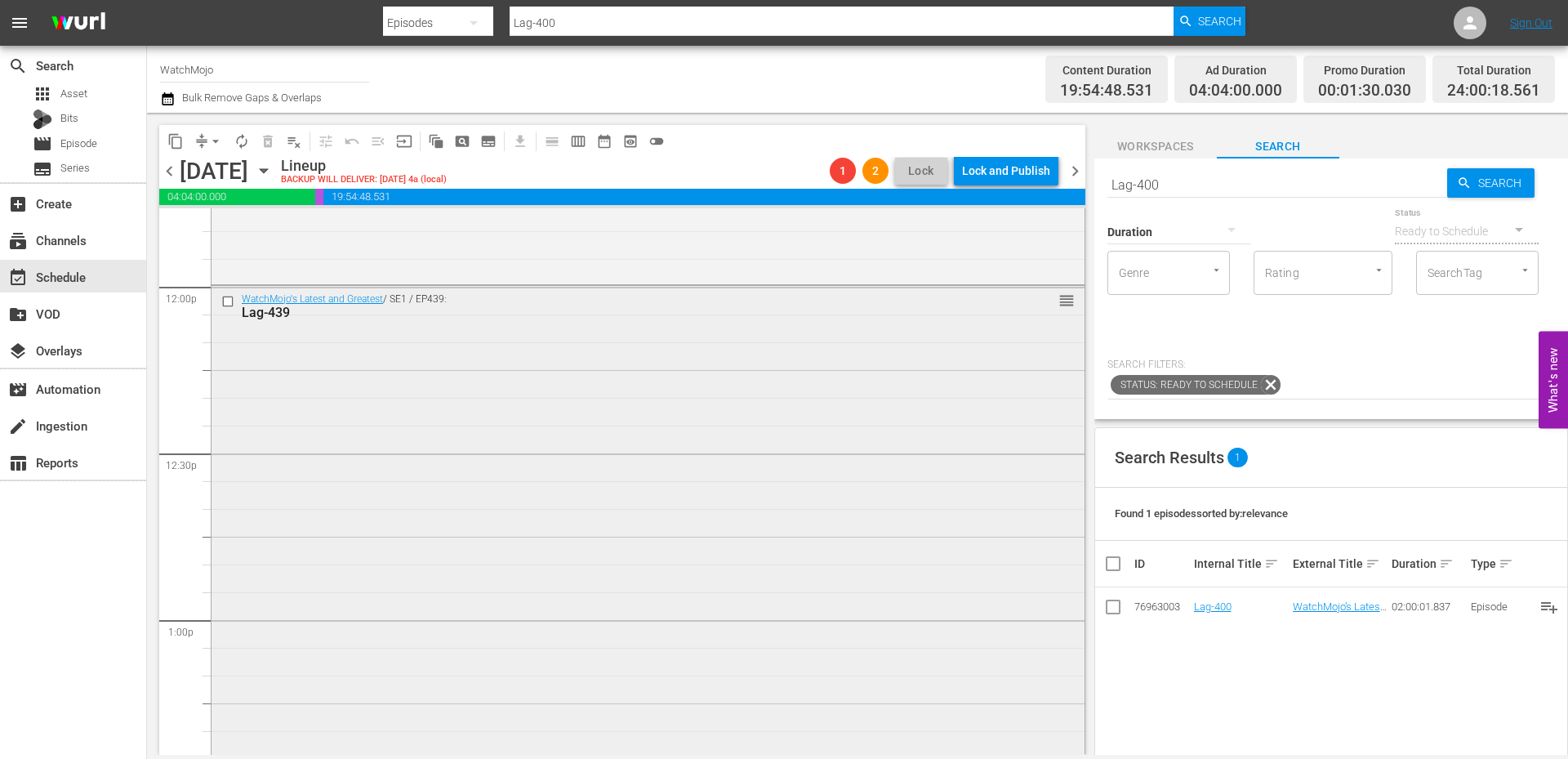
click at [497, 551] on div "WatchMojo's Latest and Greatest / SE1 / EP439: Lag-439 reorder" at bounding box center [648, 616] width 873 height 662
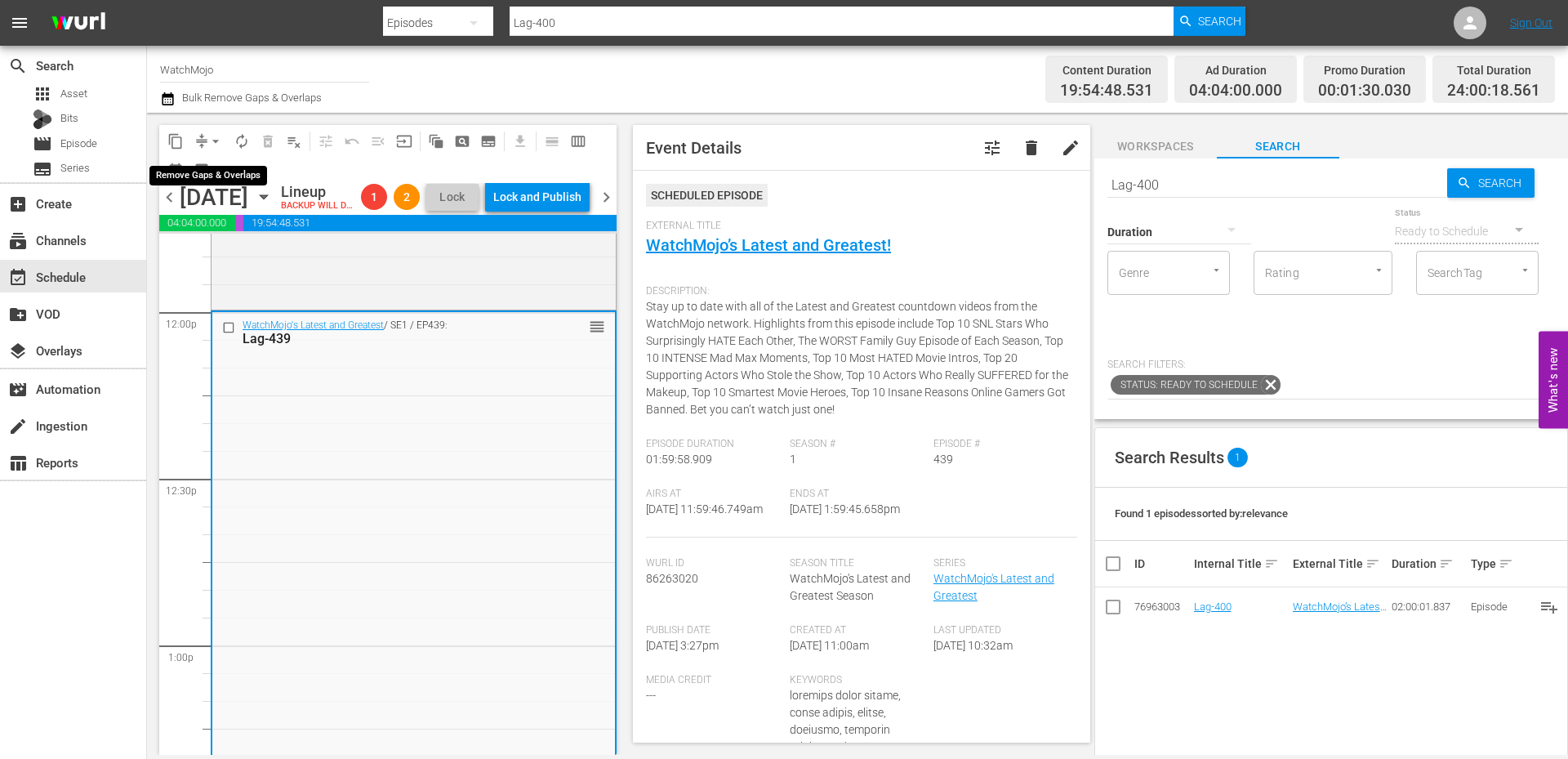
click at [204, 138] on button "arrow_drop_down" at bounding box center [216, 142] width 26 height 26
click at [249, 234] on li "Align to End of Previous Day" at bounding box center [216, 228] width 171 height 26
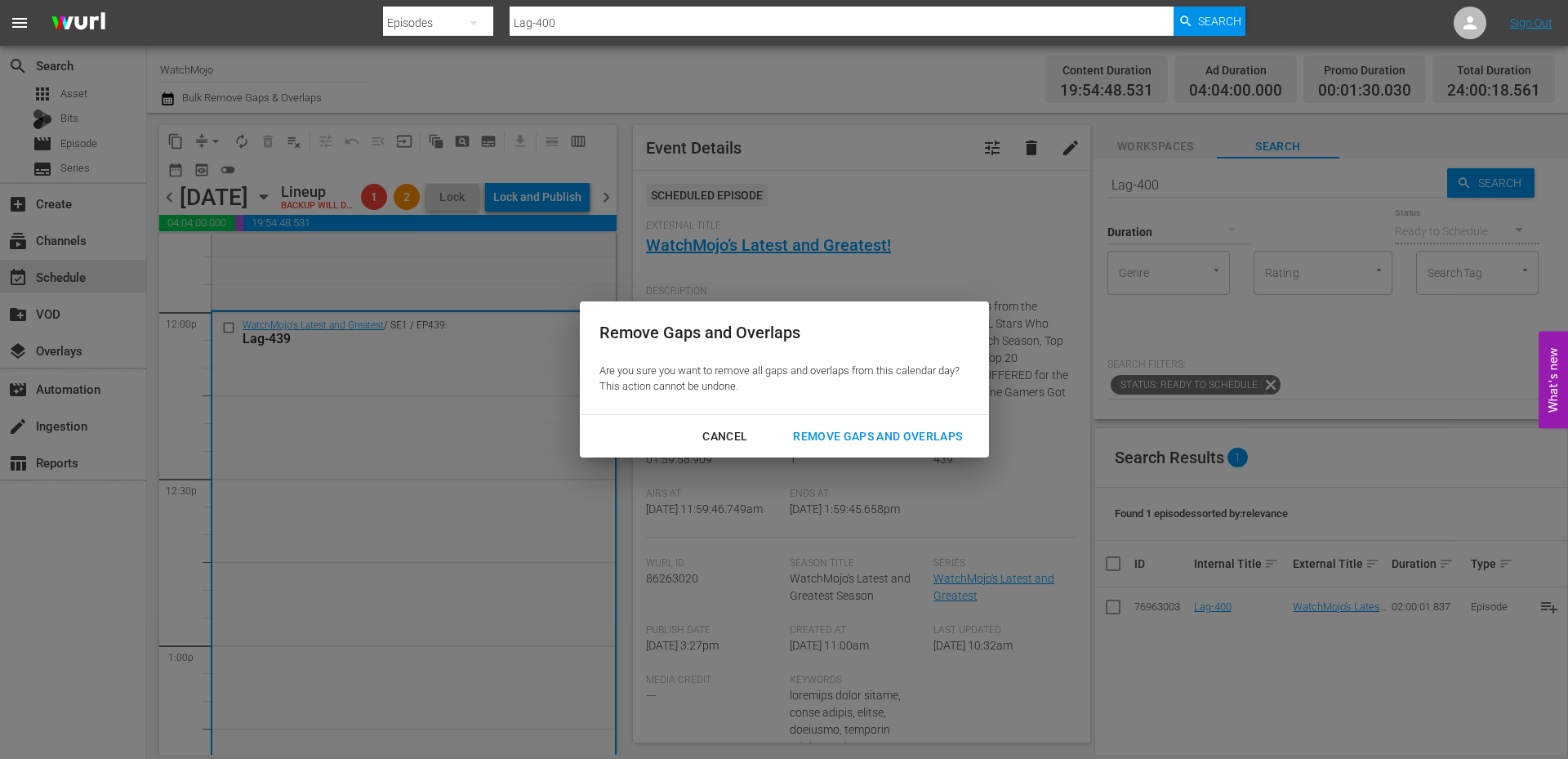
click at [829, 427] on div "Remove Gaps and Overlaps" at bounding box center [877, 437] width 195 height 21
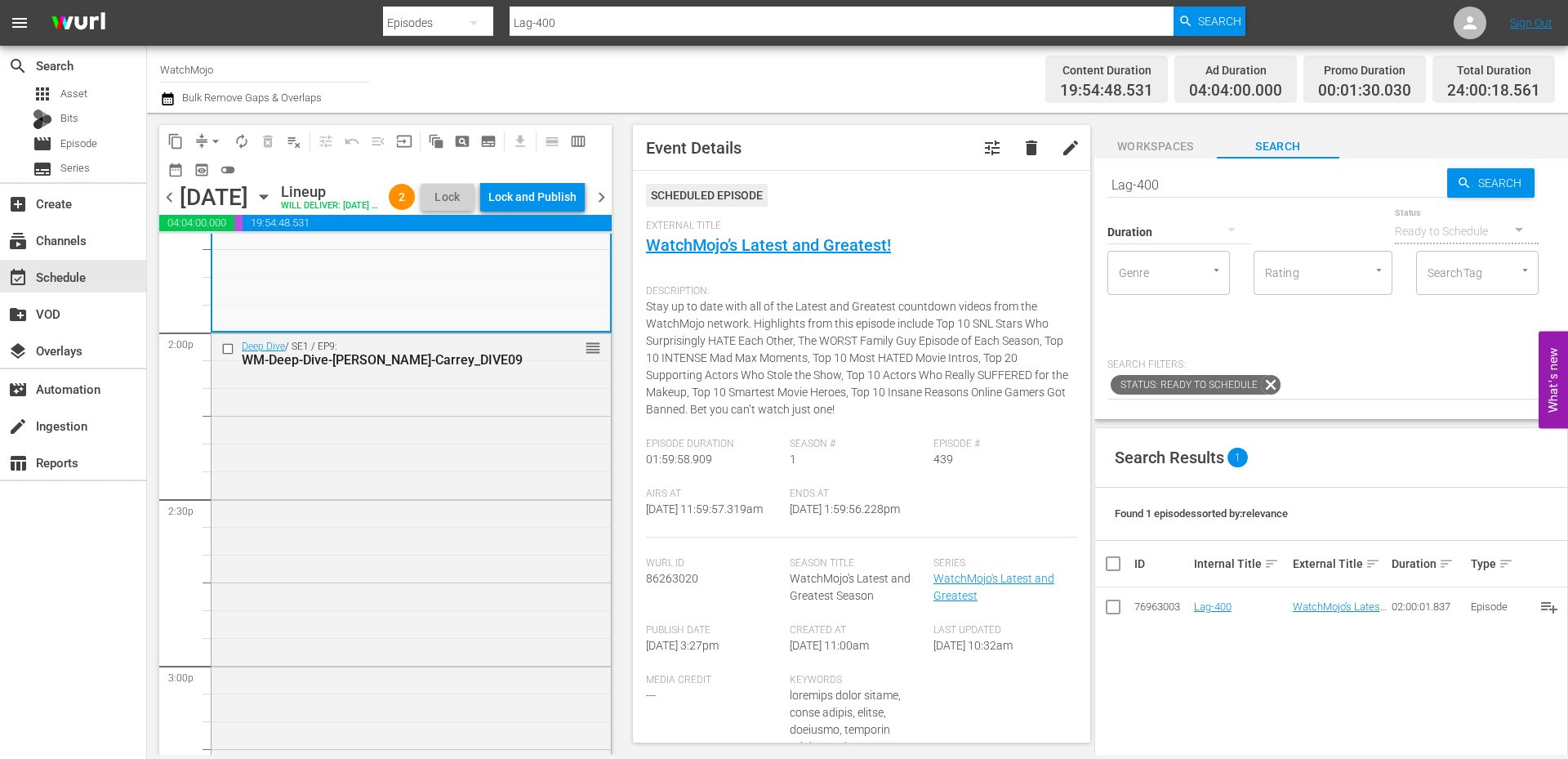
scroll to position [4629, 0]
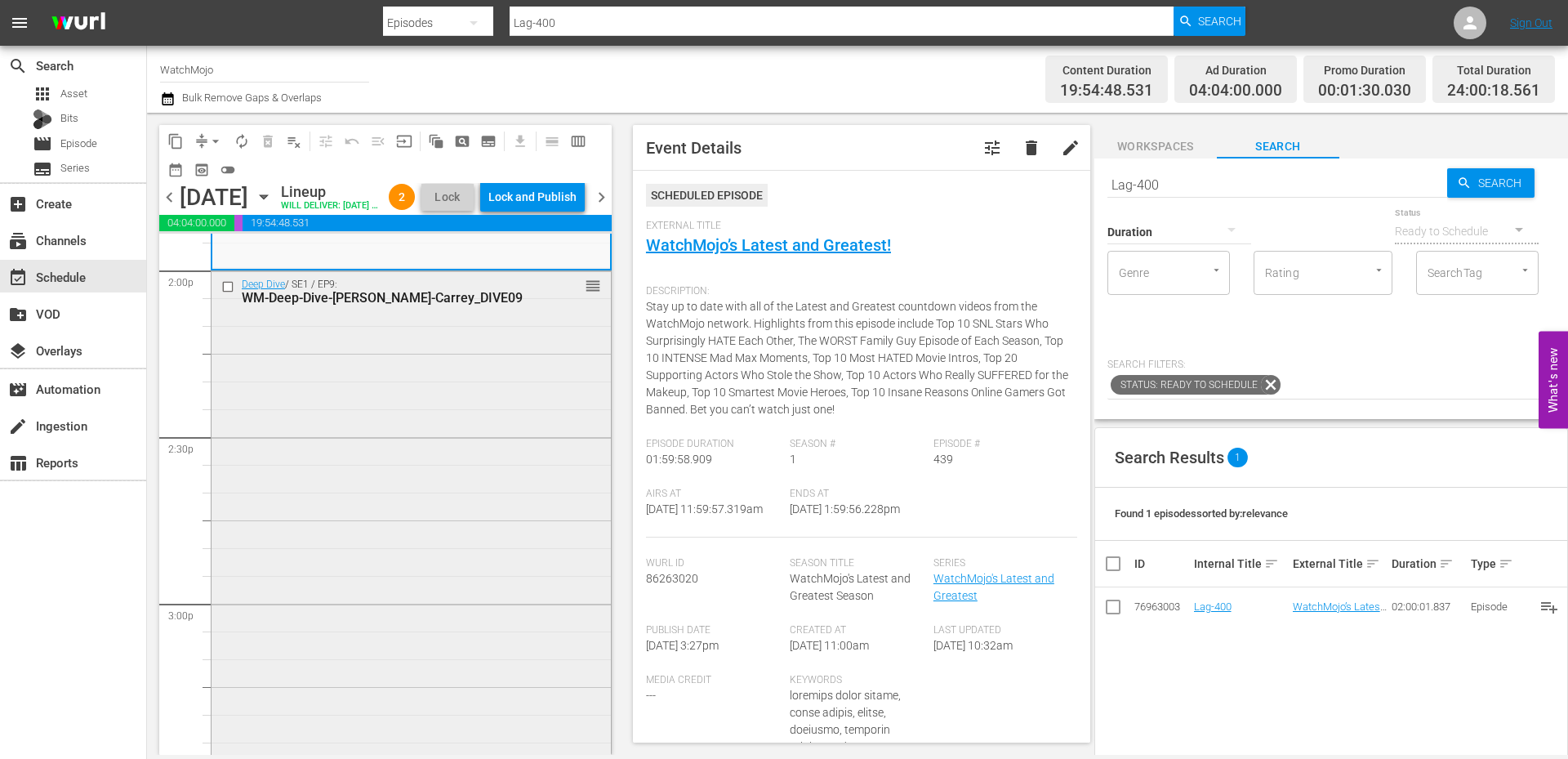
click at [307, 598] on div "Deep Dive / SE1 / EP9: WM-Deep-Dive-[PERSON_NAME]-Carrey_DIVE09 reorder" at bounding box center [412, 603] width 399 height 662
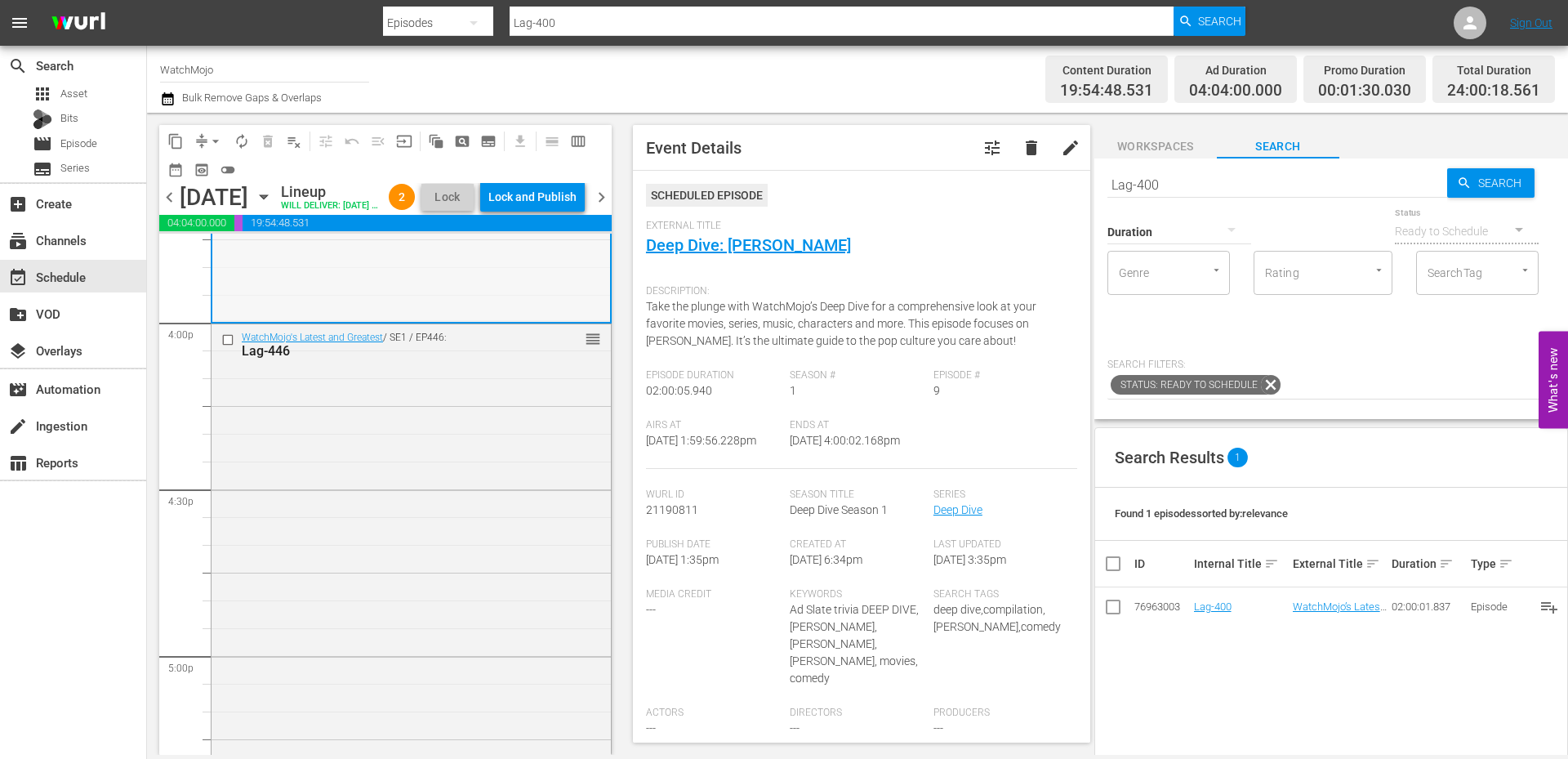
scroll to position [5283, 0]
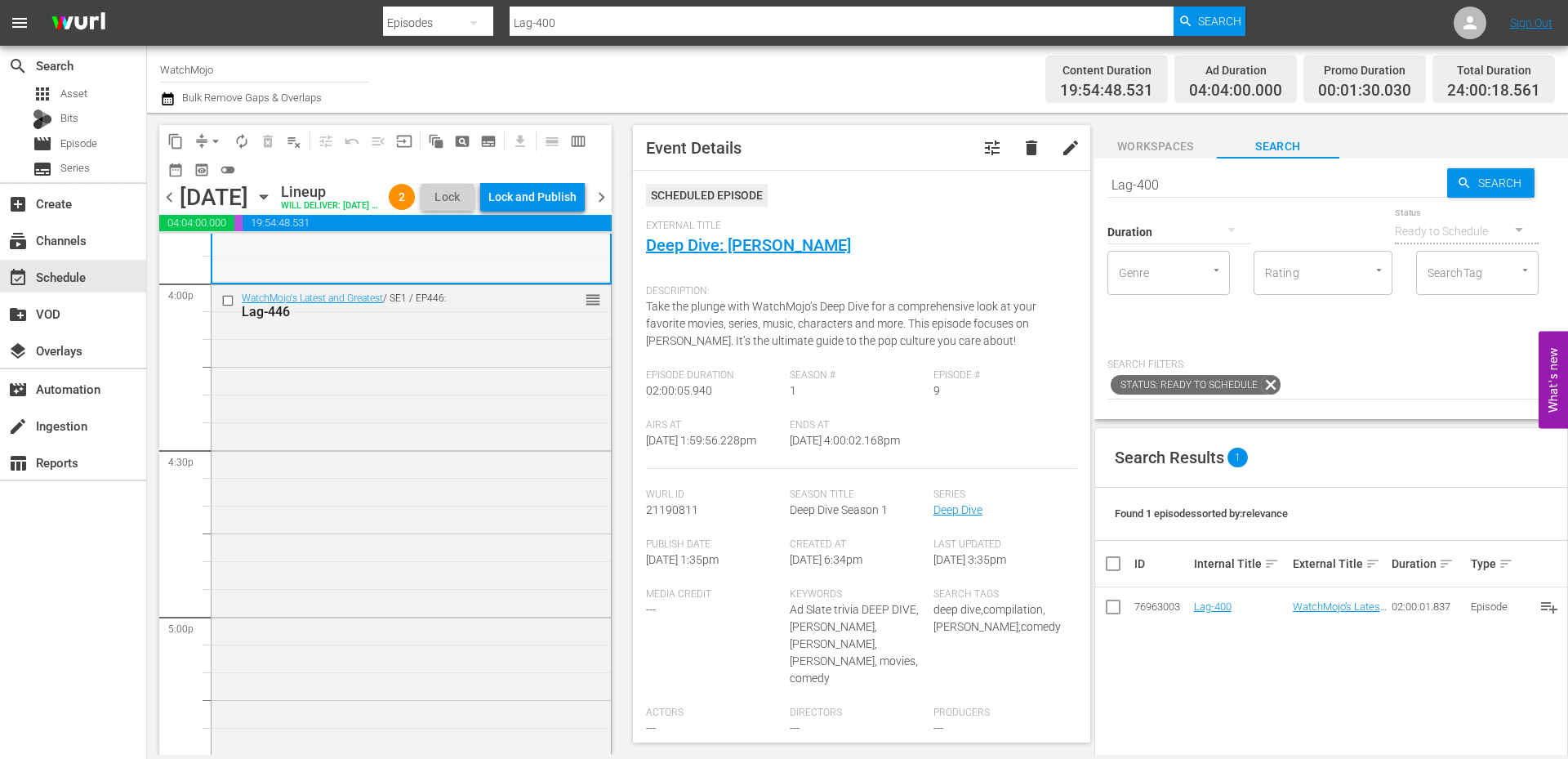
click at [307, 594] on div "WatchMojo's Latest and Greatest / SE1 / EP446: Lag-446 reorder" at bounding box center [412, 615] width 399 height 662
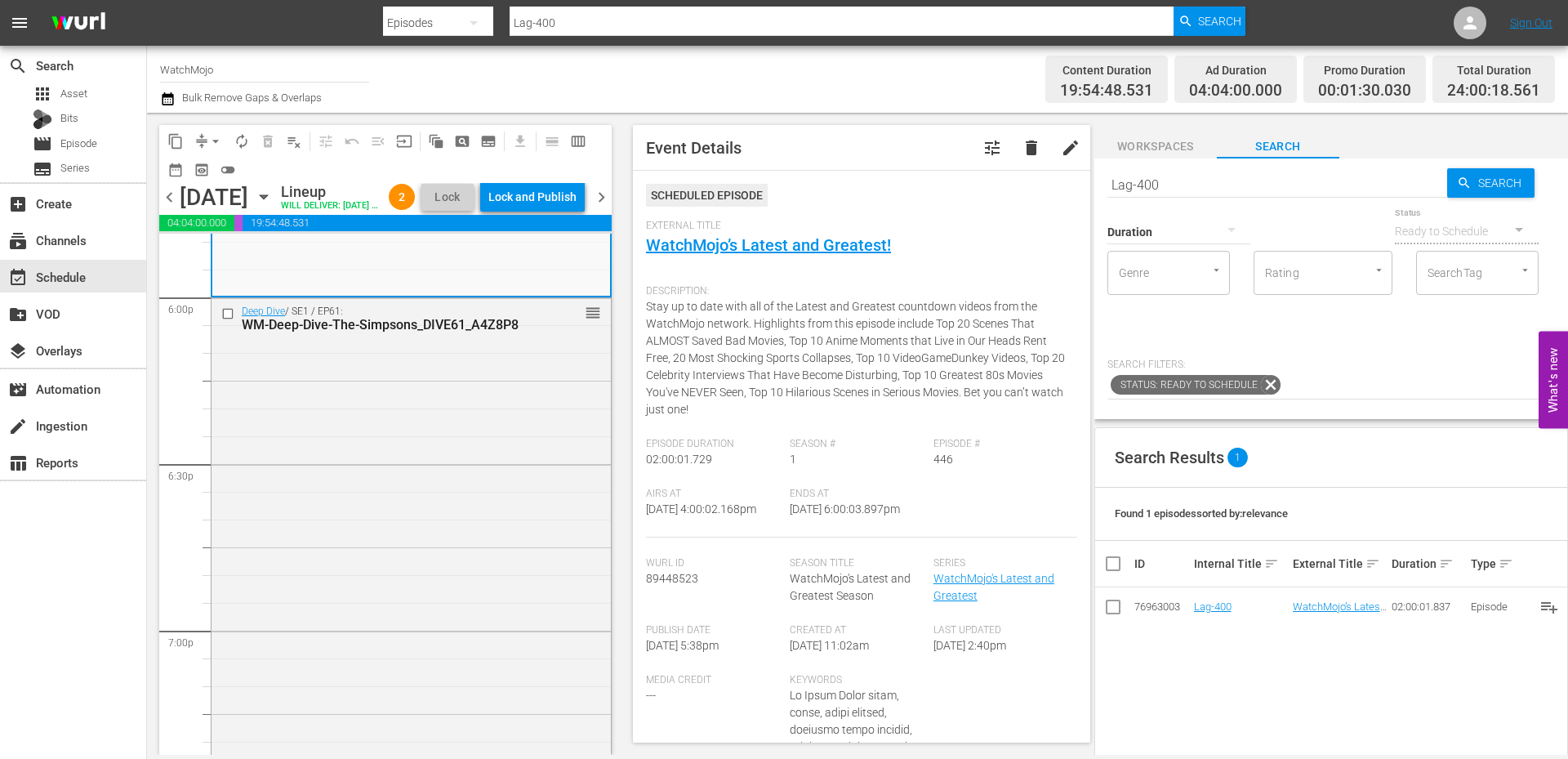
scroll to position [5936, 0]
click at [307, 594] on div "Deep Dive / SE1 / EP61: WM-Deep-Dive-The-Simpsons_DIVE61_A4Z8P8 reorder" at bounding box center [412, 627] width 399 height 662
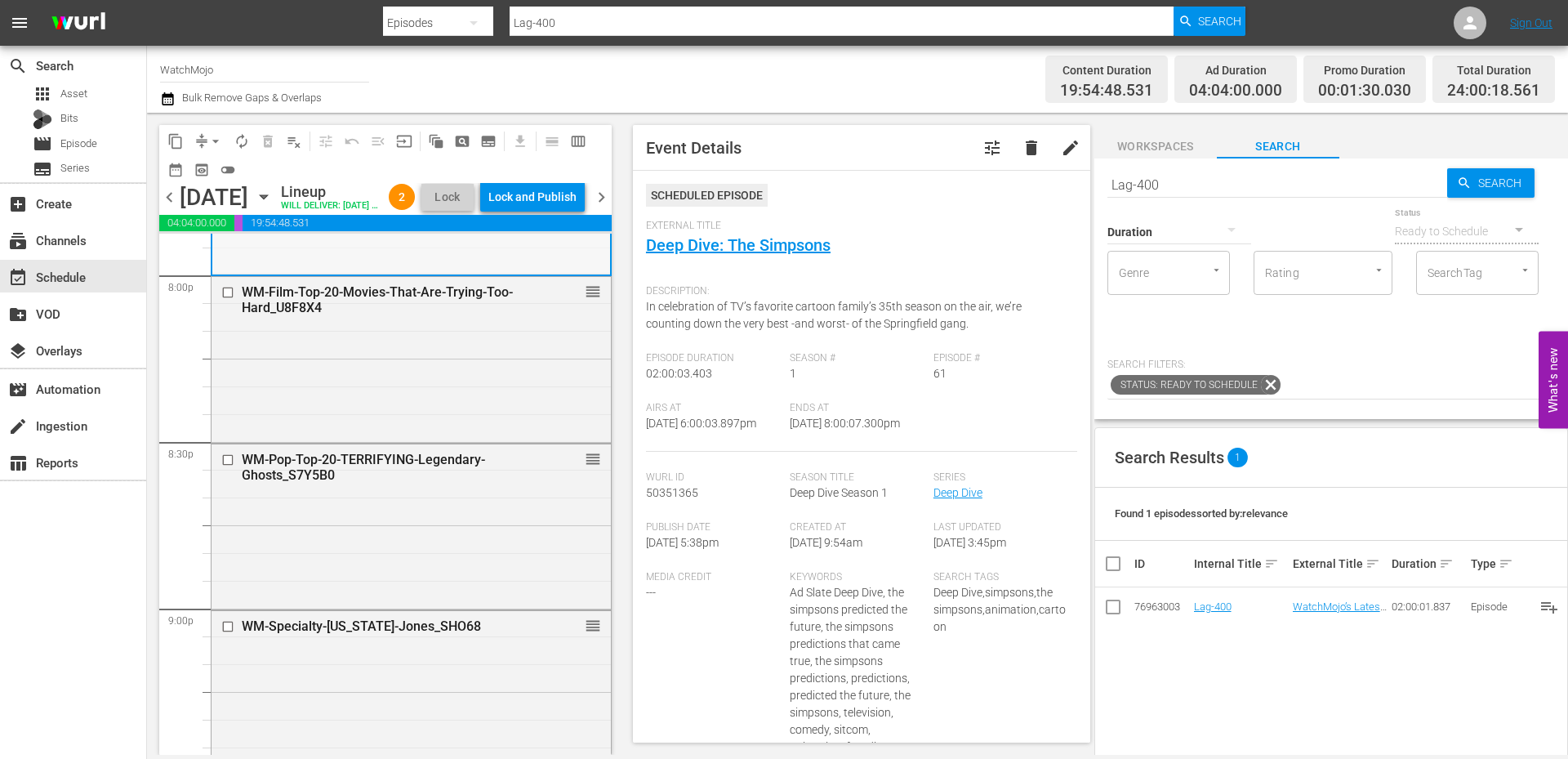
scroll to position [6644, 0]
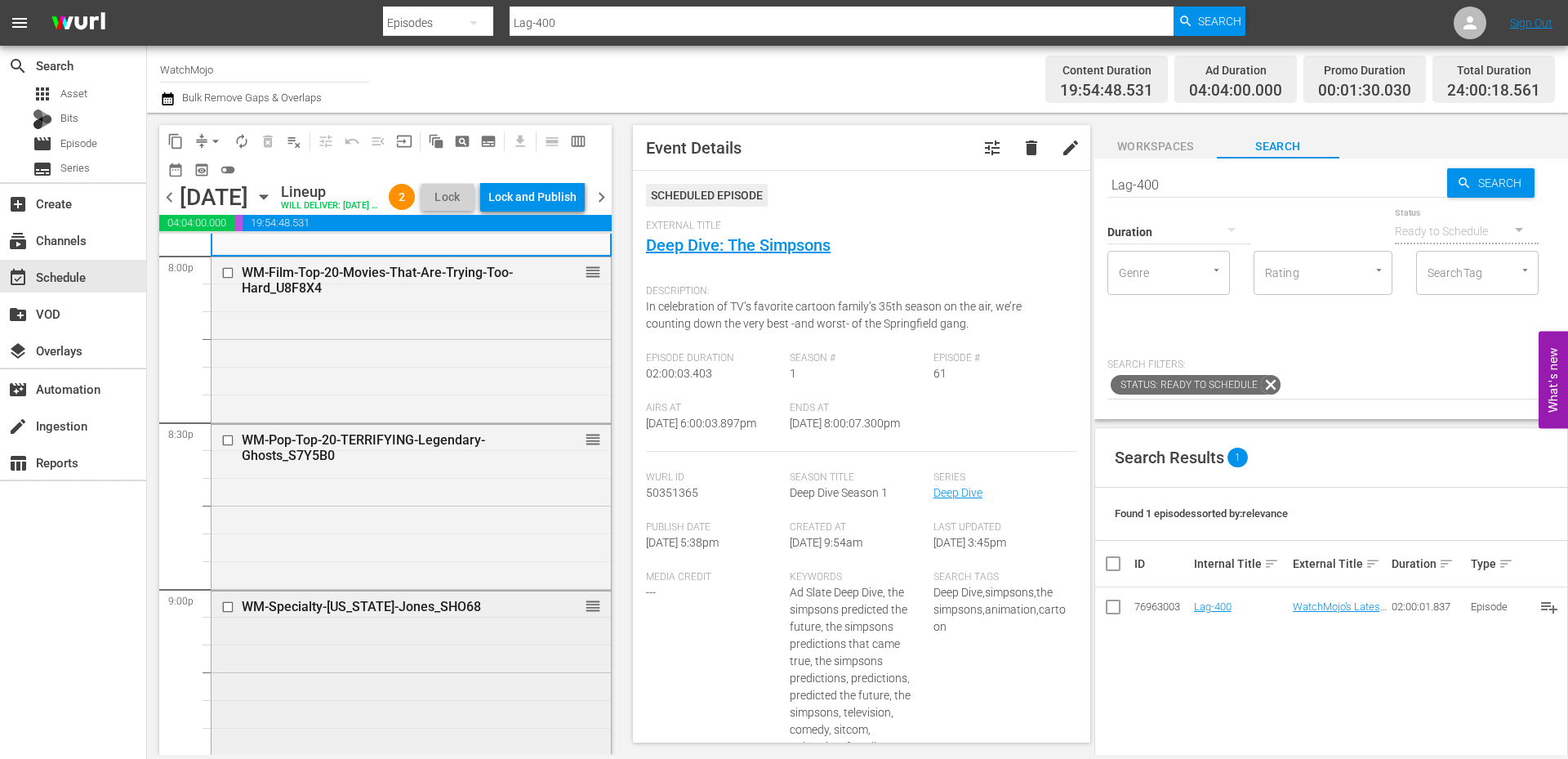
click at [296, 623] on div "WM-Specialty-[US_STATE]-Jones_SHO68 reorder" at bounding box center [412, 607] width 399 height 31
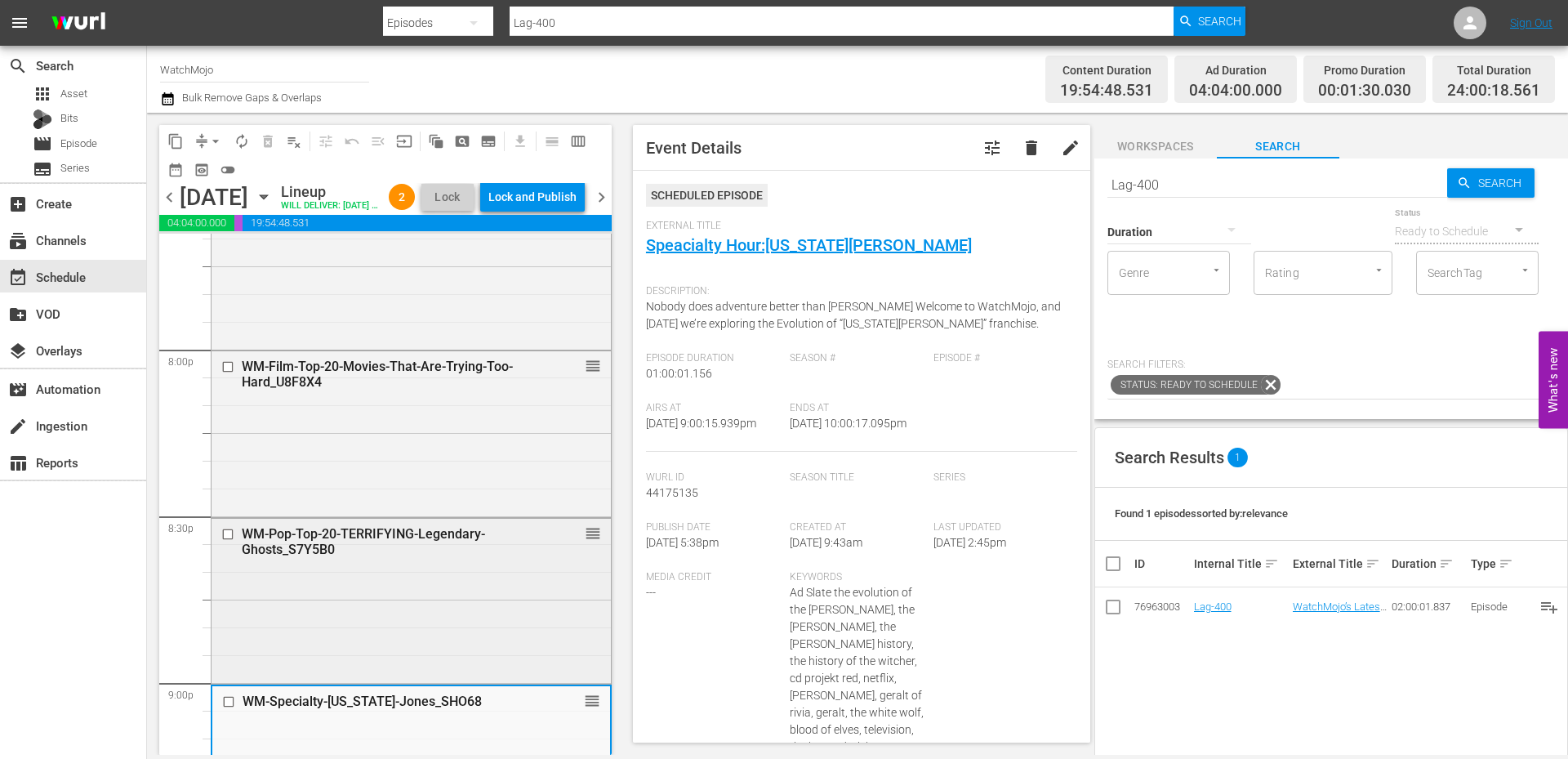
scroll to position [6590, 0]
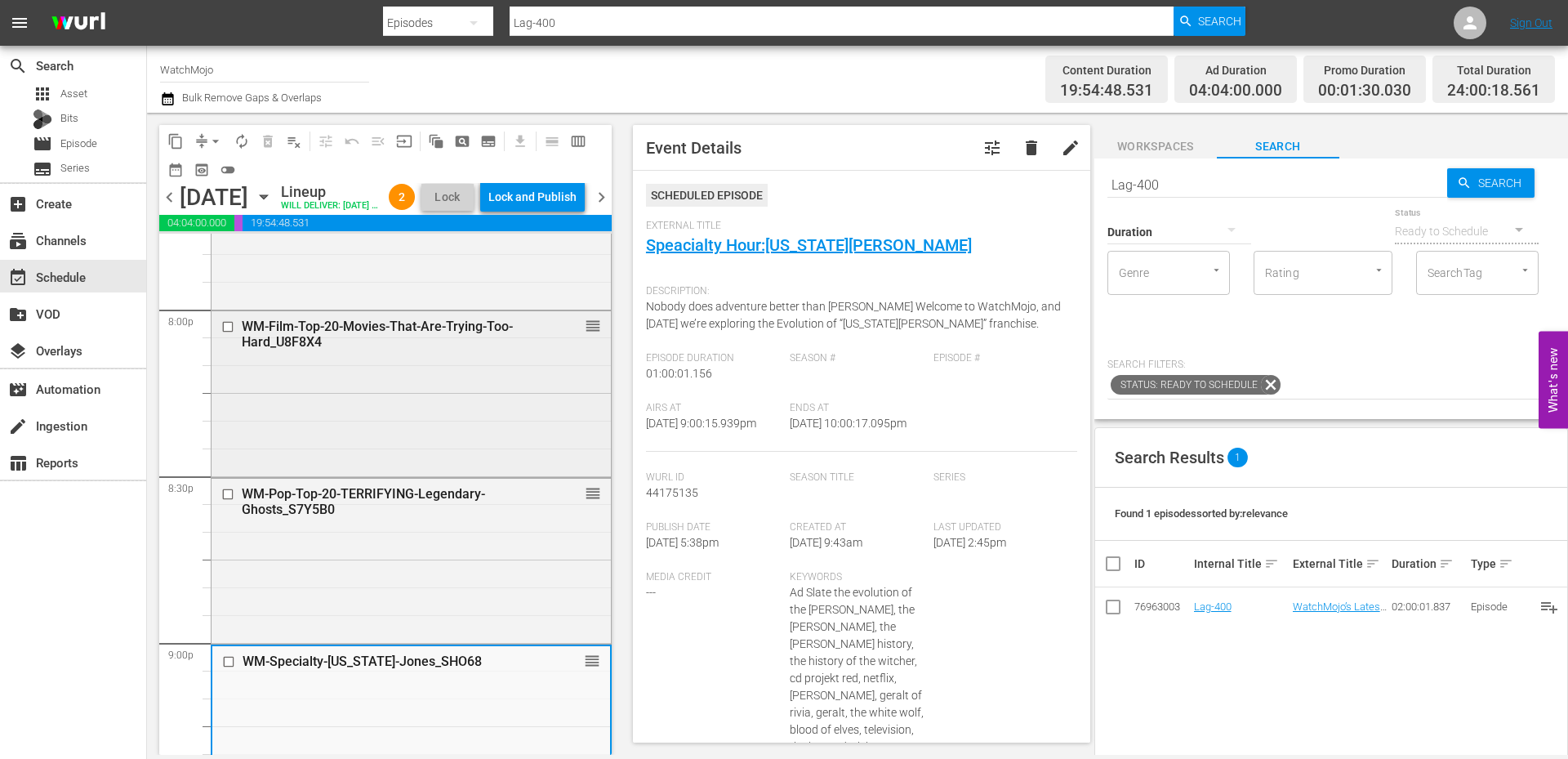
click at [337, 412] on div "WM-Film-Top-20-Movies-That-Are-Trying-Too-Hard_U8F8X4 reorder" at bounding box center [412, 392] width 399 height 162
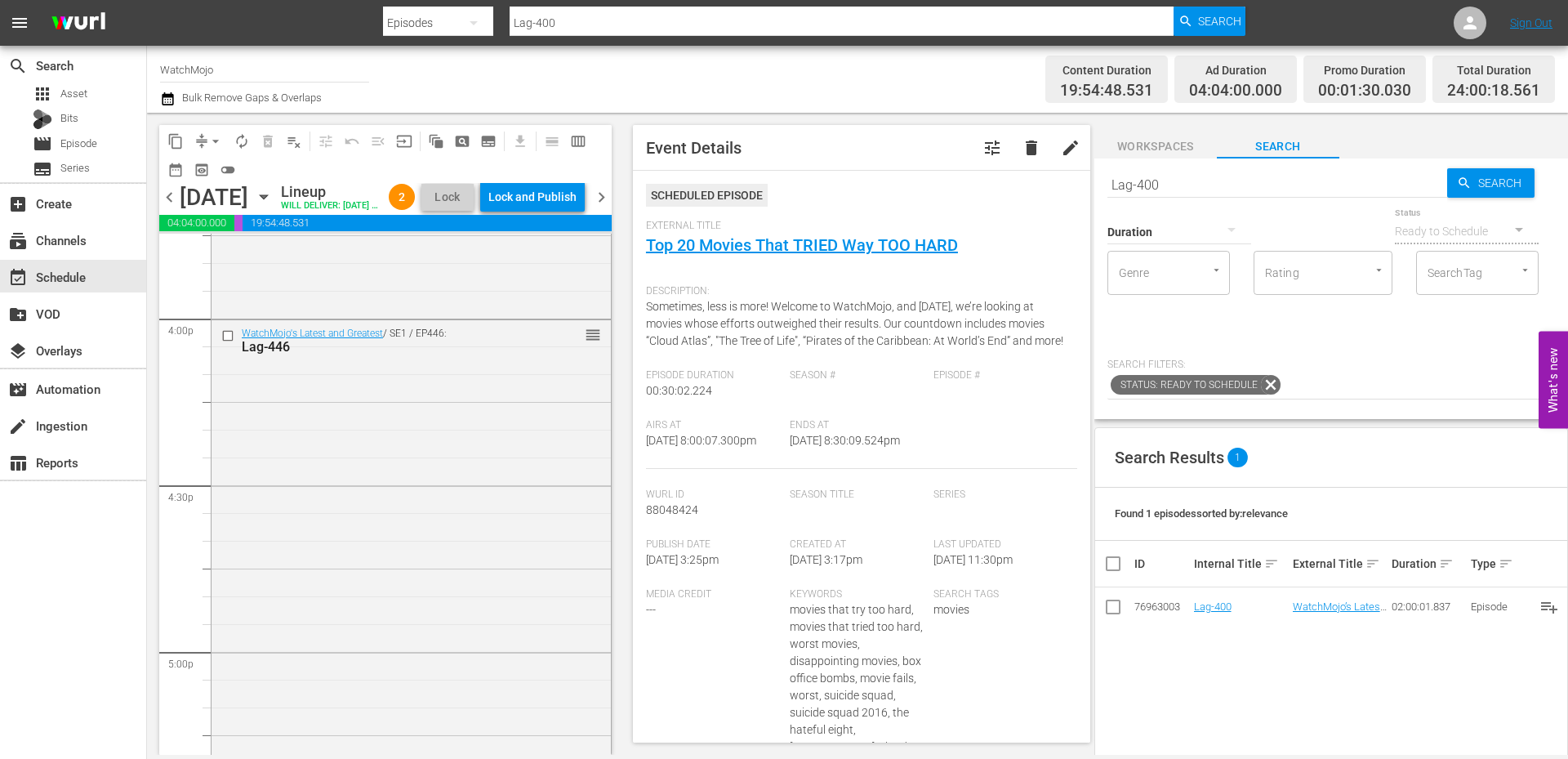
scroll to position [5228, 0]
click at [301, 445] on div "WatchMojo's Latest and Greatest / SE1 / EP446: Lag-446 reorder" at bounding box center [412, 670] width 399 height 662
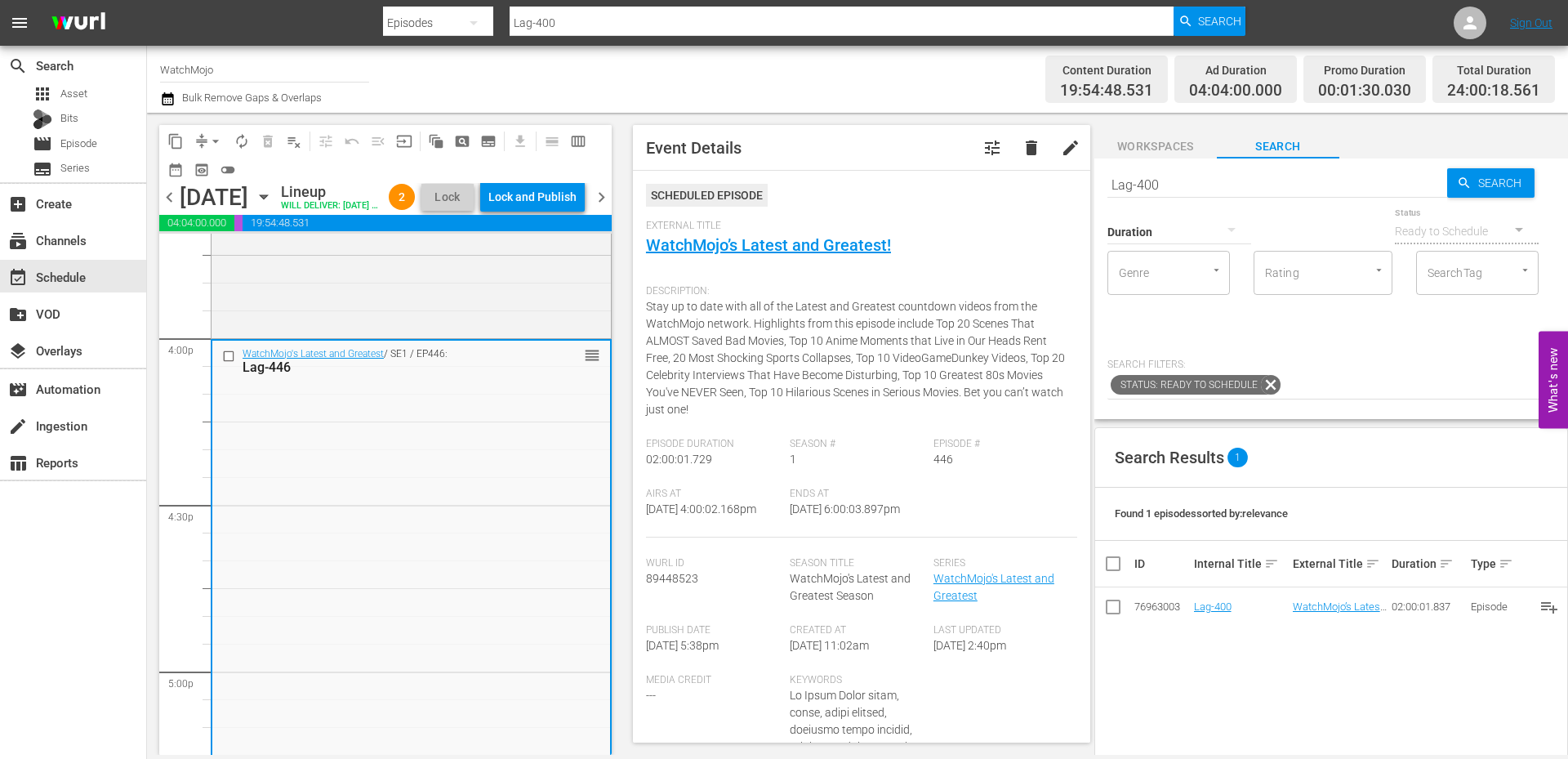
click at [224, 362] on input "checkbox" at bounding box center [231, 356] width 17 height 14
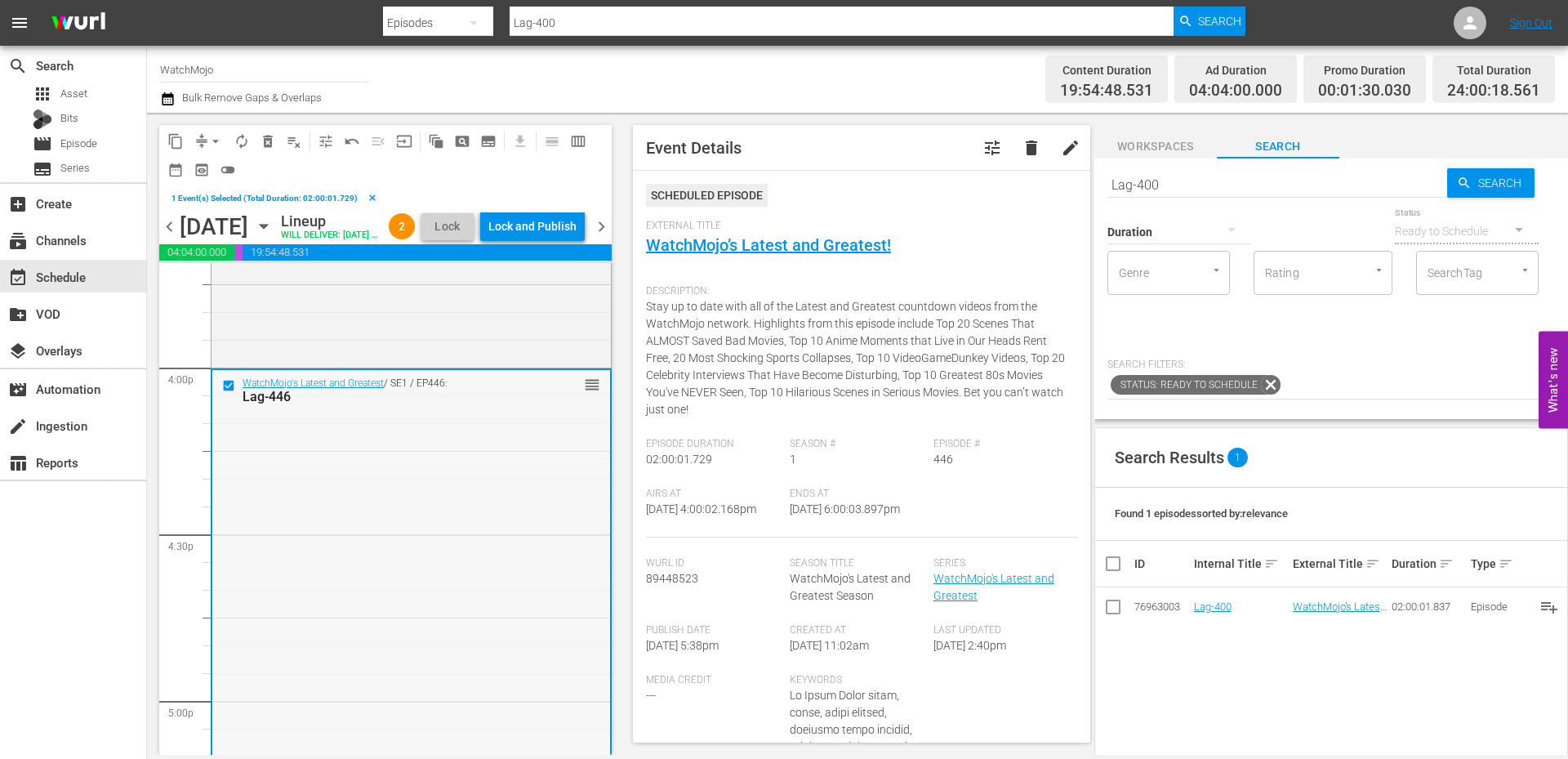
click at [355, 483] on div "WatchMojo's Latest and Greatest / SE1 / EP446: Lag-446 reorder" at bounding box center [411, 700] width 397 height 662
paste input "17"
type input "Lag-417"
drag, startPoint x: 1057, startPoint y: 176, endPoint x: 1004, endPoint y: 168, distance: 53.6
click at [989, 166] on div "content_copy compress arrow_drop_down autorenew_outlined delete_forever_outline…" at bounding box center [857, 433] width 1421 height 642
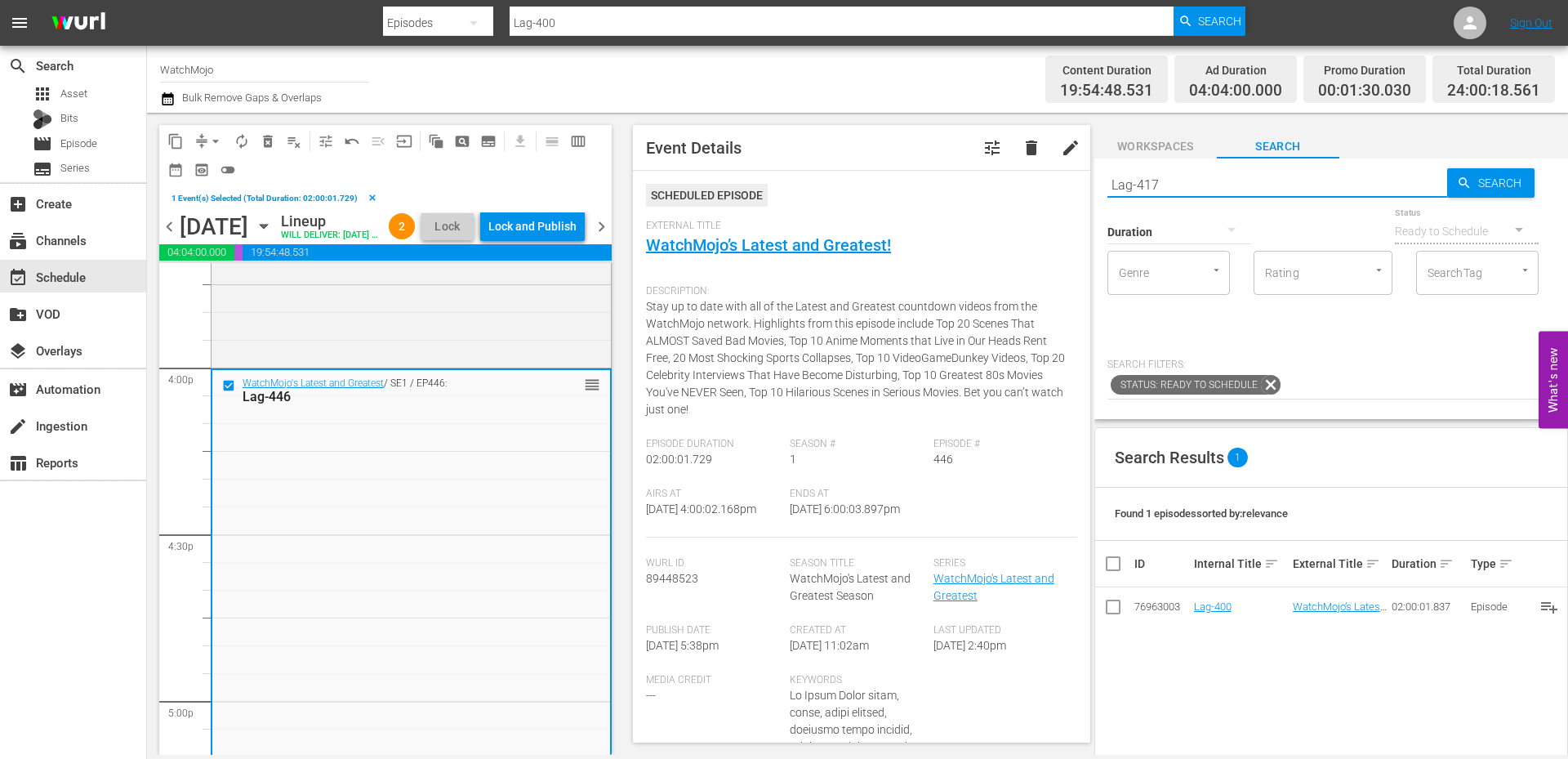
type input "Lag-417"
click at [267, 134] on span "delete_forever_outlined" at bounding box center [267, 141] width 16 height 16
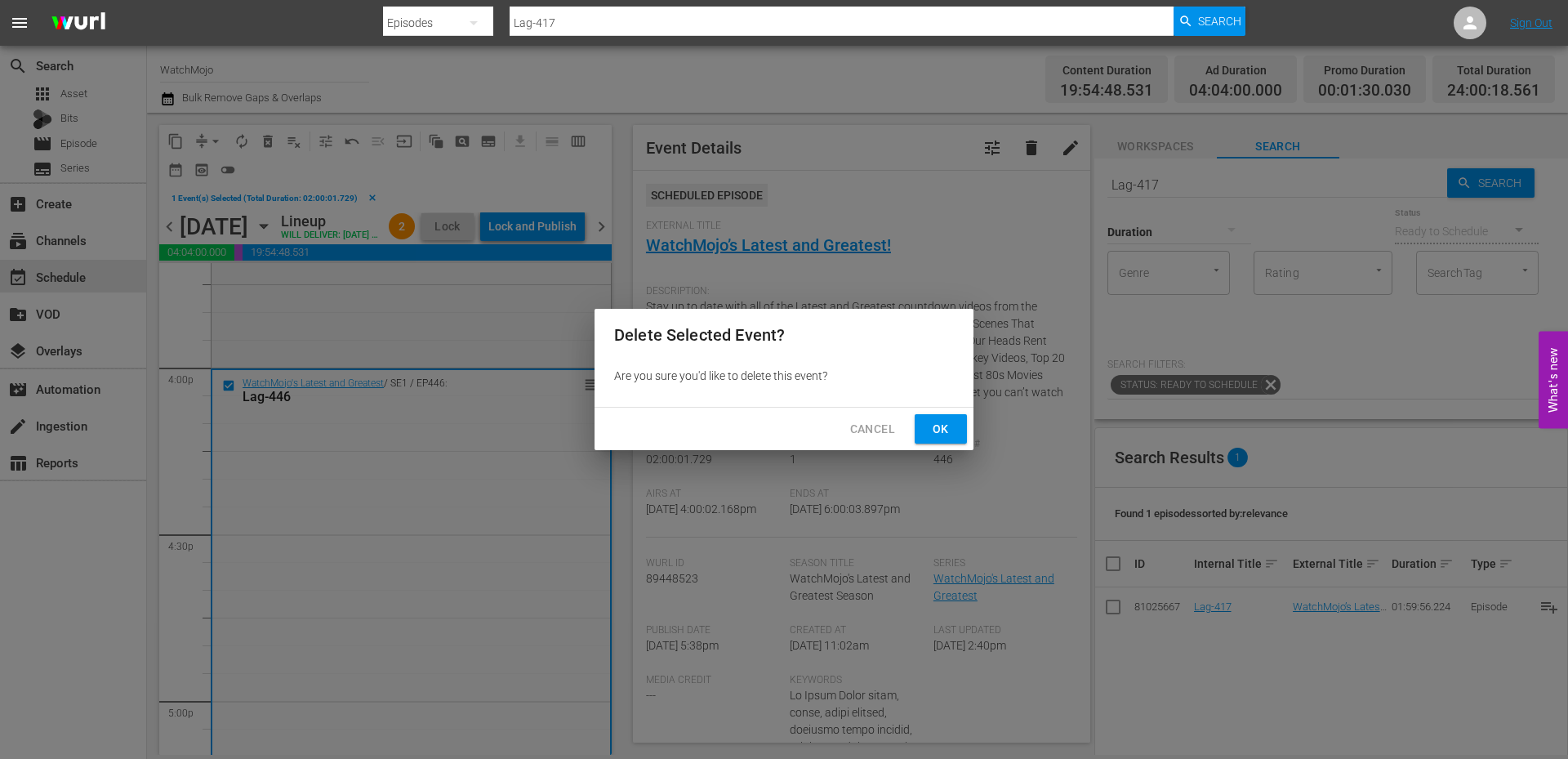
click at [934, 423] on span "Ok" at bounding box center [942, 430] width 26 height 21
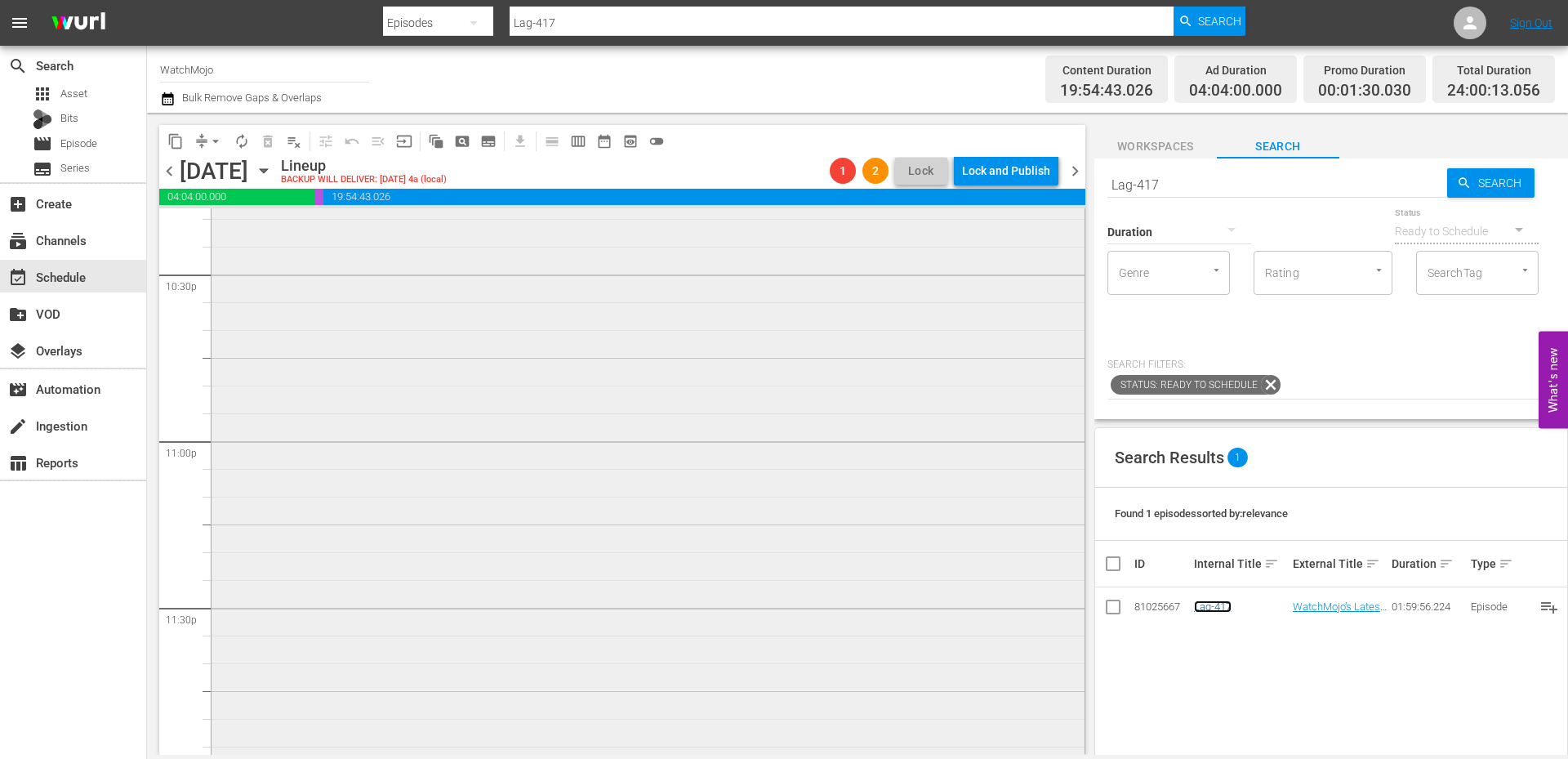
scroll to position [7454, 0]
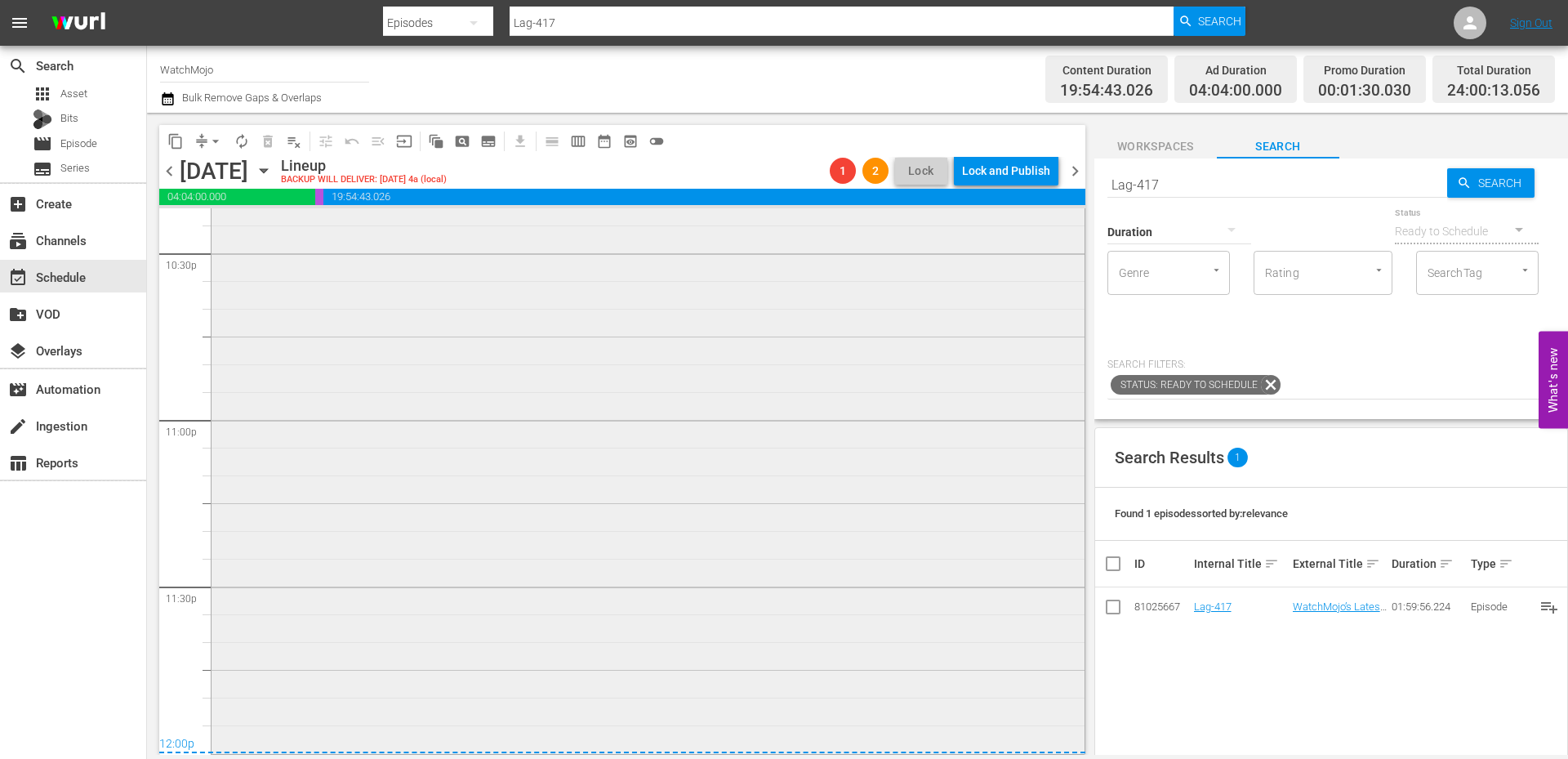
click at [383, 538] on div "WatchMojo's Latest and Greatest / SE1 / EP453: Lag-453 1 reorder" at bounding box center [648, 419] width 873 height 662
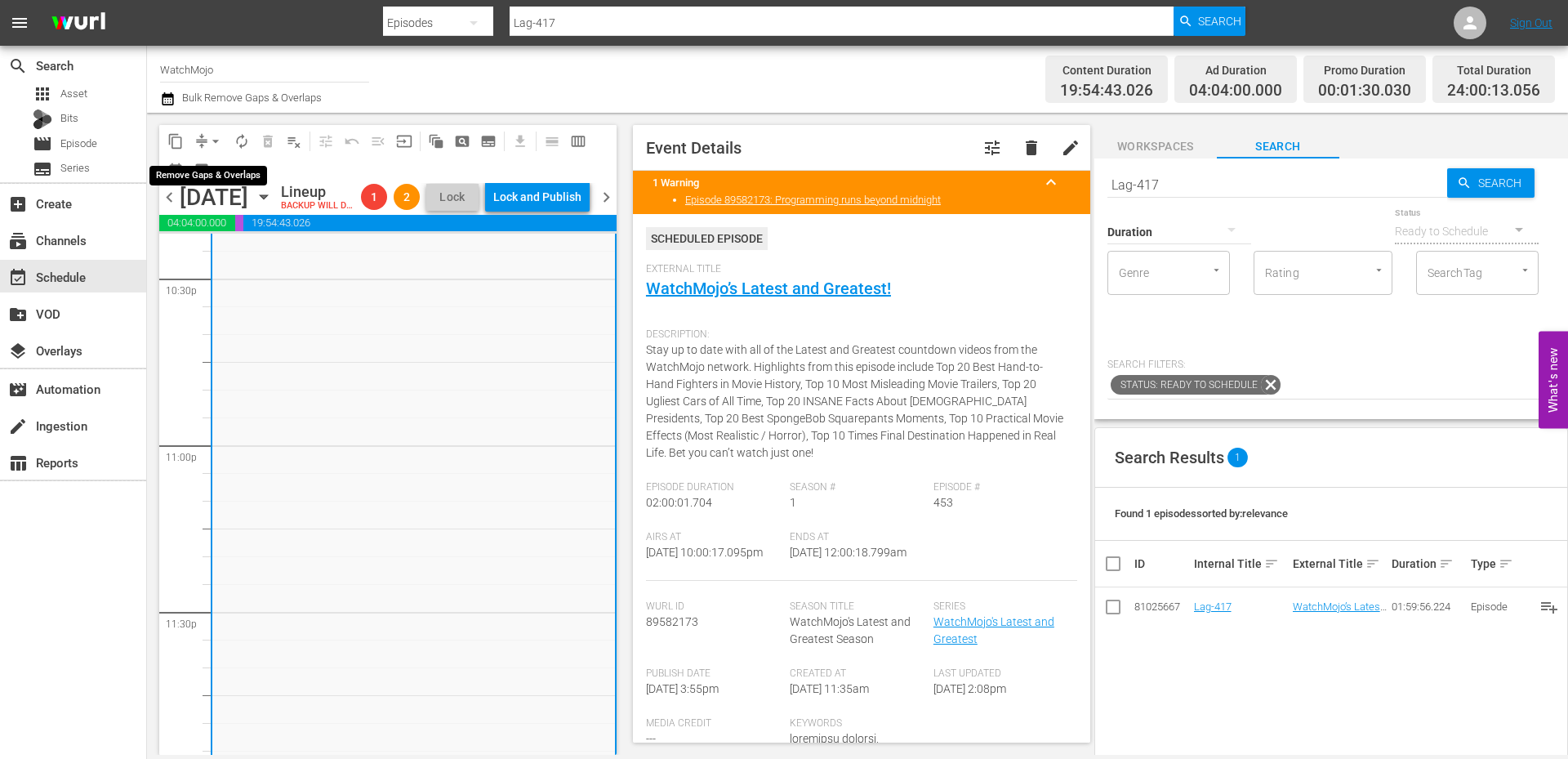
click at [212, 138] on span "arrow_drop_down" at bounding box center [215, 141] width 16 height 16
click at [223, 221] on li "Align to End of Previous Day" at bounding box center [216, 228] width 171 height 26
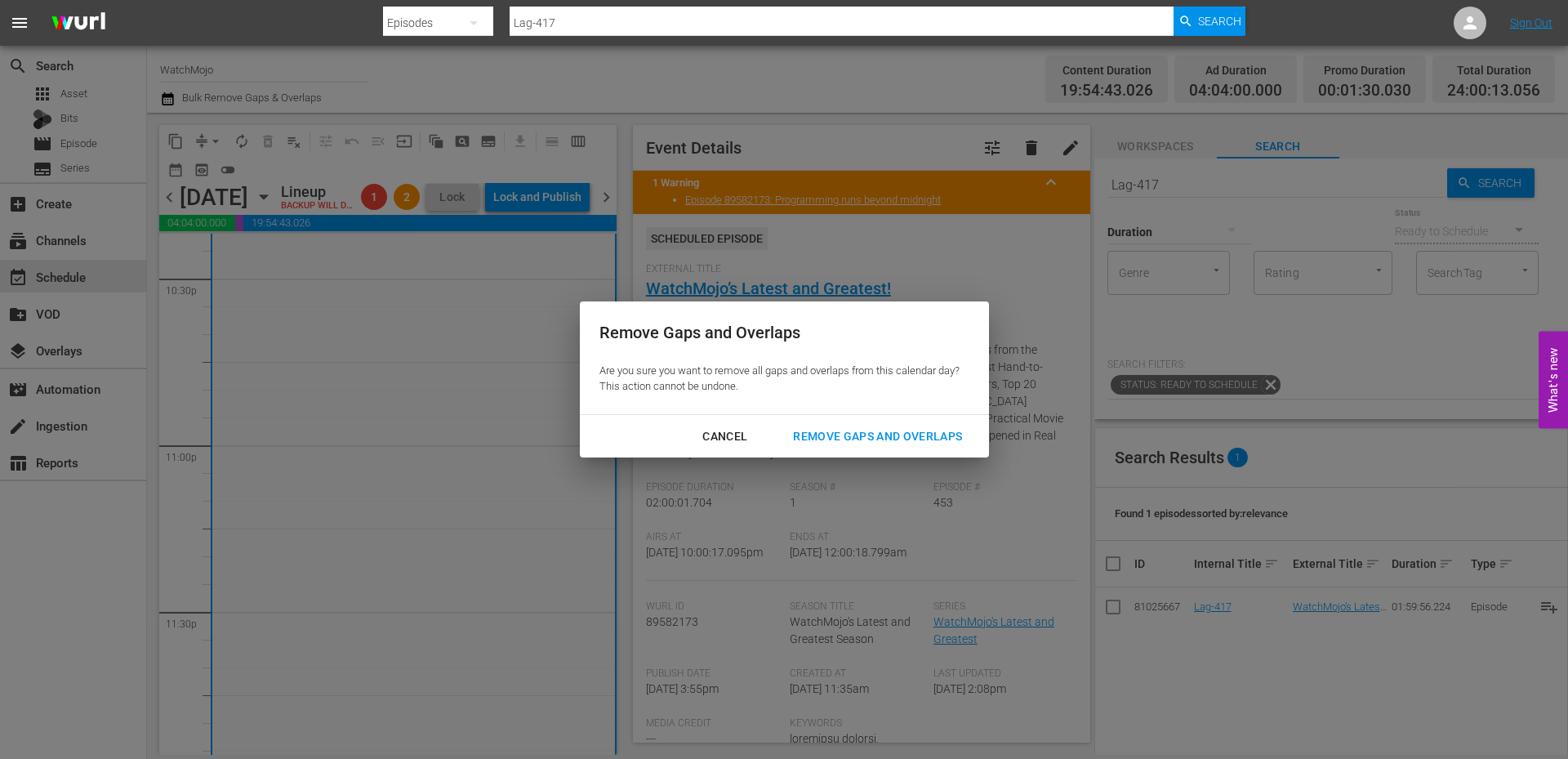
click at [856, 432] on div "Remove Gaps and Overlaps" at bounding box center [877, 437] width 195 height 21
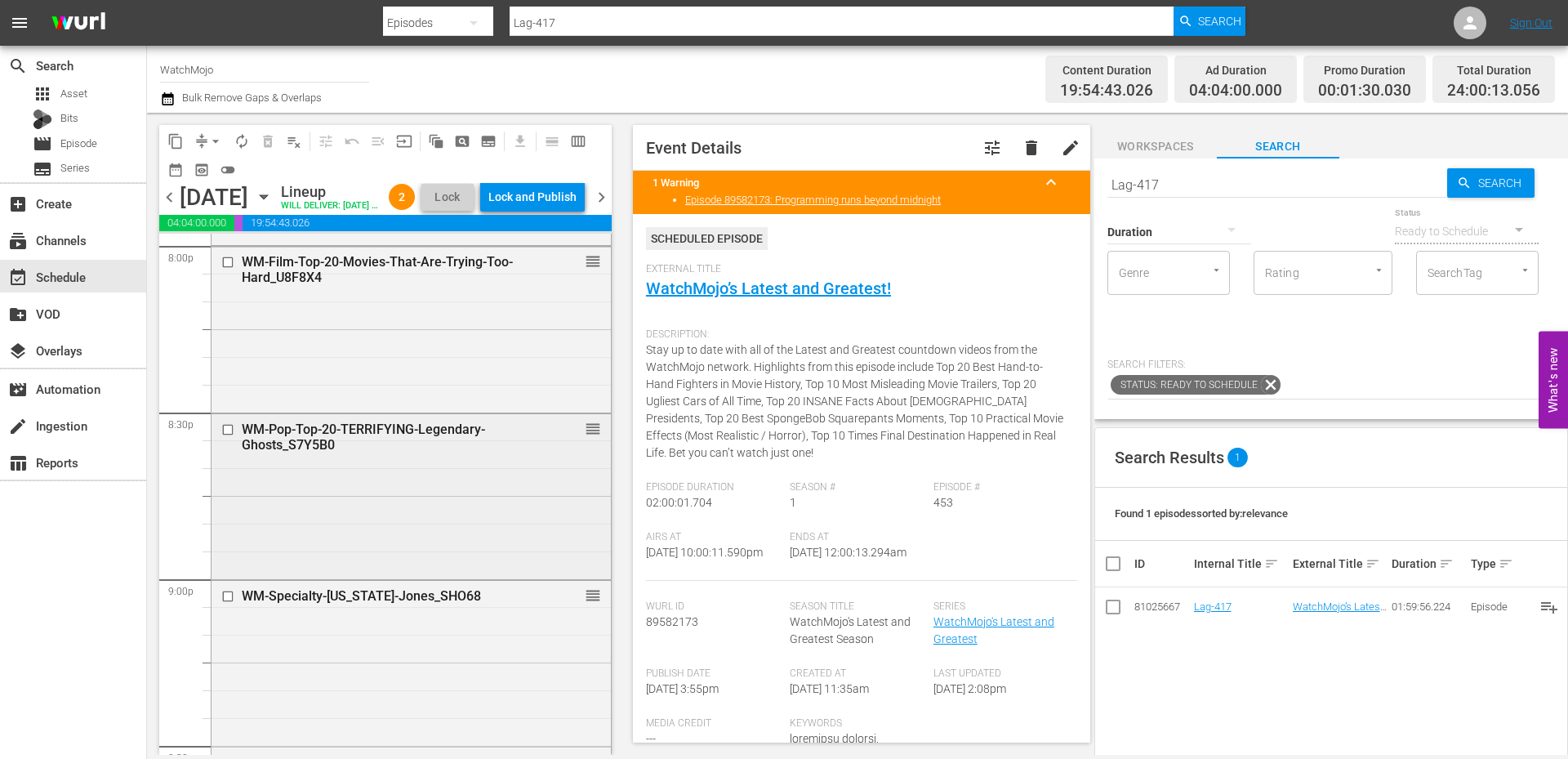
scroll to position [6582, 0]
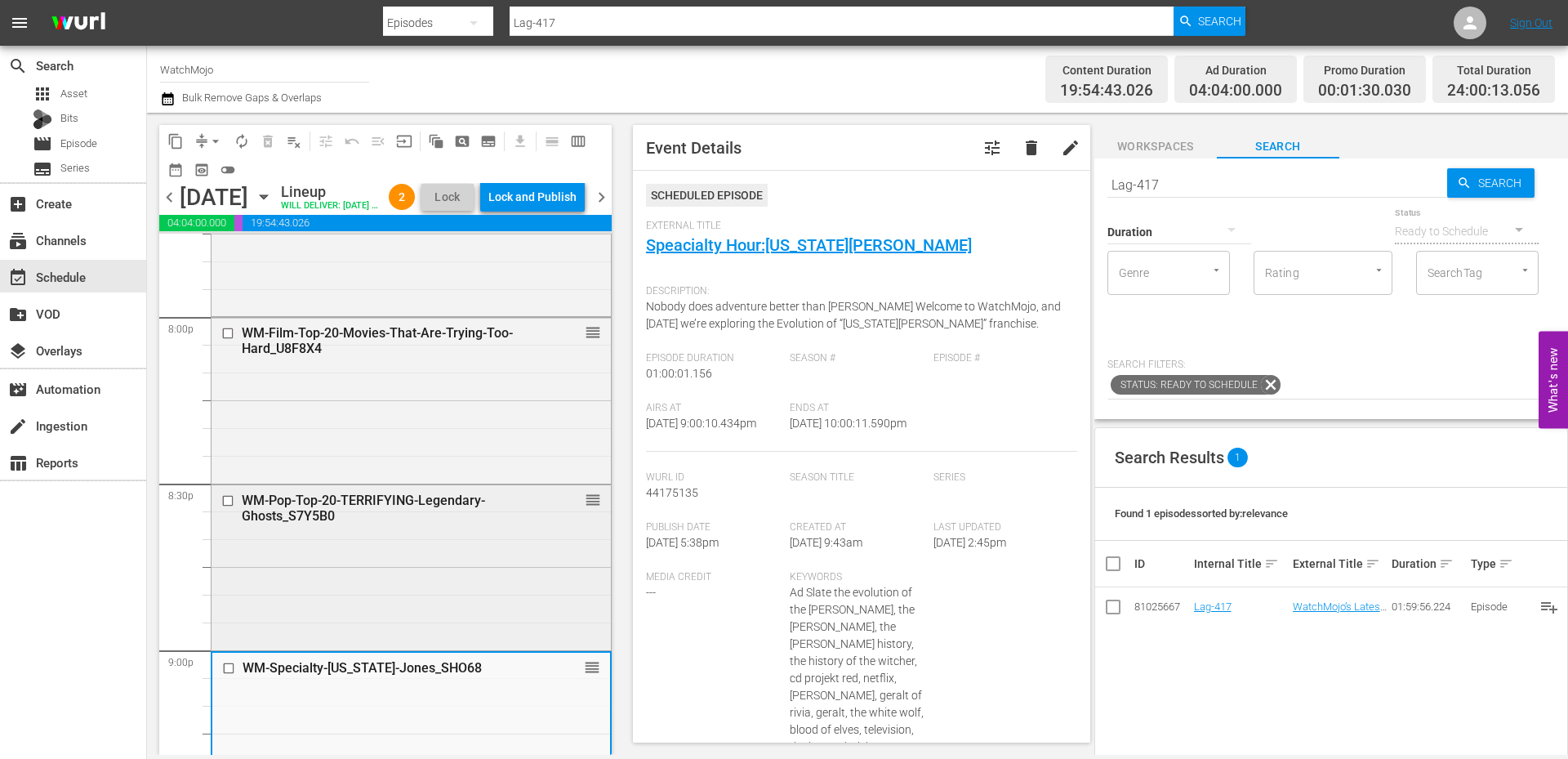
click at [334, 591] on div "WM-Pop-Top-20-TERRIFYING-Legendary-Ghosts_S7Y5B0 reorder" at bounding box center [412, 567] width 399 height 163
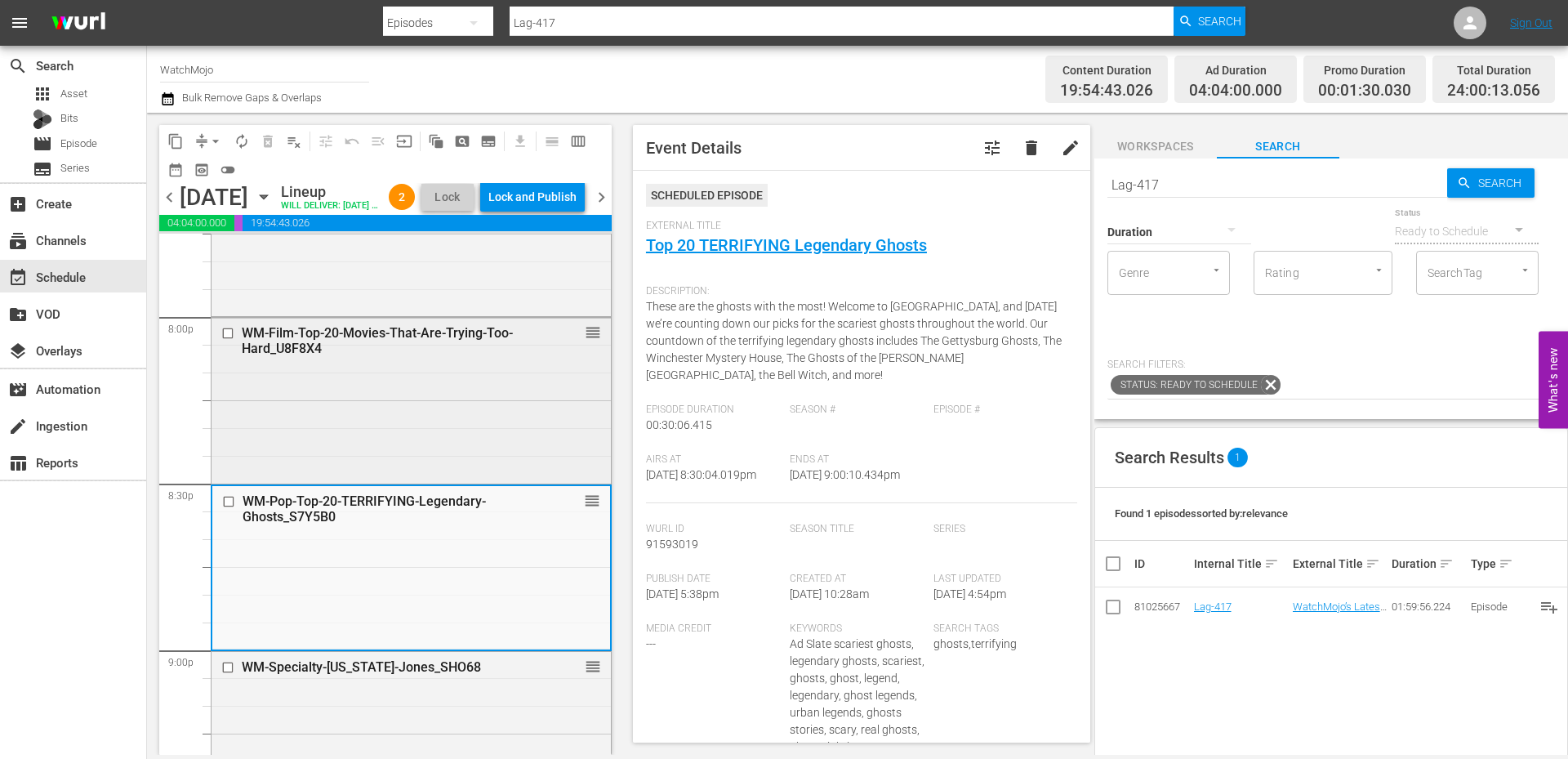
click at [381, 405] on div "WM-Film-Top-20-Movies-That-Are-Trying-Too-Hard_U8F8X4 reorder" at bounding box center [412, 398] width 399 height 162
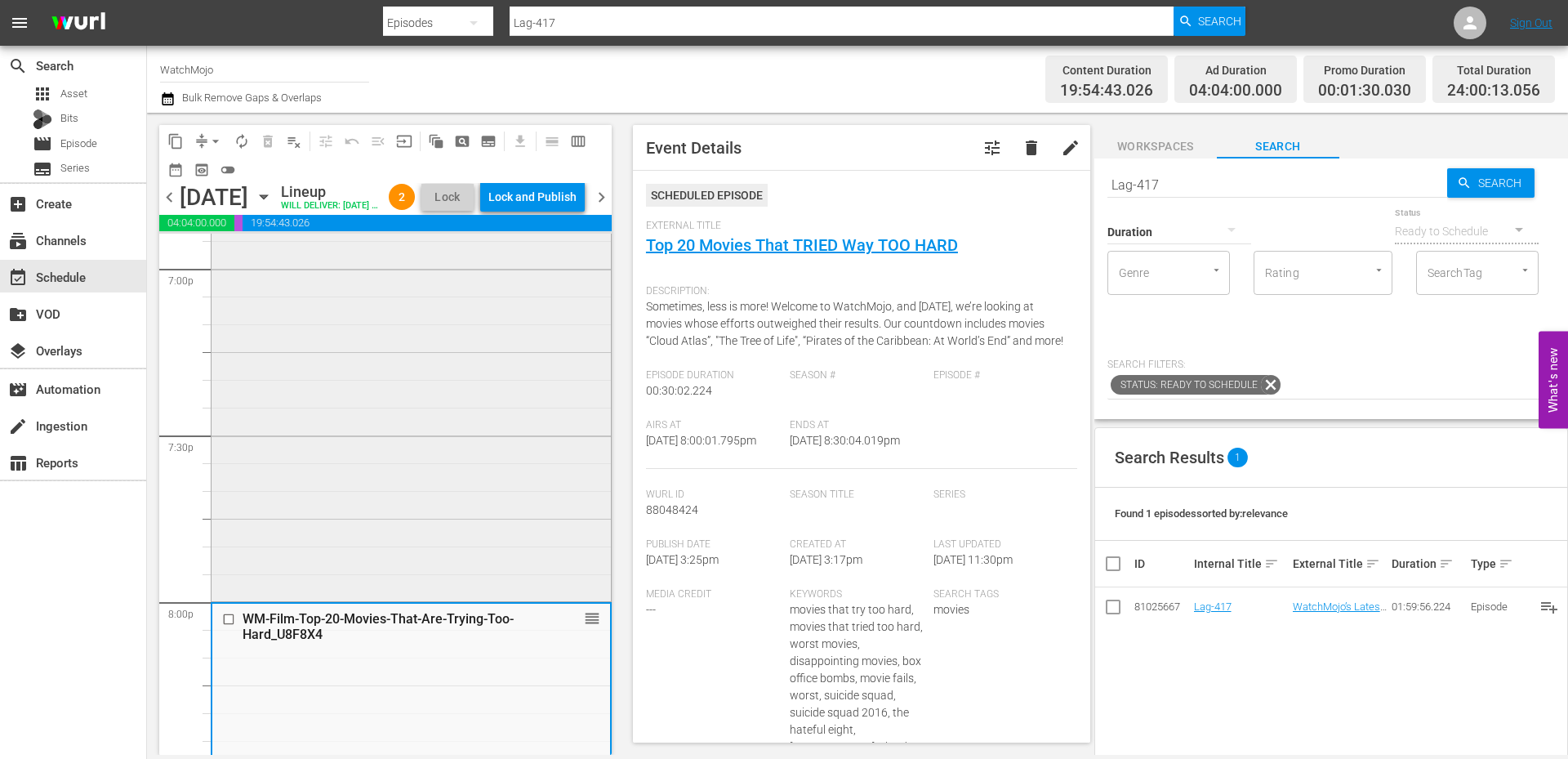
scroll to position [6365, 0]
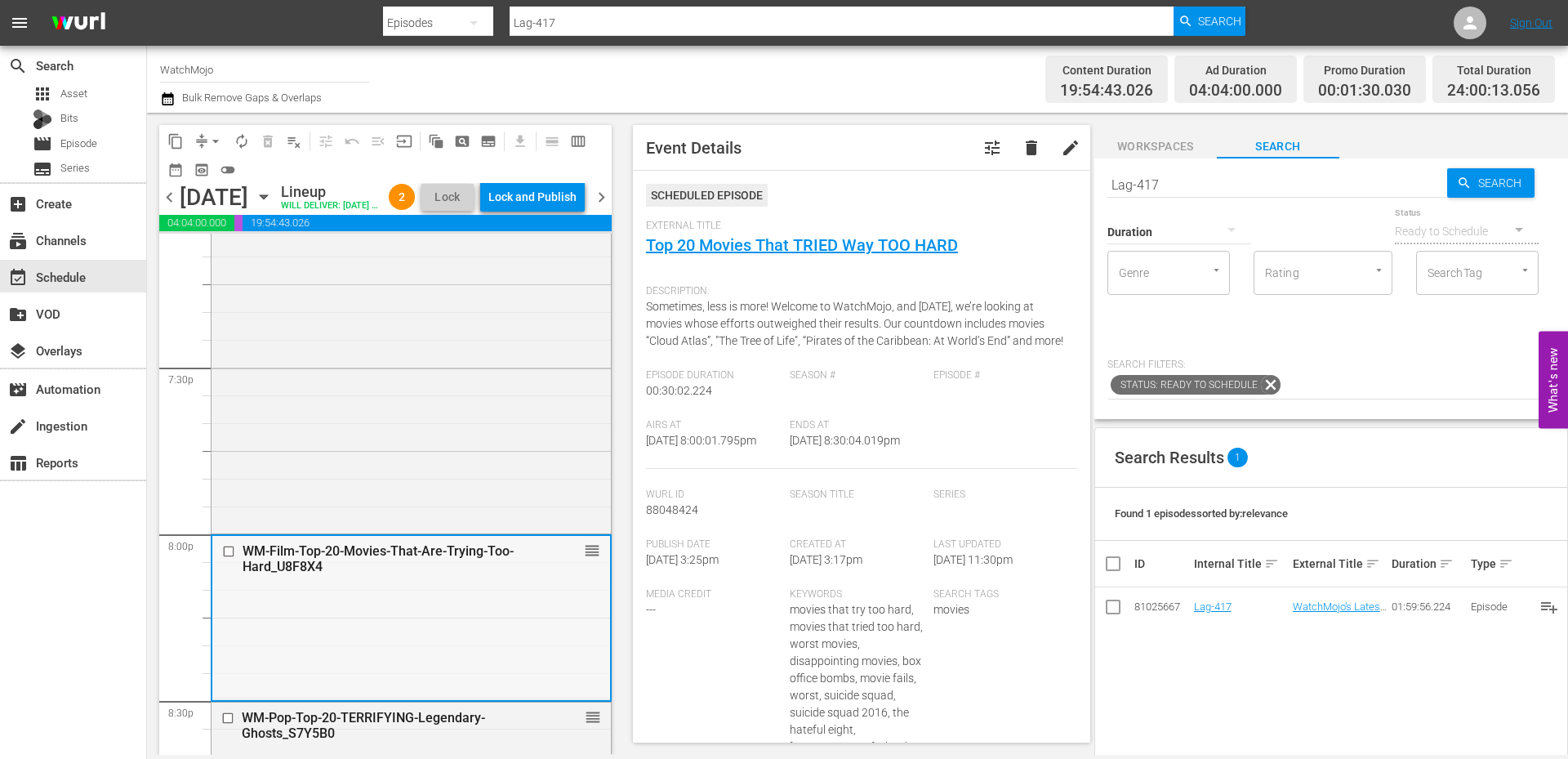
click at [330, 616] on div "WM-Film-Top-20-Movies-That-Are-Trying-Too-Hard_U8F8X4 reorder" at bounding box center [411, 616] width 397 height 162
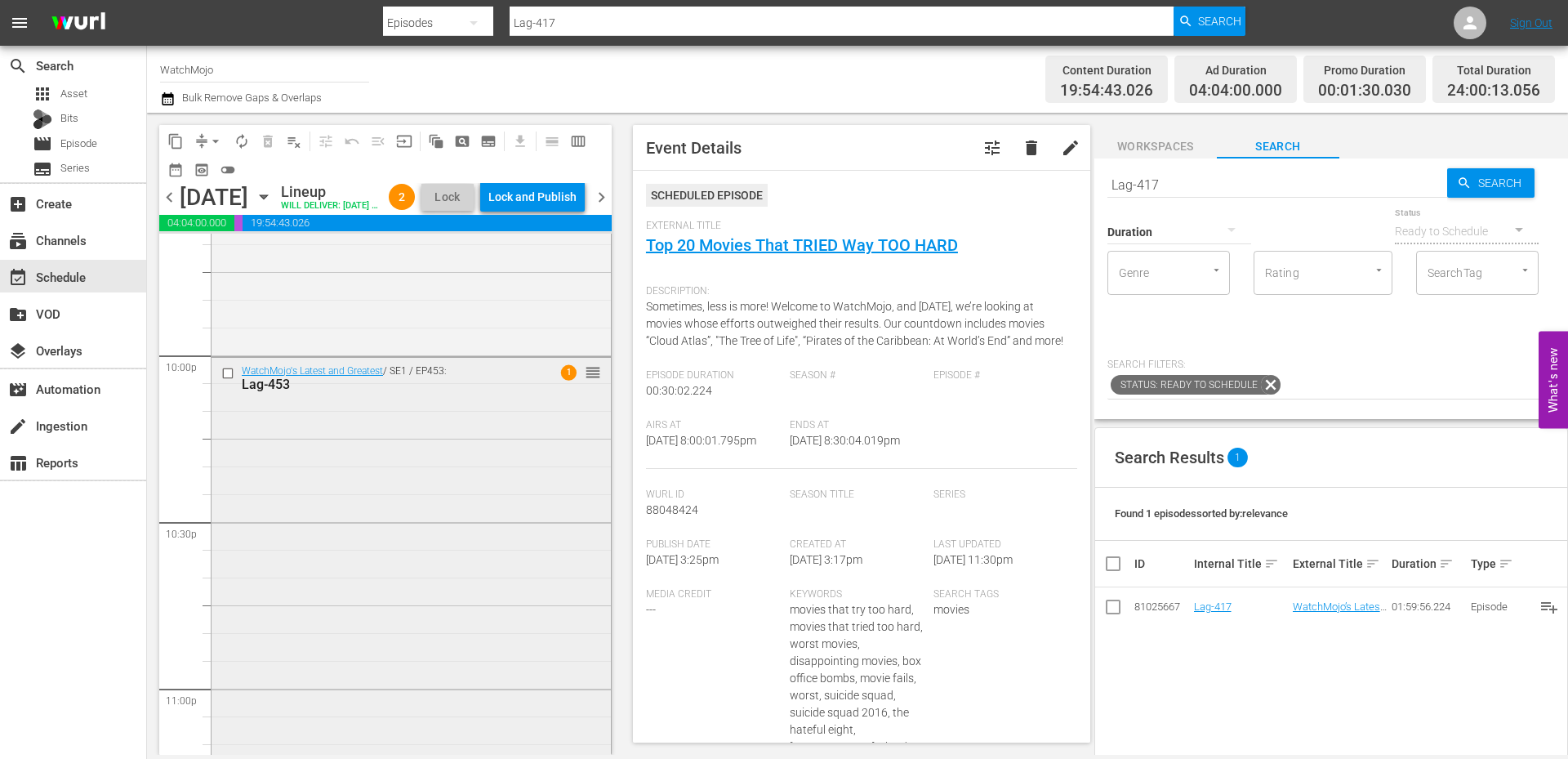
scroll to position [7236, 0]
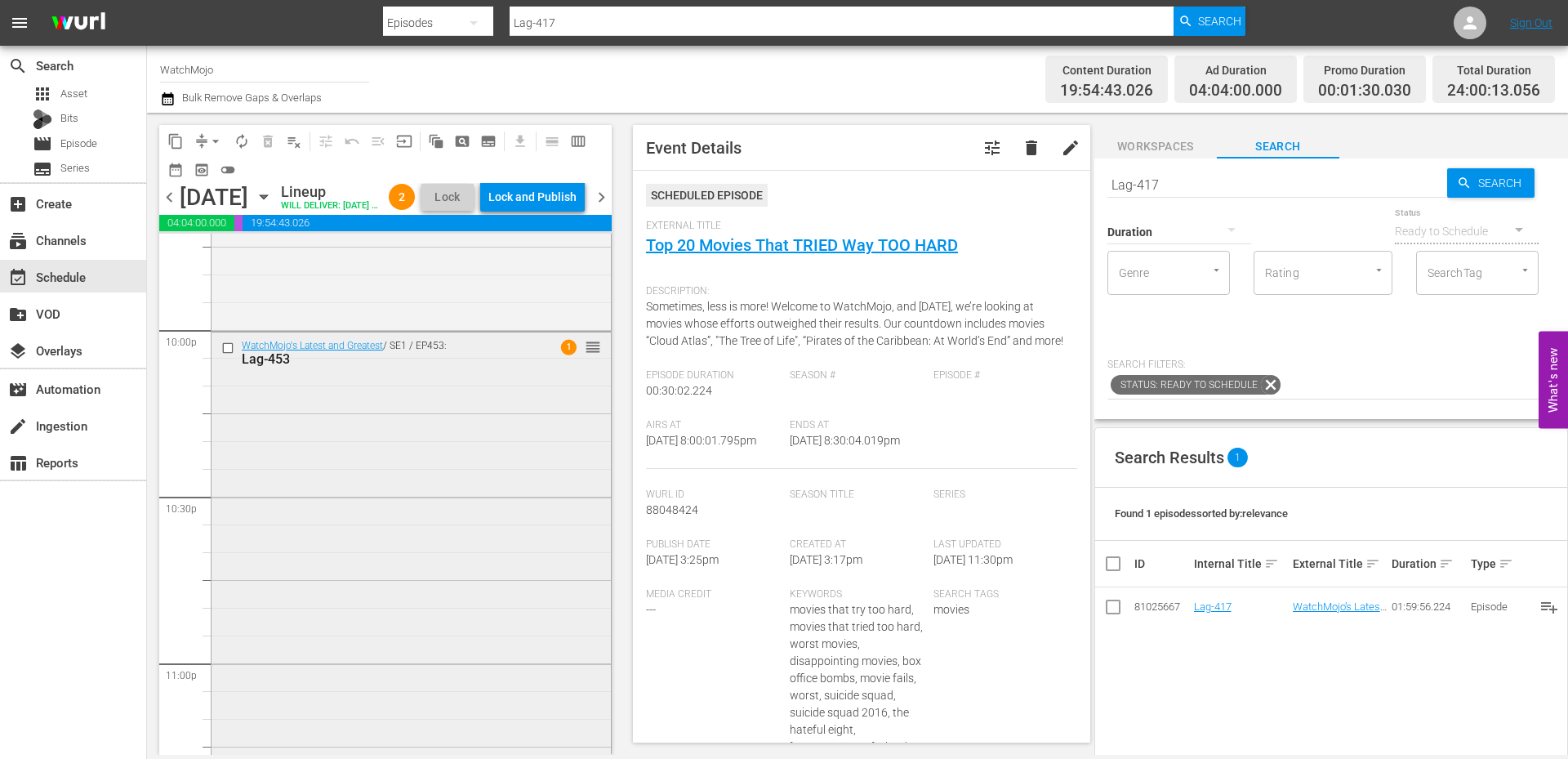
click at [378, 538] on div "WatchMojo's Latest and Greatest / SE1 / EP453: Lag-453 1 reorder" at bounding box center [412, 662] width 399 height 662
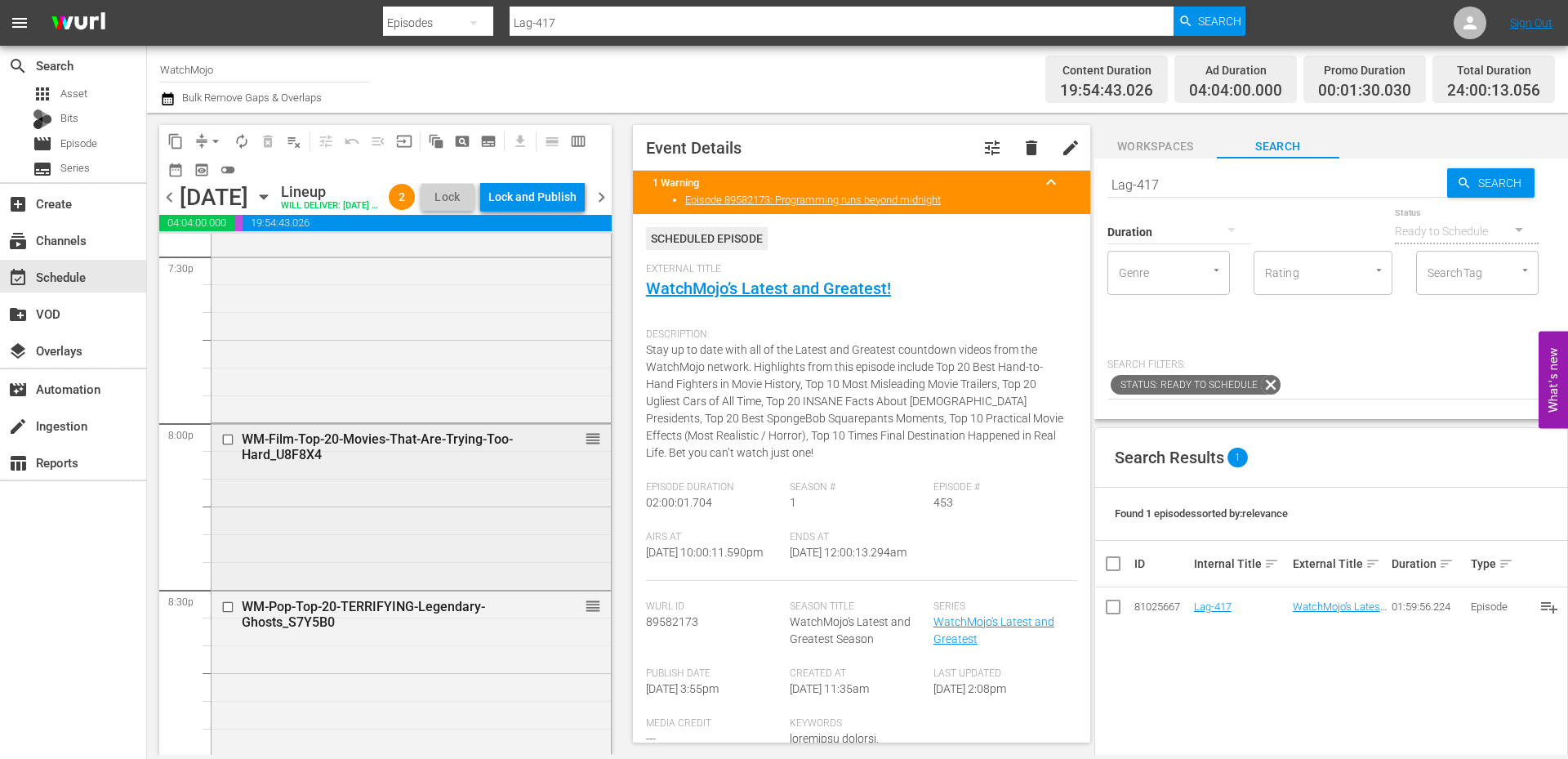
scroll to position [6473, 0]
paste input "WM-Film-Top-20-Movie-Deaths-That-Still-Hurt_E8K0G1"
type input "WM-Film-Top-20-Movie-Deaths-That-Still-Hurt_E8K0G1"
drag, startPoint x: 1180, startPoint y: 183, endPoint x: 1035, endPoint y: 188, distance: 145.1
click at [1035, 188] on div "content_copy compress arrow_drop_down autorenew_outlined delete_forever_outline…" at bounding box center [857, 433] width 1421 height 642
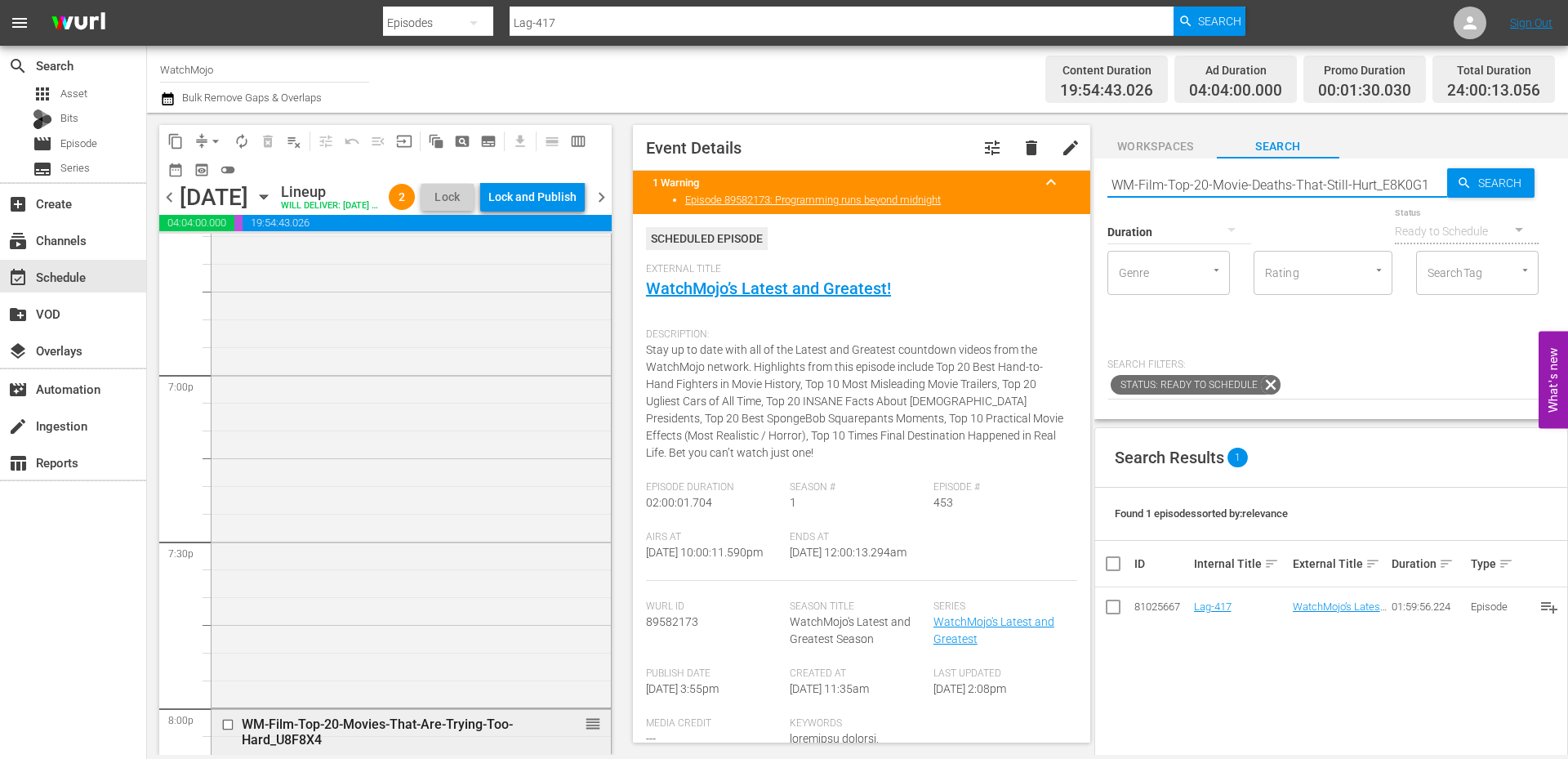
type input "WM-Film-Top-20-Movie-Deaths-That-Still-Hurt_E8K0G1"
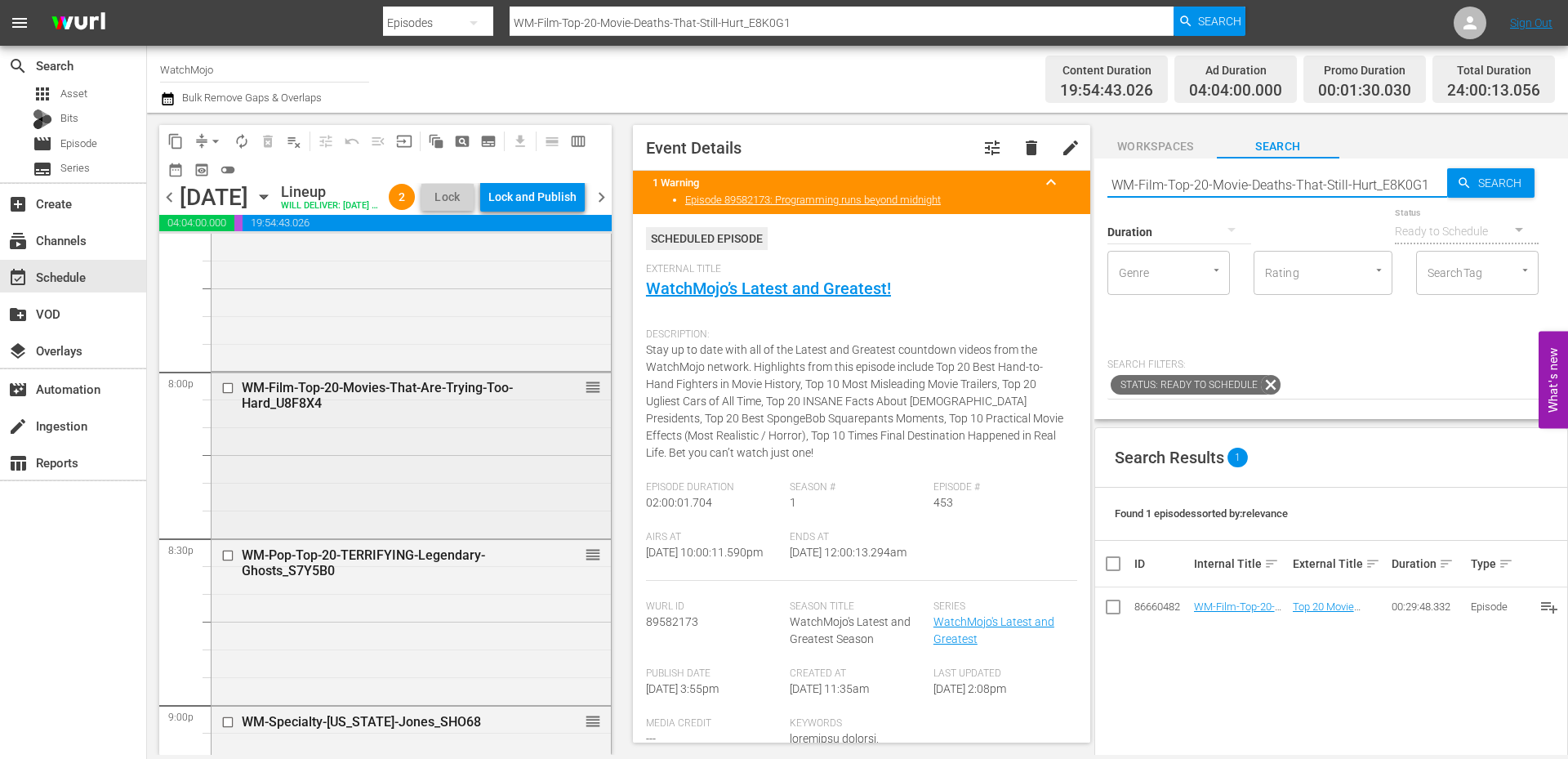
scroll to position [6528, 0]
click at [229, 395] on input "checkbox" at bounding box center [230, 387] width 17 height 14
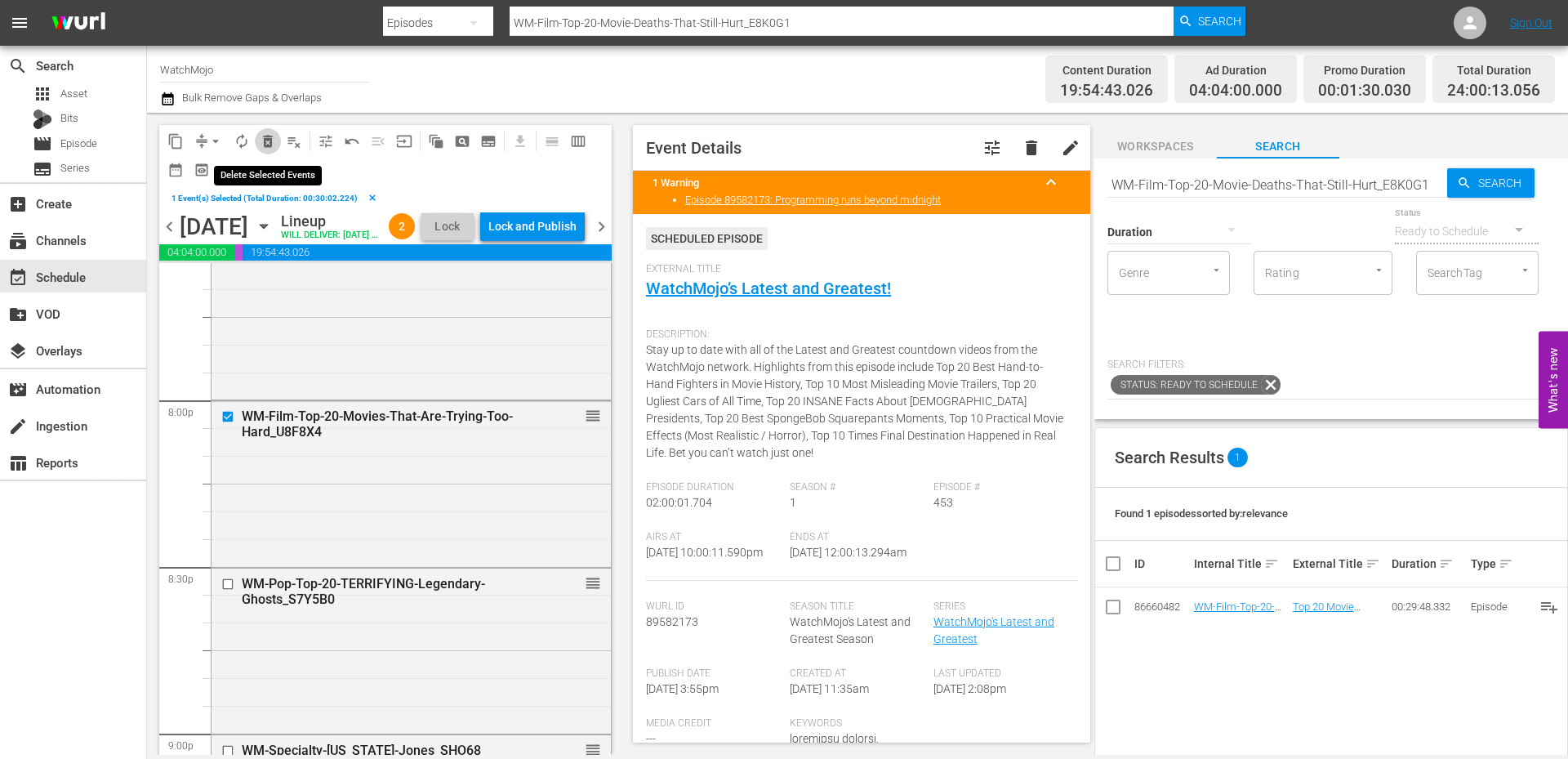
click at [266, 140] on span "delete_forever_outlined" at bounding box center [267, 141] width 16 height 16
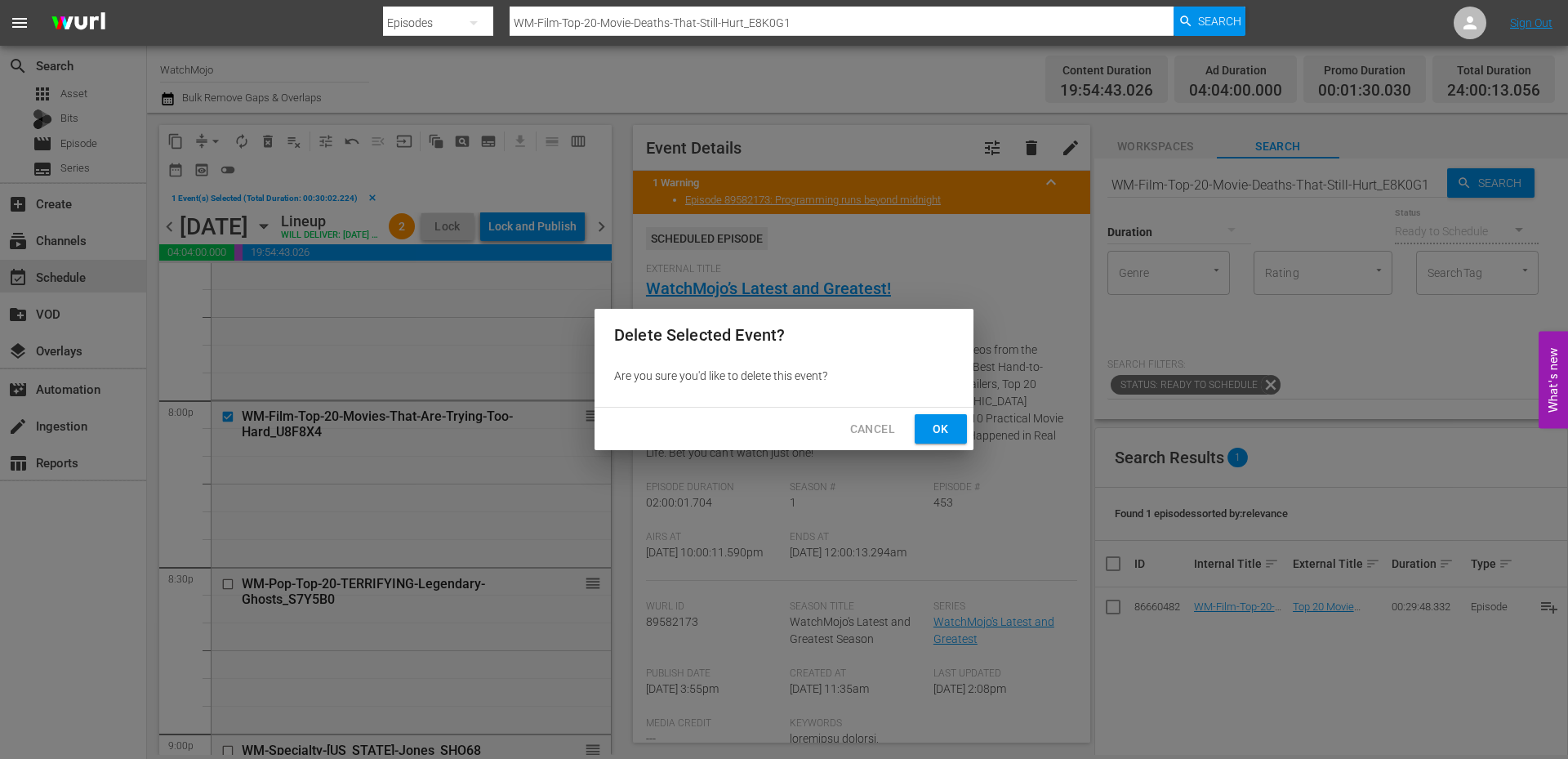
click at [926, 432] on button "Ok" at bounding box center [941, 430] width 52 height 30
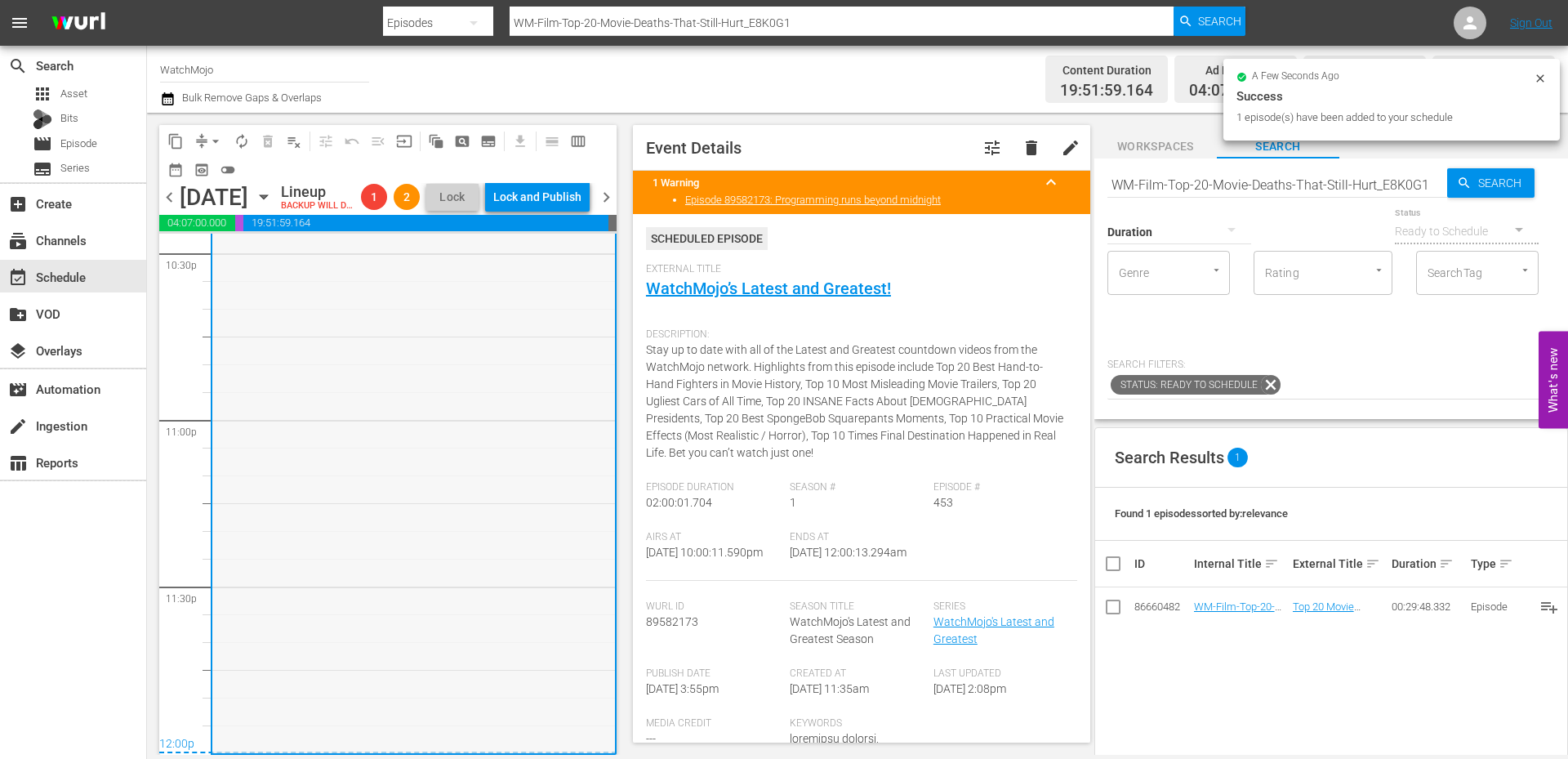
click at [425, 555] on div "WatchMojo's Latest and Greatest / SE1 / EP453: Lag-453 1 reorder" at bounding box center [414, 420] width 403 height 662
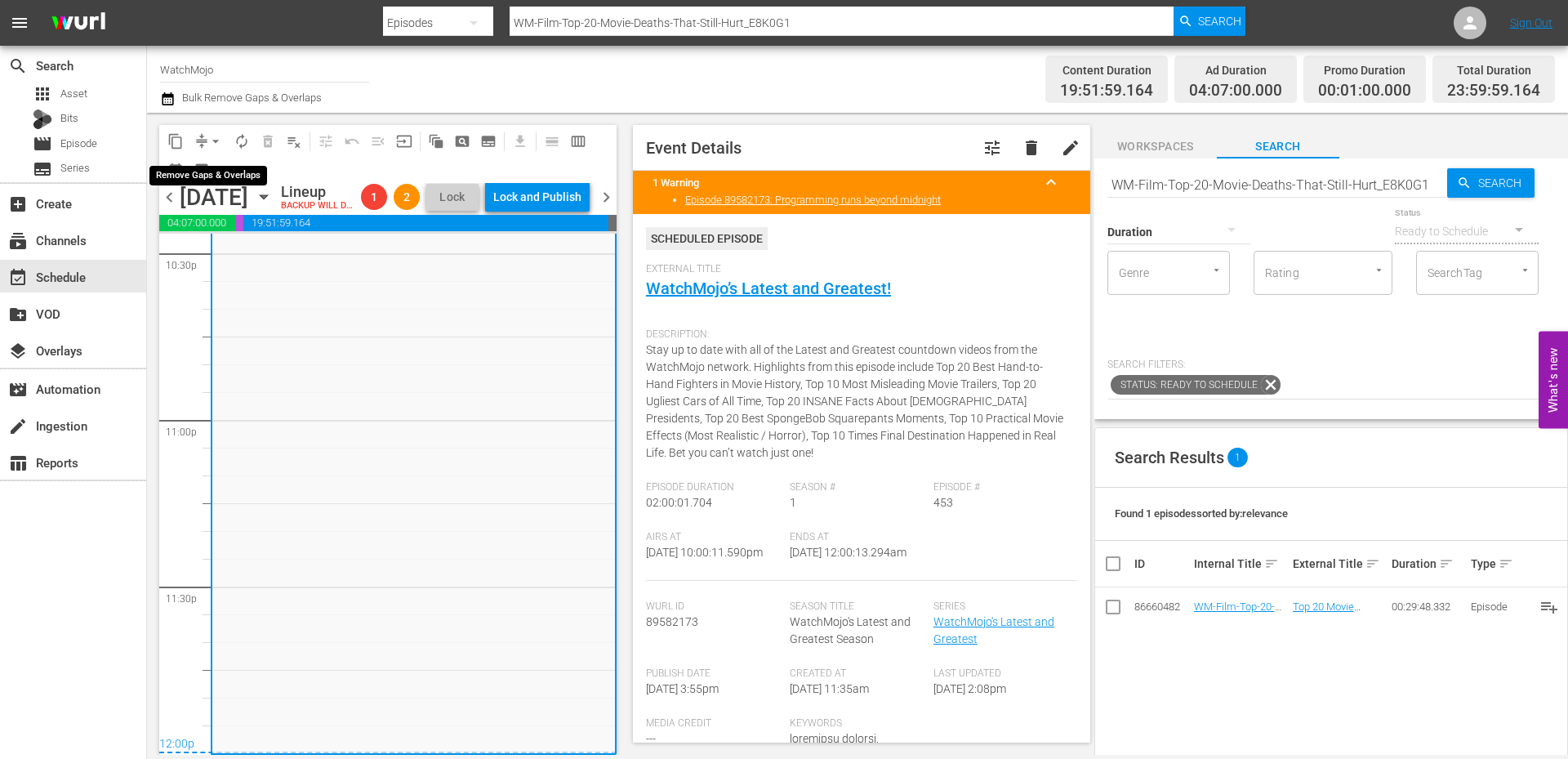
click at [212, 140] on span "arrow_drop_down" at bounding box center [215, 141] width 16 height 16
click at [204, 234] on li "Align to End of Previous Day" at bounding box center [216, 228] width 171 height 26
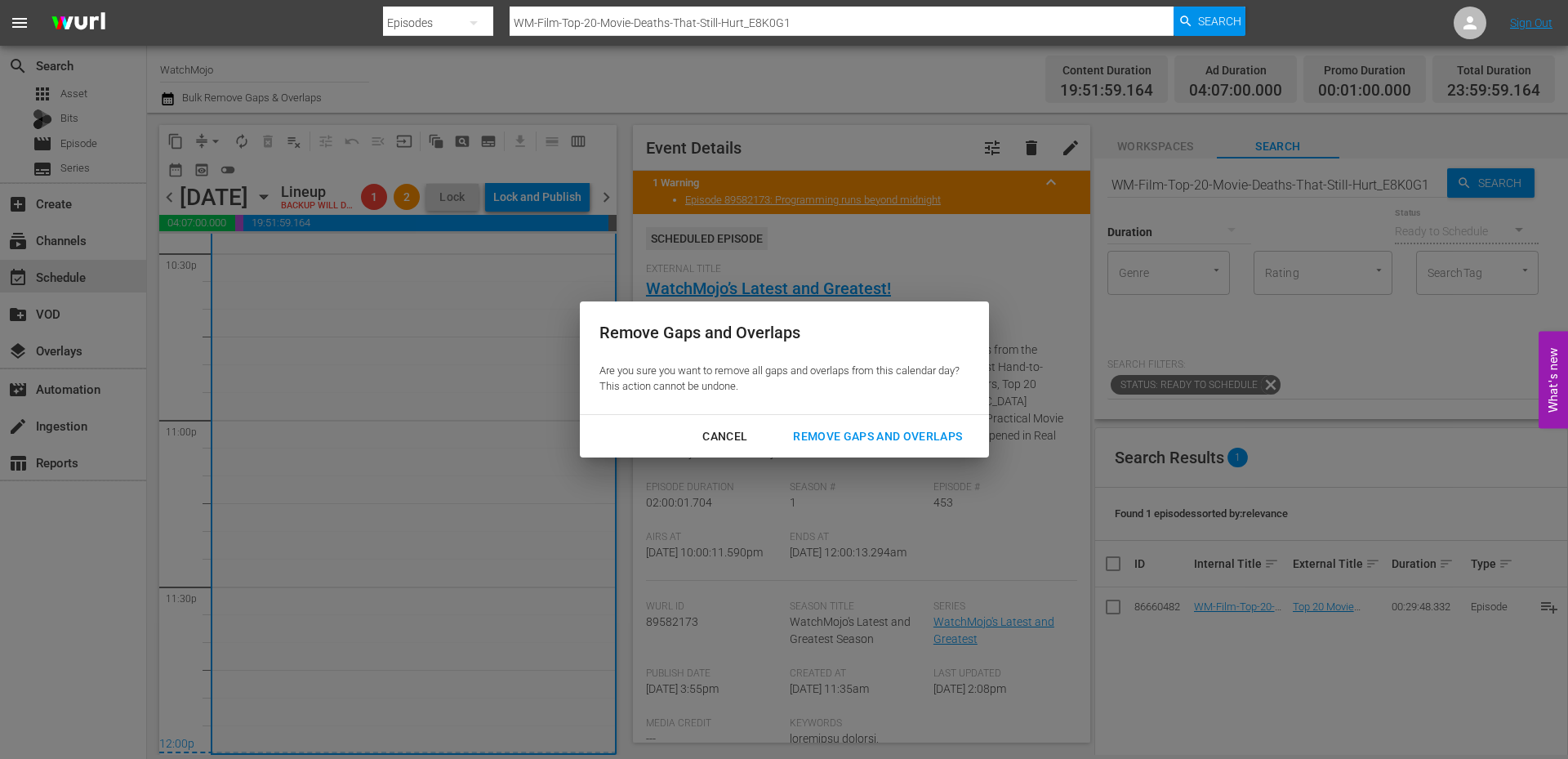
click at [857, 431] on div "Remove Gaps and Overlaps" at bounding box center [877, 437] width 195 height 21
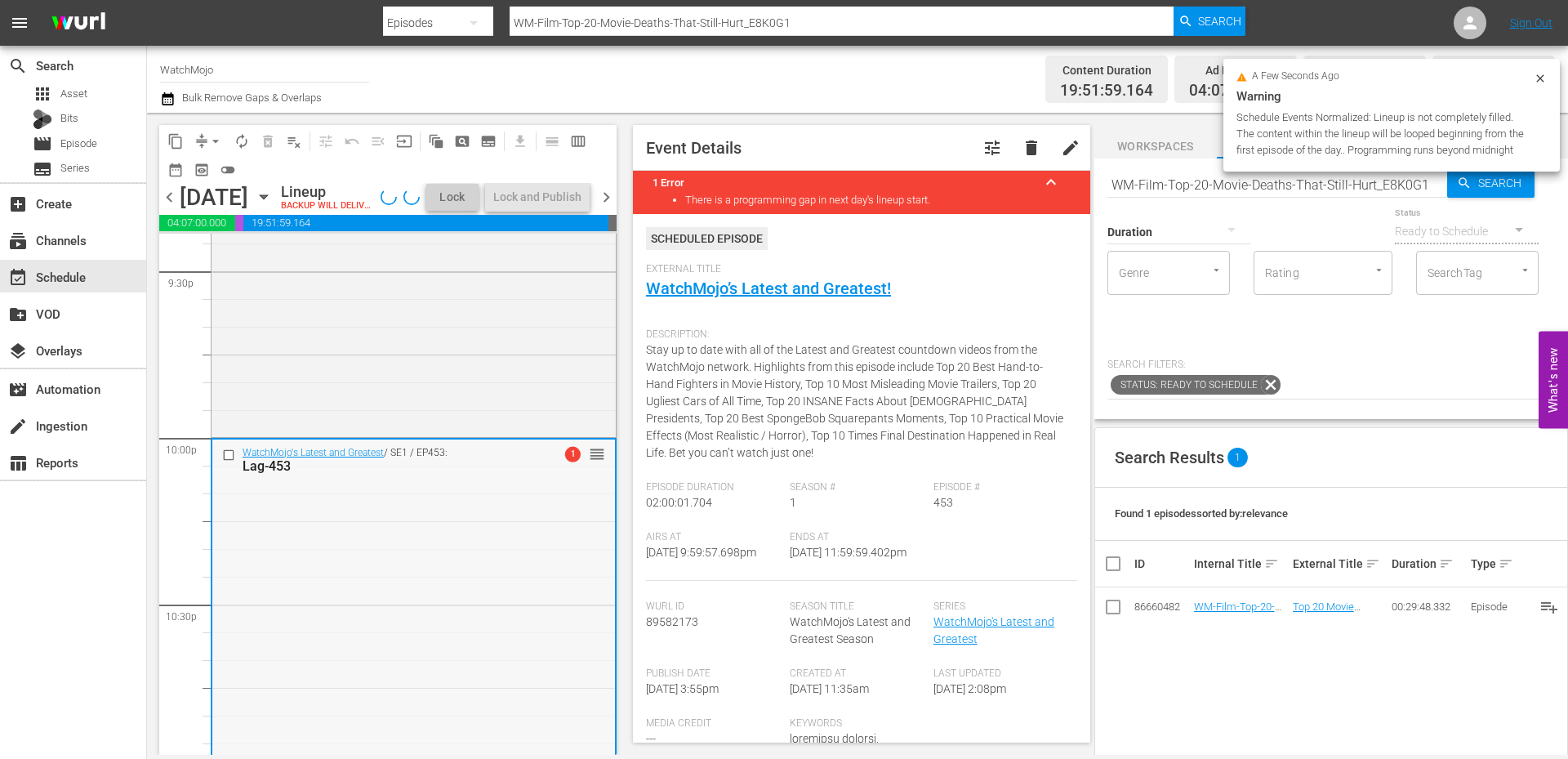
scroll to position [7123, 0]
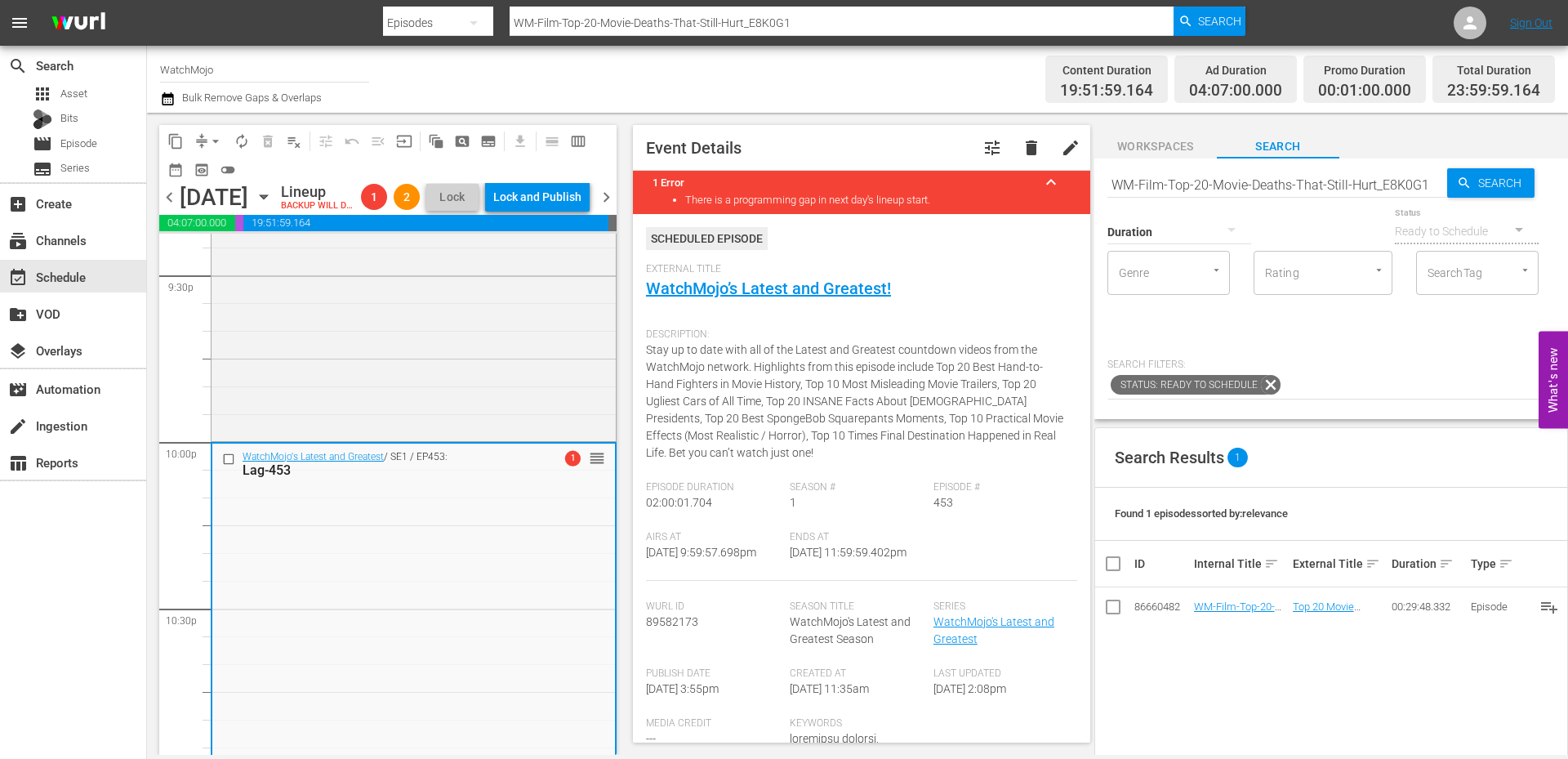
click at [447, 558] on div "WatchMojo's Latest and Greatest / SE1 / EP453: Lag-453 1 reorder" at bounding box center [414, 774] width 403 height 662
click at [1173, 181] on input "WM-Film-Top-20-Movie-Deaths-That-Still-Hurt_E8K0G1" at bounding box center [1277, 184] width 340 height 39
paste input "Lag-395"
type input "Lag-395"
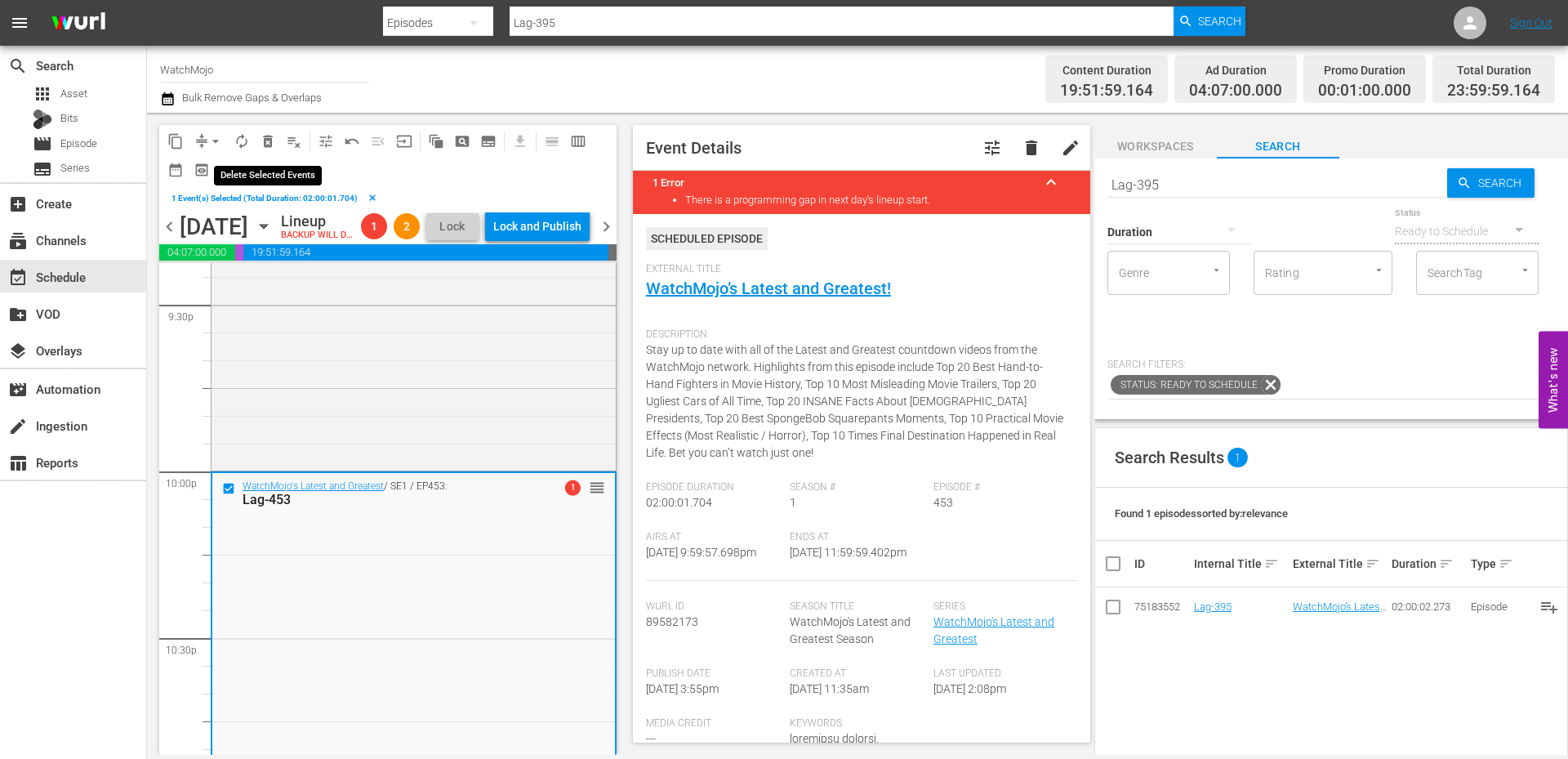
click at [267, 147] on span "delete_forever_outlined" at bounding box center [267, 141] width 16 height 16
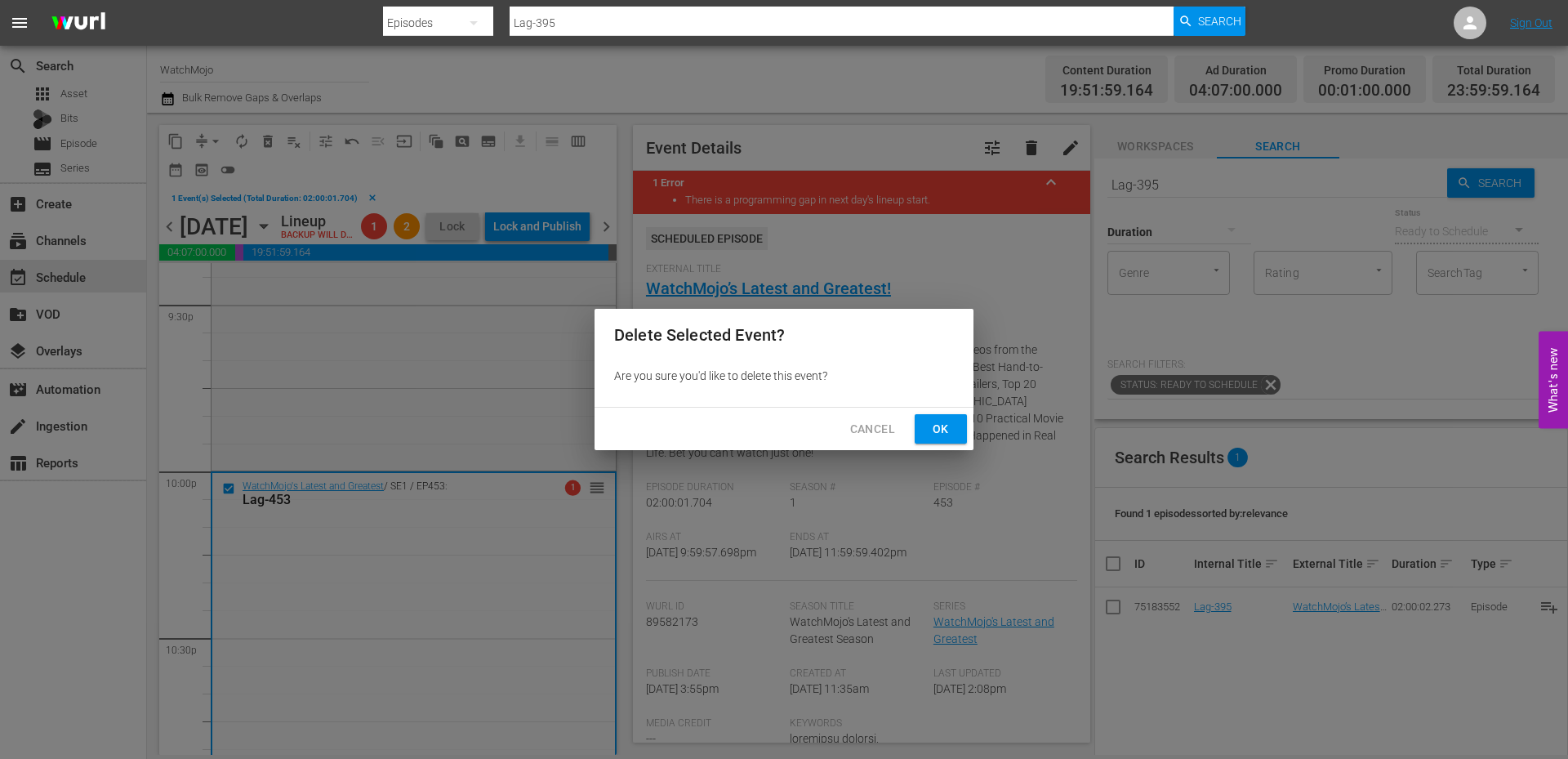
click at [953, 426] on span "Ok" at bounding box center [942, 430] width 26 height 21
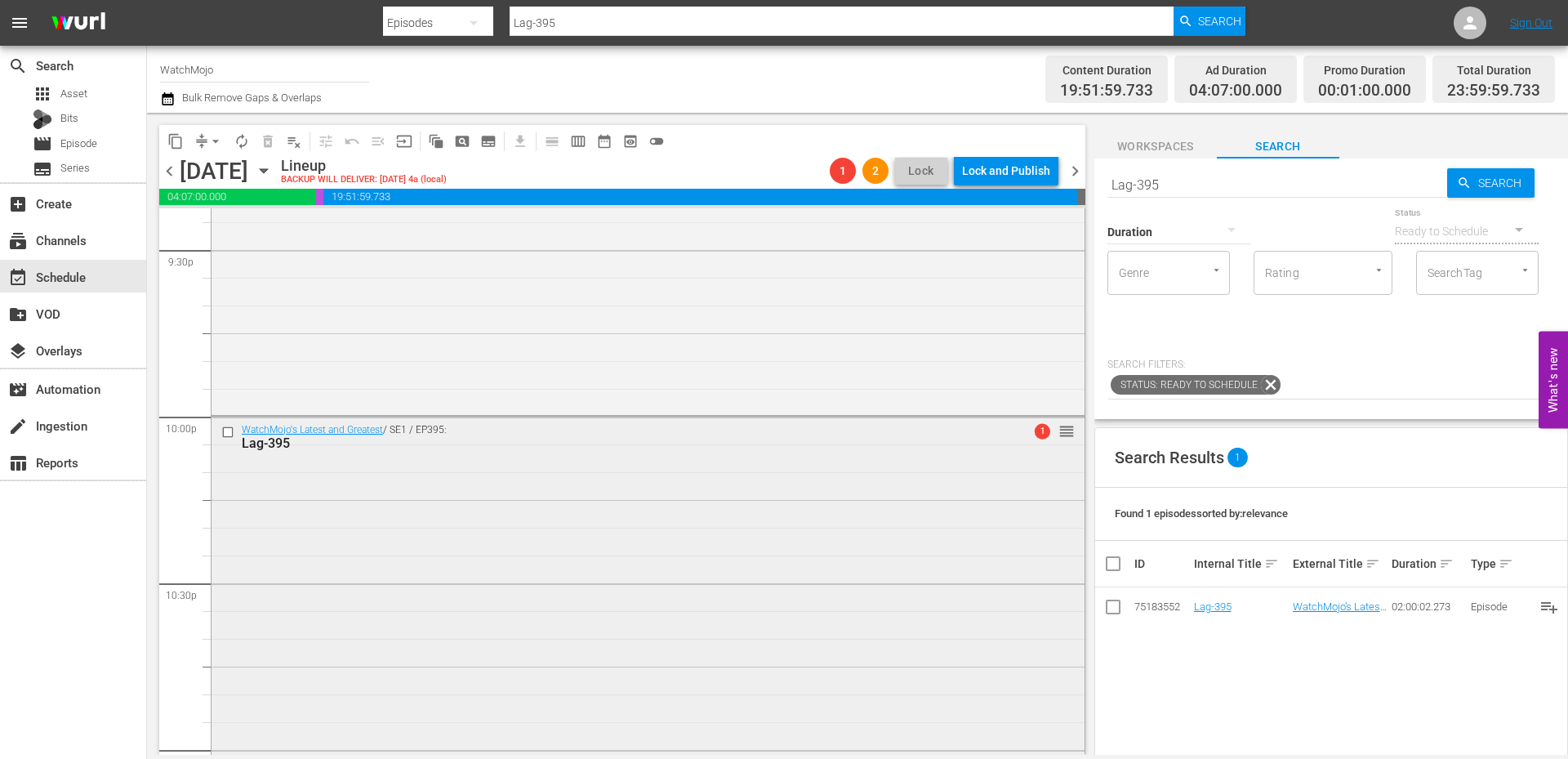
click at [443, 573] on div "WatchMojo's Latest and Greatest / SE1 / EP395: Lag-395 1 reorder" at bounding box center [648, 747] width 873 height 662
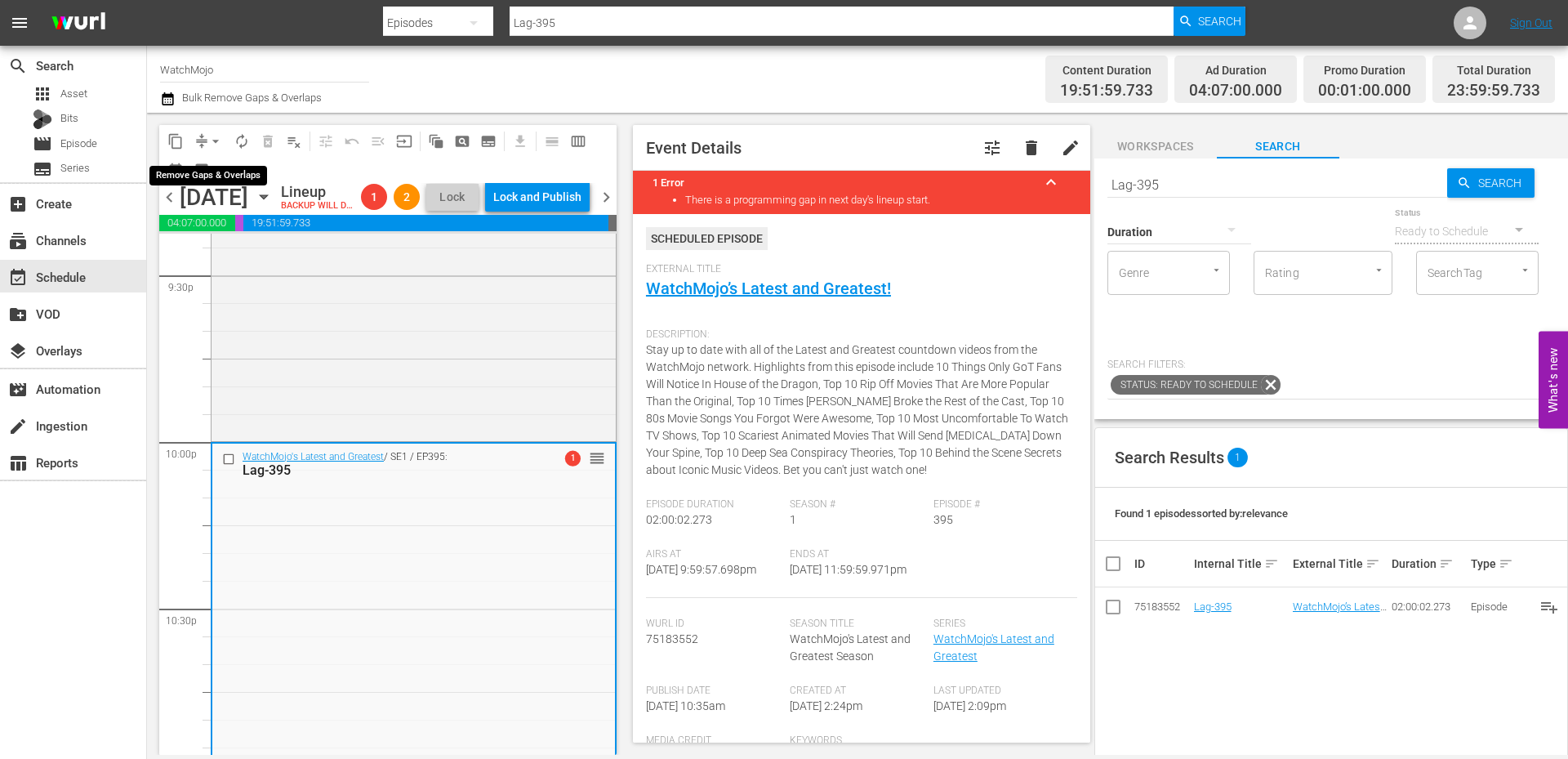
click at [210, 142] on span "arrow_drop_down" at bounding box center [215, 141] width 16 height 16
click at [261, 234] on li "Align to End of Previous Day" at bounding box center [216, 228] width 171 height 26
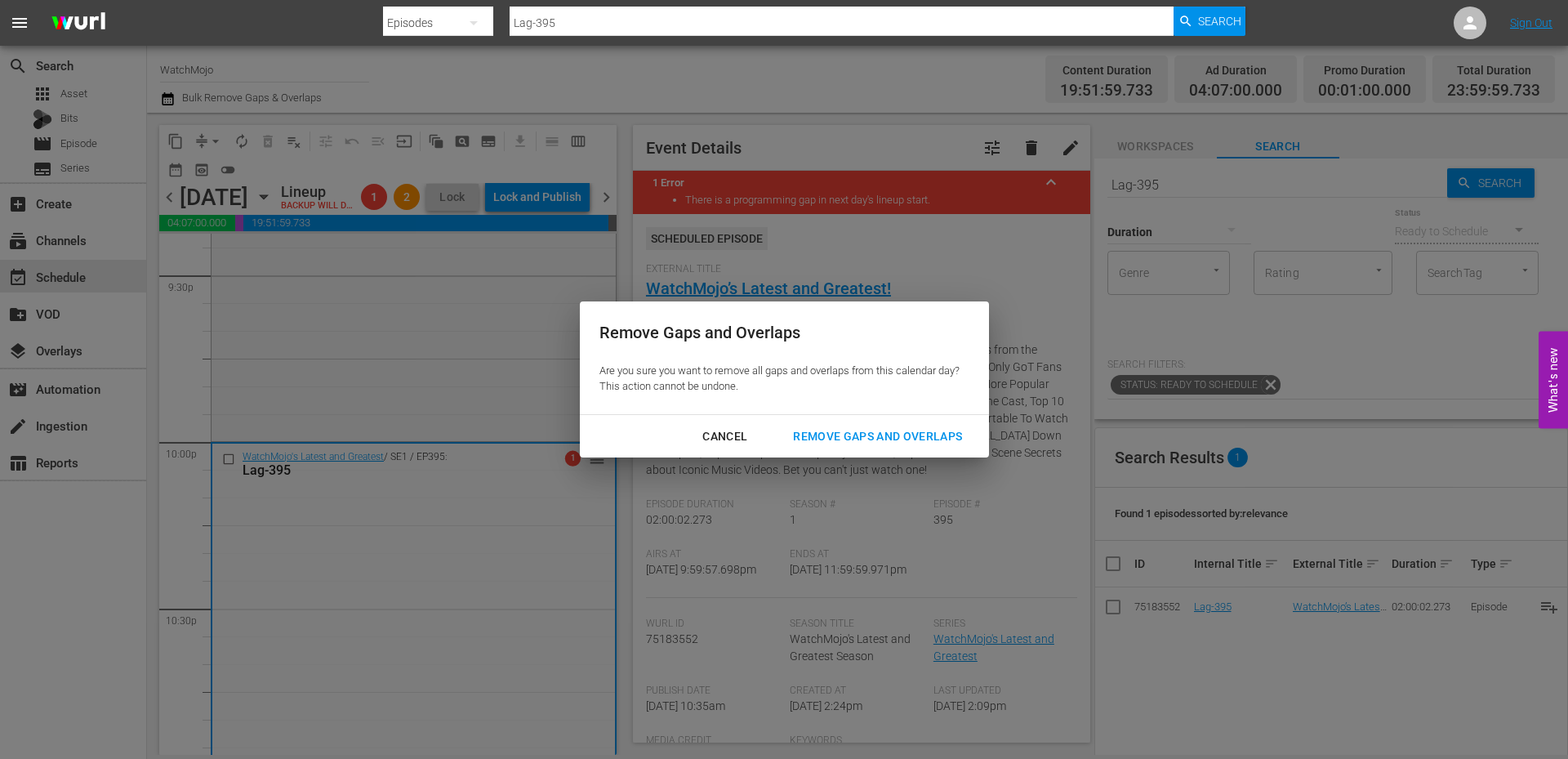
click at [868, 427] on div "Remove Gaps and Overlaps" at bounding box center [877, 437] width 195 height 21
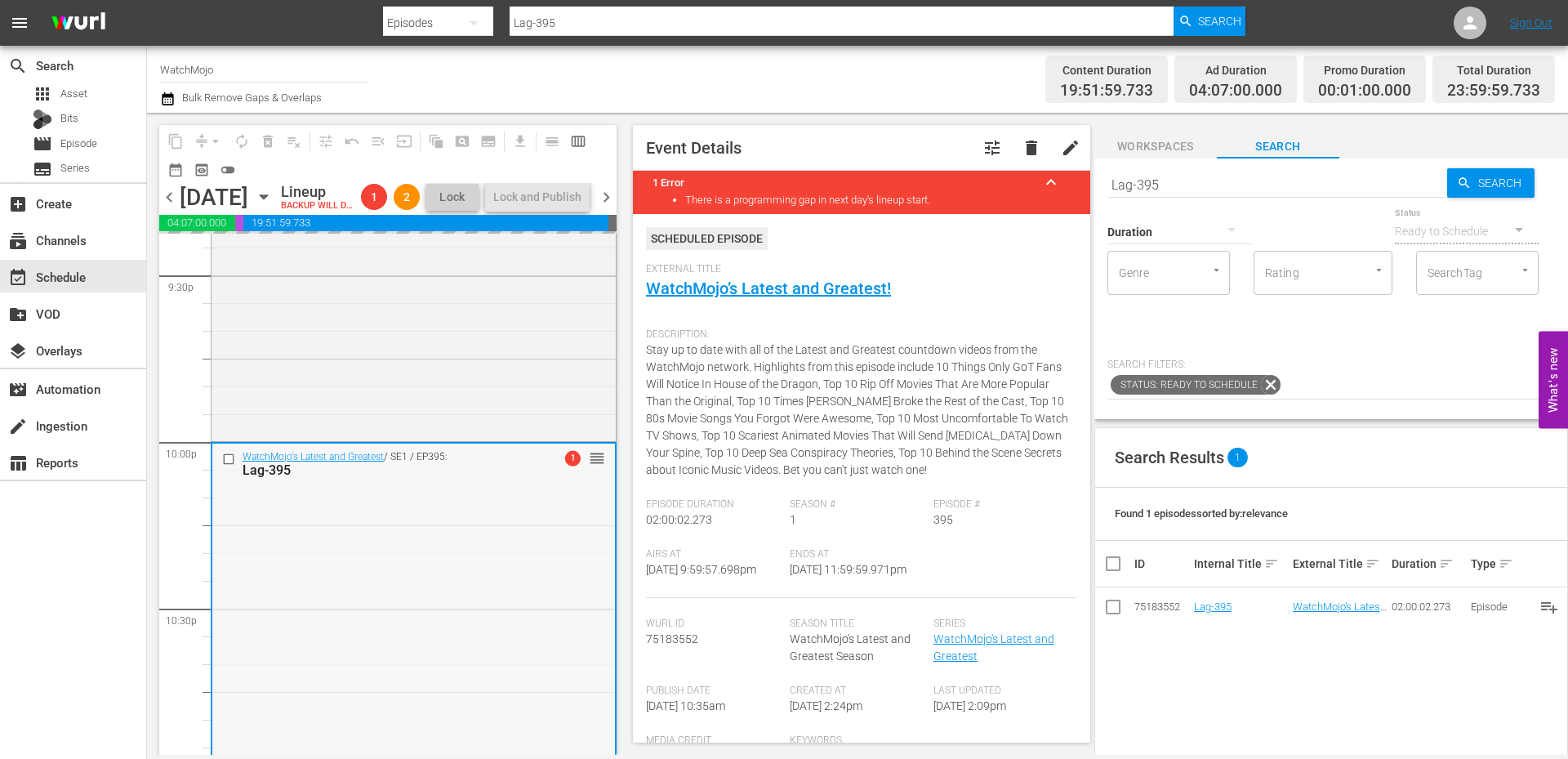
click at [337, 589] on div "WatchMojo's Latest and Greatest / SE1 / EP395: Lag-395 1 reorder" at bounding box center [414, 774] width 403 height 662
drag, startPoint x: 1189, startPoint y: 179, endPoint x: 1030, endPoint y: 179, distance: 159.0
click at [1023, 179] on div "content_copy compress arrow_drop_down autorenew_outlined delete_forever_outline…" at bounding box center [857, 433] width 1421 height 642
paste input "LAG-207 ([GEOGRAPHIC_DATA] Special)"
type input "LAG-207 ([GEOGRAPHIC_DATA] Special)"
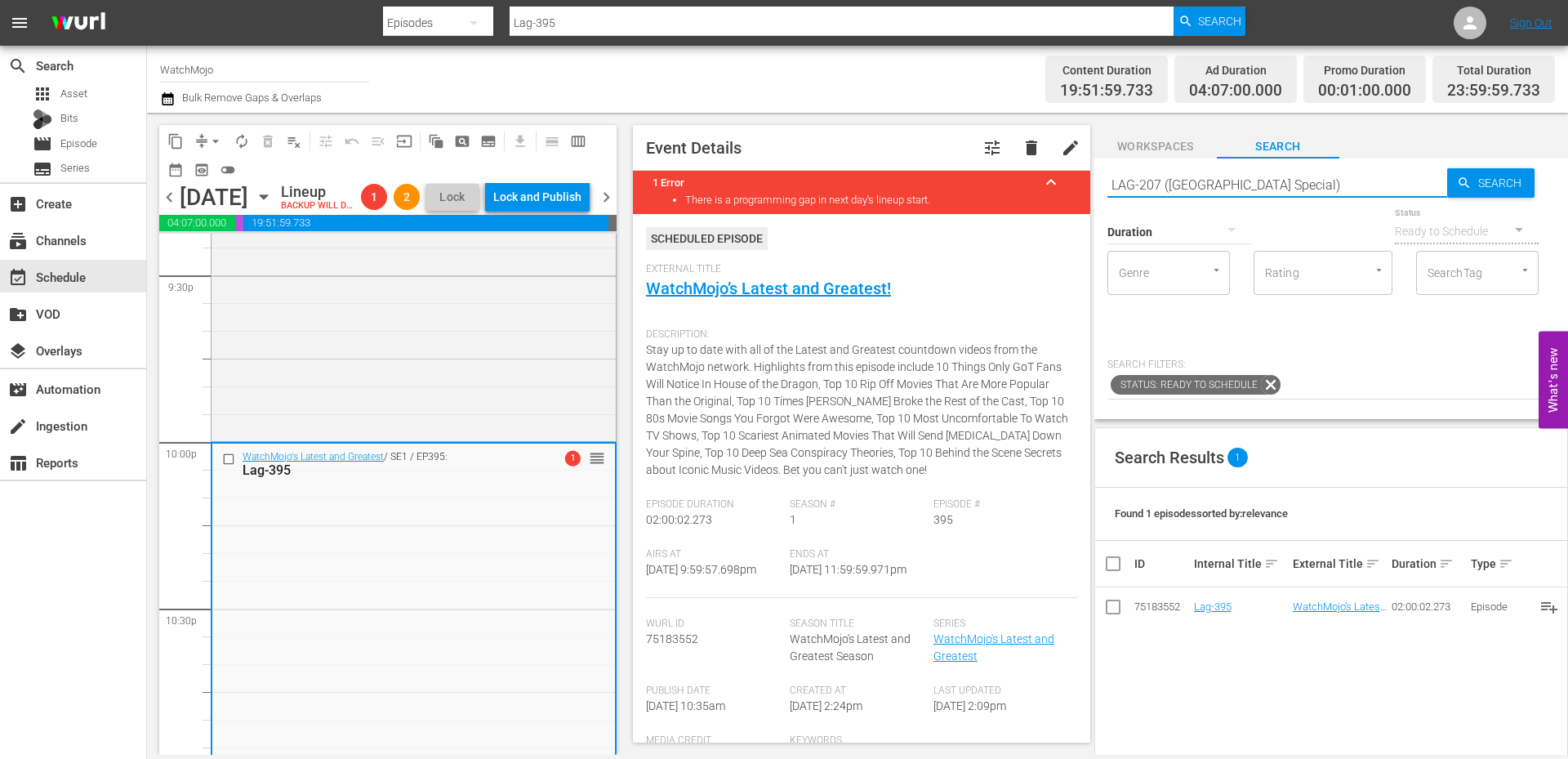
type input "LAG-207 ([GEOGRAPHIC_DATA] Special)"
type input "LKAG-207 ([GEOGRAPHIC_DATA] Special)"
type input "AG-207 ([GEOGRAPHIC_DATA] Special)"
type input "LAG-207 ([GEOGRAPHIC_DATA] Special)"
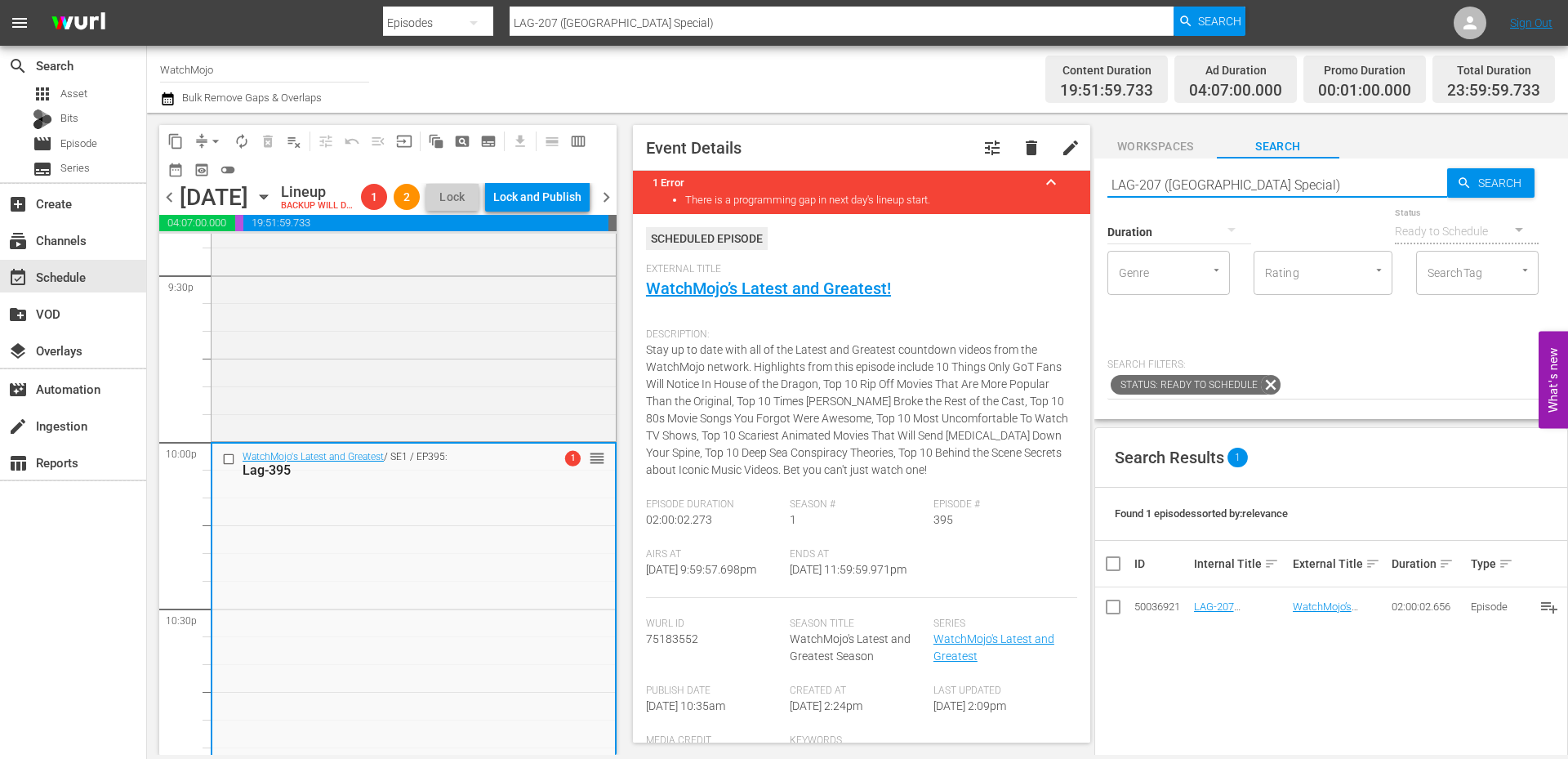
type input "LAG-207 ([GEOGRAPHIC_DATA] Special)"
click at [226, 466] on input "checkbox" at bounding box center [231, 458] width 17 height 14
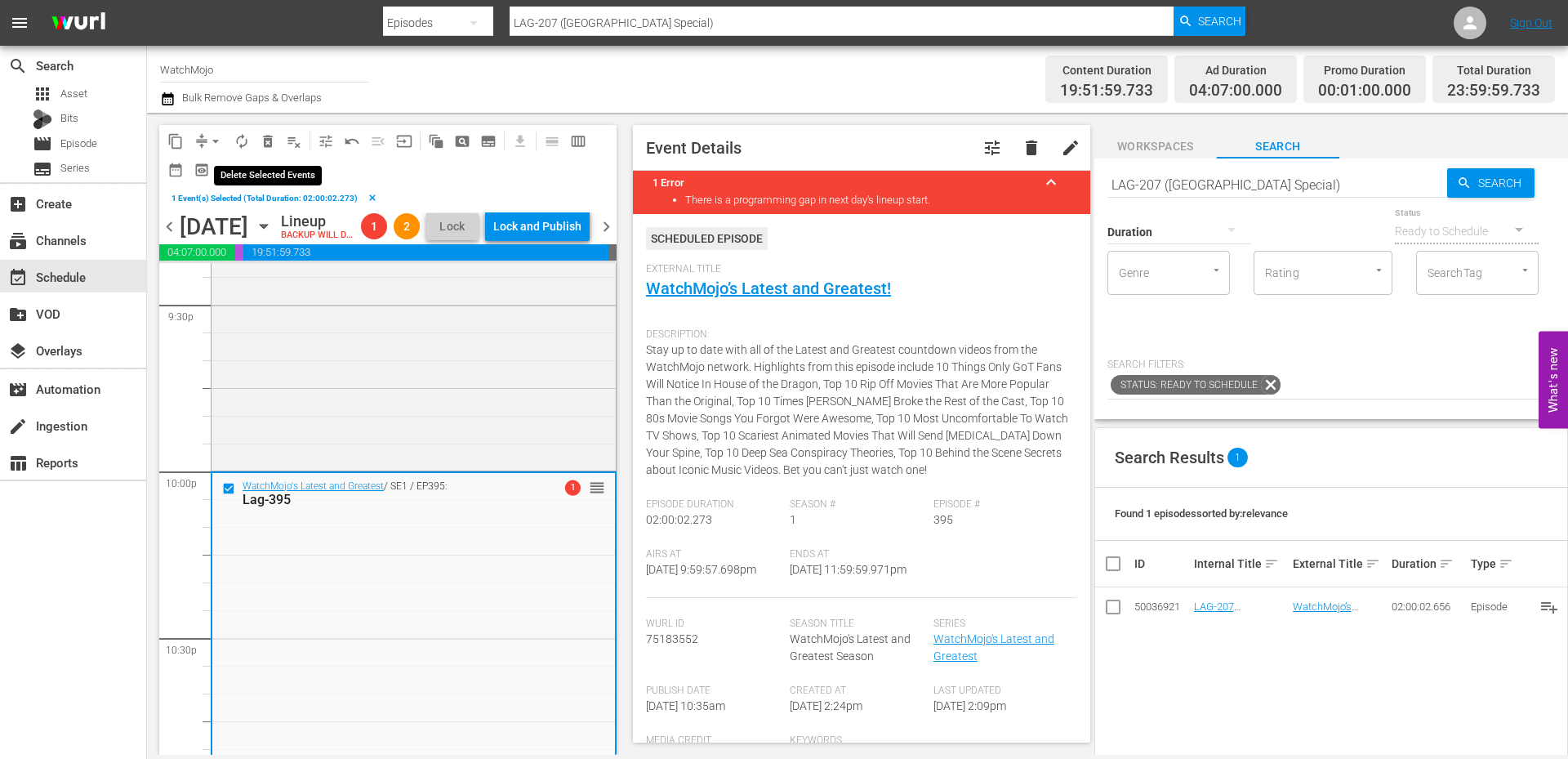
click at [269, 142] on span "delete_forever_outlined" at bounding box center [267, 141] width 16 height 16
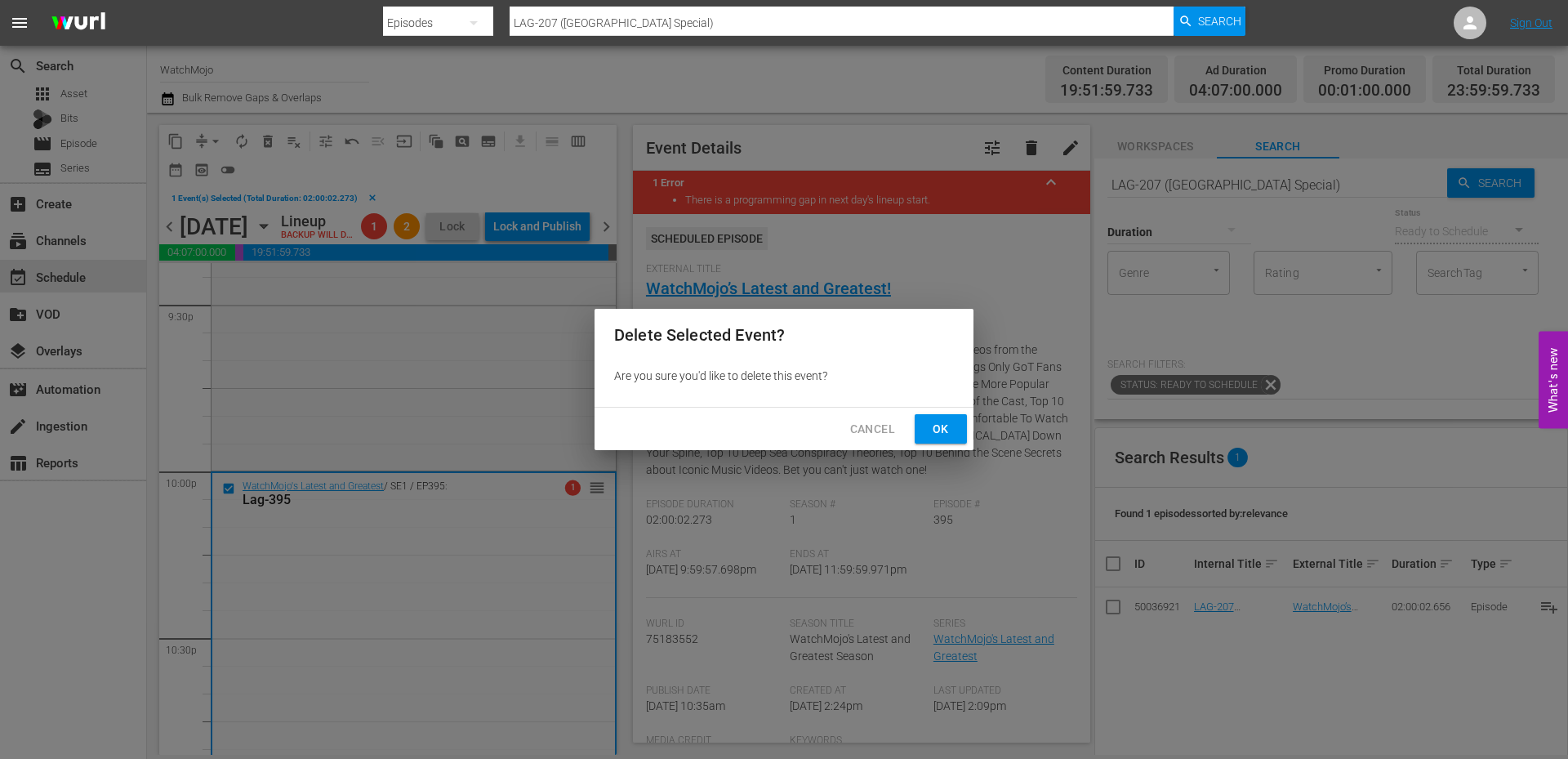
click at [946, 427] on span "Ok" at bounding box center [942, 430] width 26 height 21
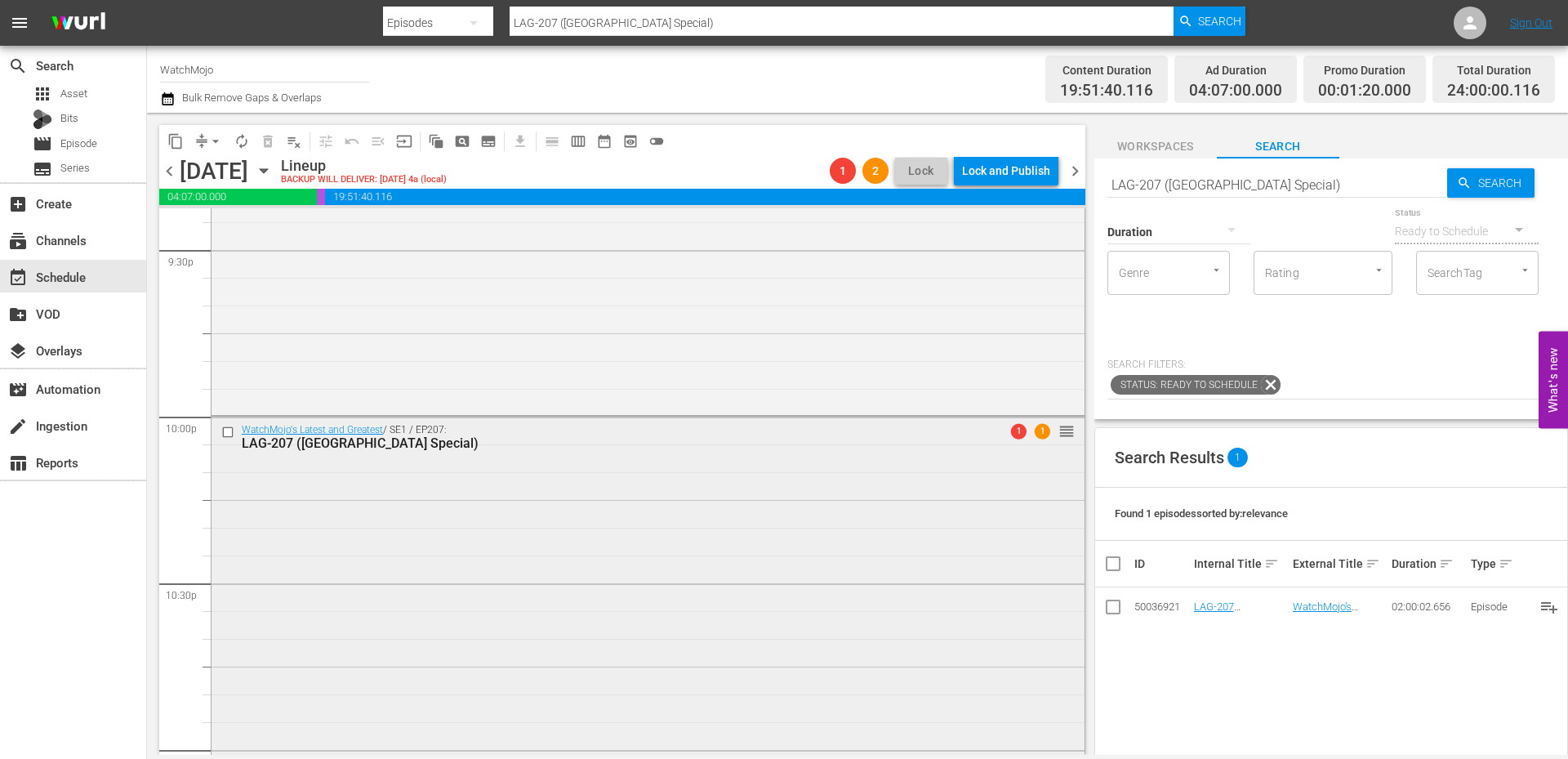
click at [551, 536] on div "WatchMojo's Latest and Greatest / SE1 / EP207: LAG-207 (South Park Special) 1 1…" at bounding box center [648, 747] width 873 height 662
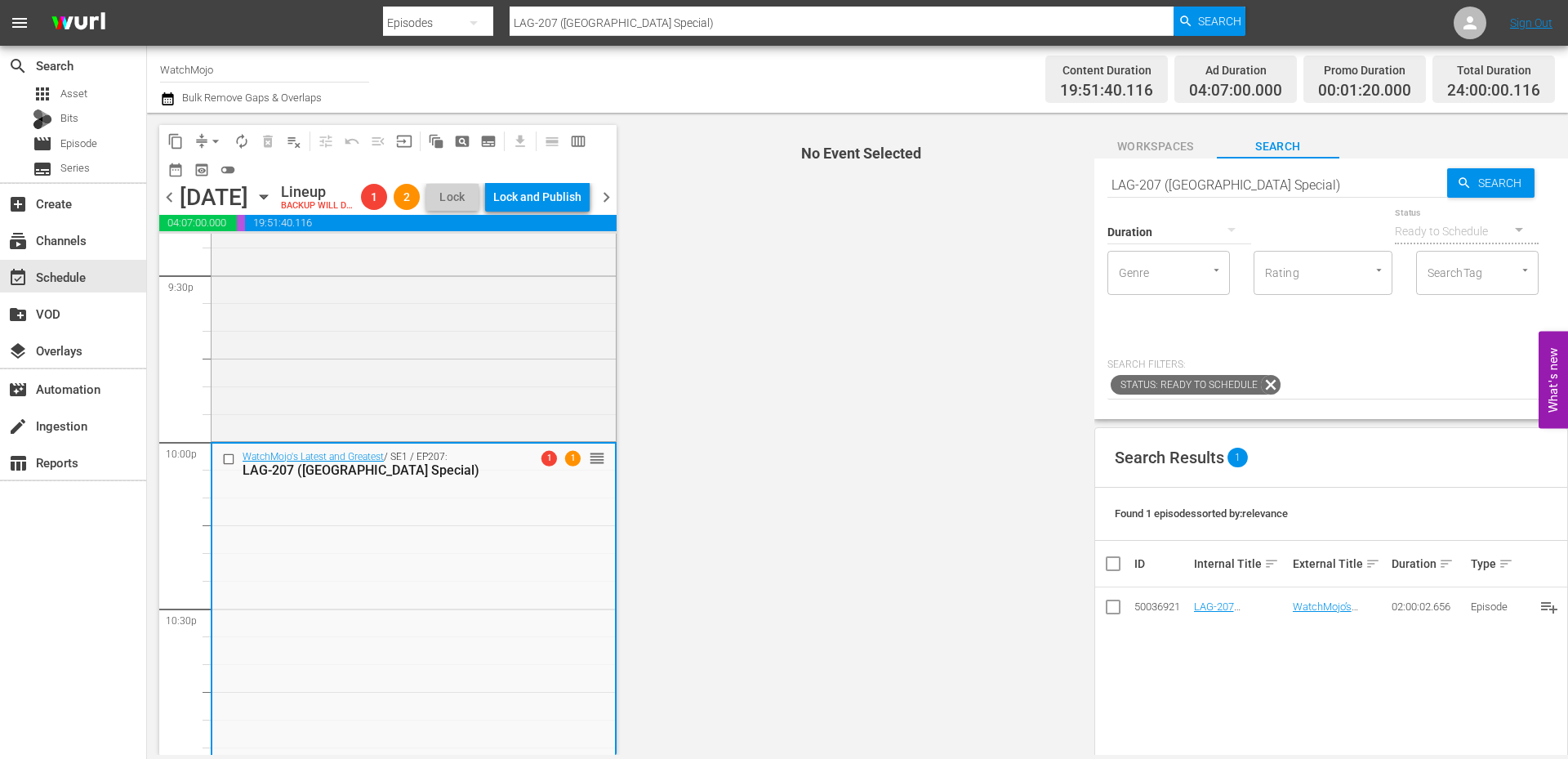
click at [206, 134] on button "arrow_drop_down" at bounding box center [216, 142] width 26 height 26
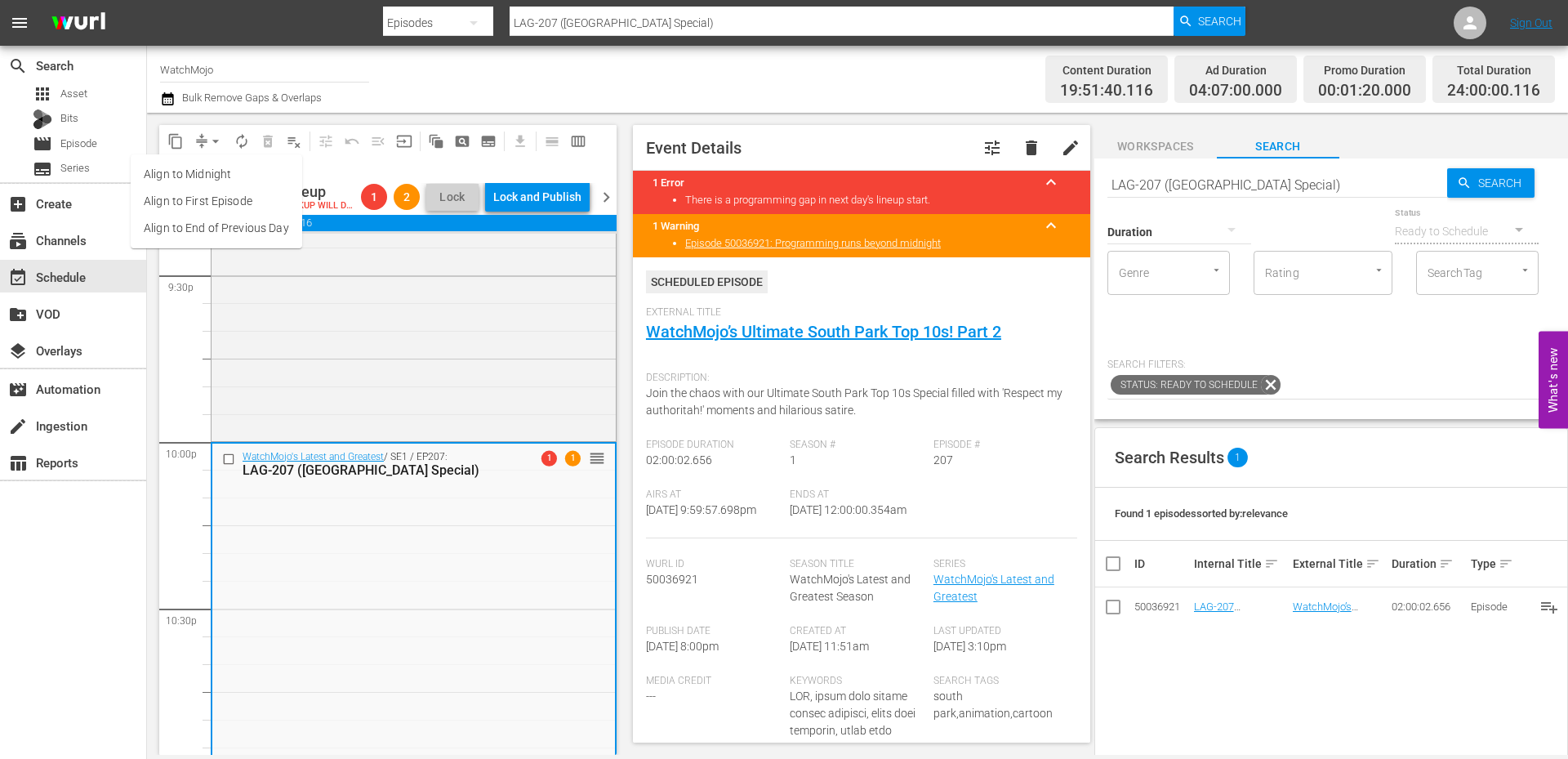
click at [220, 230] on li "Align to End of Previous Day" at bounding box center [216, 228] width 171 height 26
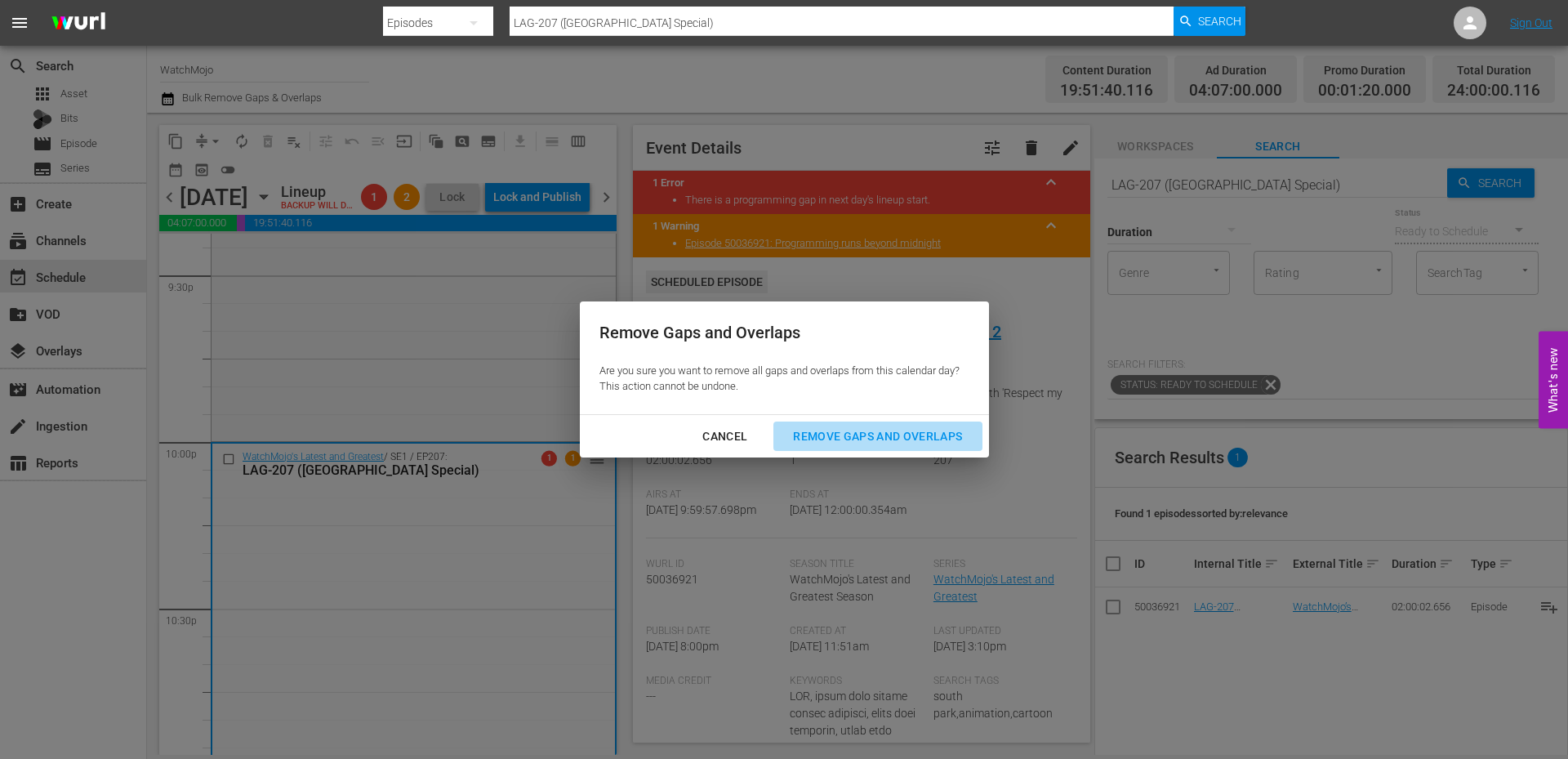
click at [819, 436] on div "Remove Gaps and Overlaps" at bounding box center [877, 437] width 195 height 21
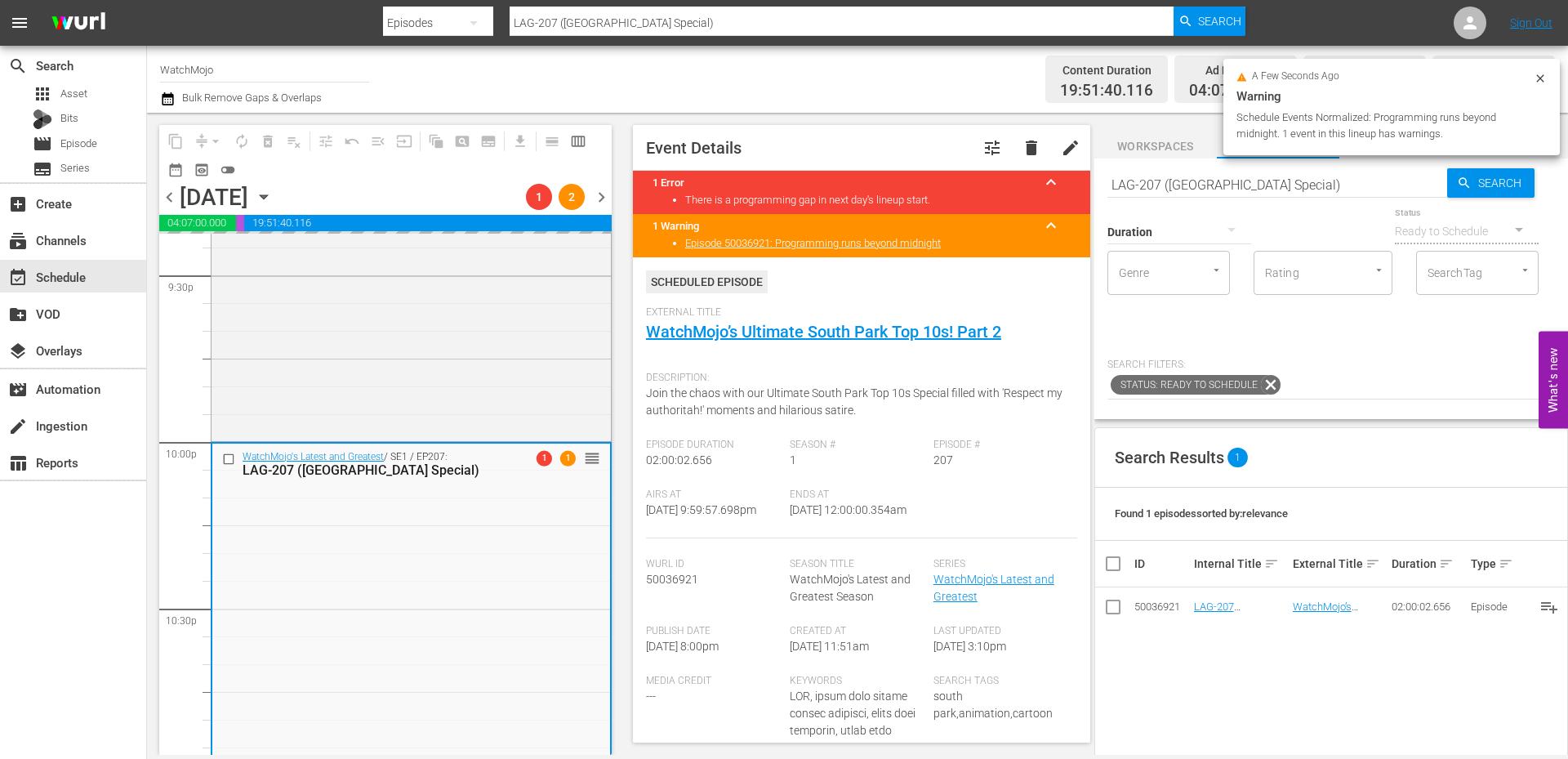
click at [604, 201] on span "chevron_right" at bounding box center [602, 198] width 21 height 21
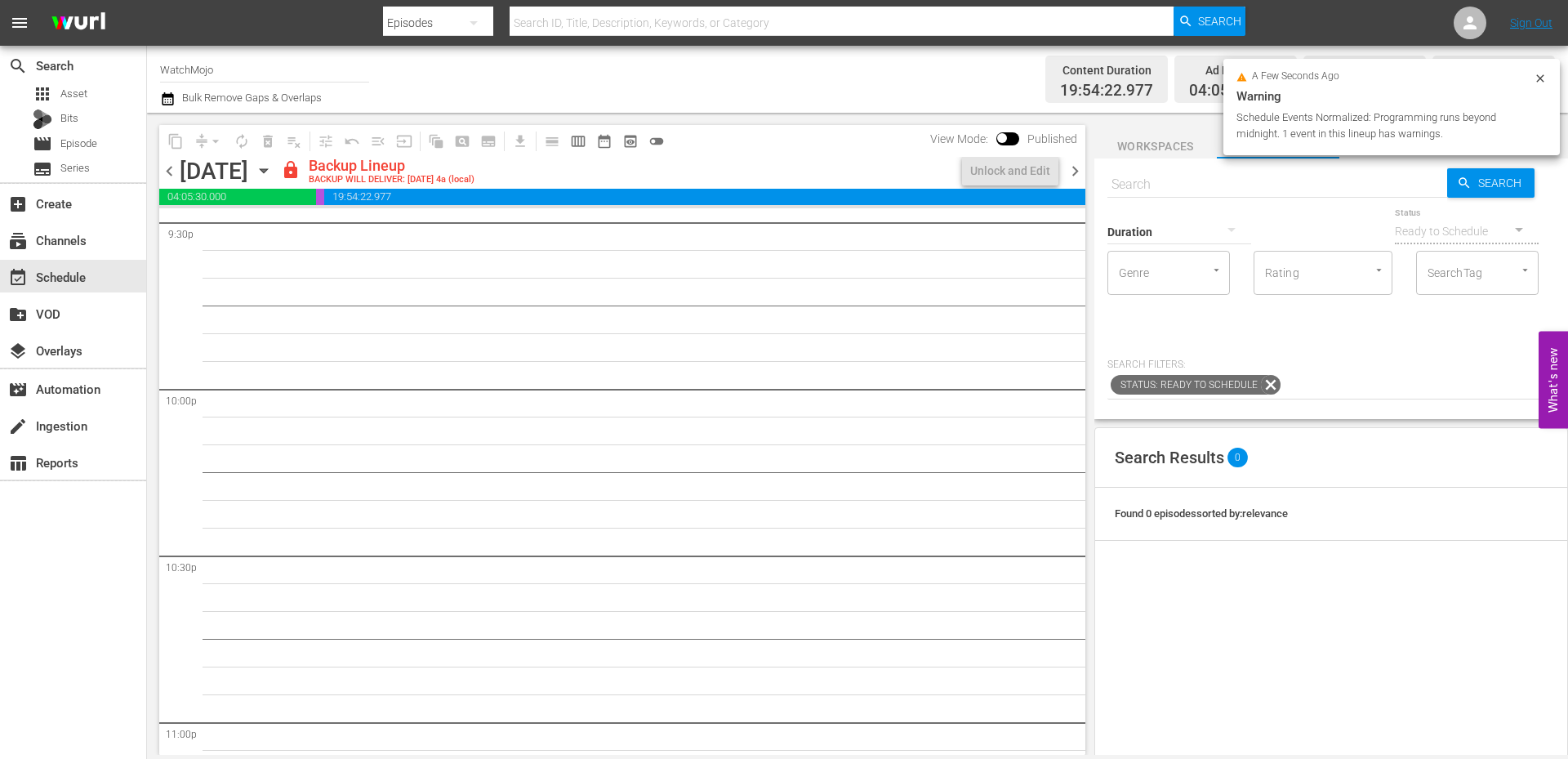
scroll to position [7123, 0]
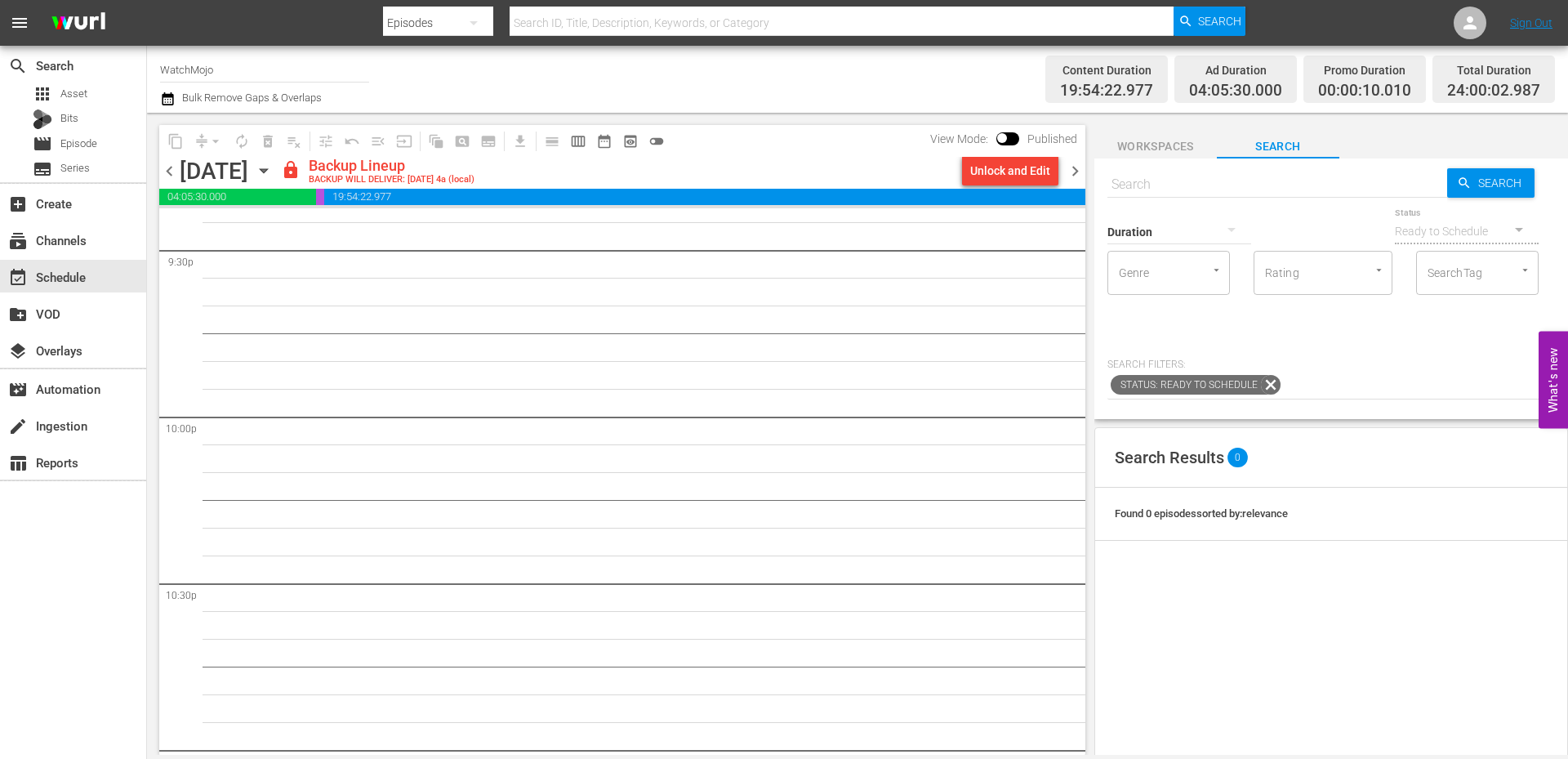
click at [1006, 181] on div "Unlock and Edit" at bounding box center [1010, 170] width 80 height 29
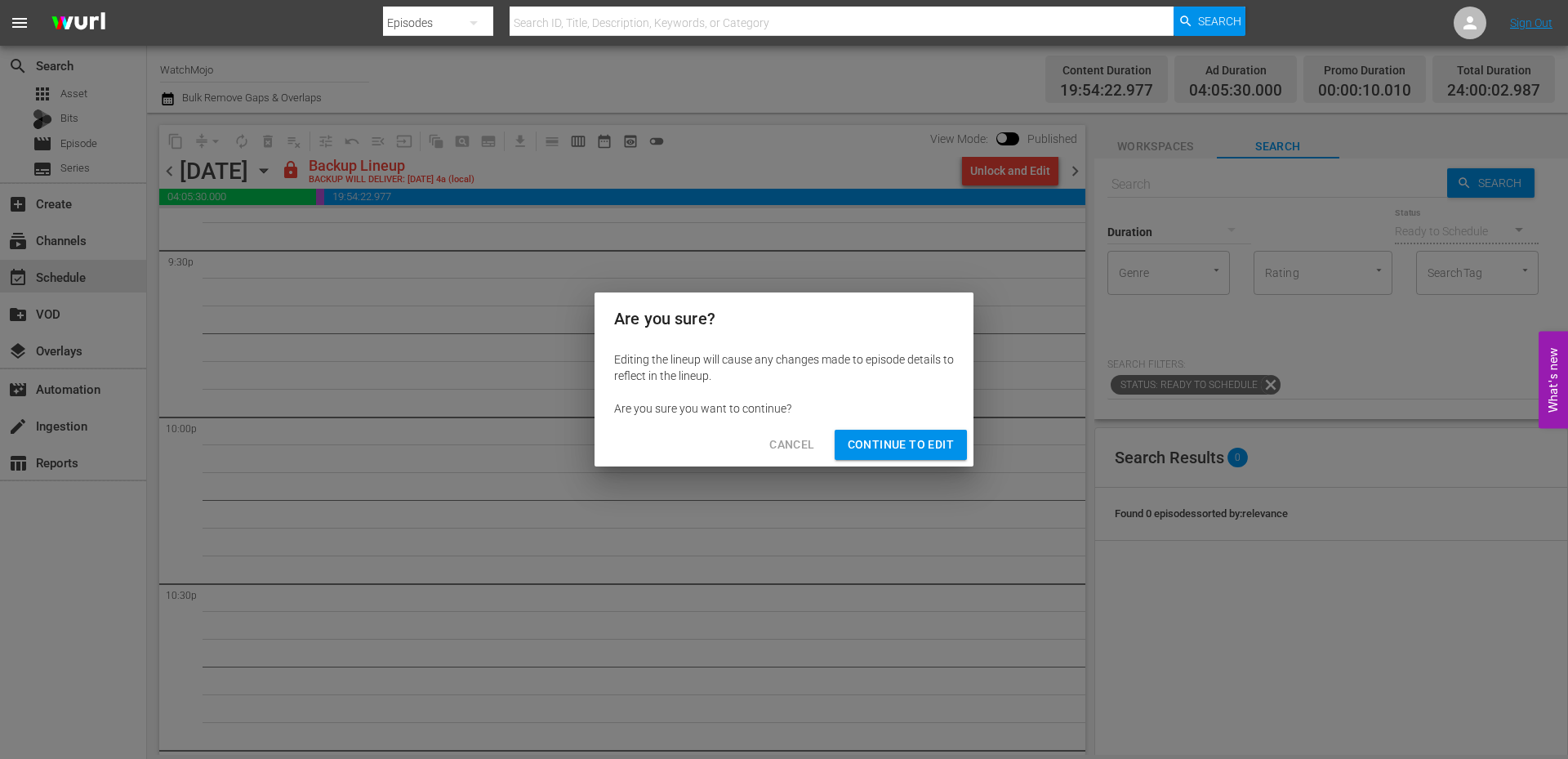
click at [896, 450] on span "Continue to Edit" at bounding box center [901, 445] width 106 height 21
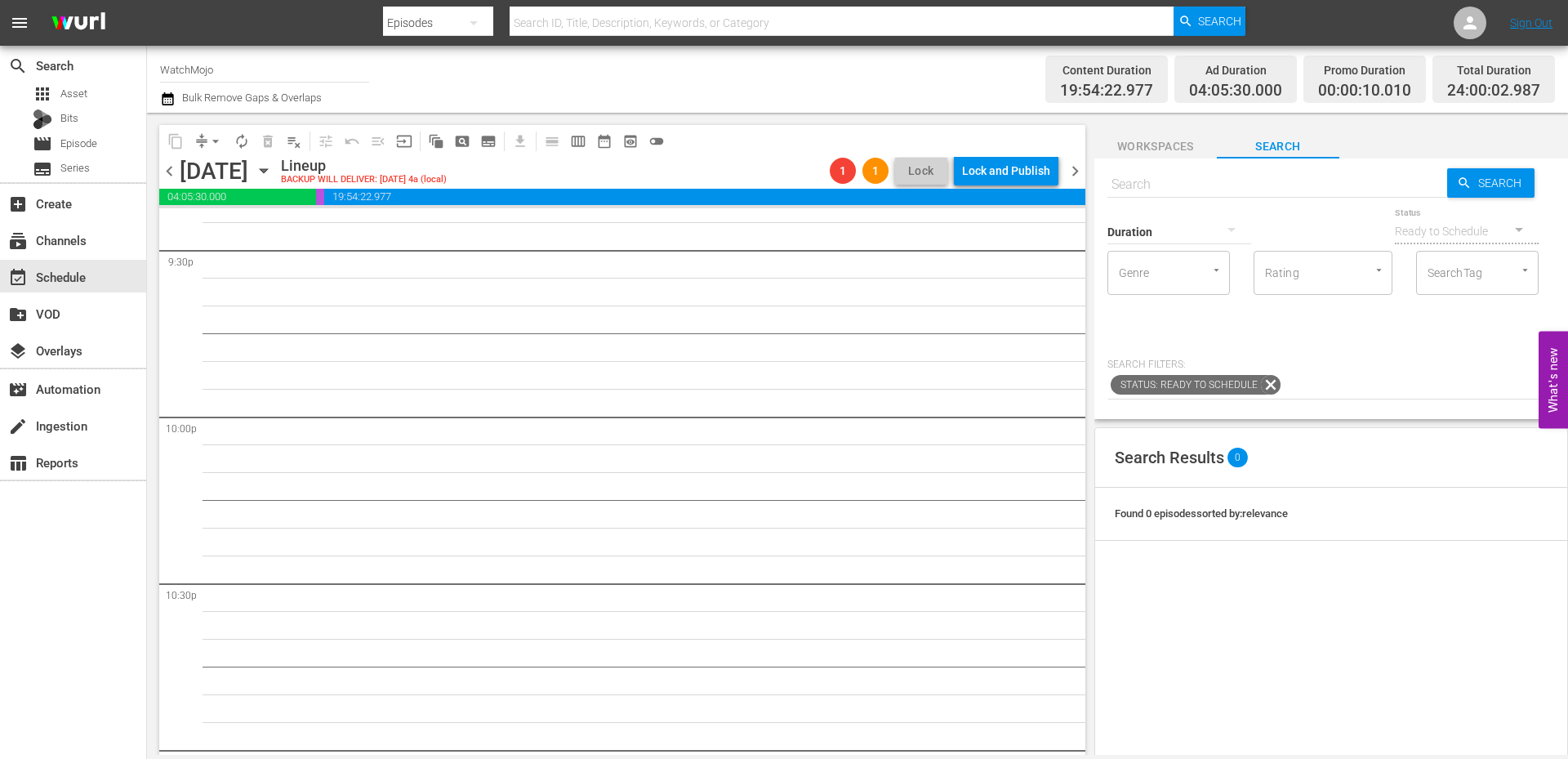
click at [170, 181] on span "chevron_left" at bounding box center [169, 171] width 21 height 21
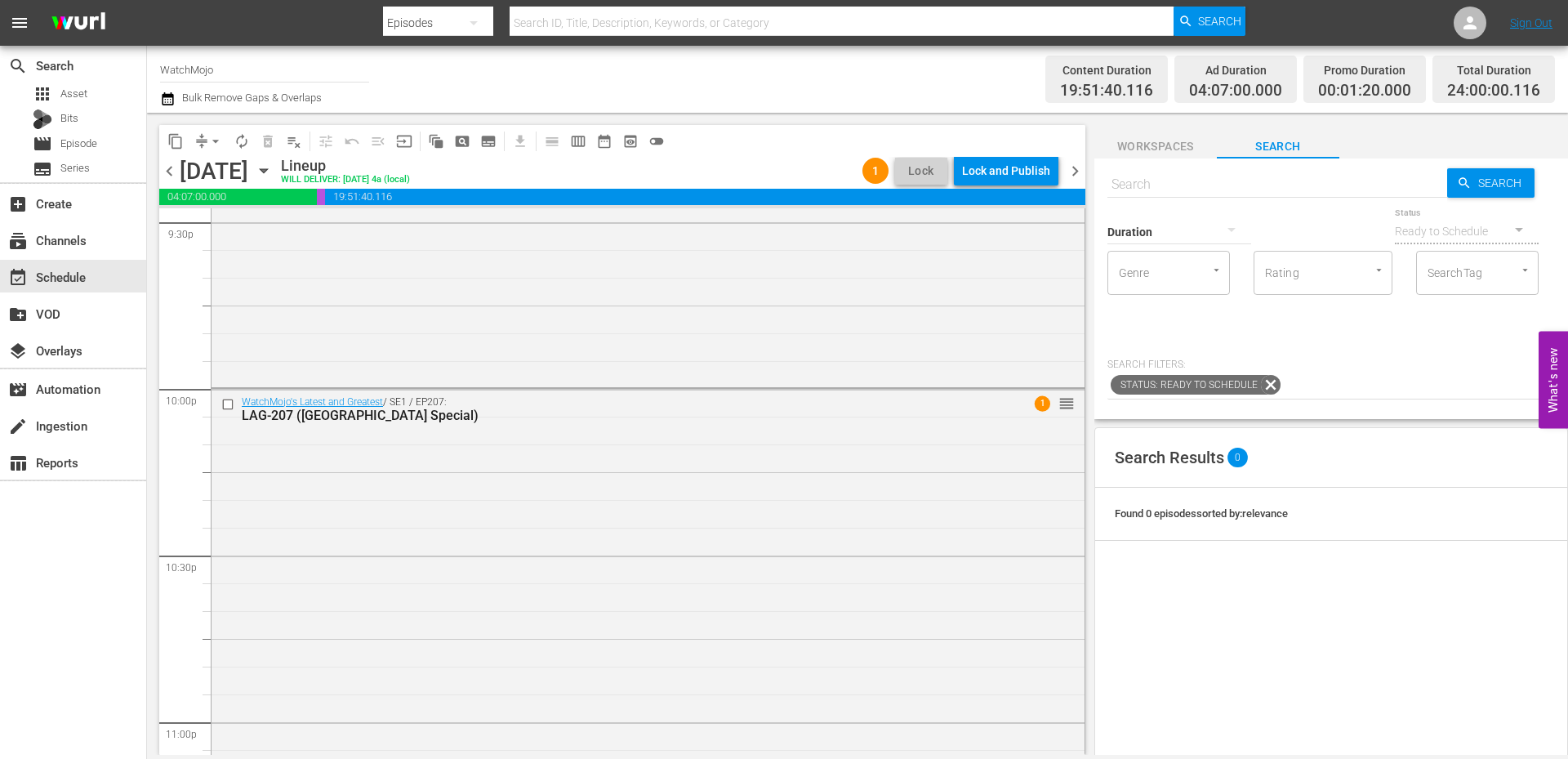
scroll to position [7123, 0]
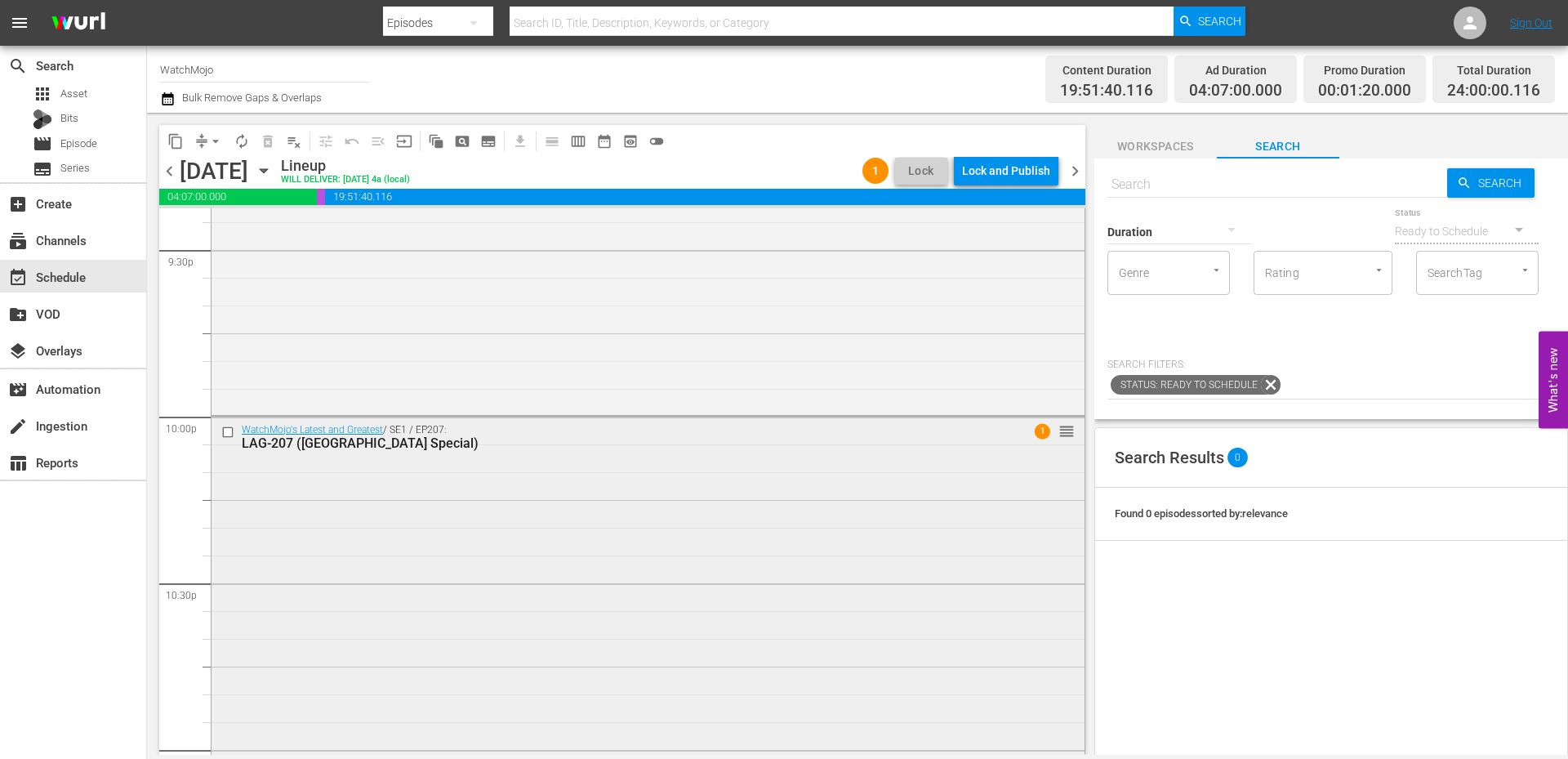
click at [447, 522] on div "WatchMojo's Latest and Greatest / SE1 / EP207: LAG-207 (South Park Special) 1 r…" at bounding box center [648, 747] width 873 height 662
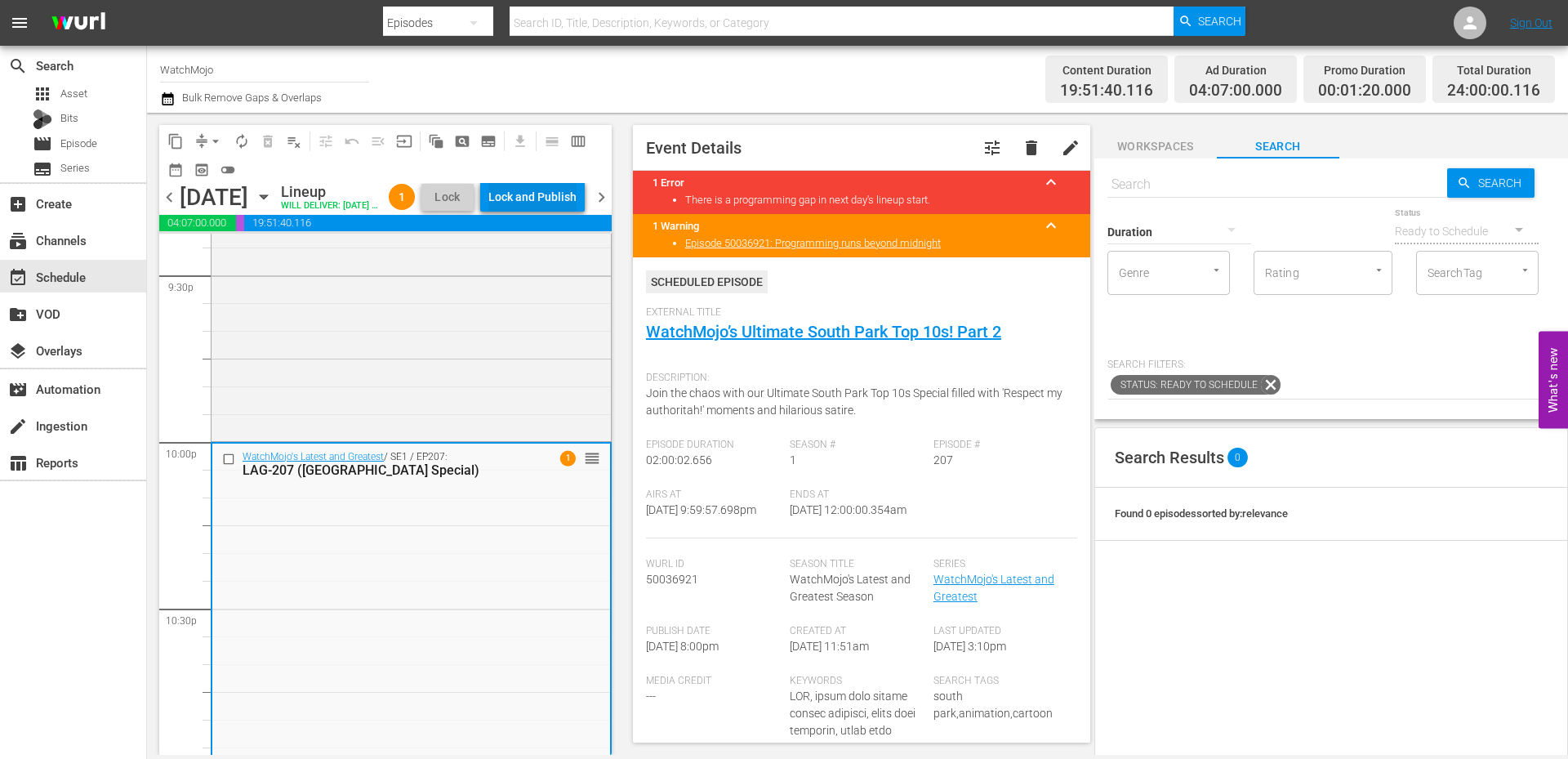
click at [549, 205] on div "Lock and Publish" at bounding box center [532, 196] width 88 height 29
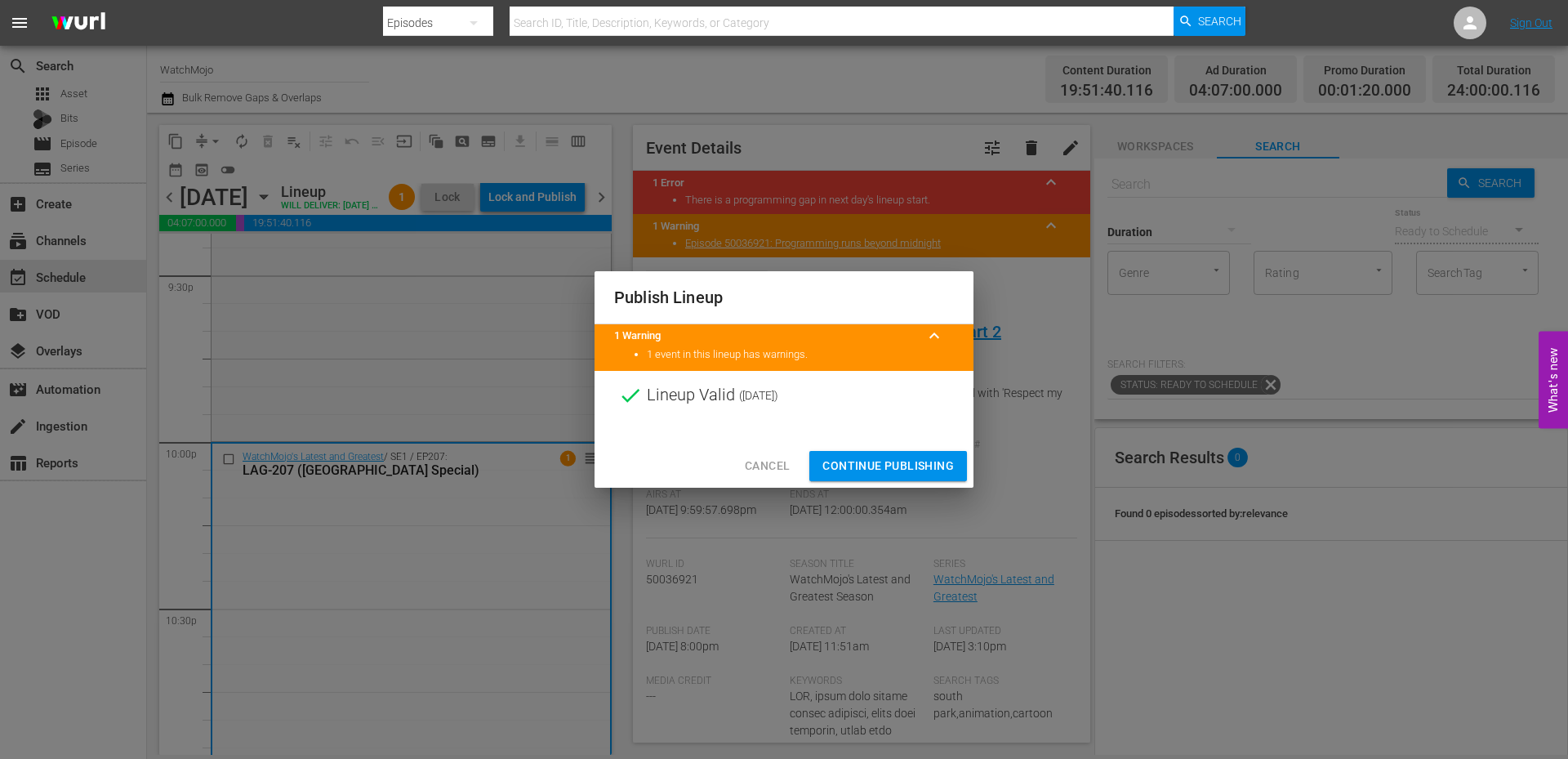
click at [847, 473] on span "Continue Publishing" at bounding box center [888, 467] width 132 height 21
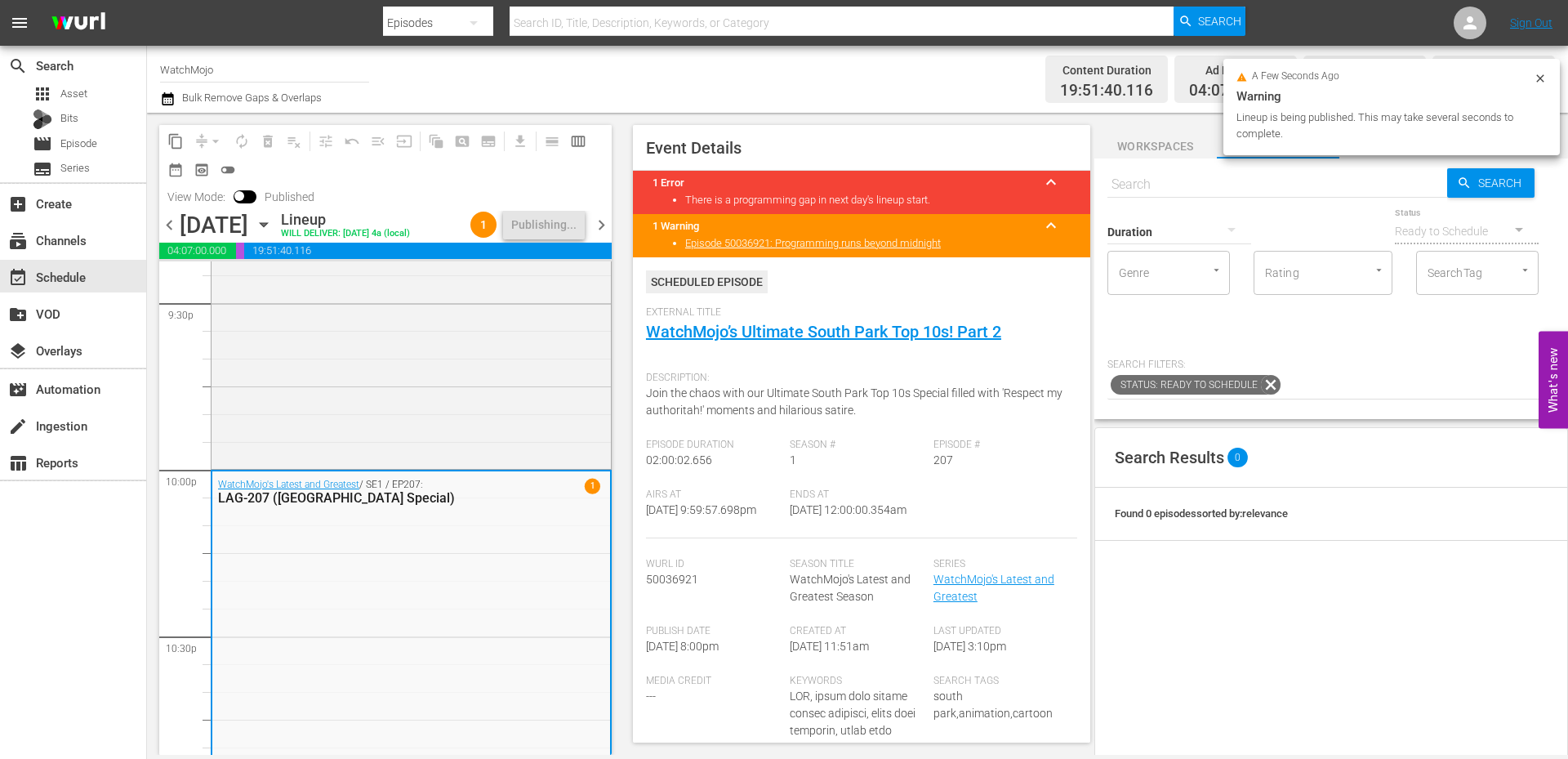
drag, startPoint x: 874, startPoint y: 542, endPoint x: 779, endPoint y: 537, distance: 95.1
click at [779, 537] on div "Airs At [DATE] 9:59:57.698pm Ends At [DATE] 12:00:00.354am" at bounding box center [862, 513] width 432 height 50
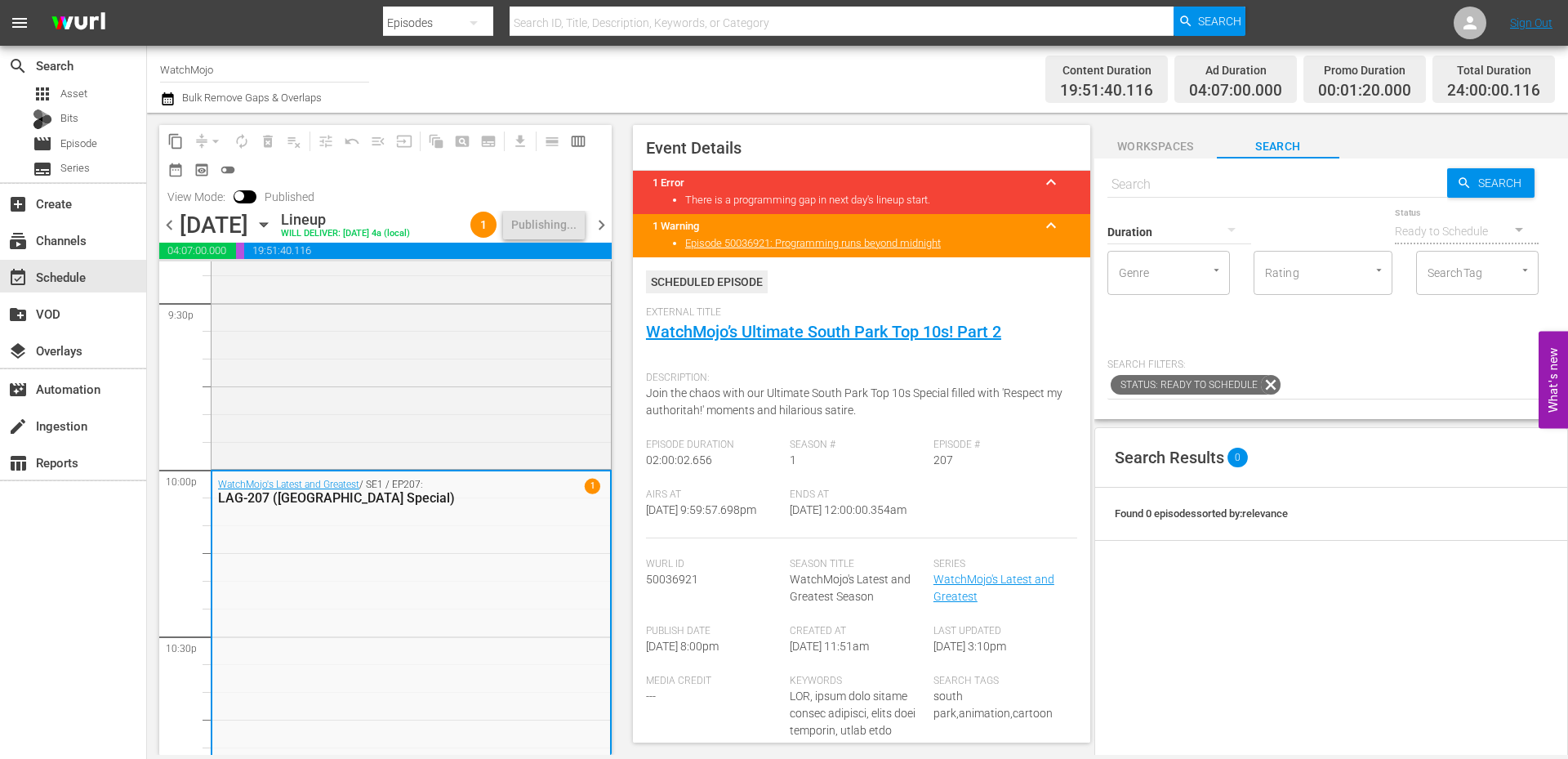
copy span "12:00:00.354am"
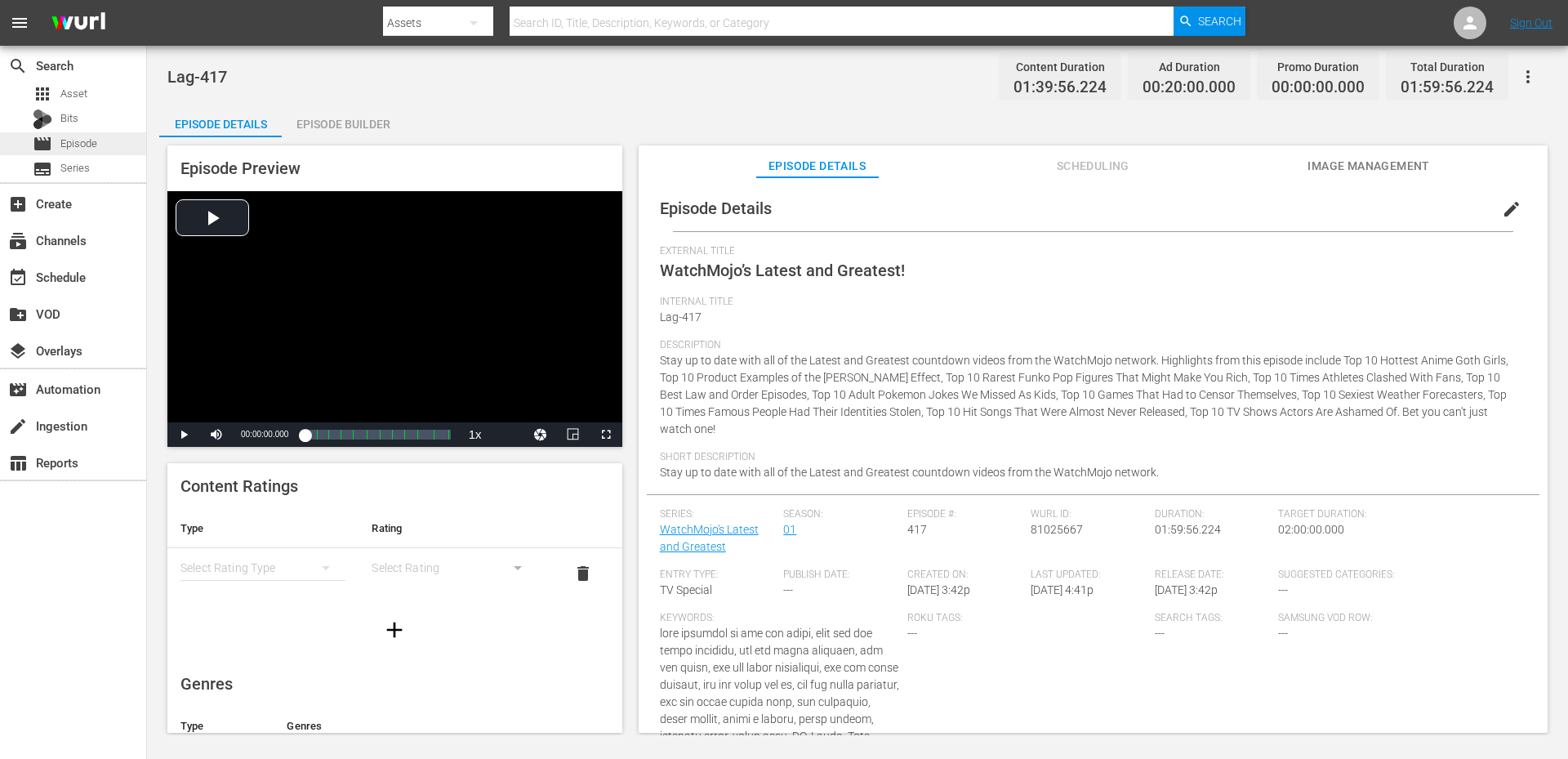
click at [55, 150] on div "movie Episode" at bounding box center [65, 144] width 64 height 23
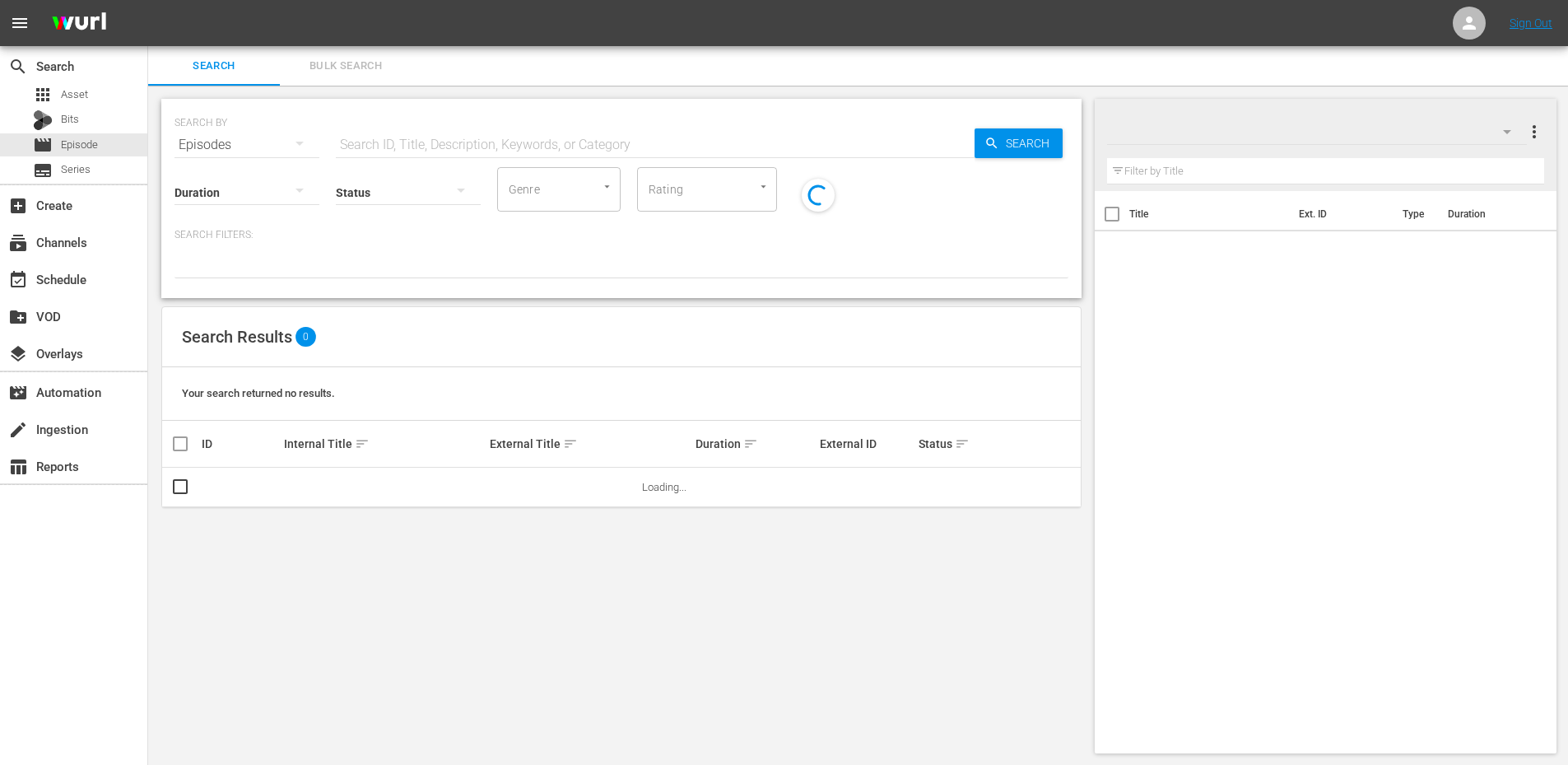
click at [403, 136] on input "text" at bounding box center [655, 144] width 639 height 39
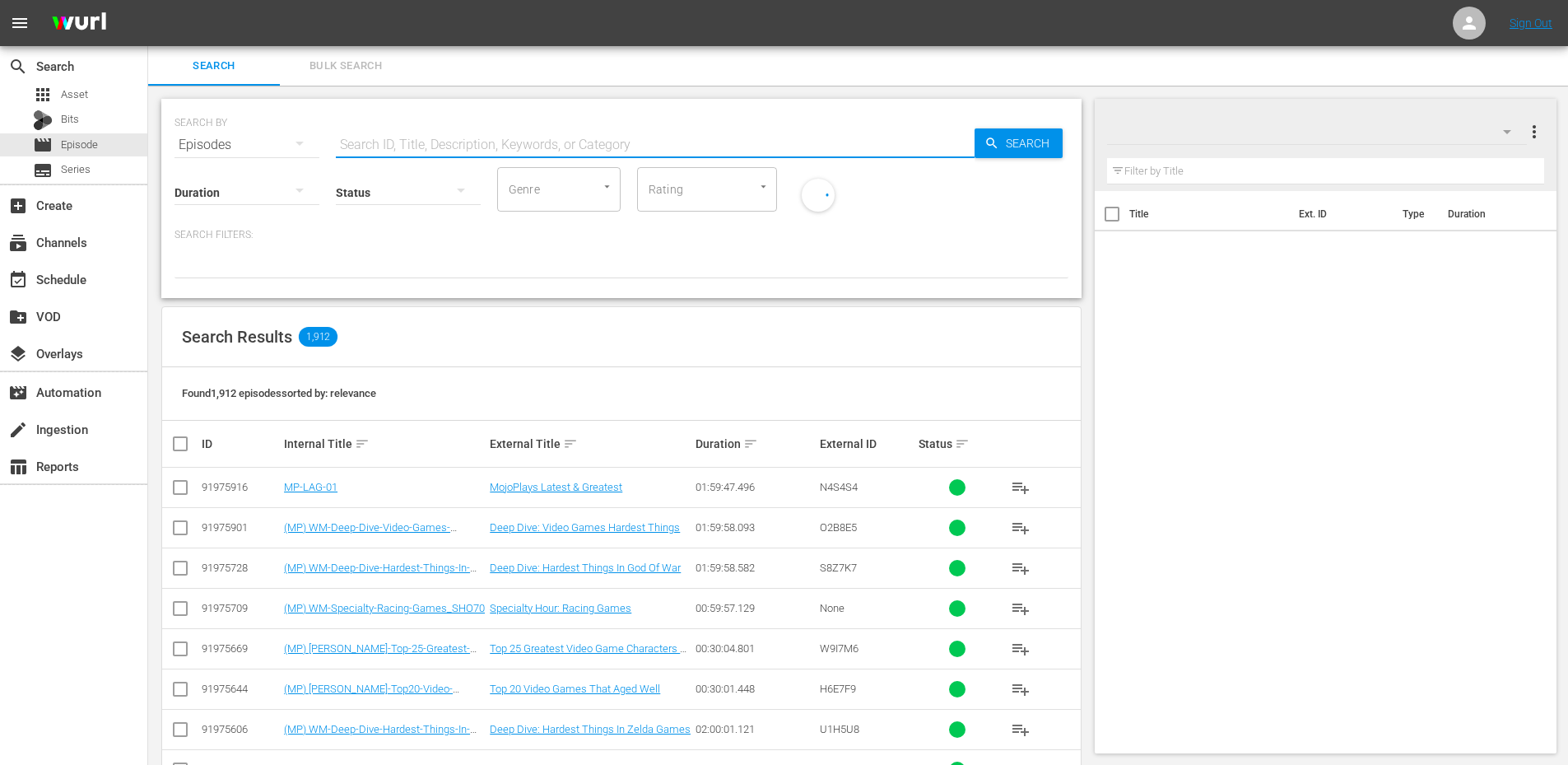
paste input "WM-Film-Top-20-Movies-That-Are-Trying-Too-Hard_U8F8X4"
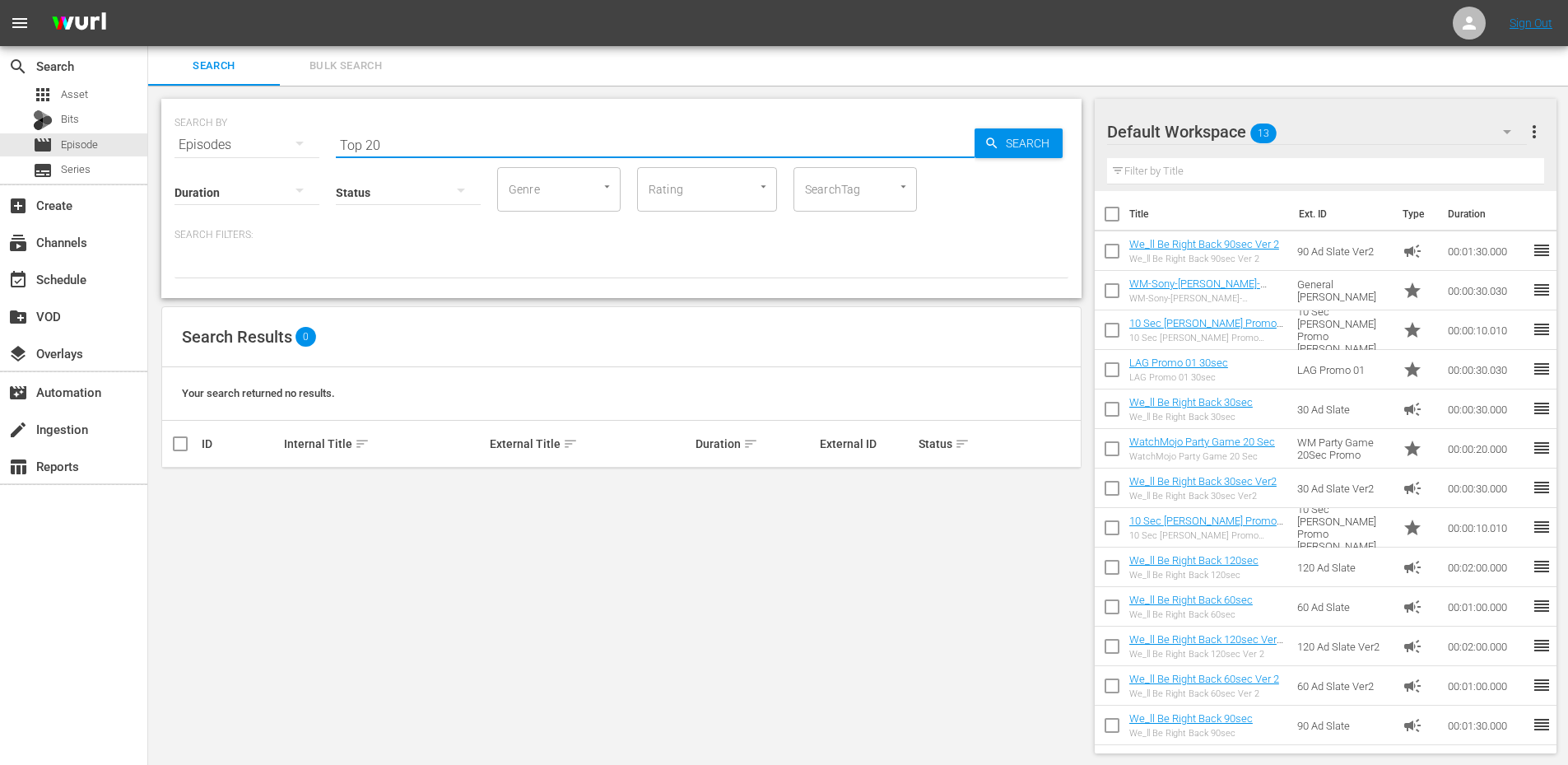
type input "Top 20"
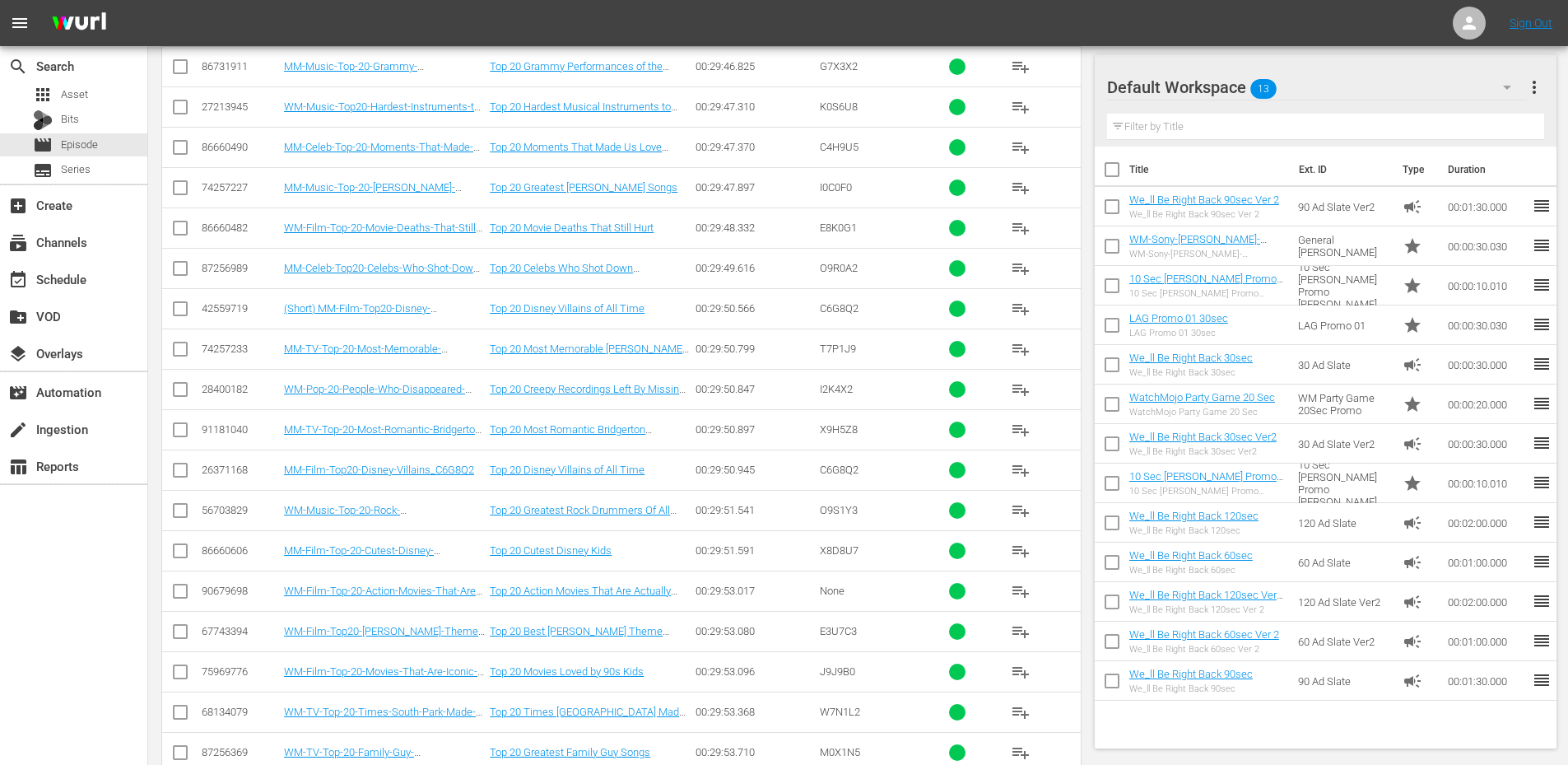
scroll to position [4064, 0]
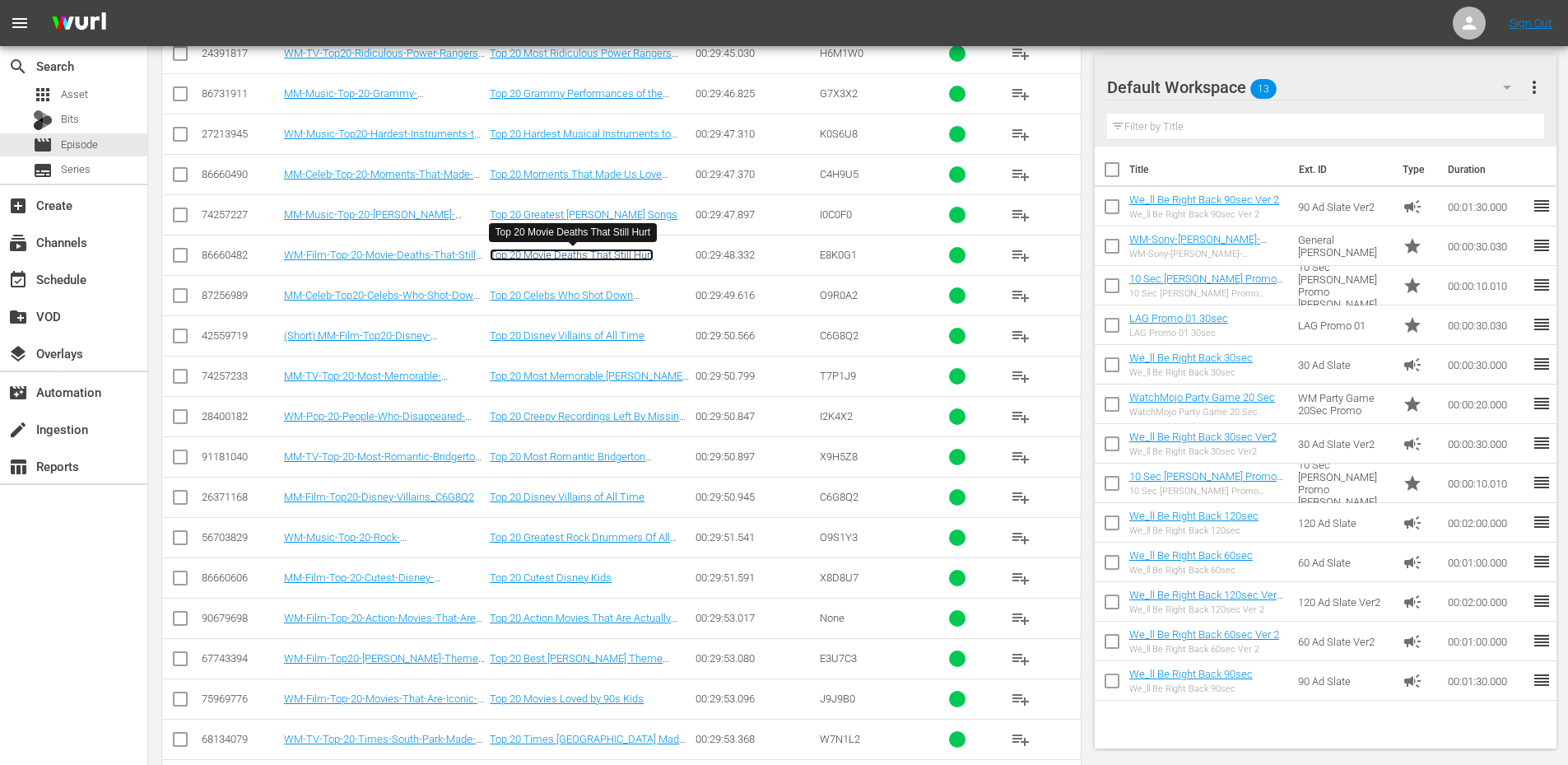
click at [556, 256] on link "Top 20 Movie Deaths That Still Hurt" at bounding box center [572, 255] width 164 height 12
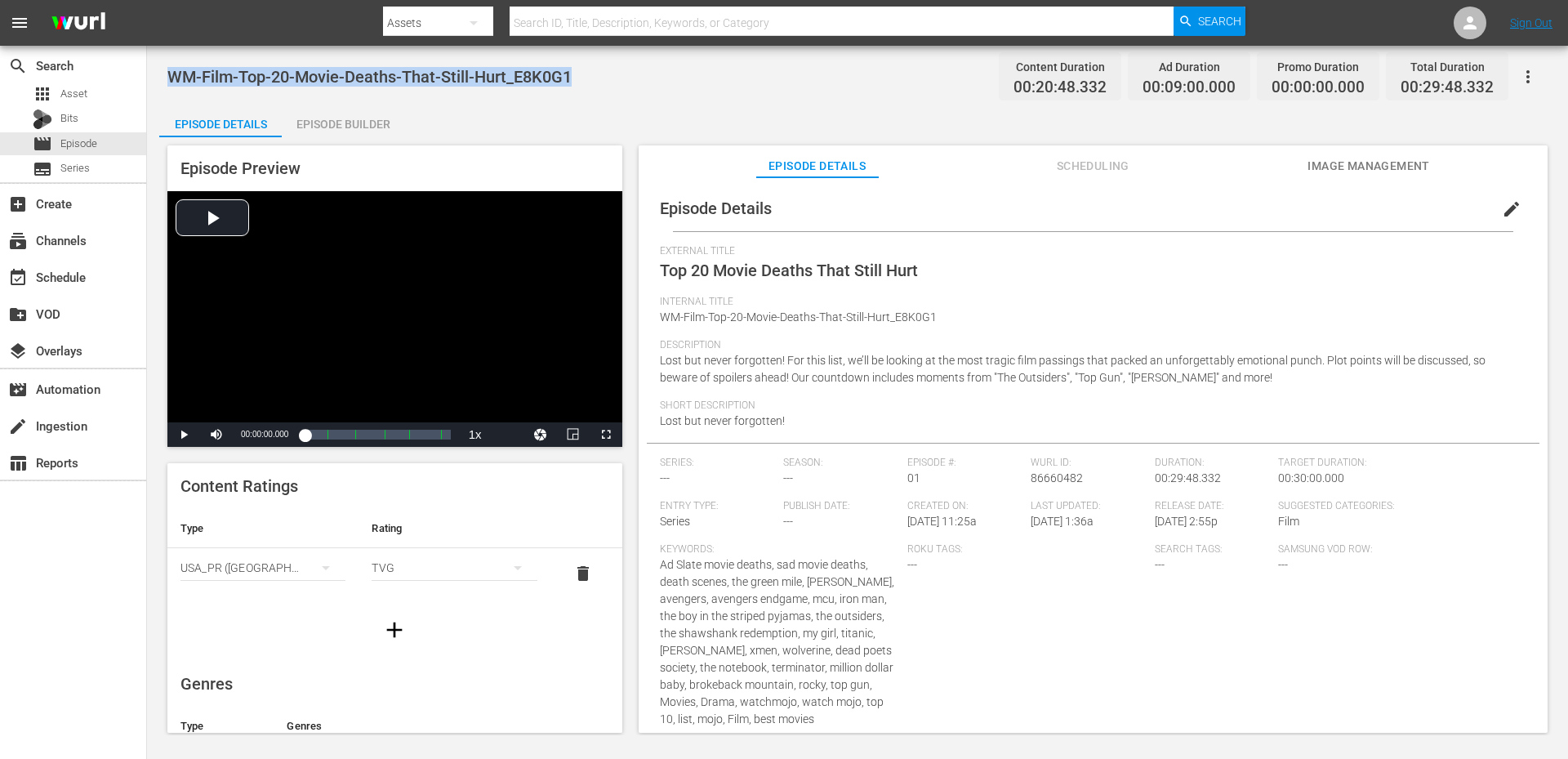
drag, startPoint x: 565, startPoint y: 77, endPoint x: 165, endPoint y: 69, distance: 400.1
click at [165, 69] on div "WM-Film-Top-20-Movie-Deaths-That-Still-Hurt_E8K0G1 Content Duration 00:20:48.33…" at bounding box center [857, 390] width 1421 height 689
copy span "WM-Film-Top-20-Movie-Deaths-That-Still-Hurt_E8K0G1"
click at [428, 126] on div "Episode Details Episode Builder Episode Preview Video Player is loading. Play V…" at bounding box center [857, 425] width 1397 height 642
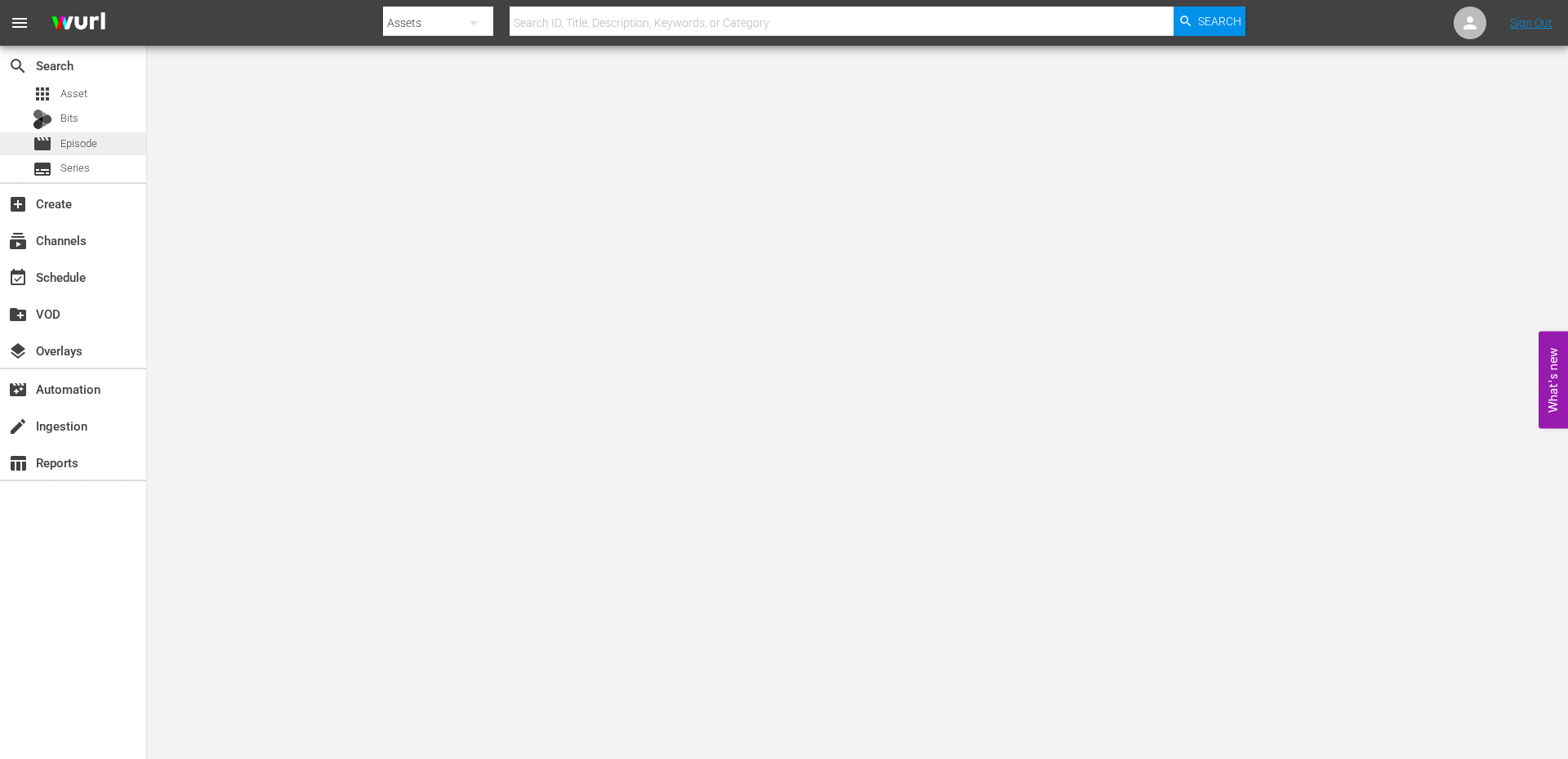
click at [63, 150] on span "Episode" at bounding box center [79, 143] width 37 height 16
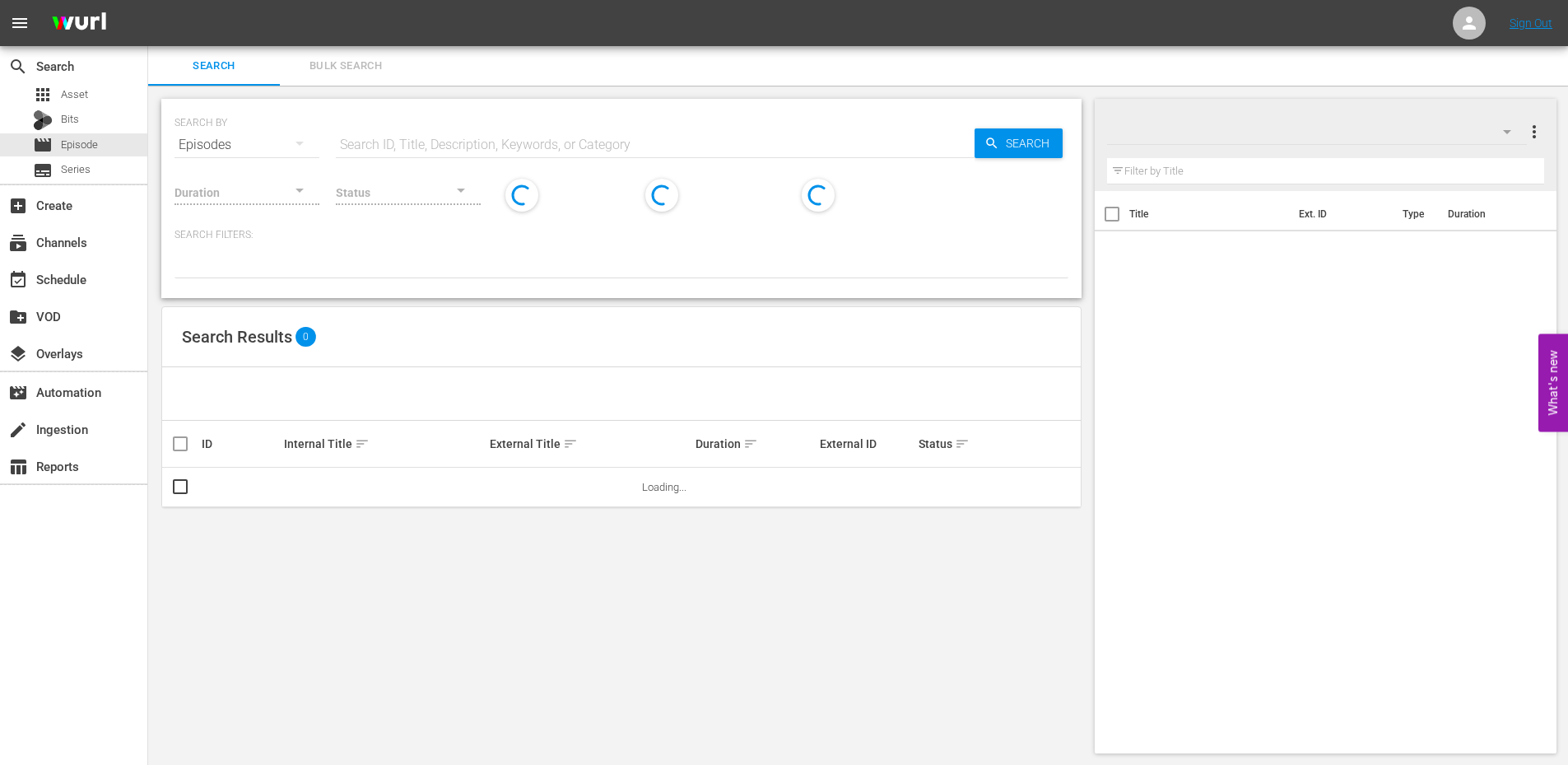
click at [465, 141] on input "text" at bounding box center [655, 144] width 639 height 39
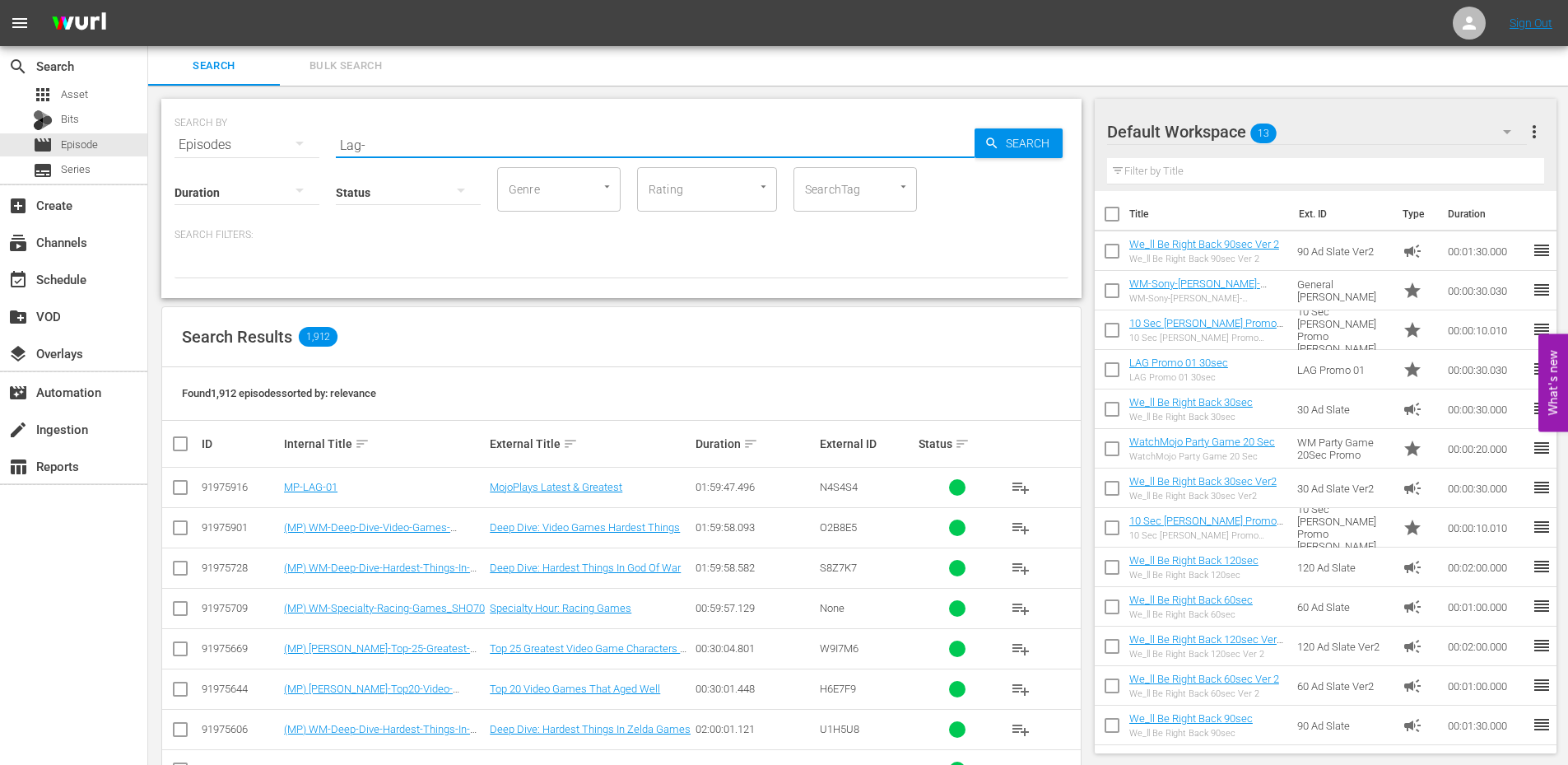
type input "Lag-"
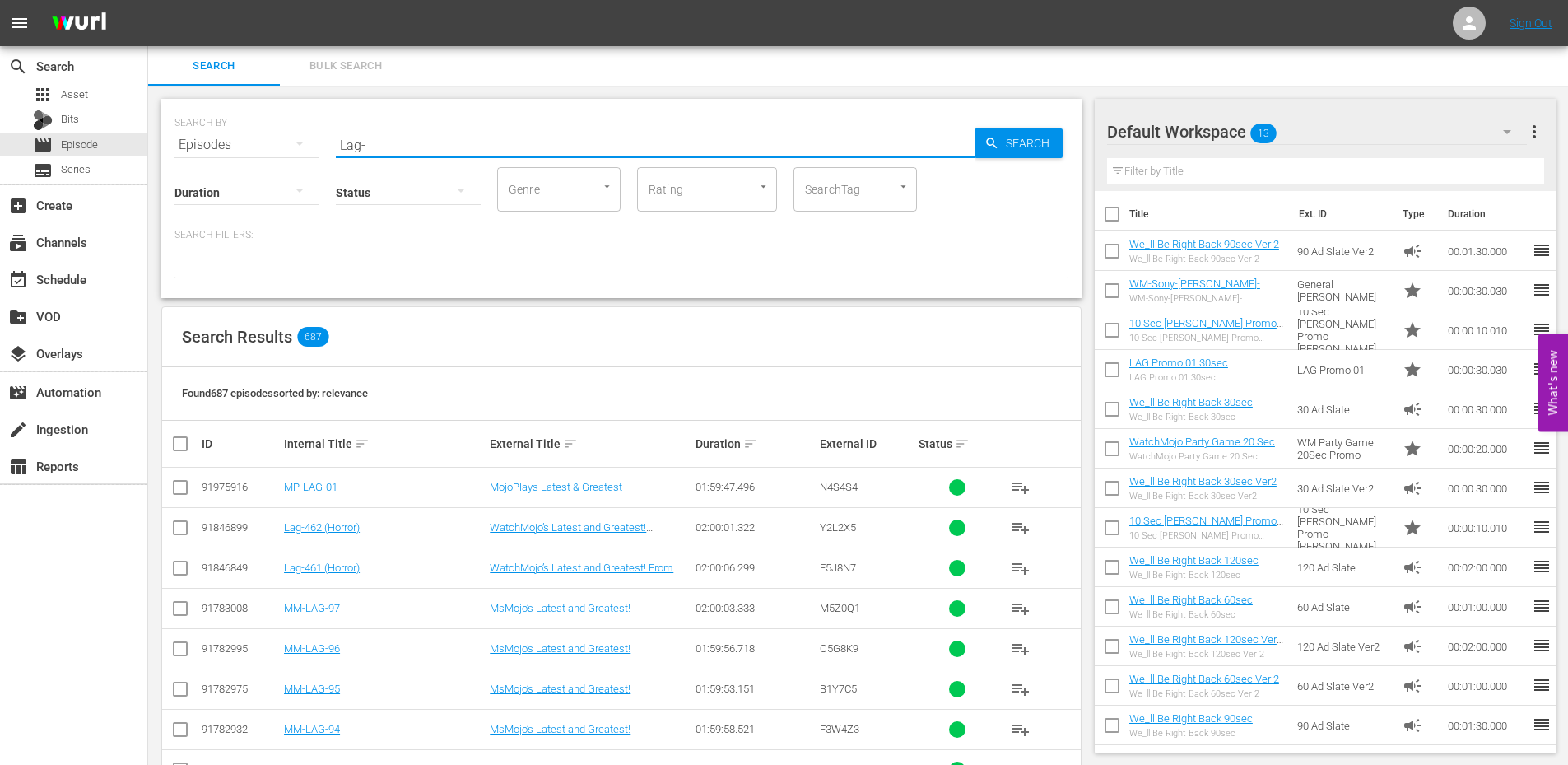
click at [675, 368] on div "Found 687 episodes sorted by: relevance" at bounding box center [621, 394] width 918 height 53
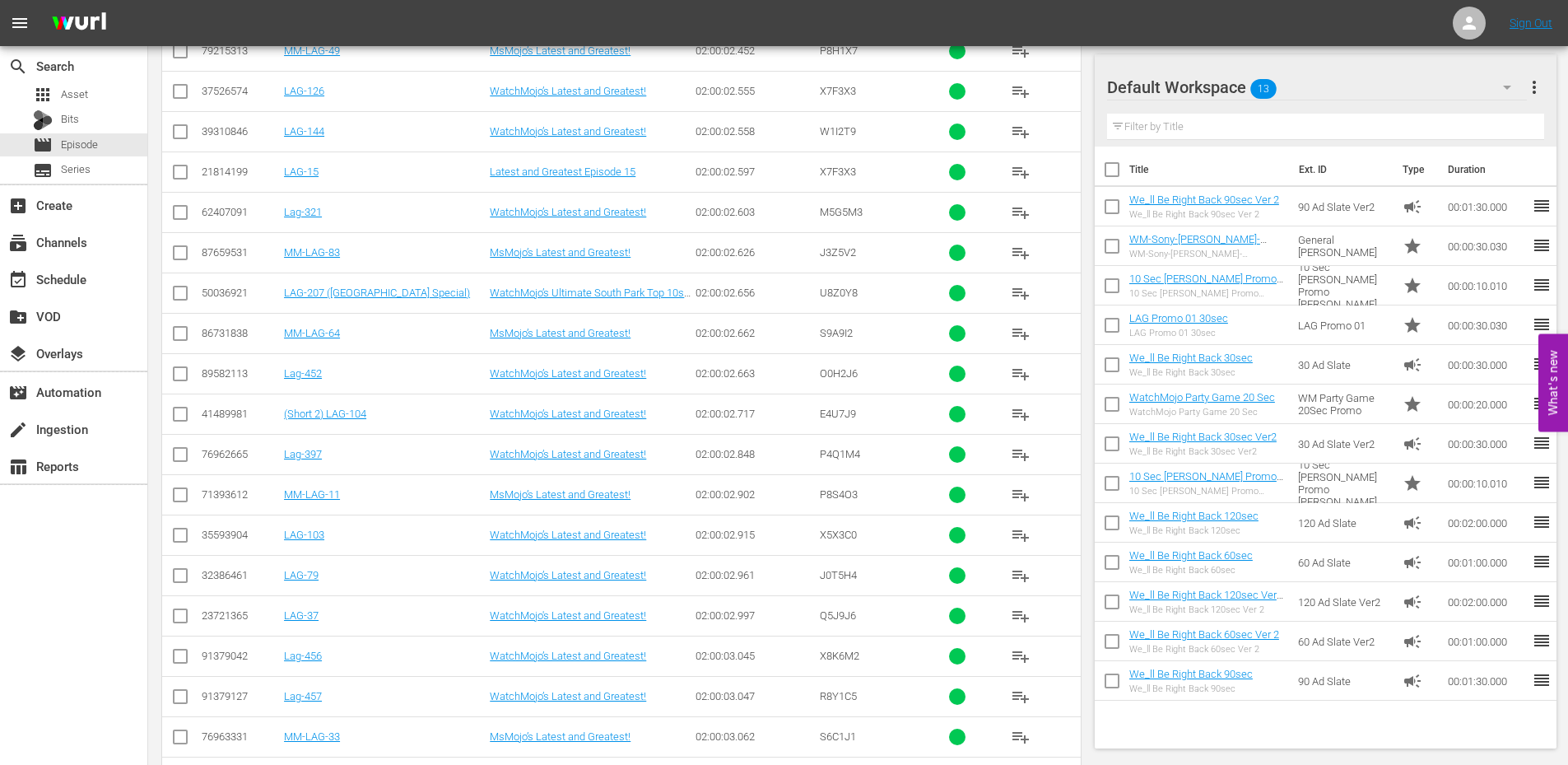
scroll to position [19714, 0]
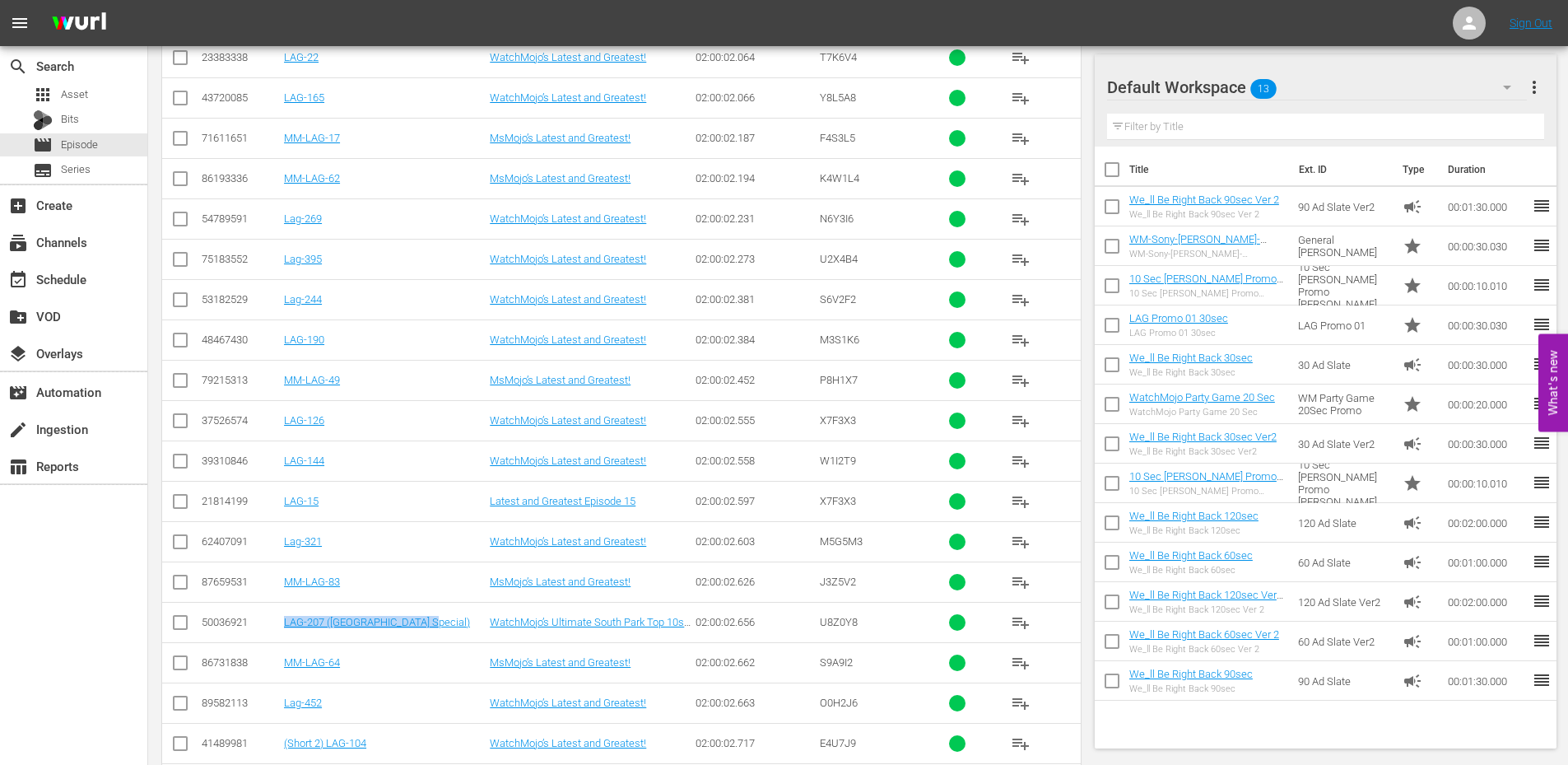
drag, startPoint x: 448, startPoint y: 610, endPoint x: 279, endPoint y: 614, distance: 169.0
click at [279, 614] on tr "50036921 LAG-207 (South Park Special) WatchMojo’s Ultimate South Park Top 10s! …" at bounding box center [621, 622] width 918 height 40
copy tr "LAG-207 ([GEOGRAPHIC_DATA] Special)"
